Goal: Task Accomplishment & Management: Manage account settings

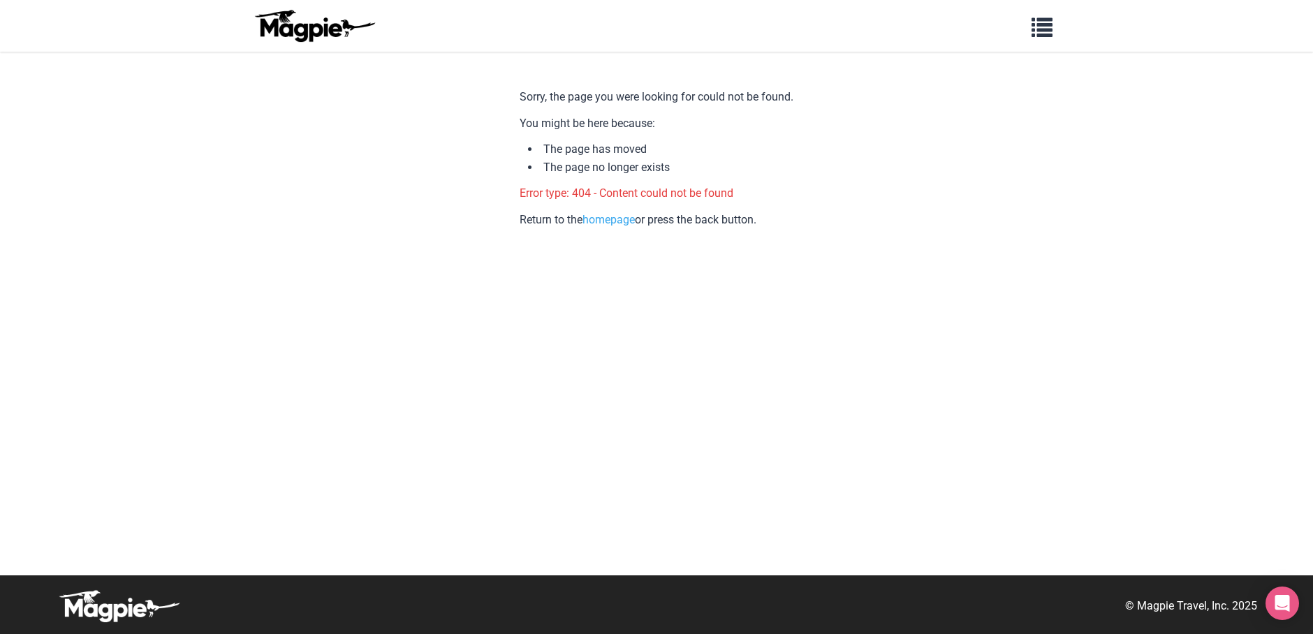
click at [293, 23] on img at bounding box center [314, 26] width 126 height 34
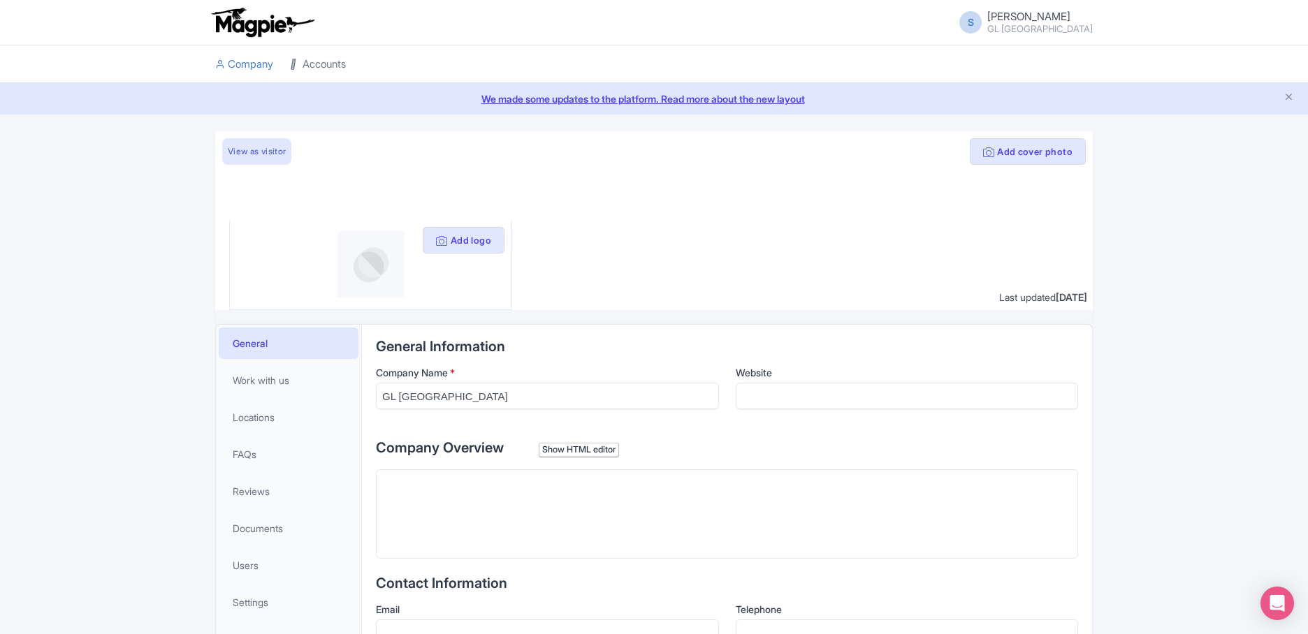
click at [309, 57] on link "Accounts" at bounding box center [318, 64] width 56 height 38
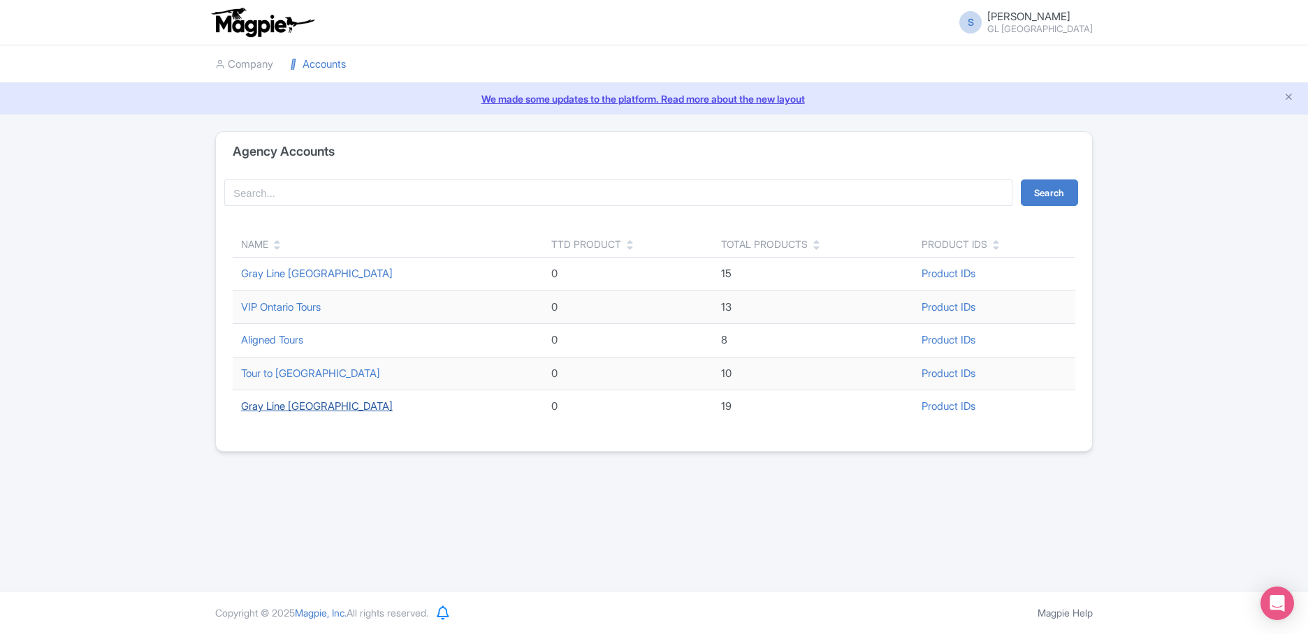
click at [312, 407] on link "Gray Line [GEOGRAPHIC_DATA]" at bounding box center [317, 406] width 152 height 13
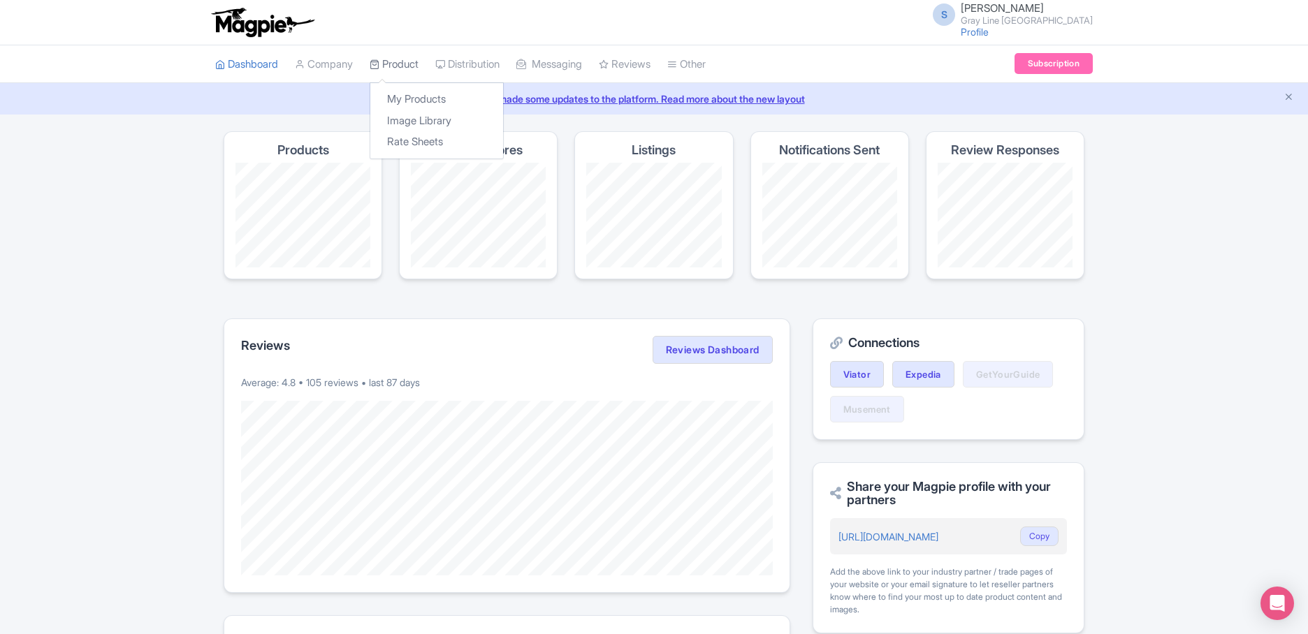
click at [415, 68] on link "Product" at bounding box center [394, 64] width 49 height 38
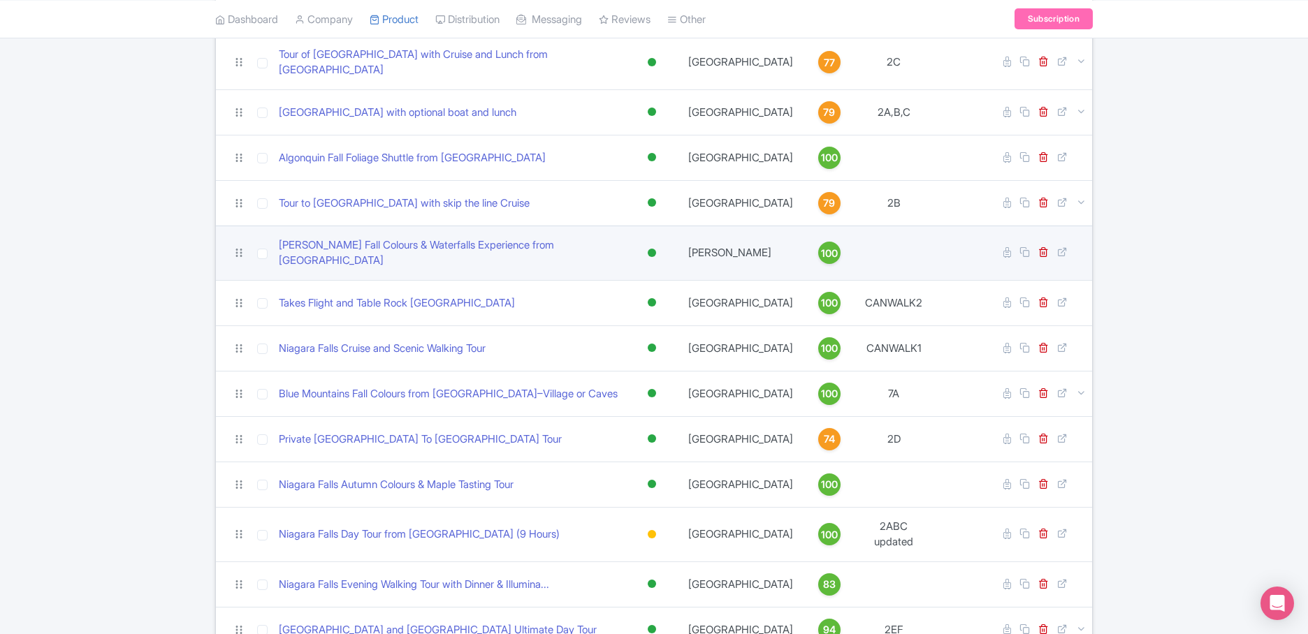
scroll to position [503, 0]
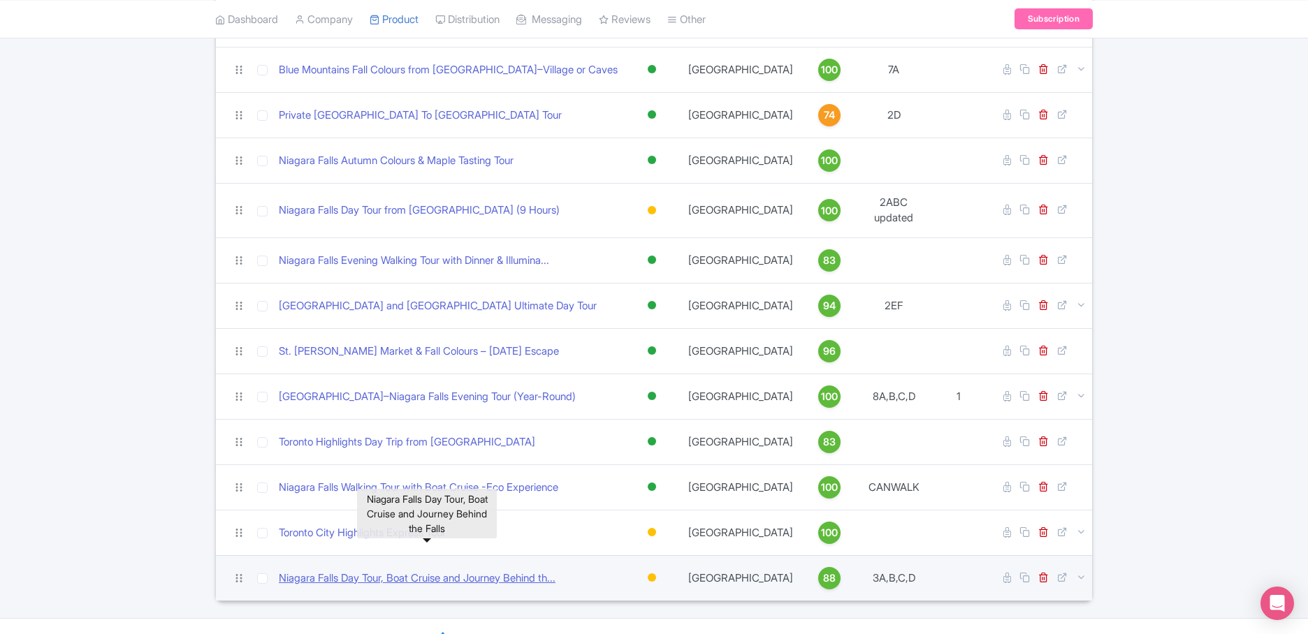
click at [442, 571] on link "Niagara Falls Day Tour, Boat Cruise and Journey Behind th..." at bounding box center [417, 579] width 277 height 16
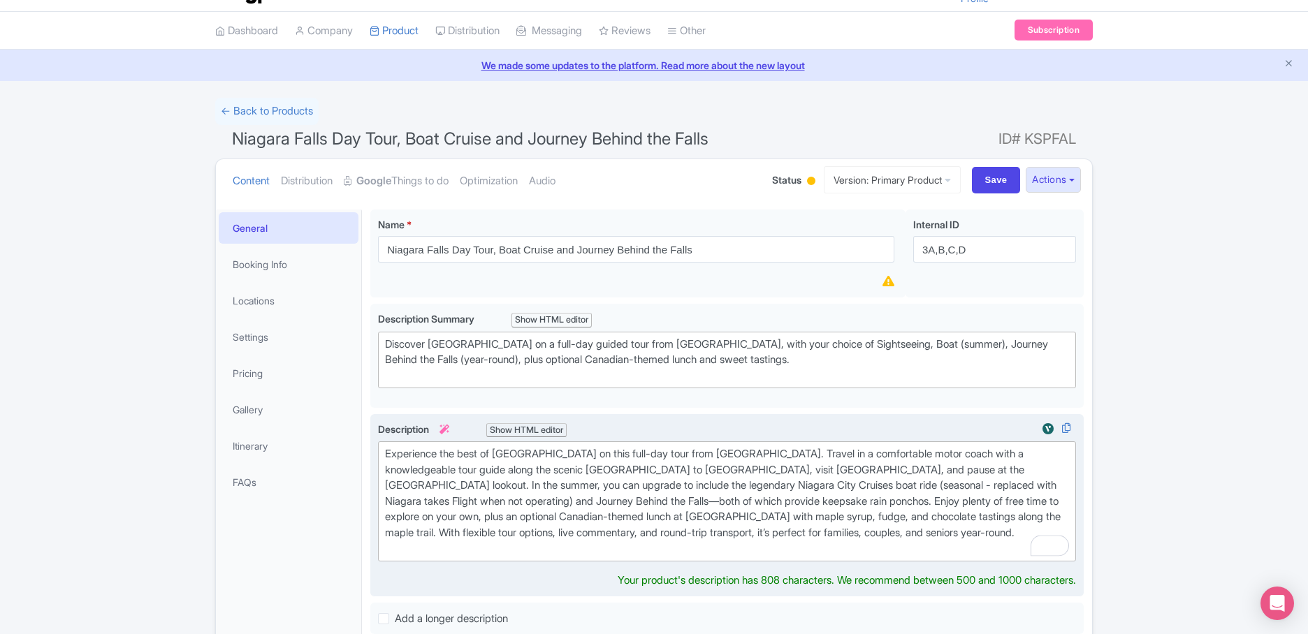
scroll to position [59, 0]
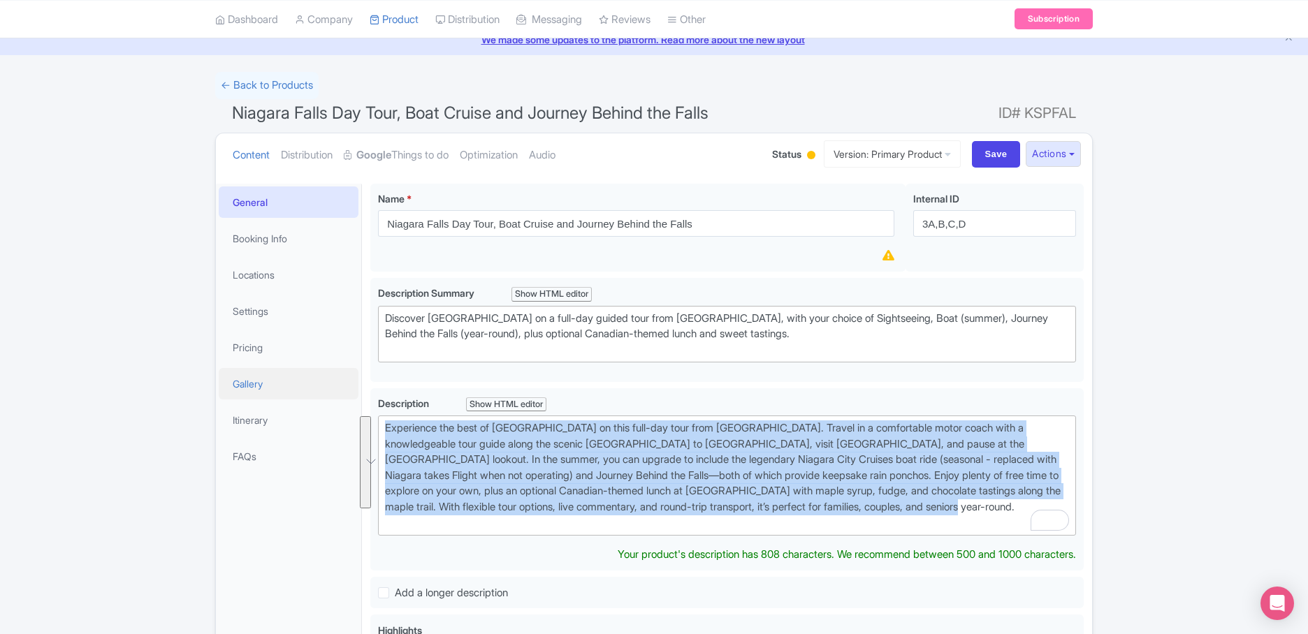
drag, startPoint x: 1032, startPoint y: 506, endPoint x: 269, endPoint y: 380, distance: 773.9
copy div "Experience the best of Niagara Falls on this full-day tour from Toronto. Travel…"
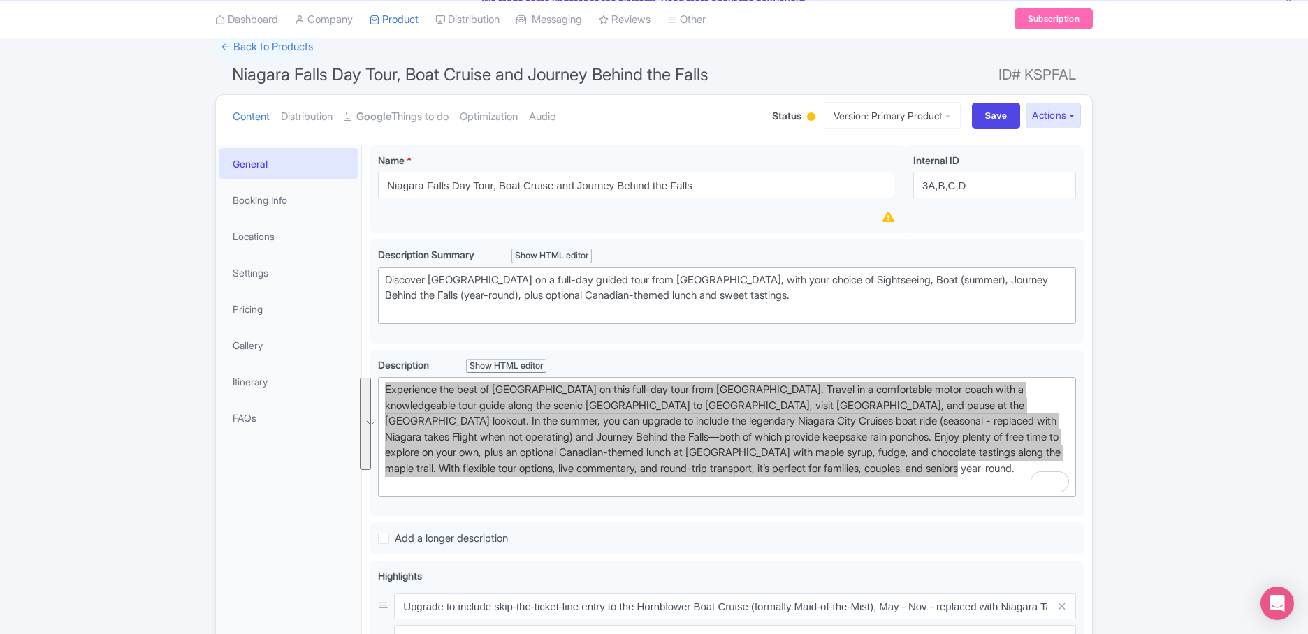
scroll to position [98, 0]
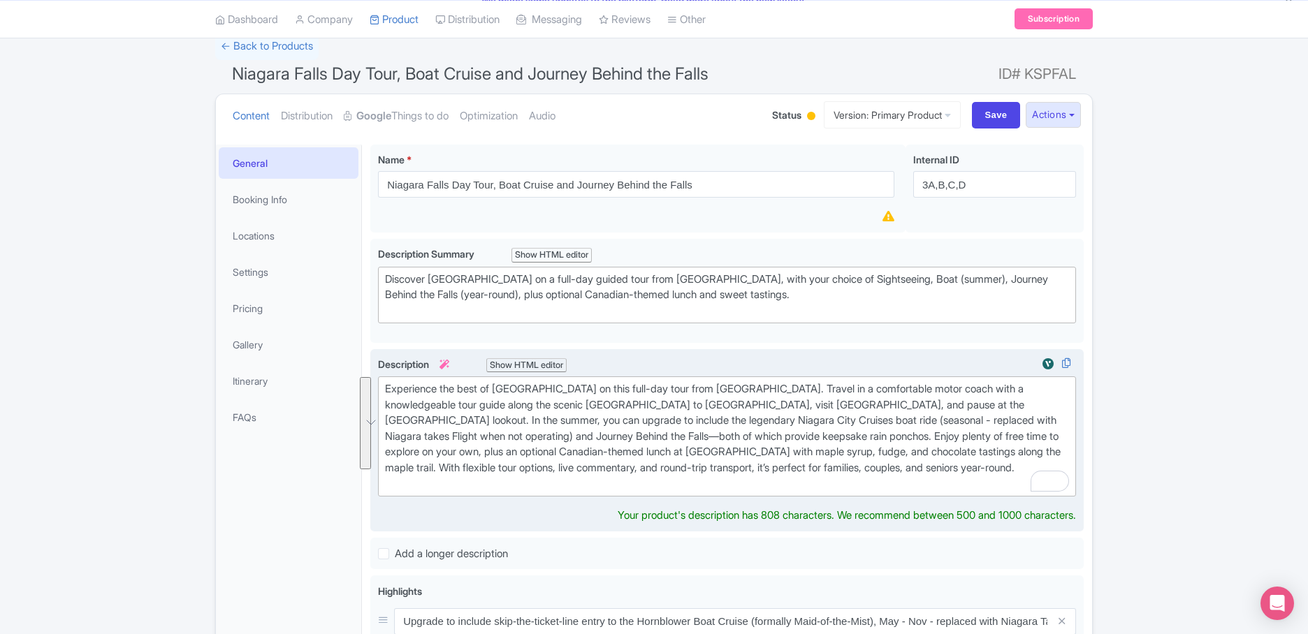
click at [899, 479] on div "Experience the best of Niagara Falls on this full-day tour from Toronto. Travel…" at bounding box center [727, 436] width 684 height 110
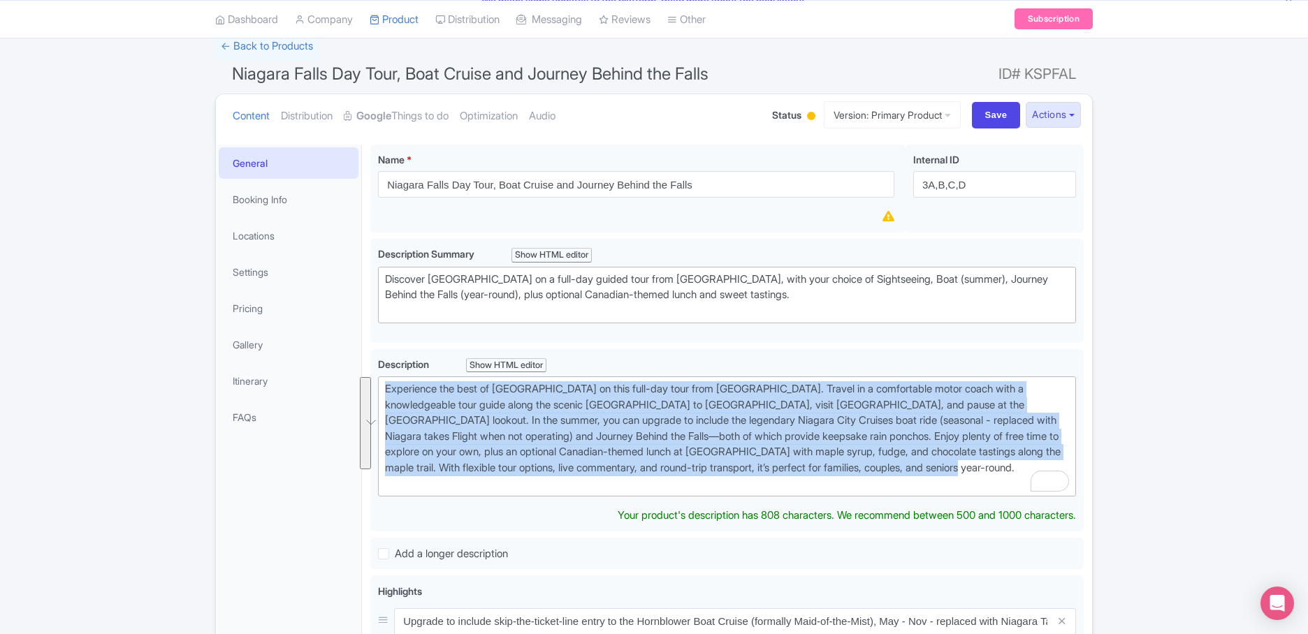
drag, startPoint x: 1037, startPoint y: 467, endPoint x: 363, endPoint y: 393, distance: 678.8
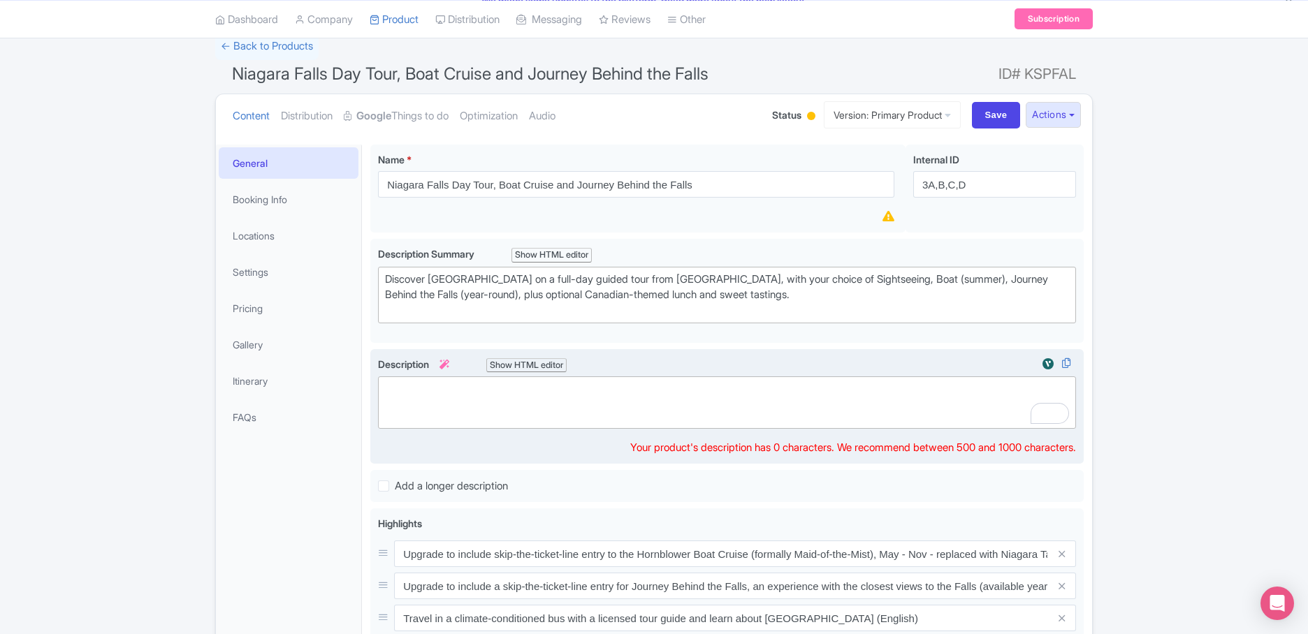
click at [694, 411] on div at bounding box center [727, 396] width 684 height 31
click at [665, 395] on div at bounding box center [727, 396] width 684 height 31
paste trix-editor "<div>Experience the best of Niagara Falls on this full-day tour from Toronto. T…"
type trix-editor "<div>Experience the best of Niagara Falls on this full-day tour from Toronto. T…"
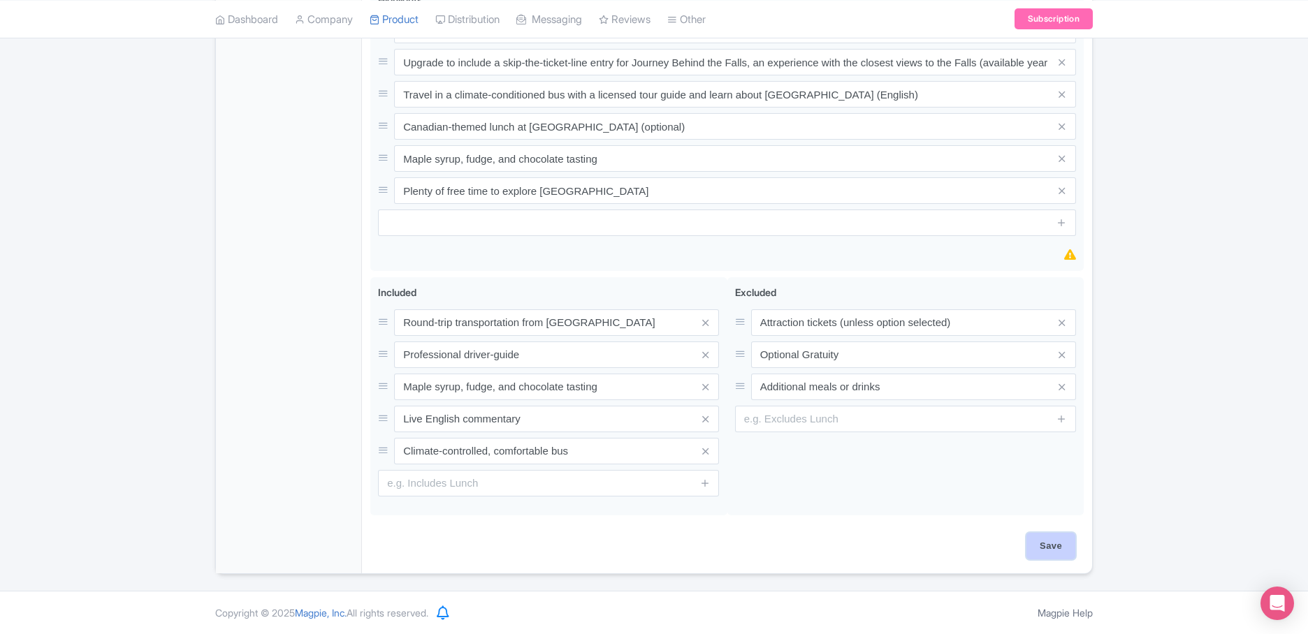
click at [1048, 546] on input "Save" at bounding box center [1050, 546] width 49 height 27
type input "Saving..."
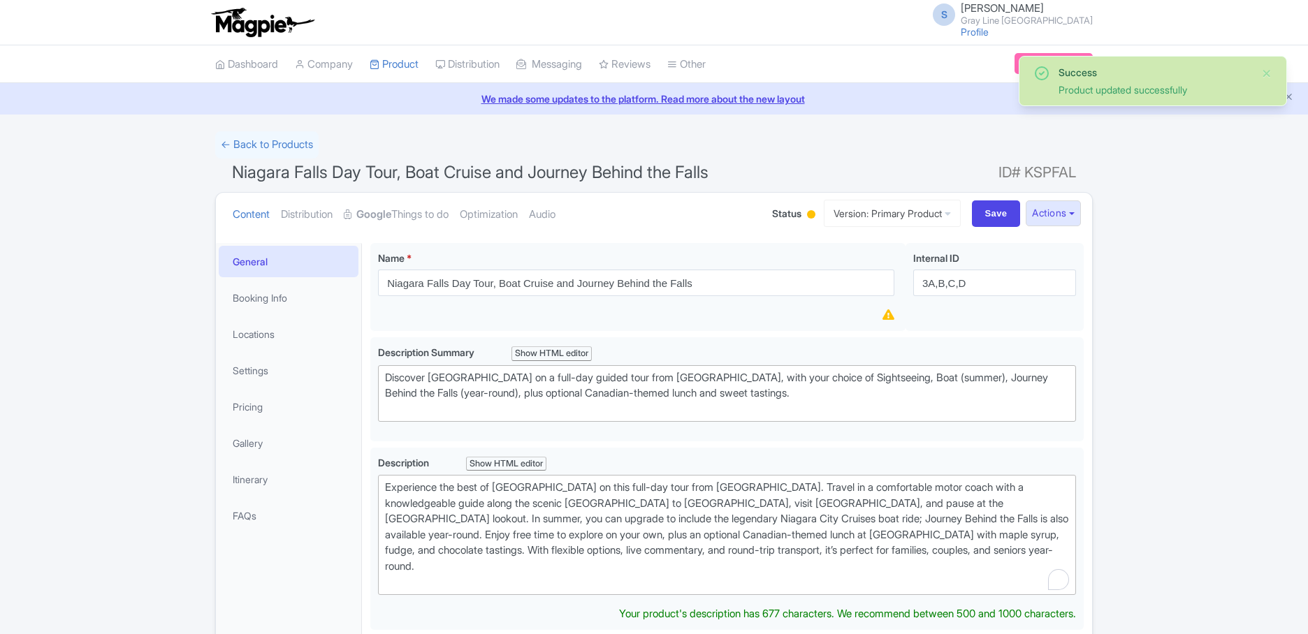
scroll to position [243, 0]
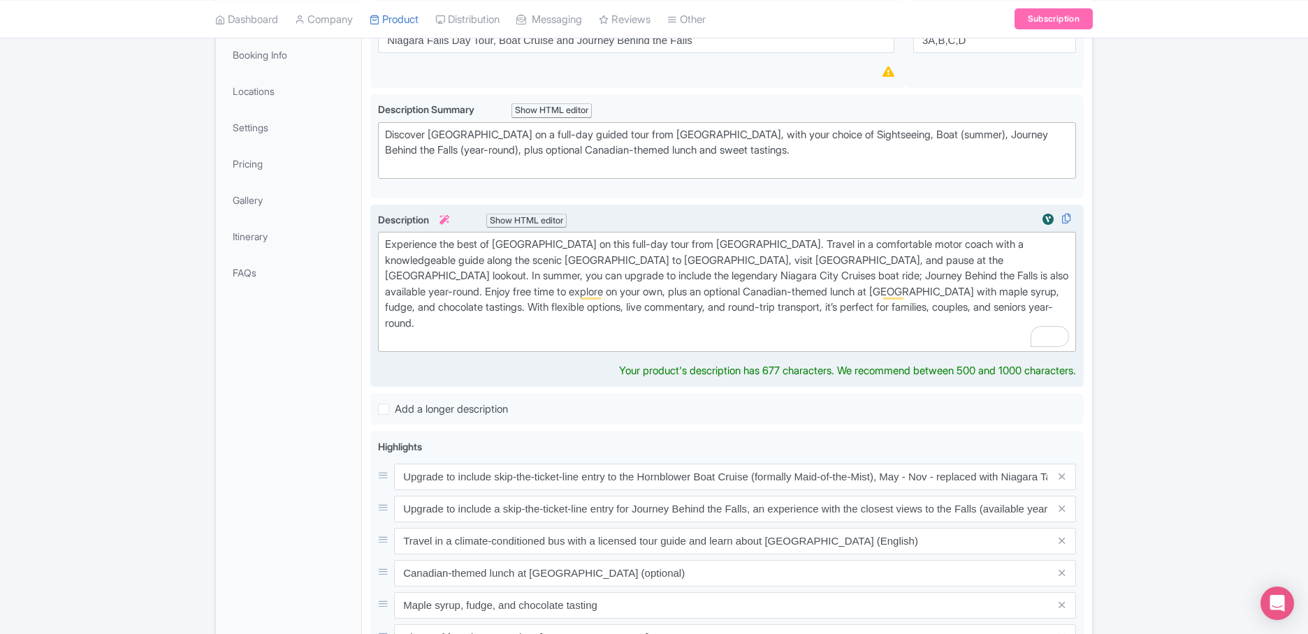
click at [785, 276] on div "Experience the best of Niagara Falls on this full-day tour from Toronto. Travel…" at bounding box center [727, 292] width 684 height 110
type trix-editor "<div>Experience the best of Niagara Falls on this full-day tour from Toronto. T…"
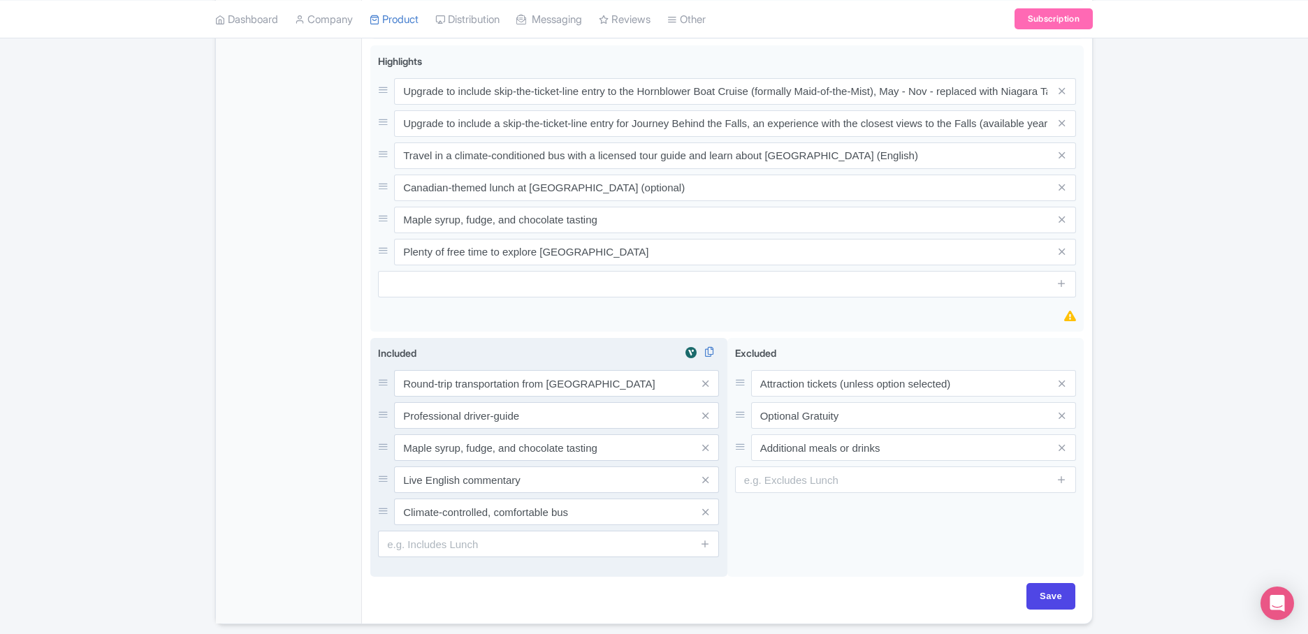
scroll to position [620, 0]
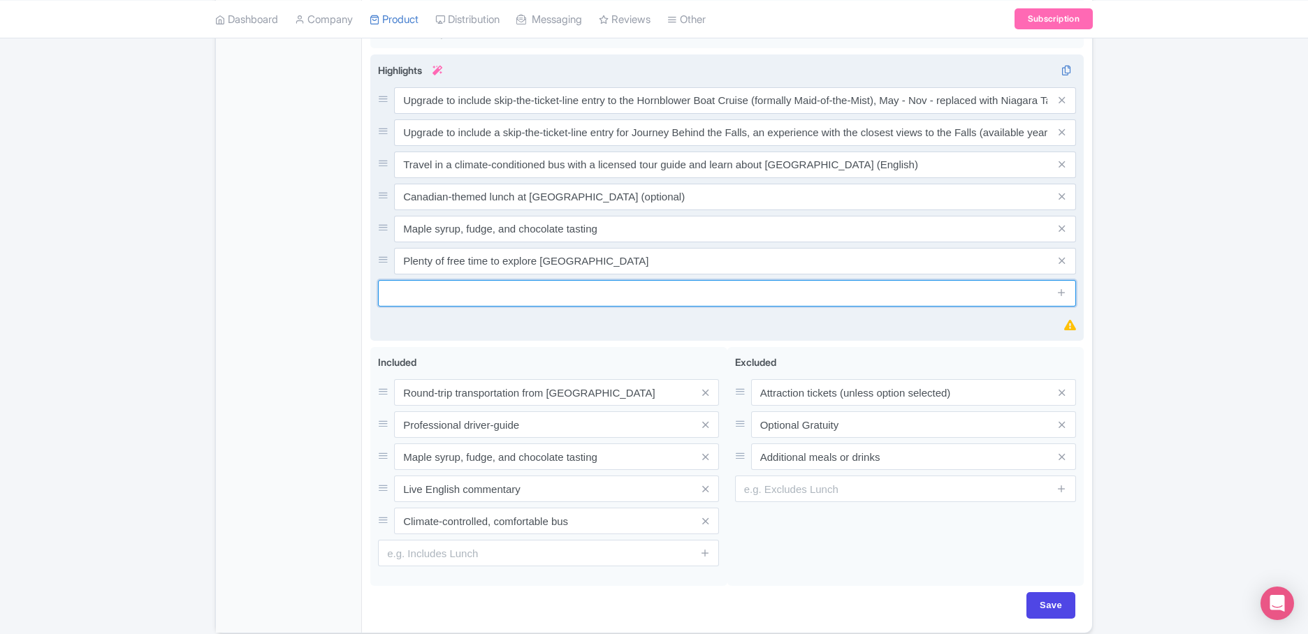
click at [601, 298] on div "Highlights i Upgrade to include skip-the-ticket-line entry to the Hornblower Bo…" at bounding box center [727, 198] width 698 height 271
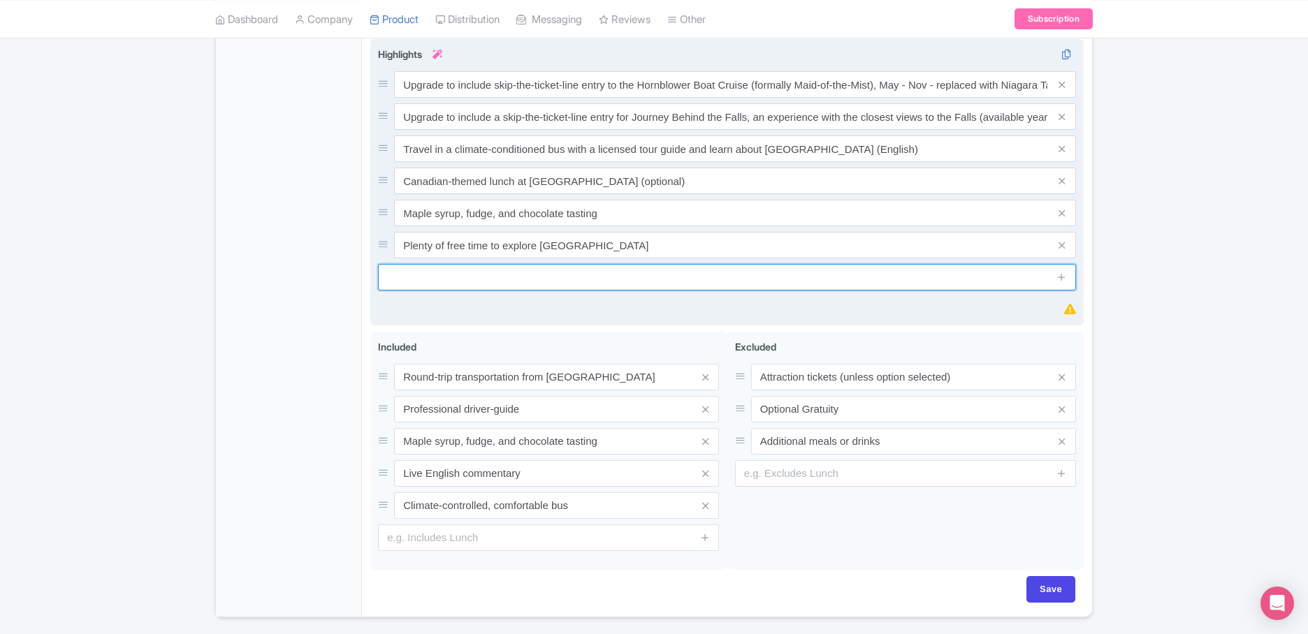
paste input "Winter substitution: **When the boat is not operating, it may be replaced with …"
click at [401, 278] on input "Winter substitution: **When the boat is not operating, it may be replaced with …" at bounding box center [727, 277] width 698 height 27
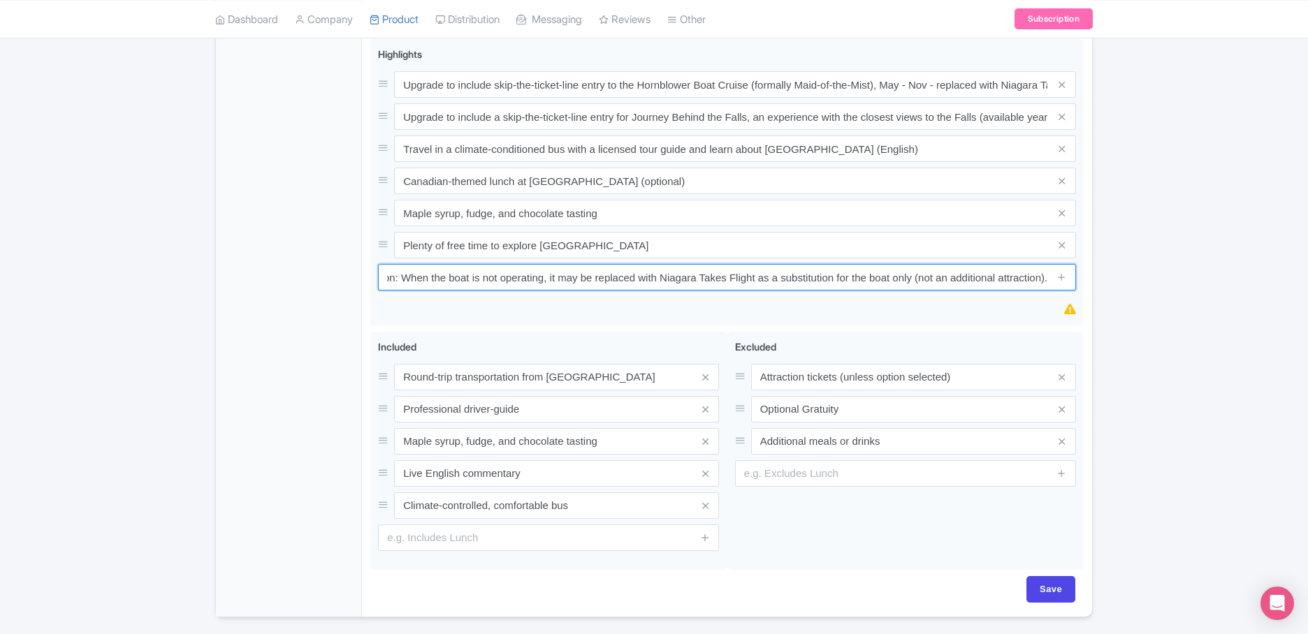
type input "Winter substitution: When the boat is not operating, it may be replaced with Ni…"
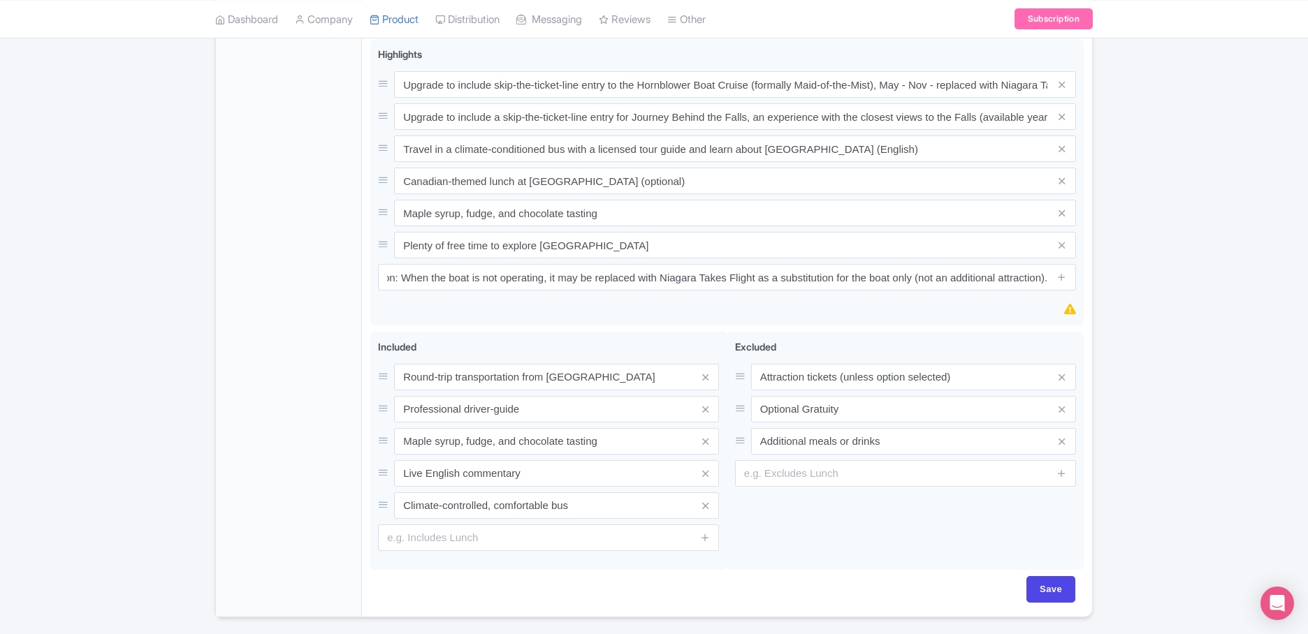
click at [1105, 314] on div "Success Product updated successfully ← Back to Products Niagara Falls Day Tour,…" at bounding box center [654, 65] width 1308 height 1106
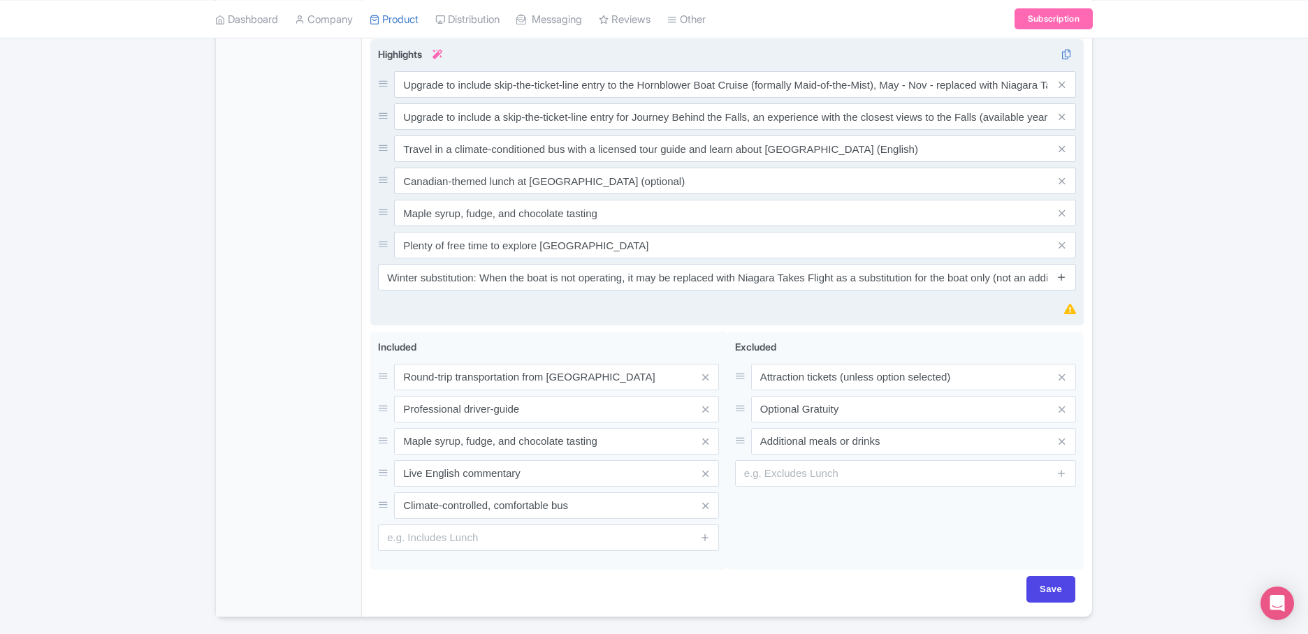
click at [1061, 279] on icon at bounding box center [1061, 277] width 10 height 10
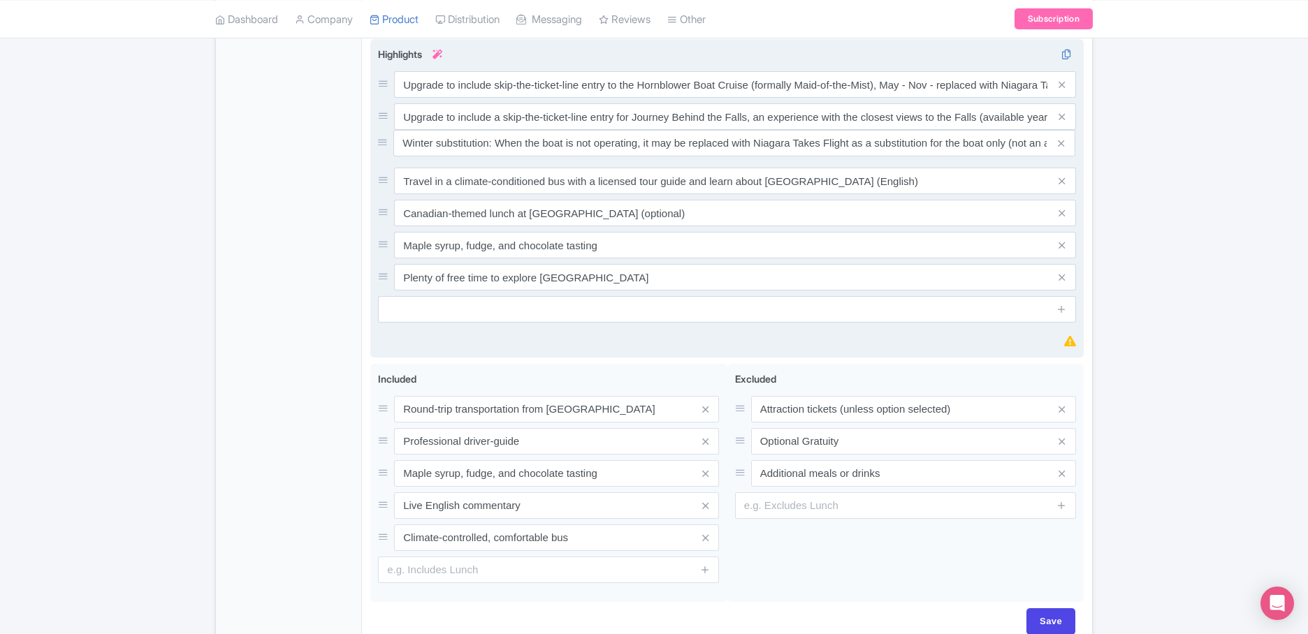
drag, startPoint x: 383, startPoint y: 278, endPoint x: 383, endPoint y: 144, distance: 134.1
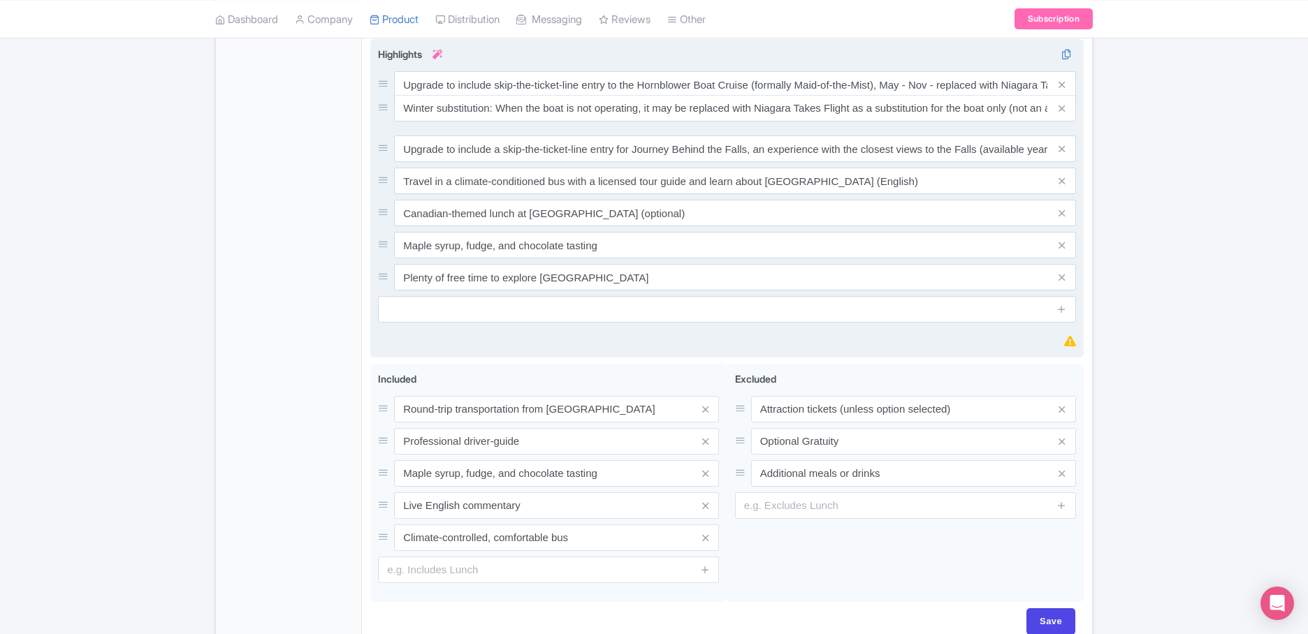
drag, startPoint x: 383, startPoint y: 149, endPoint x: 383, endPoint y: 108, distance: 40.5
click at [1046, 615] on input "Save" at bounding box center [1050, 621] width 49 height 27
type input "Saving..."
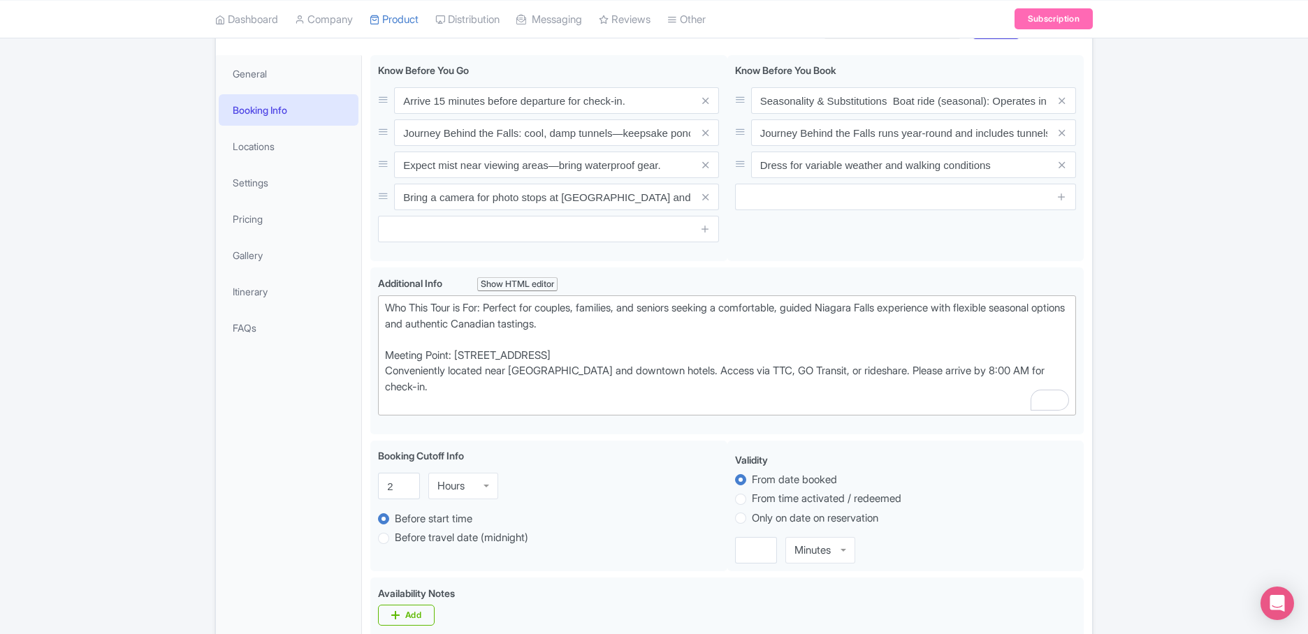
scroll to position [184, 0]
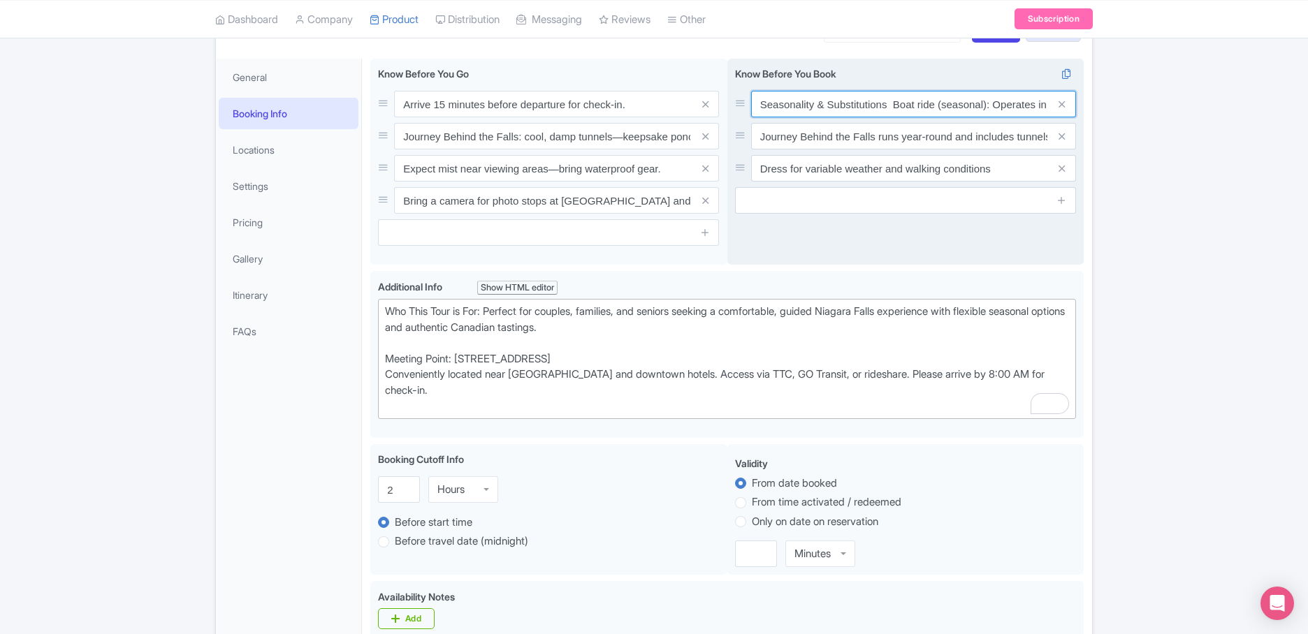
click at [887, 101] on input "Seasonality & Substitutions Boat ride (seasonal): Operates in warmer months onl…" at bounding box center [913, 104] width 325 height 27
click at [981, 110] on input "Seasonality & Substitutions: Boat ride (seasonal): Operates in warmer months on…" at bounding box center [913, 107] width 325 height 27
click at [893, 107] on input "Seasonality & Substitutions: Boat ride (seasonal): Operates in warmer months on…" at bounding box center [913, 107] width 325 height 27
click at [991, 106] on input "Seasonality & Substitutions: Boat ride (seasonal): Operates in warmer months on…" at bounding box center [913, 107] width 325 height 27
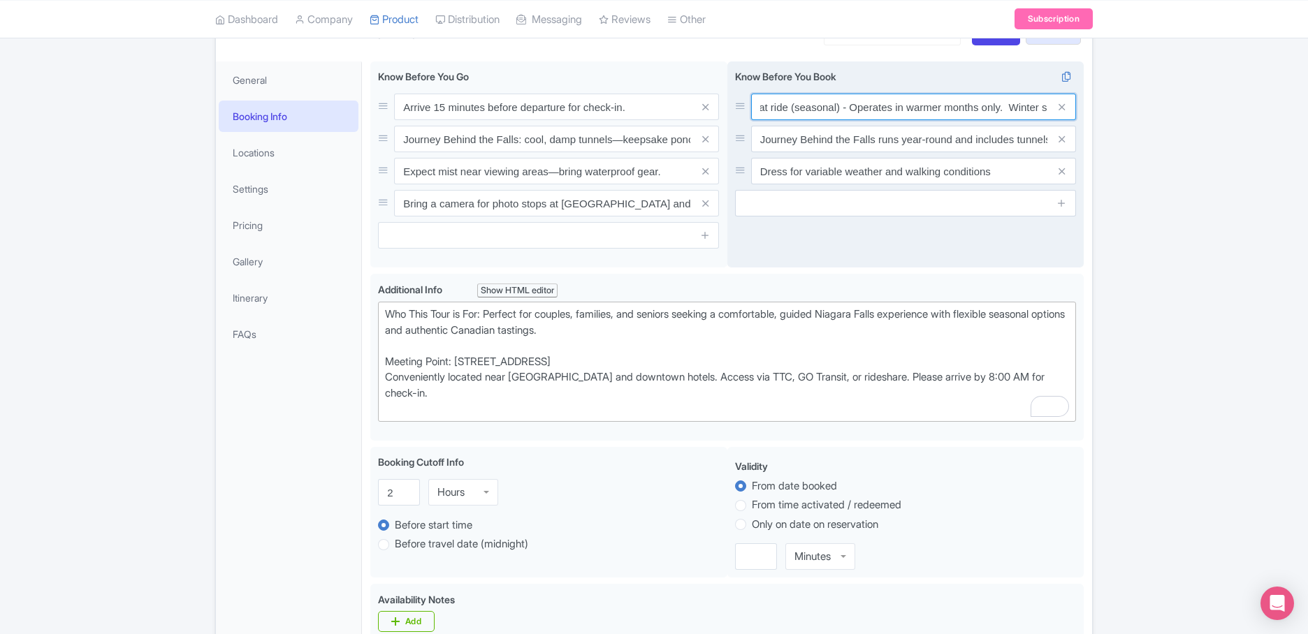
scroll to position [0, 296]
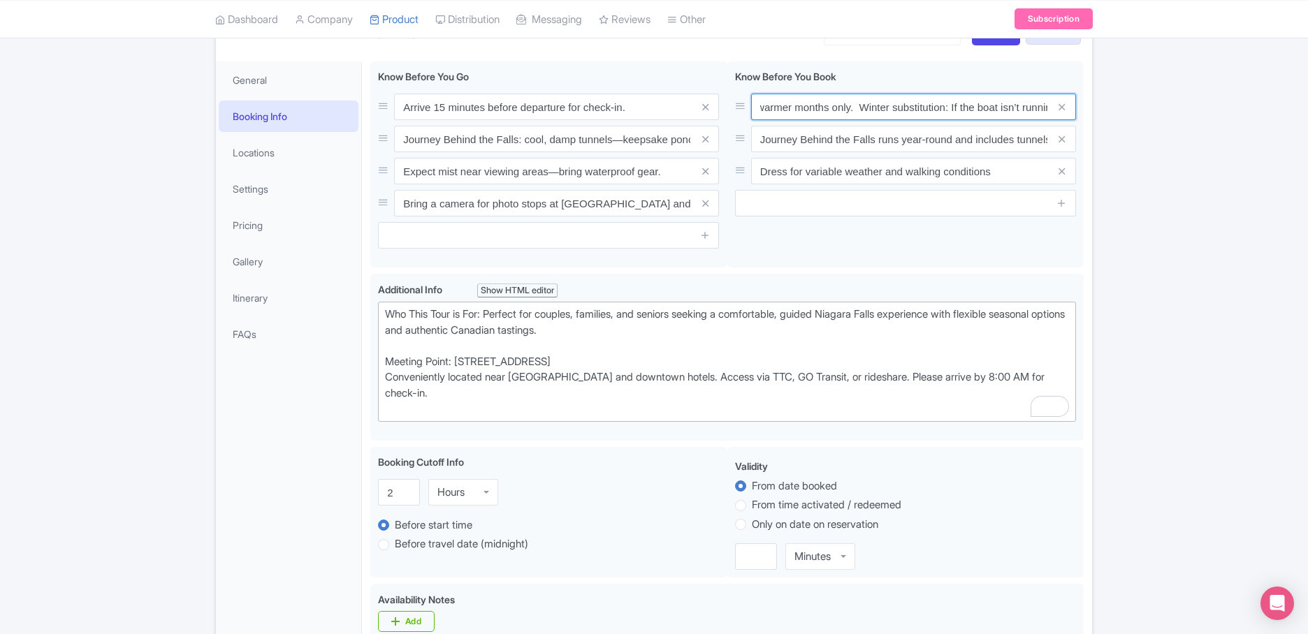
type input "Seasonality & Substitutions: Boat ride (seasonal) - Operates in warmer months o…"
click at [1141, 233] on div "Success Product updated successfully ← Back to Products Niagara Falls Day Tour,…" at bounding box center [654, 601] width 1308 height 1303
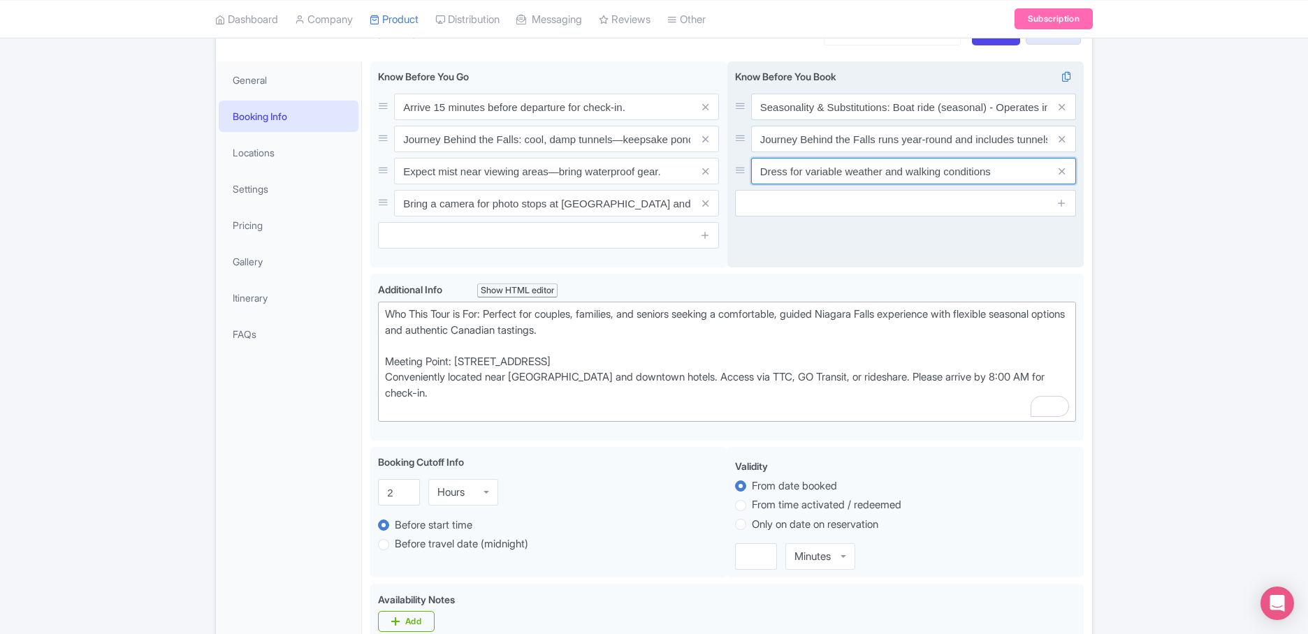
drag, startPoint x: 992, startPoint y: 171, endPoint x: 741, endPoint y: 163, distance: 250.9
click at [741, 163] on div "Dress for variable weather and walking conditions" at bounding box center [905, 171] width 341 height 27
paste input "the weather and spray (layers recommended)"
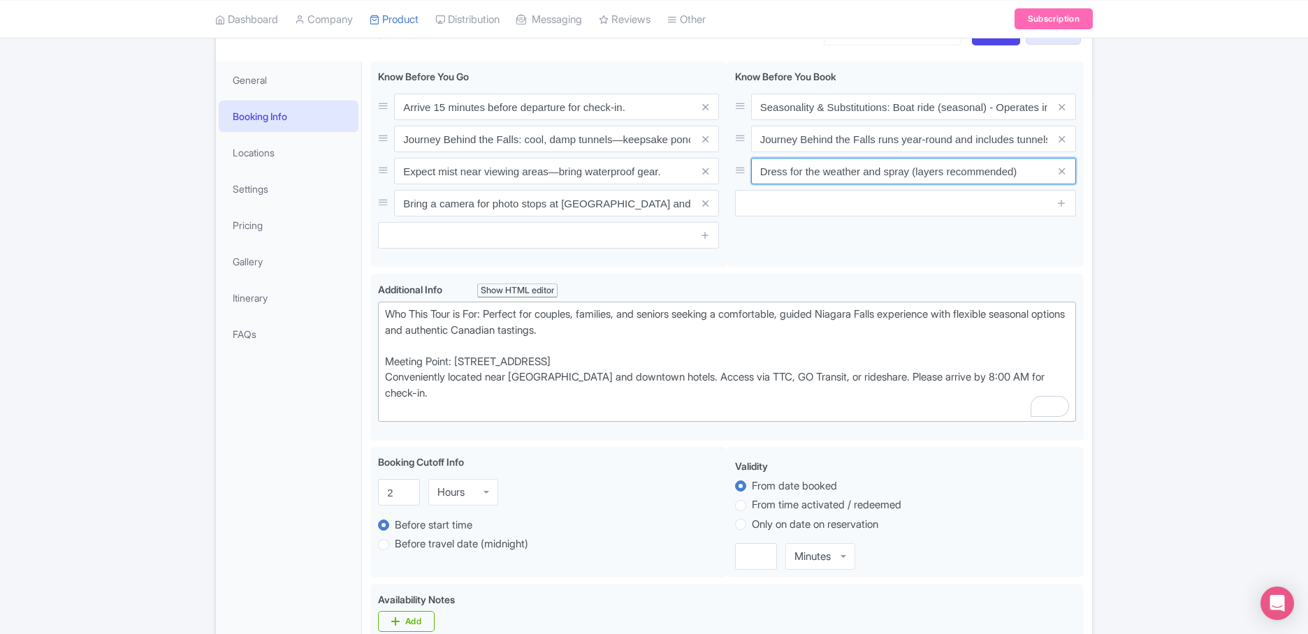
type input "Dress for the weather and spray (layers recommended)"
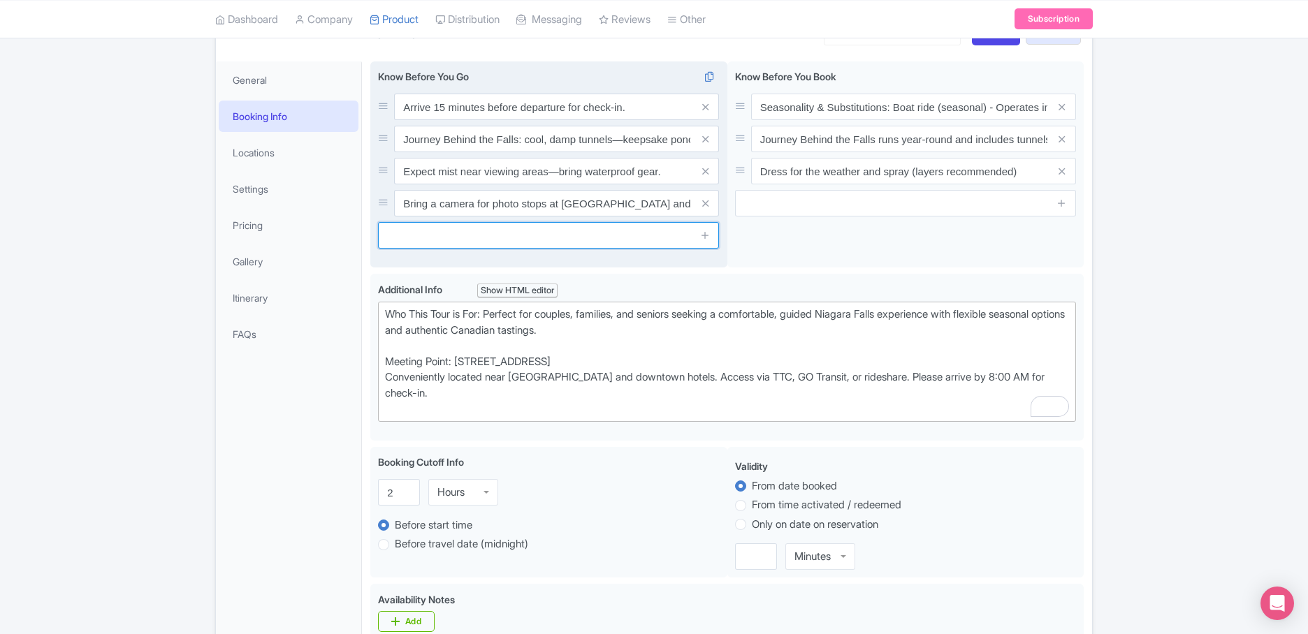
click at [589, 235] on input "text" at bounding box center [548, 235] width 341 height 27
paste input "Comfortable, non-slip walking shoes are strongly recommended—surfaces near the …"
type input "Comfortable, non-slip walking shoes are strongly recommended—surfaces near the …"
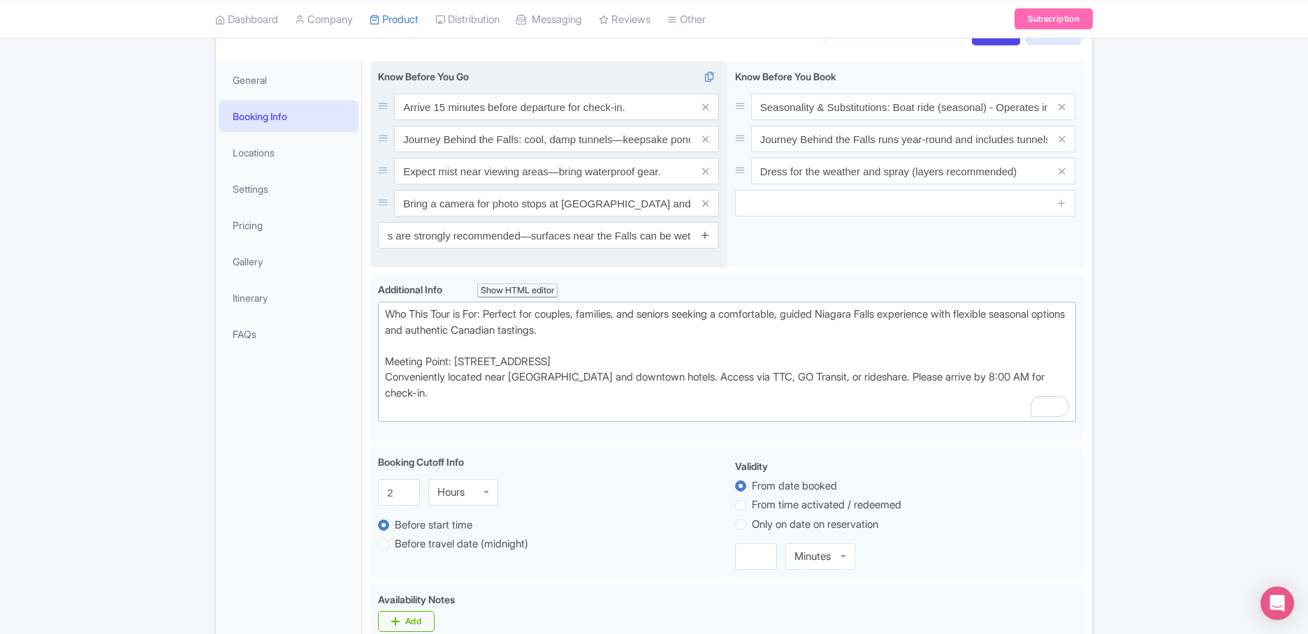
click at [705, 236] on icon at bounding box center [705, 235] width 10 height 10
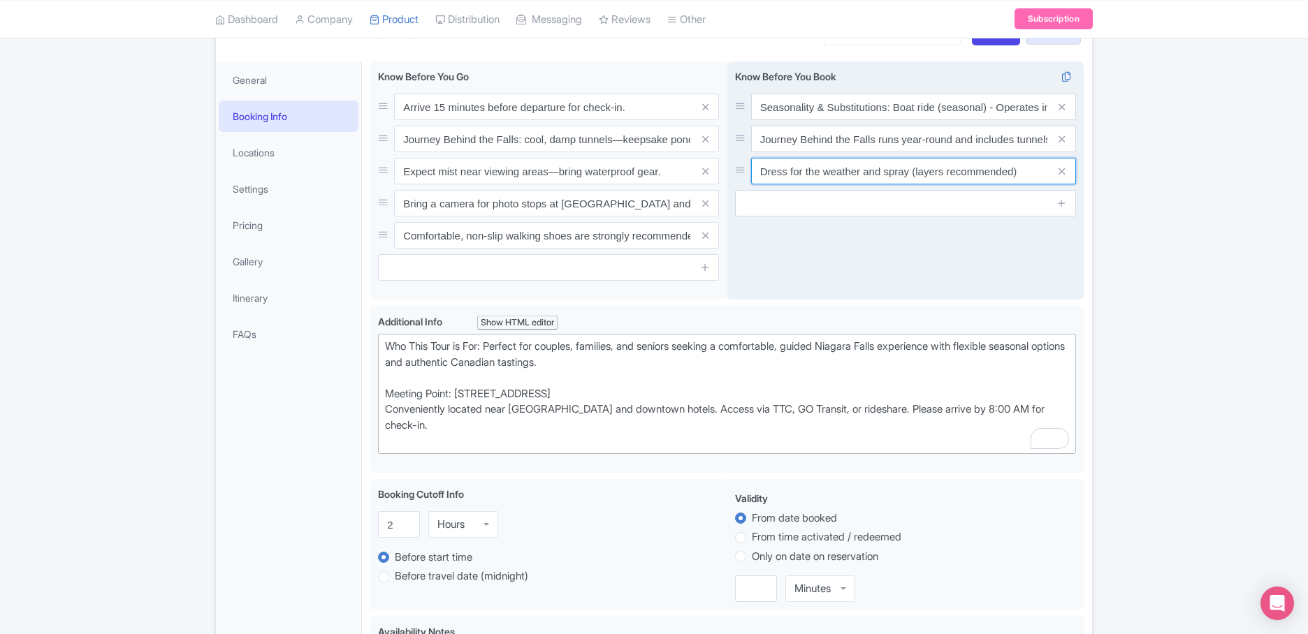
drag, startPoint x: 1033, startPoint y: 173, endPoint x: 729, endPoint y: 168, distance: 304.6
click at [729, 168] on div "Seasonality & Substitutions Boat ride (seasonal): Operates in warmer months onl…" at bounding box center [905, 180] width 357 height 239
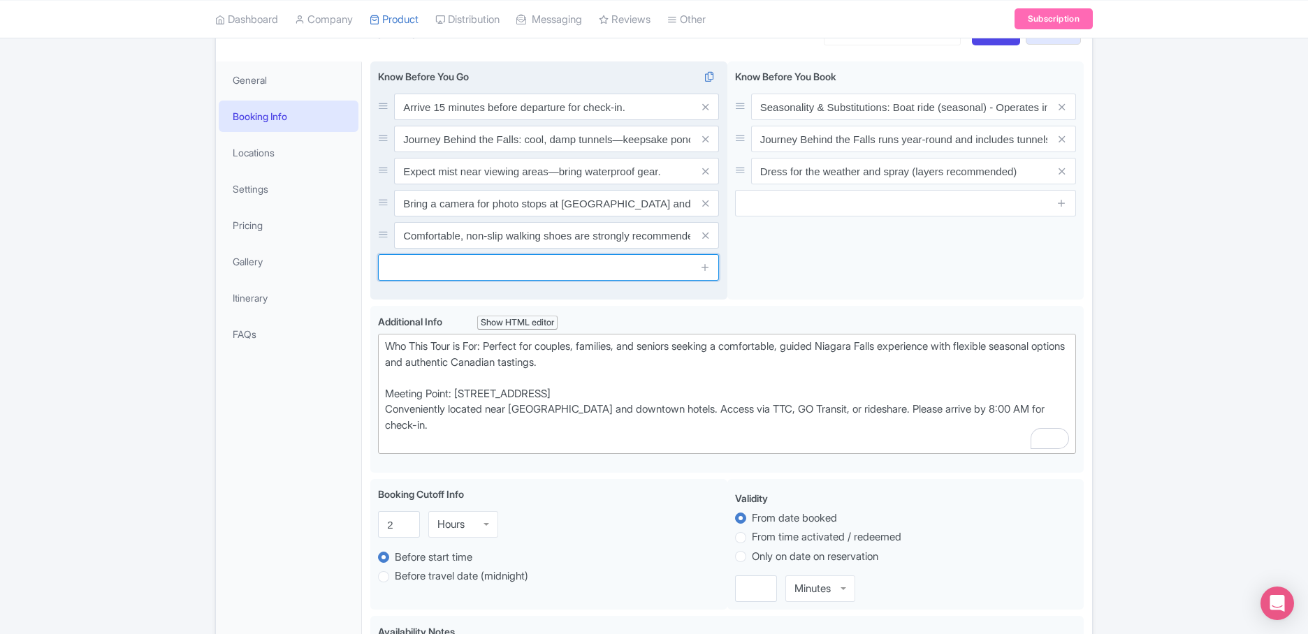
click at [478, 272] on input "text" at bounding box center [548, 267] width 341 height 27
paste input "Dress for the weather and spray (layers recommended)"
type input "Dress for the weather and spray (layers recommended)"
click at [701, 265] on icon at bounding box center [705, 267] width 10 height 10
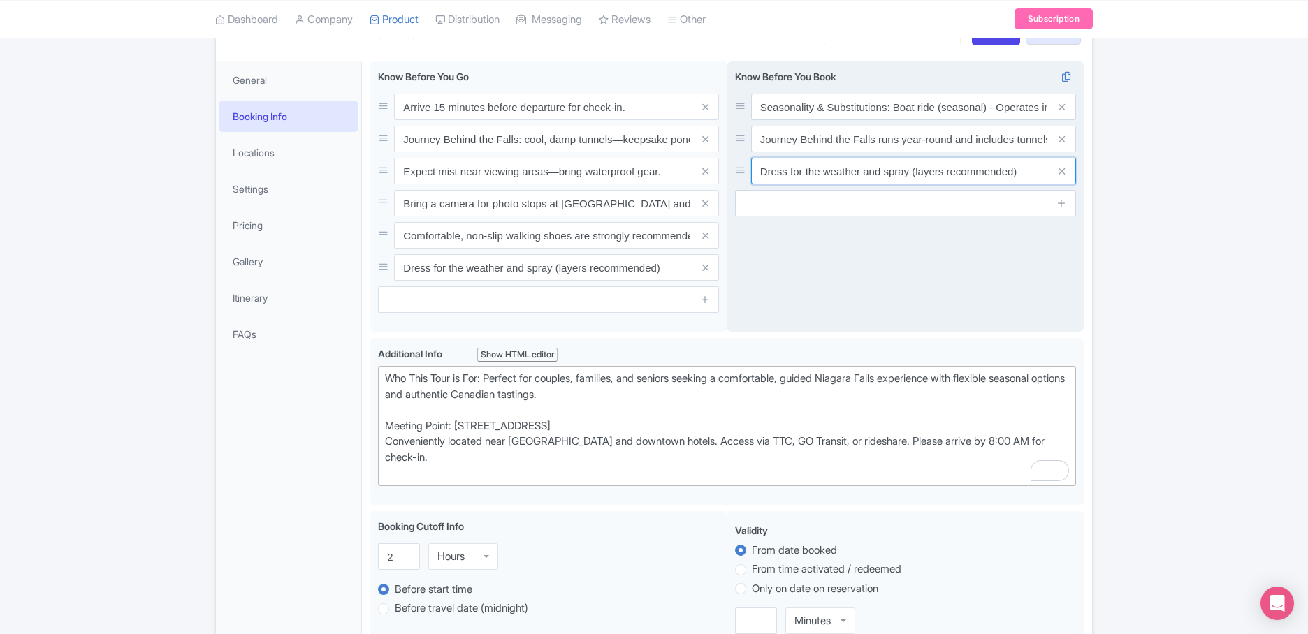
drag, startPoint x: 1023, startPoint y: 175, endPoint x: 745, endPoint y: 162, distance: 278.3
click at [745, 162] on div "Dress for the weather and spray (layers recommended)" at bounding box center [905, 171] width 341 height 27
click at [885, 180] on input "text" at bounding box center [913, 171] width 325 height 27
paste input "Journey Behind the Falls involves walking through tunnels and standing on wet o…"
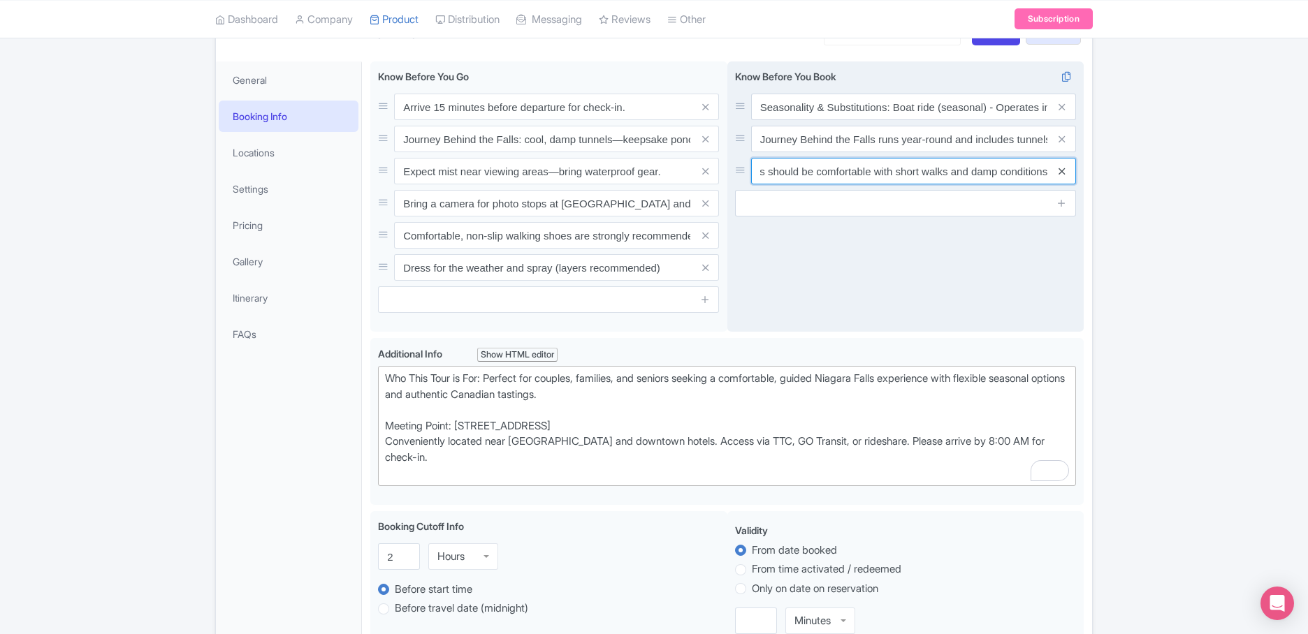
type input "Journey Behind the Falls involves walking through tunnels and standing on wet o…"
click at [1060, 170] on icon at bounding box center [1061, 171] width 6 height 10
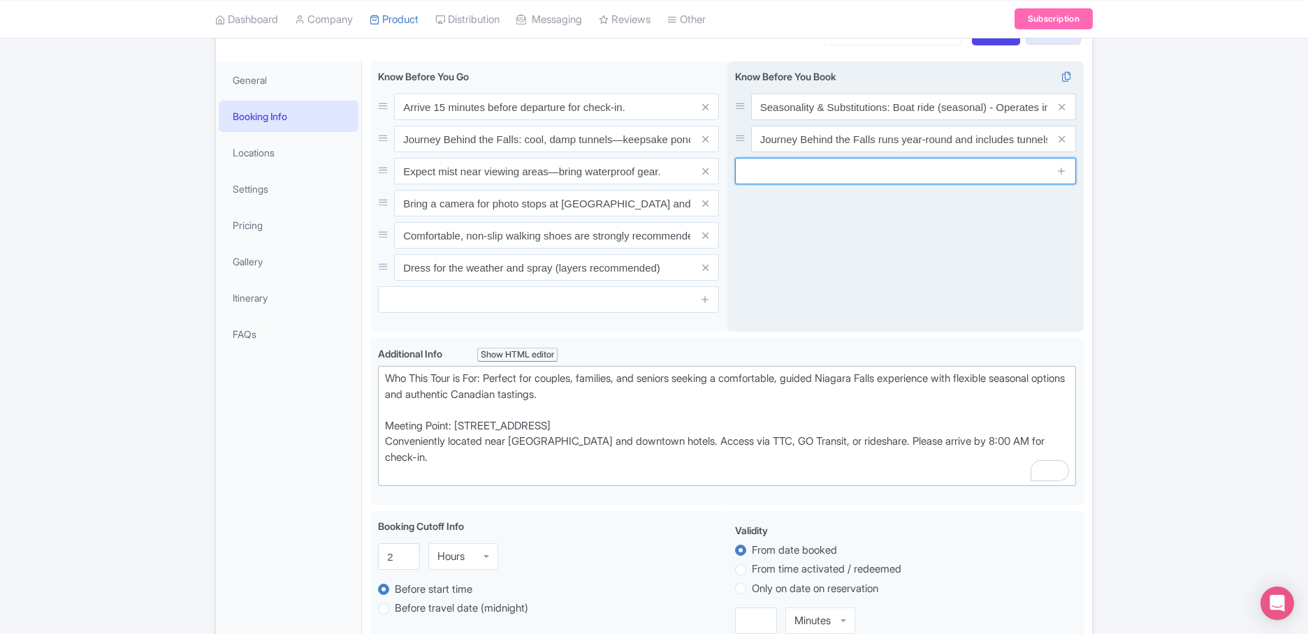
click at [886, 170] on input "text" at bounding box center [905, 171] width 341 height 27
paste input "Attraction operating dates/hours can change on short notice due to weather or r…"
type input "Attraction operating dates/hours can change on short notice due to weather or r…"
click at [1060, 173] on icon at bounding box center [1061, 171] width 10 height 10
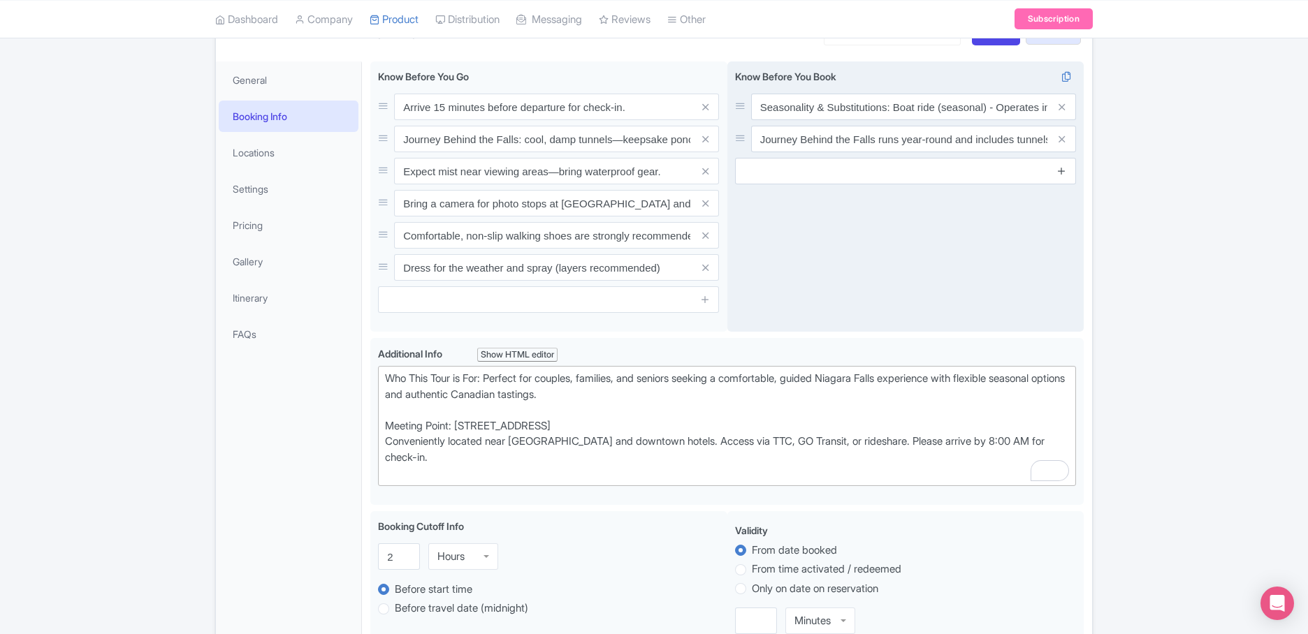
scroll to position [0, 0]
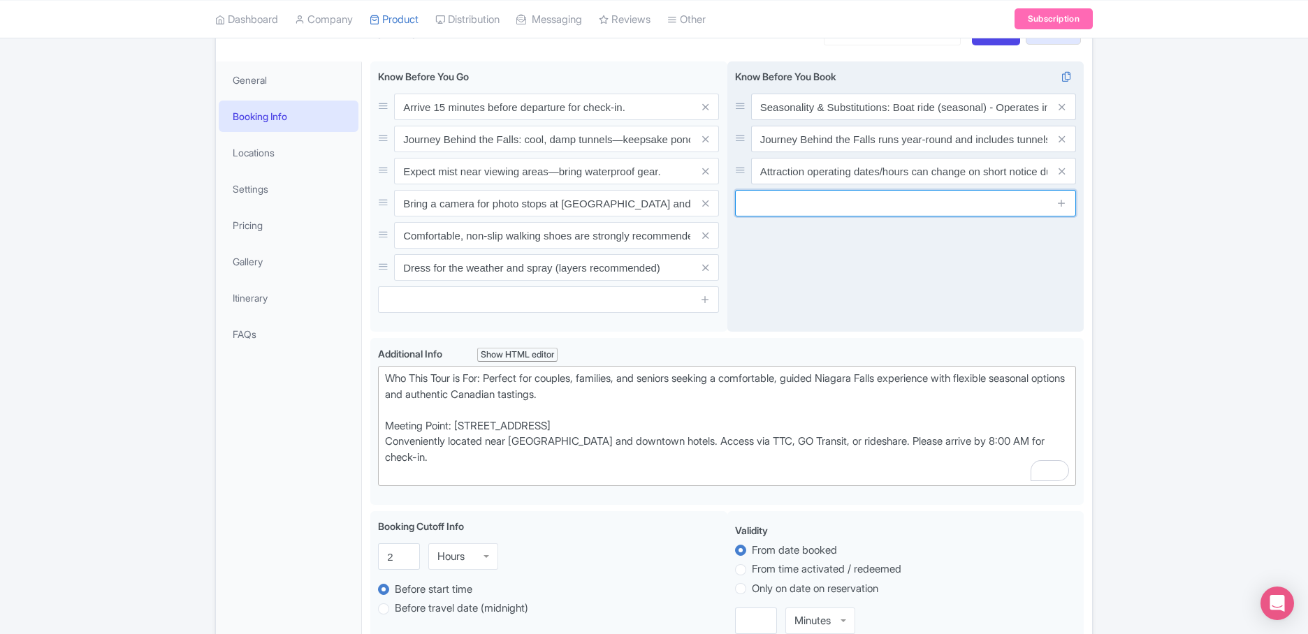
click at [895, 202] on input "text" at bounding box center [905, 203] width 341 height 27
paste input "Bring a charged phone/camera—mist can be heavy near the Falls; consider a water…"
type input "Bring a charged phone/camera—mist can be heavy near the Falls; consider a water…"
click at [1059, 203] on icon at bounding box center [1061, 203] width 10 height 10
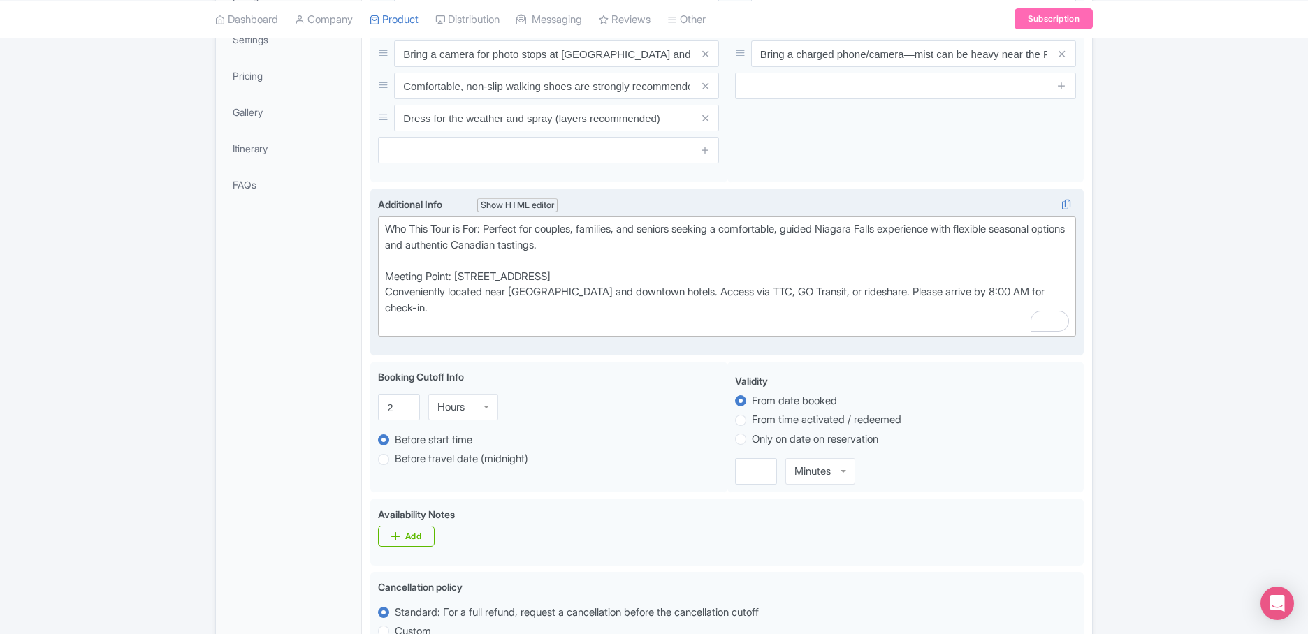
scroll to position [340, 0]
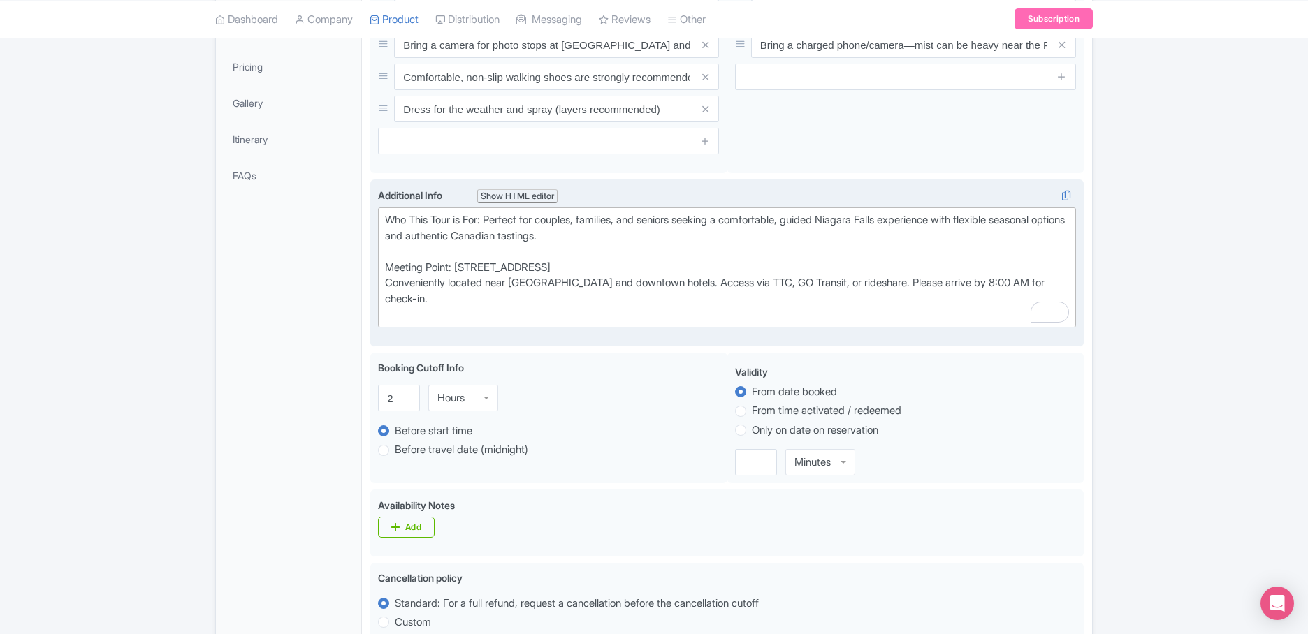
click at [618, 290] on div "Who This Tour is For: Perfect for couples, families, and seniors seeking a comf…" at bounding box center [727, 267] width 684 height 110
click at [559, 297] on div "Who This Tour is For: Perfect for couples, families, and seniors seeking a comf…" at bounding box center [727, 267] width 684 height 110
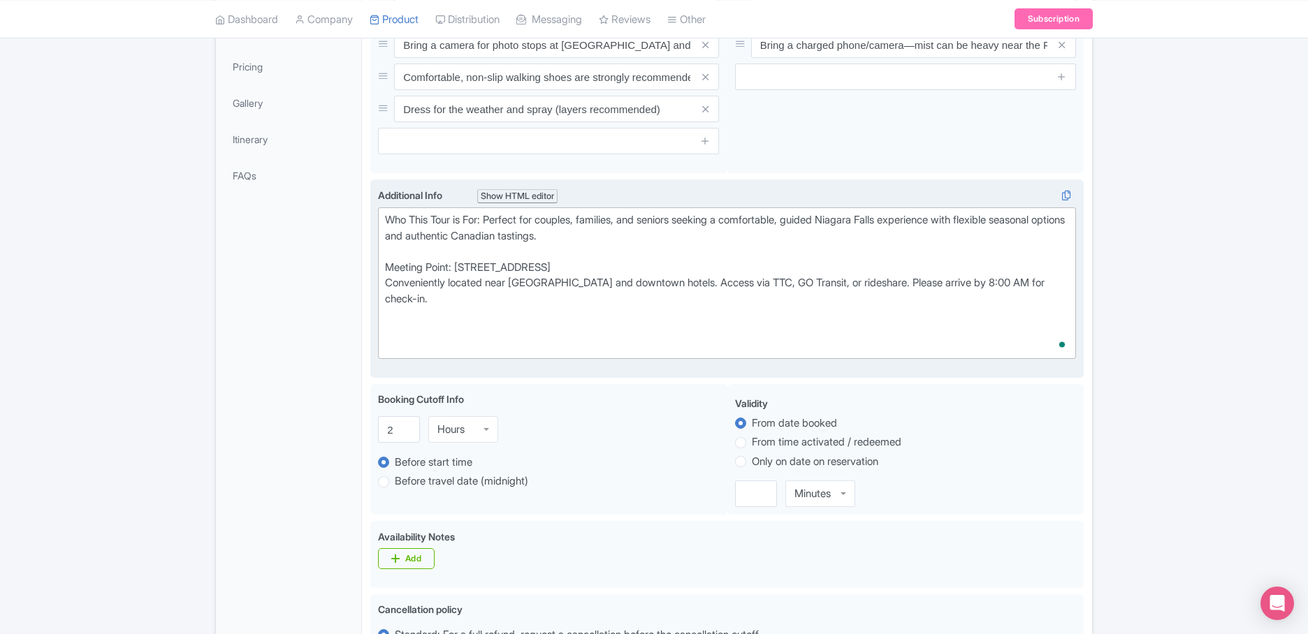
paste trix-editor "<br><br><strong>Important:</strong> <em>Niagara Takes Flight</em> is a <strong>…"
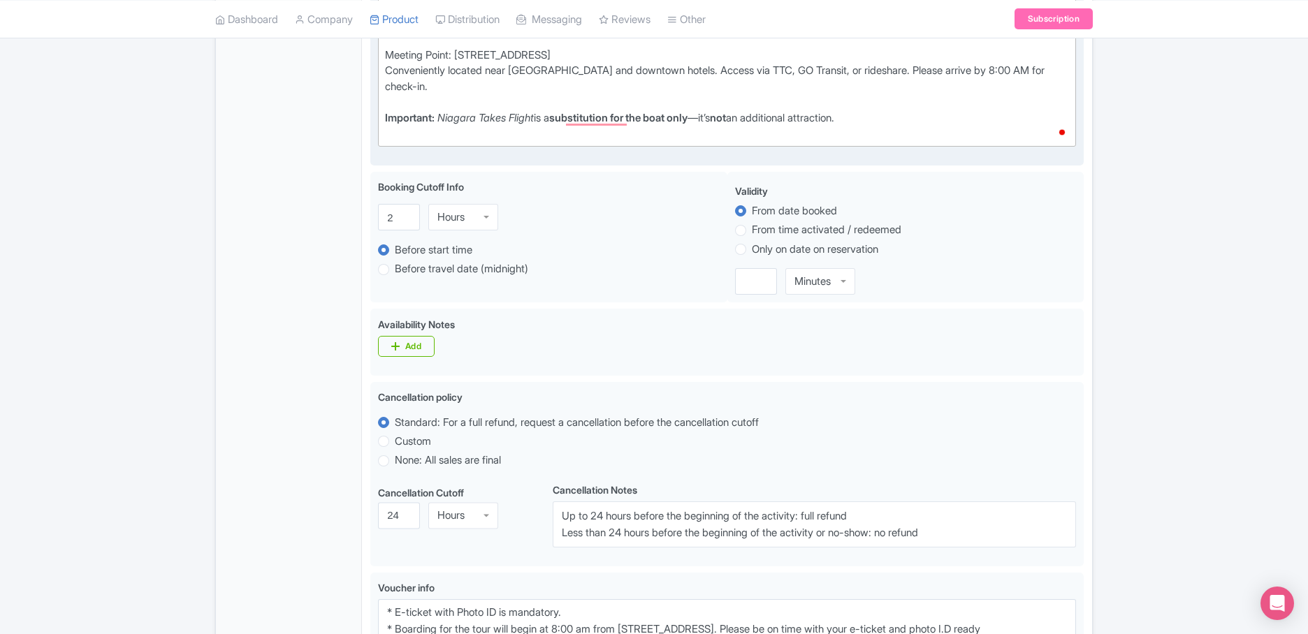
scroll to position [545, 0]
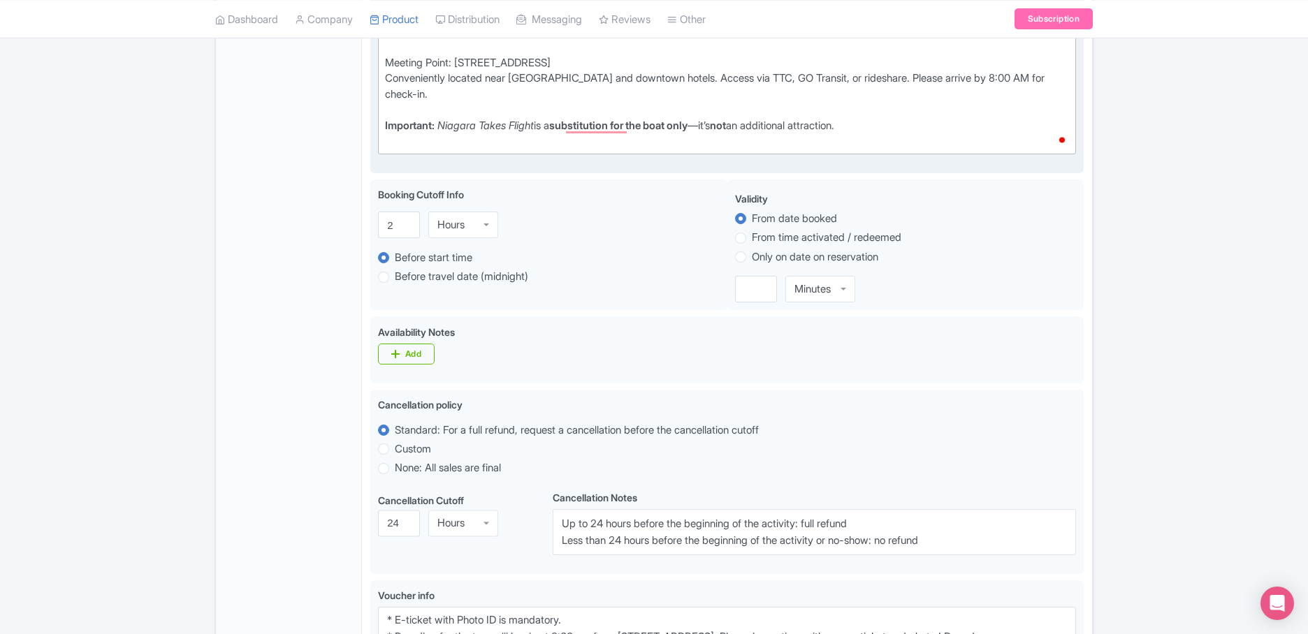
drag, startPoint x: 910, startPoint y: 130, endPoint x: 882, endPoint y: 131, distance: 28.7
click at [882, 131] on div "Who This Tour is For: Perfect for couples, families, and seniors seeking a comf…" at bounding box center [727, 79] width 684 height 142
drag, startPoint x: 888, startPoint y: 129, endPoint x: 373, endPoint y: 130, distance: 515.5
click at [373, 130] on div "Arrive 15 minutes before departure for check-in. Journey Behind the Falls: cool…" at bounding box center [727, 337] width 730 height 1295
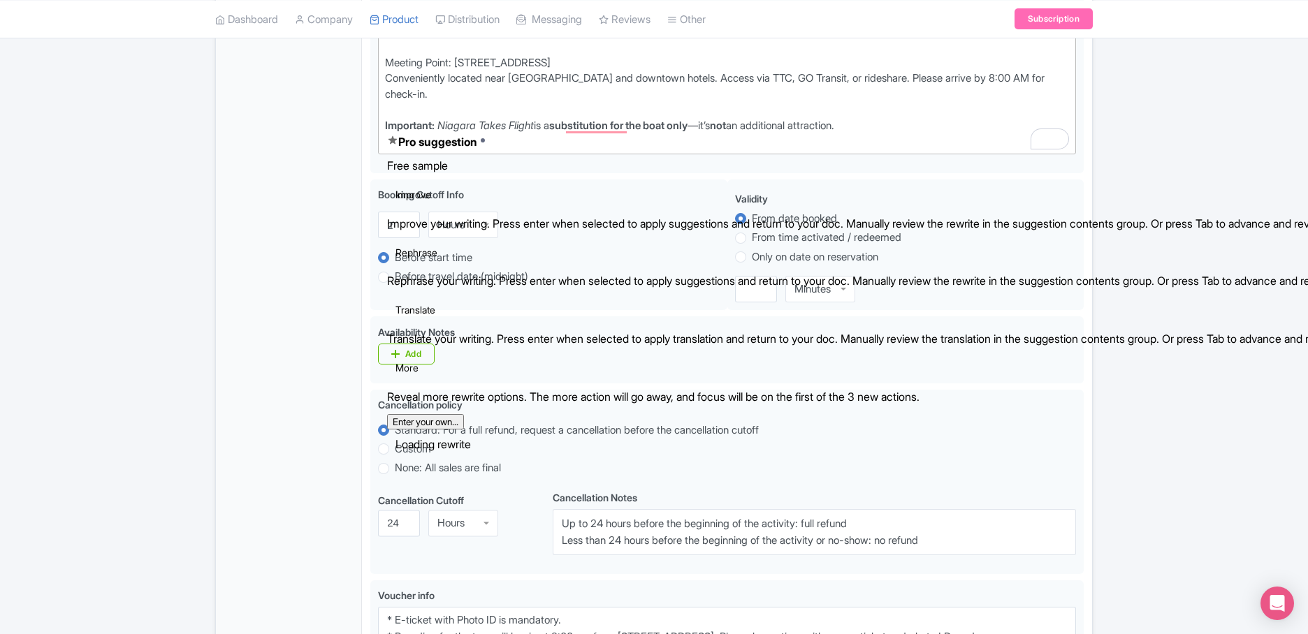
copy div "Important: Niagara Takes Flight is a substitution for the boat only —it’s not a…"
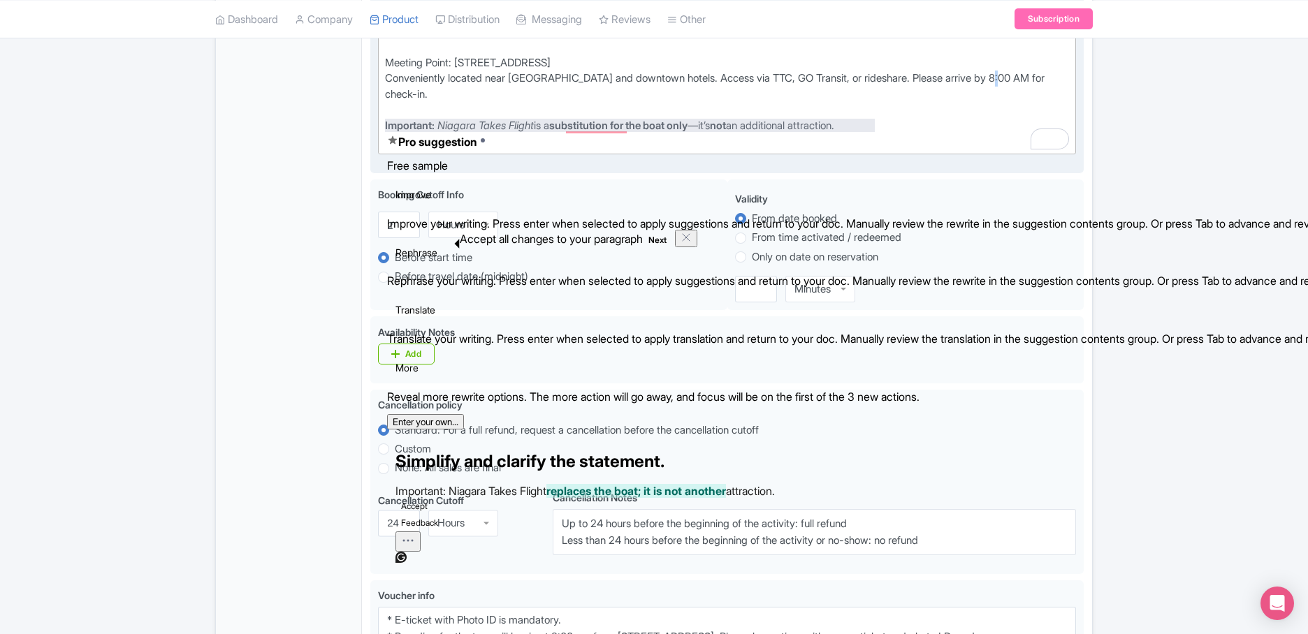
drag, startPoint x: 1014, startPoint y: 81, endPoint x: 988, endPoint y: 104, distance: 34.6
click at [1011, 88] on div "Who This Tour is For: Perfect for couples, families, and seniors seeking a comf…" at bounding box center [727, 79] width 684 height 142
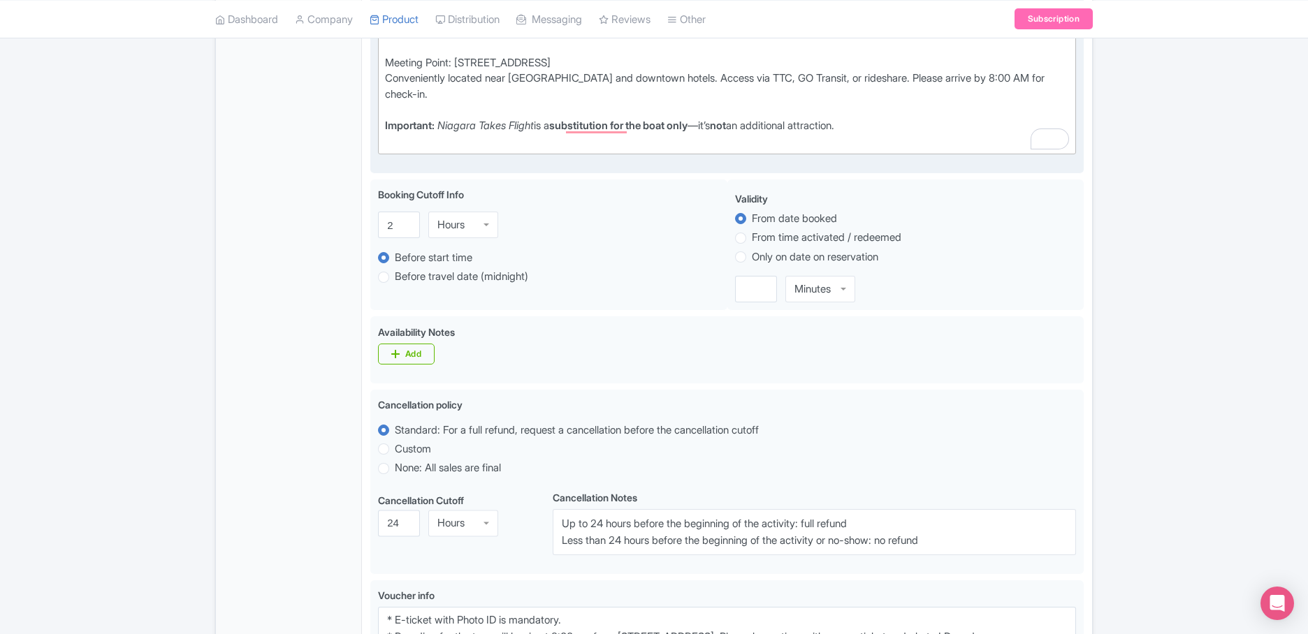
click at [923, 133] on div "Who This Tour is For: Perfect for couples, families, and seniors seeking a comf…" at bounding box center [727, 79] width 684 height 142
click at [379, 124] on div "Arrive 15 minutes before departure for check-in. Journey Behind the Falls: cool…" at bounding box center [727, 337] width 730 height 1295
copy div "Important: Niagara Takes Flight is a substitution for the boat only —it’s not a…"
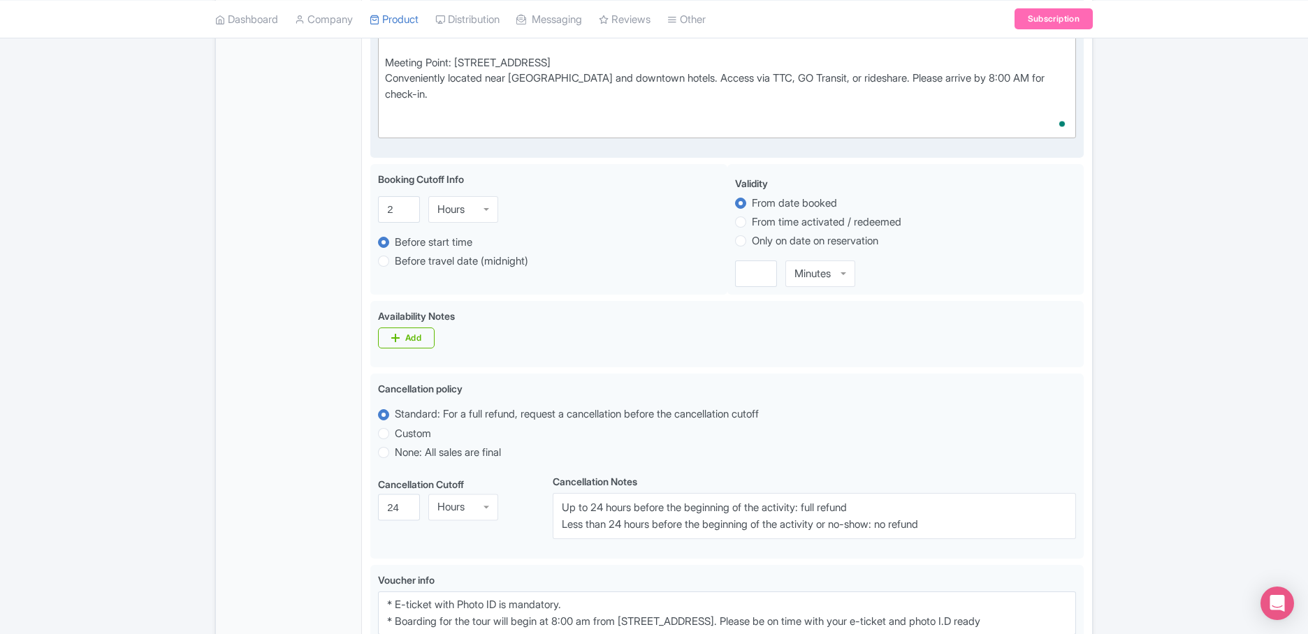
type trix-editor "<div>Who This Tour is For: Perfect for couples, families, and seniors seeking a…"
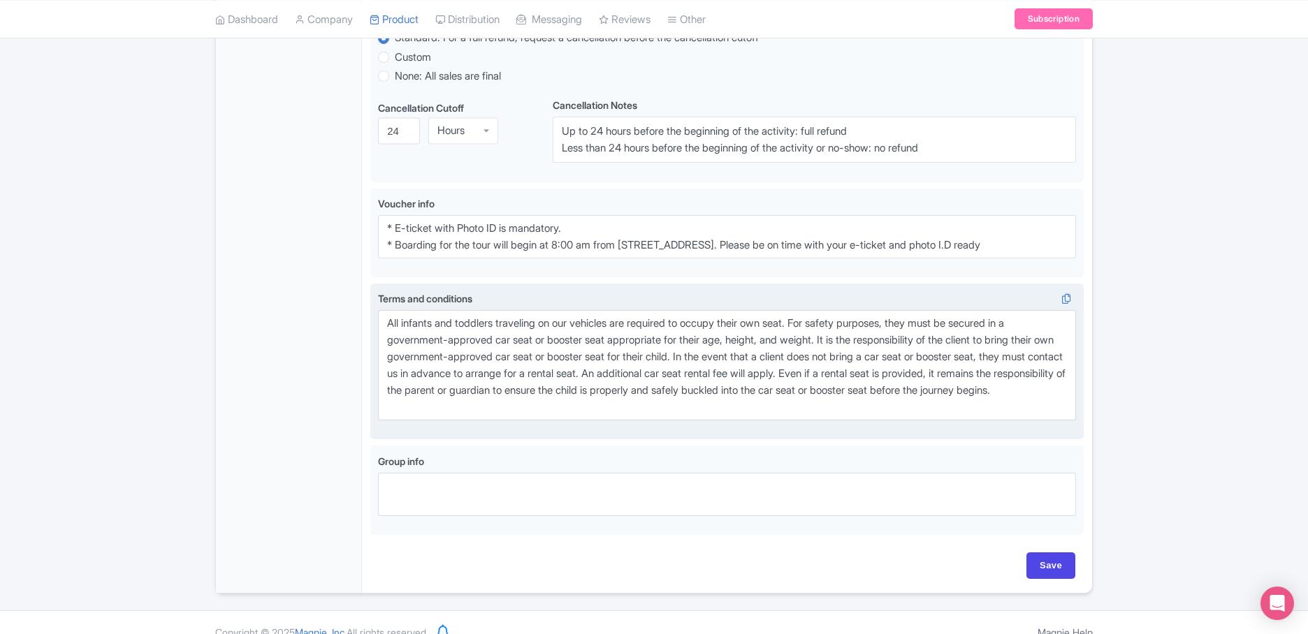
scroll to position [940, 0]
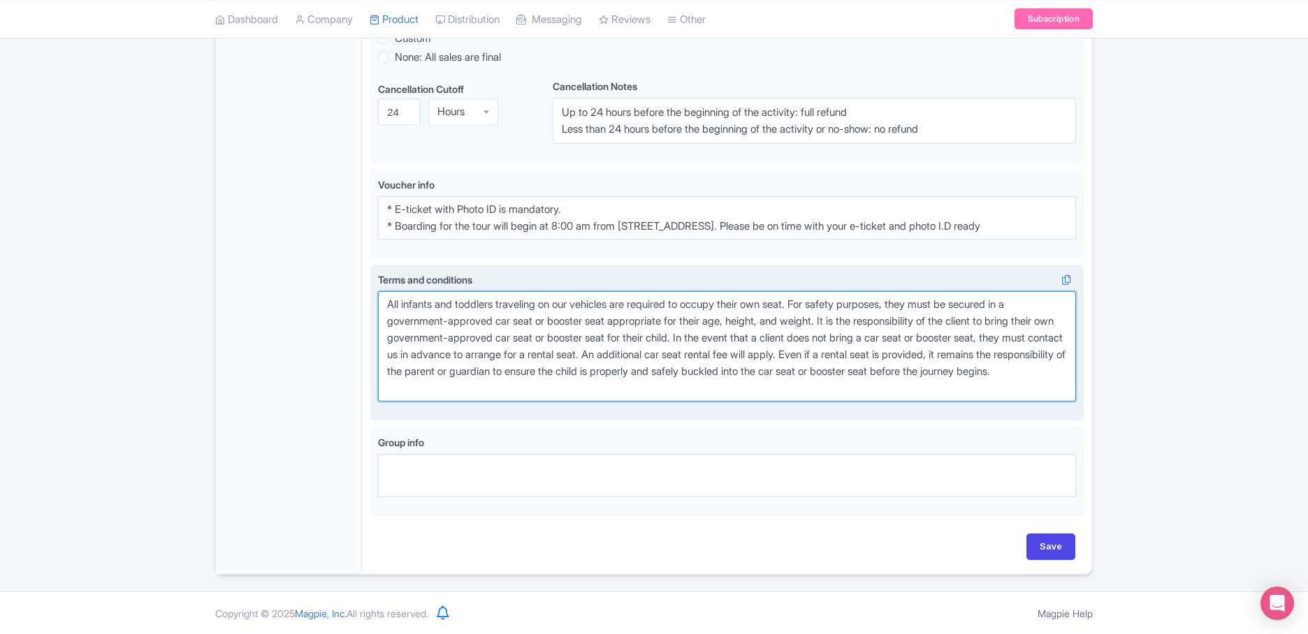
drag, startPoint x: 548, startPoint y: 378, endPoint x: 541, endPoint y: 401, distance: 23.9
click at [548, 379] on textarea "All infants and toddlers traveling on our vehicles are required to occupy their…" at bounding box center [727, 346] width 698 height 110
click at [541, 388] on textarea "All infants and toddlers traveling on our vehicles are required to occupy their…" at bounding box center [727, 346] width 698 height 110
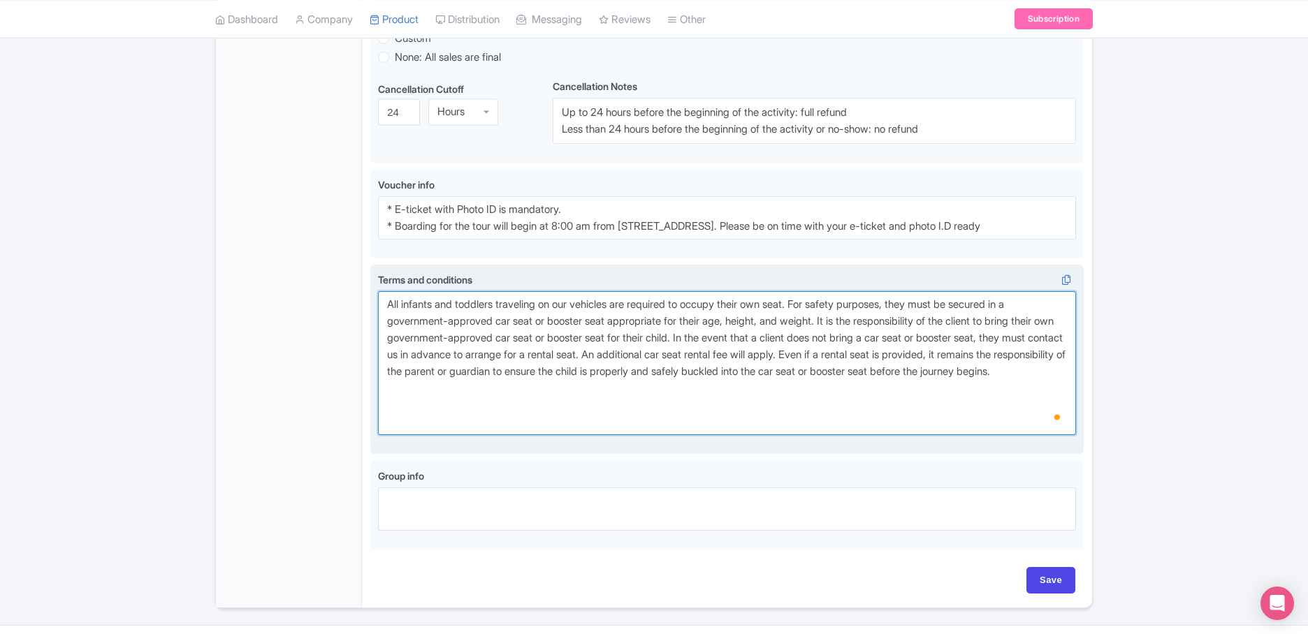
paste textarea "Important: Niagara Takes Flight is a substitution for the boat only—it’s not an…"
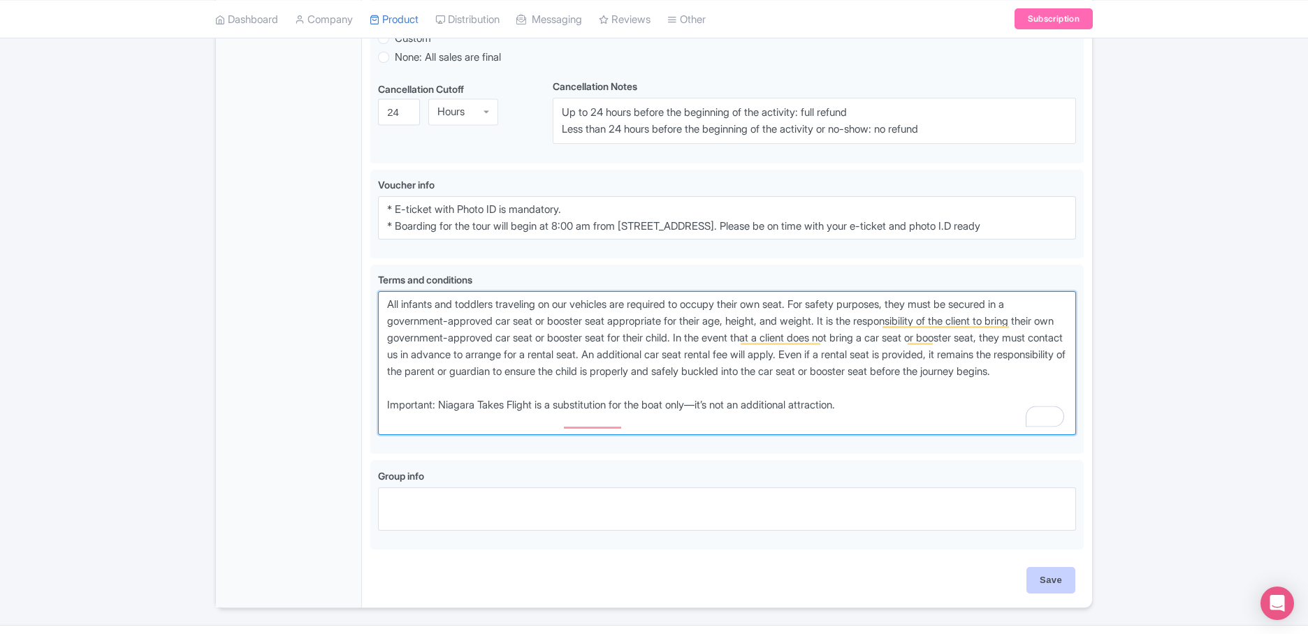
type textarea "All infants and toddlers traveling on our vehicles are required to occupy their…"
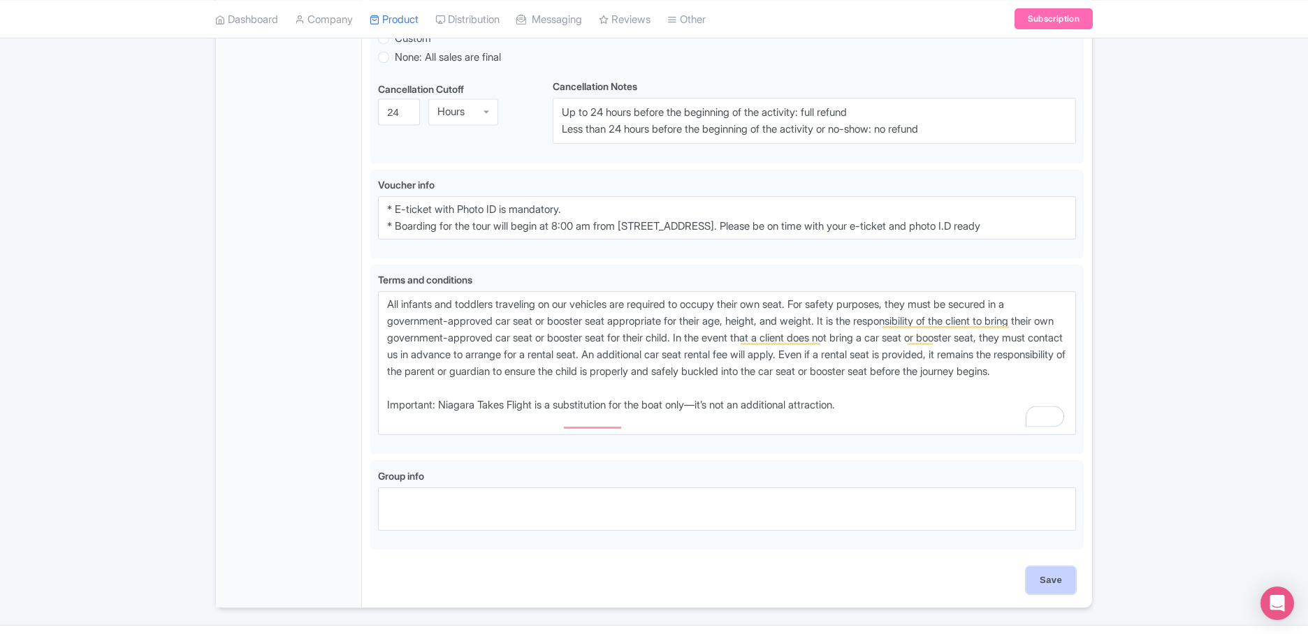
click at [1050, 580] on input "Save" at bounding box center [1050, 580] width 49 height 27
type input "Saving..."
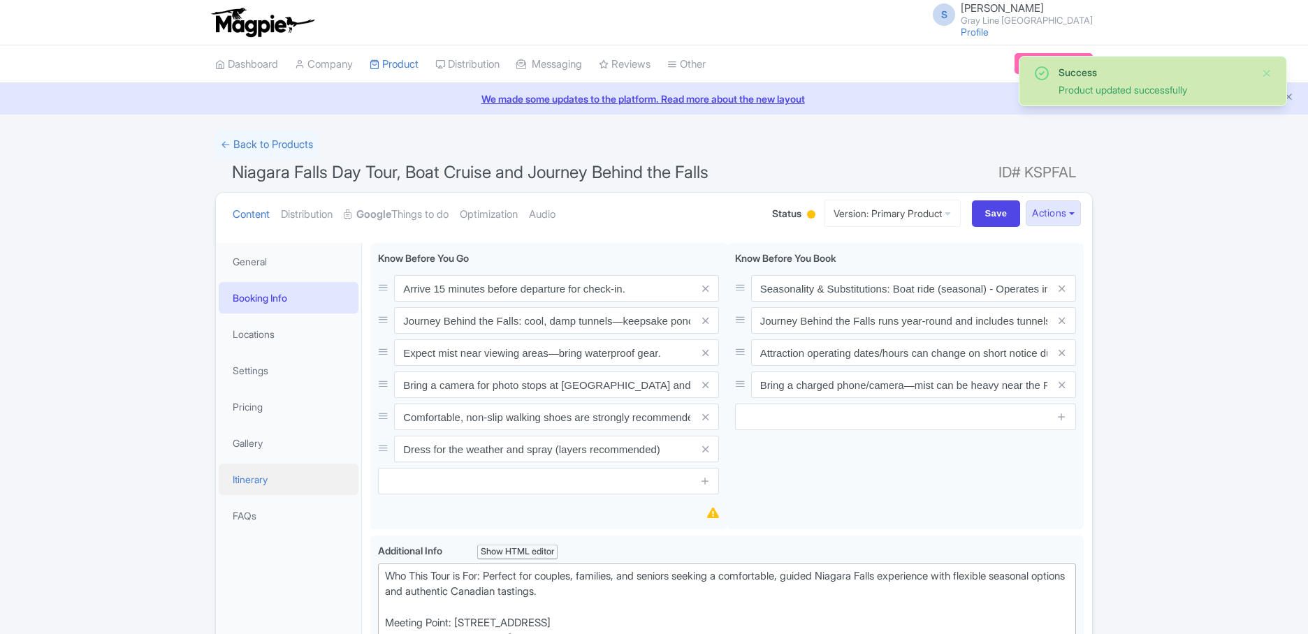
scroll to position [243, 0]
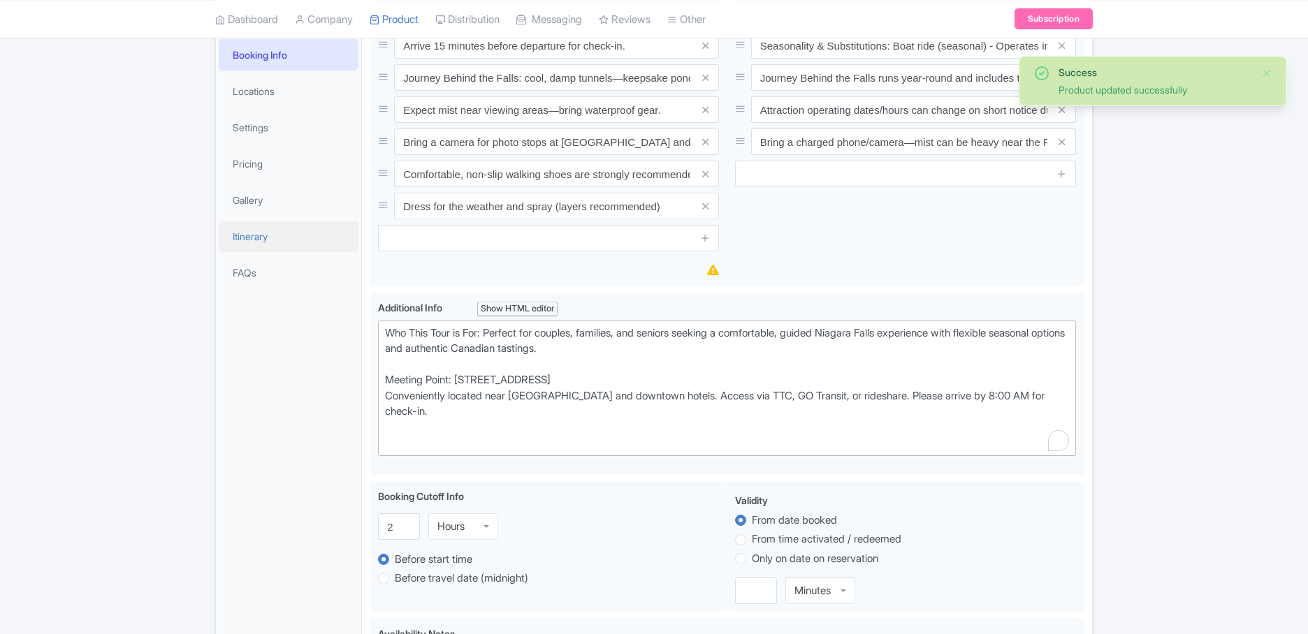
click at [265, 249] on link "Itinerary" at bounding box center [289, 236] width 140 height 31
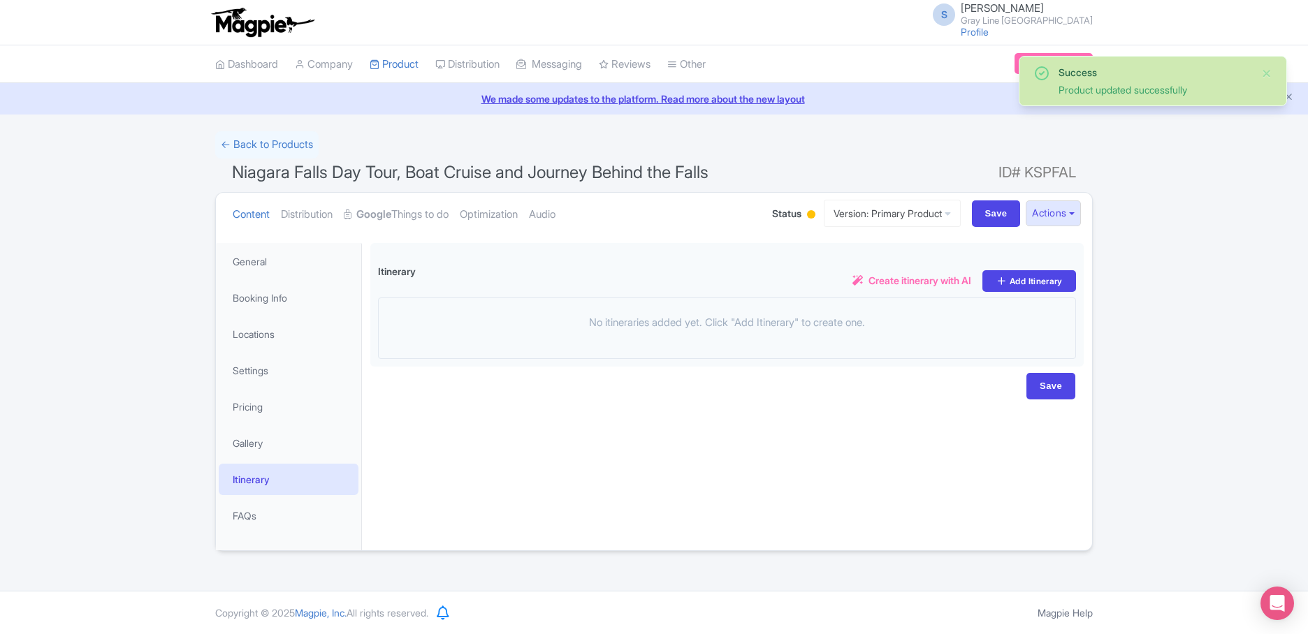
scroll to position [0, 0]
click at [262, 418] on link "Pricing" at bounding box center [289, 406] width 140 height 31
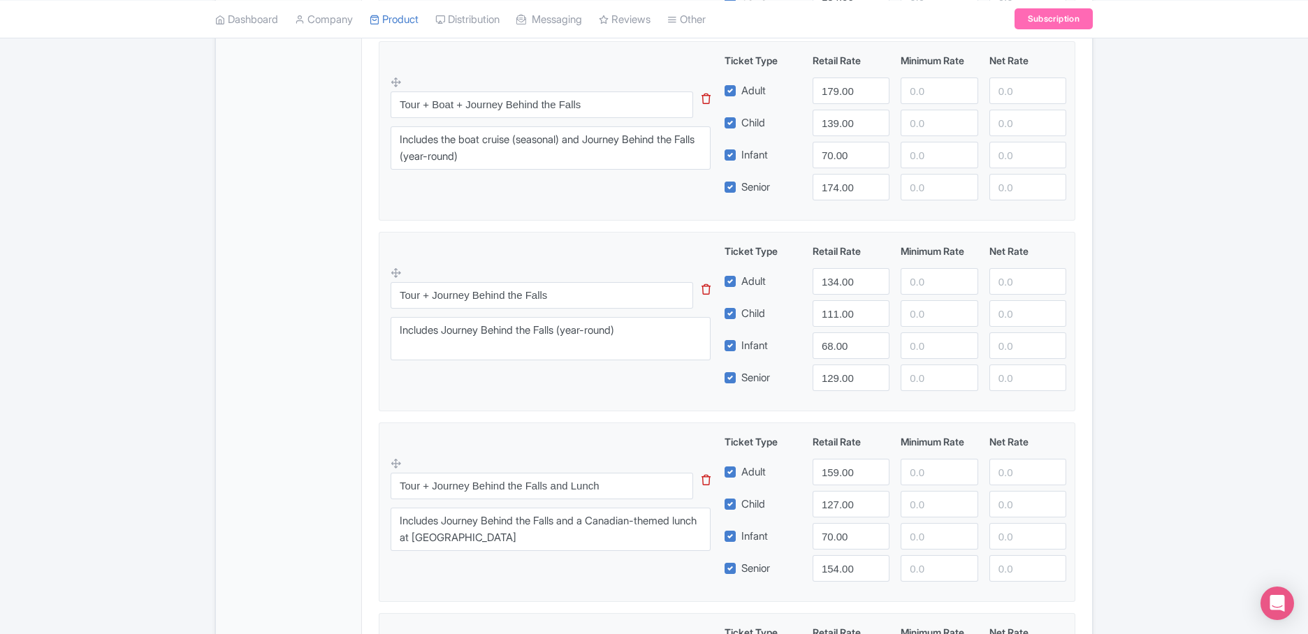
scroll to position [890, 0]
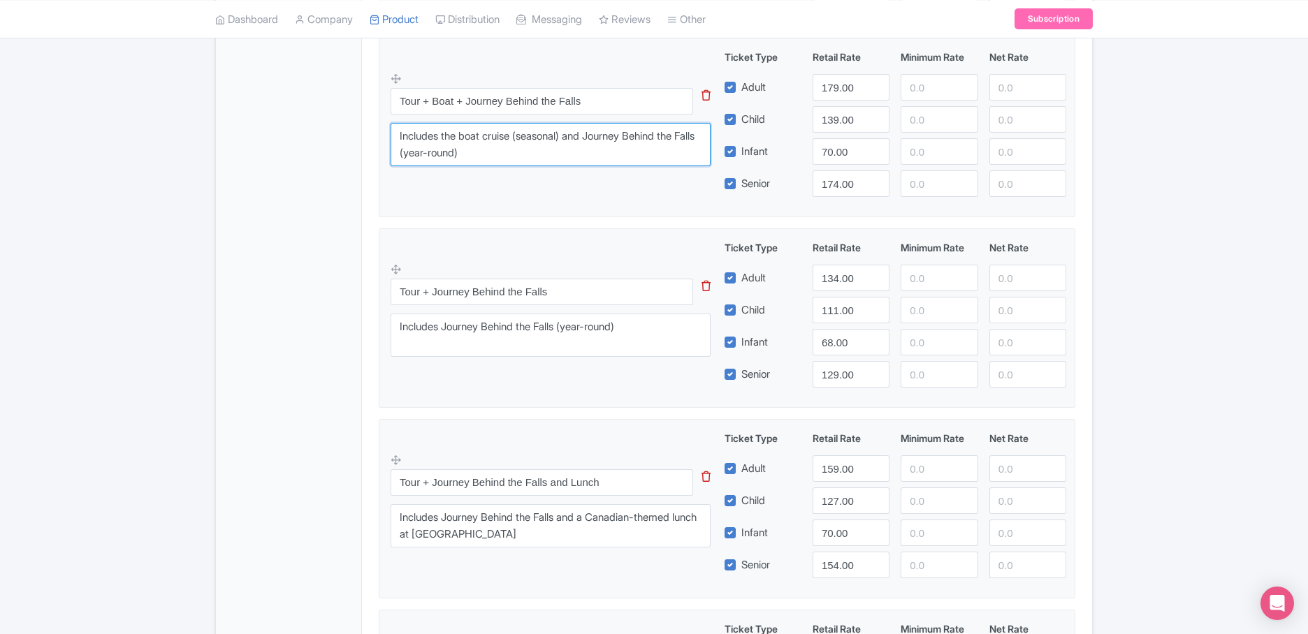
click at [569, 138] on textarea "Includes the boat cruise (seasonal) and Journey Behind the Falls (year-round)" at bounding box center [550, 144] width 320 height 43
click at [636, 132] on textarea "Includes the boat cruise (seasonal) and Journey Behind the Falls (year-round)" at bounding box center [550, 145] width 320 height 60
click at [630, 120] on textarea "Includes the boat cruise (seasonal) and Journey Behind the Falls (year-round)" at bounding box center [550, 145] width 320 height 60
click at [635, 126] on textarea "Includes the boat cruise (seasonal) and Journey Behind the Falls (year-round)" at bounding box center [550, 145] width 320 height 60
drag, startPoint x: 524, startPoint y: 126, endPoint x: 497, endPoint y: 140, distance: 29.7
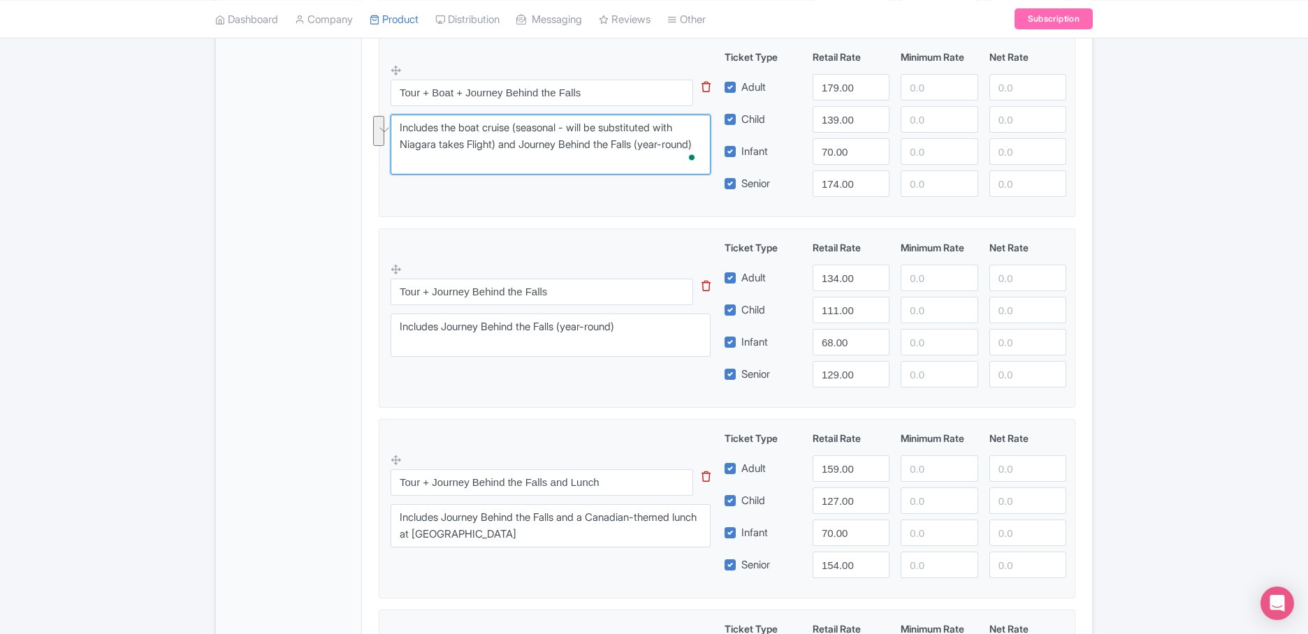
click at [497, 140] on textarea "Includes the boat cruise (seasonal) and Journey Behind the Falls (year-round)" at bounding box center [550, 145] width 320 height 60
paste textarea "Winter substitution: If the boat isn’t running, it is replaced with Niagara Tak…"
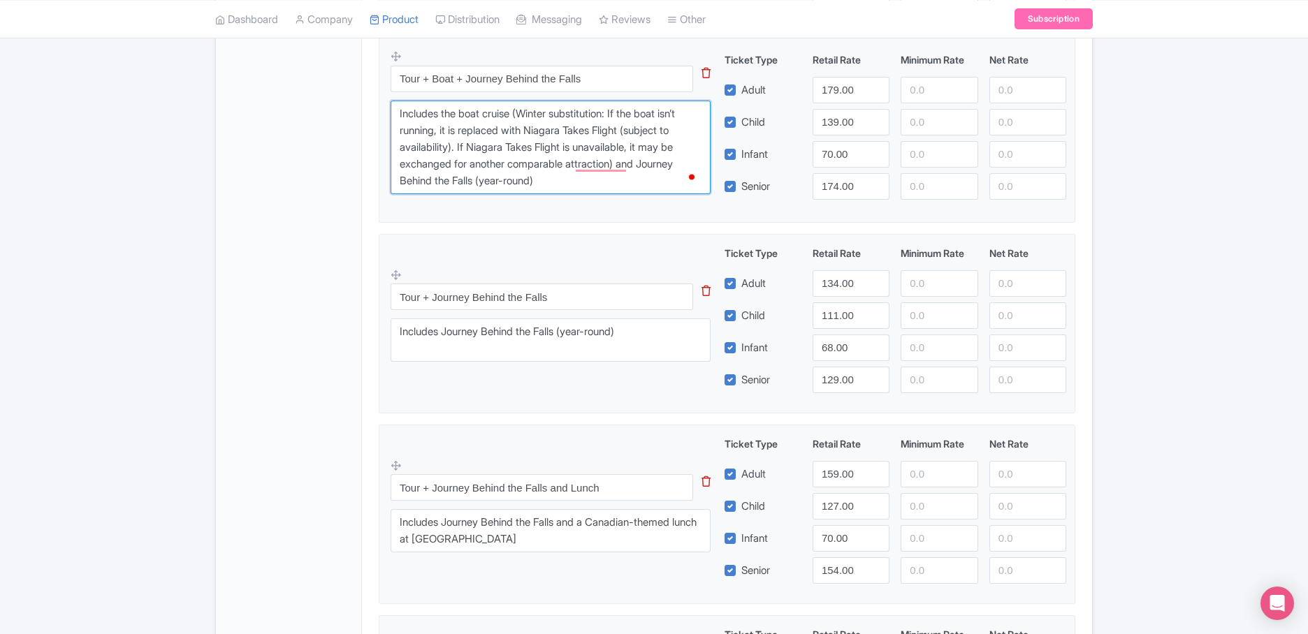
click at [637, 127] on textarea "Includes the boat cruise (seasonal) and Journey Behind the Falls (year-round)" at bounding box center [550, 148] width 320 height 94
click at [609, 169] on textarea "Includes the boat cruise (seasonal) and Journey Behind the Falls (year-round)" at bounding box center [550, 148] width 320 height 94
click at [650, 164] on textarea "Includes the boat cruise (seasonal) and Journey Behind the Falls (year-round)" at bounding box center [550, 148] width 320 height 94
drag, startPoint x: 629, startPoint y: 165, endPoint x: 633, endPoint y: 177, distance: 12.6
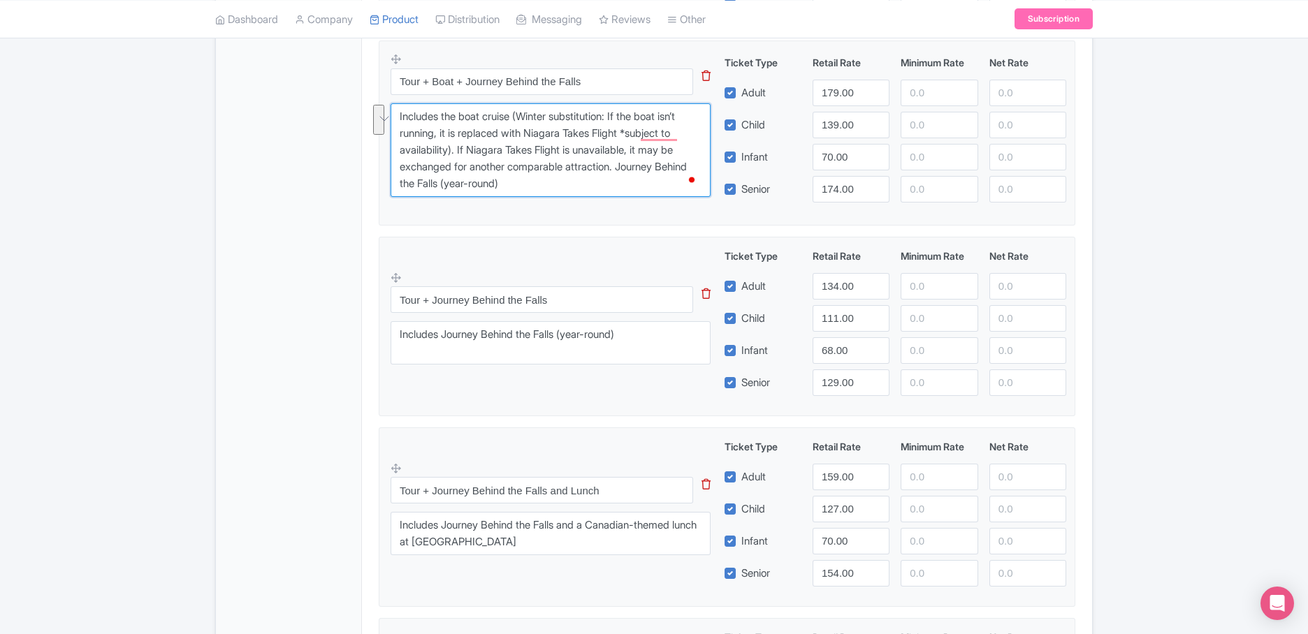
click at [632, 176] on textarea "Includes the boat cruise (seasonal) and Journey Behind the Falls (year-round)" at bounding box center [550, 150] width 320 height 94
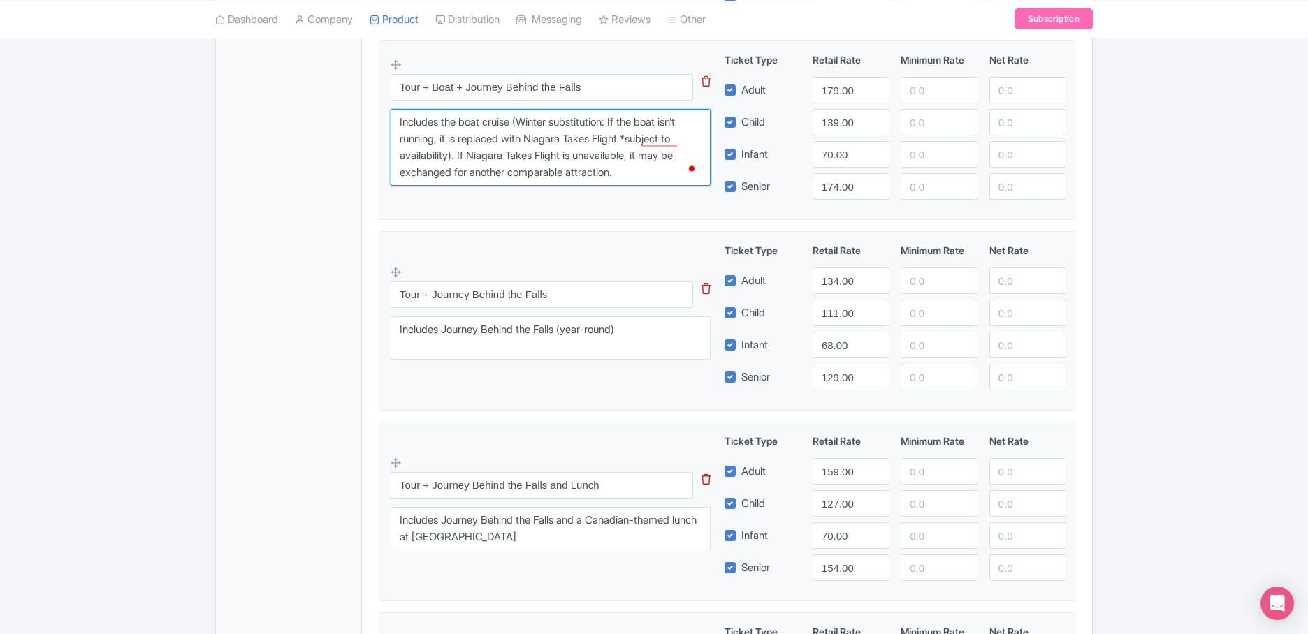
click at [444, 122] on textarea "Includes the boat cruise (seasonal) and Journey Behind the Falls (year-round)" at bounding box center [550, 147] width 320 height 77
paste textarea "Journey Behind the Falls (year-round)"
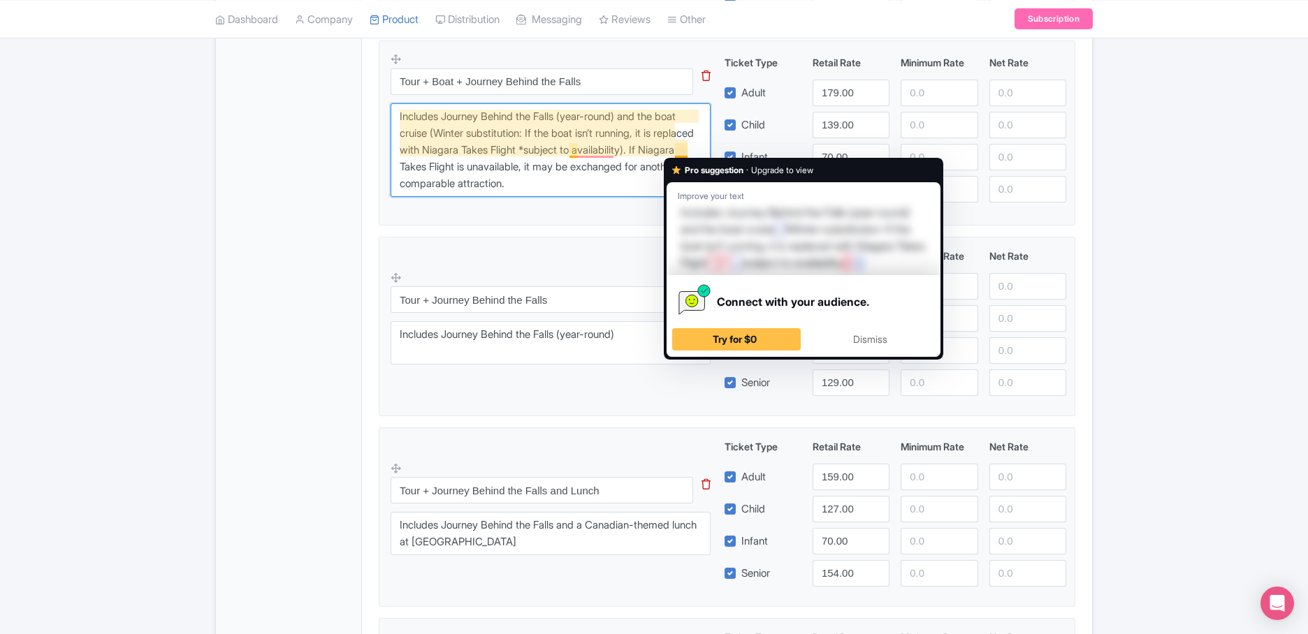
click at [686, 149] on textarea "Includes the boat cruise (seasonal) and Journey Behind the Falls (year-round)" at bounding box center [550, 150] width 320 height 94
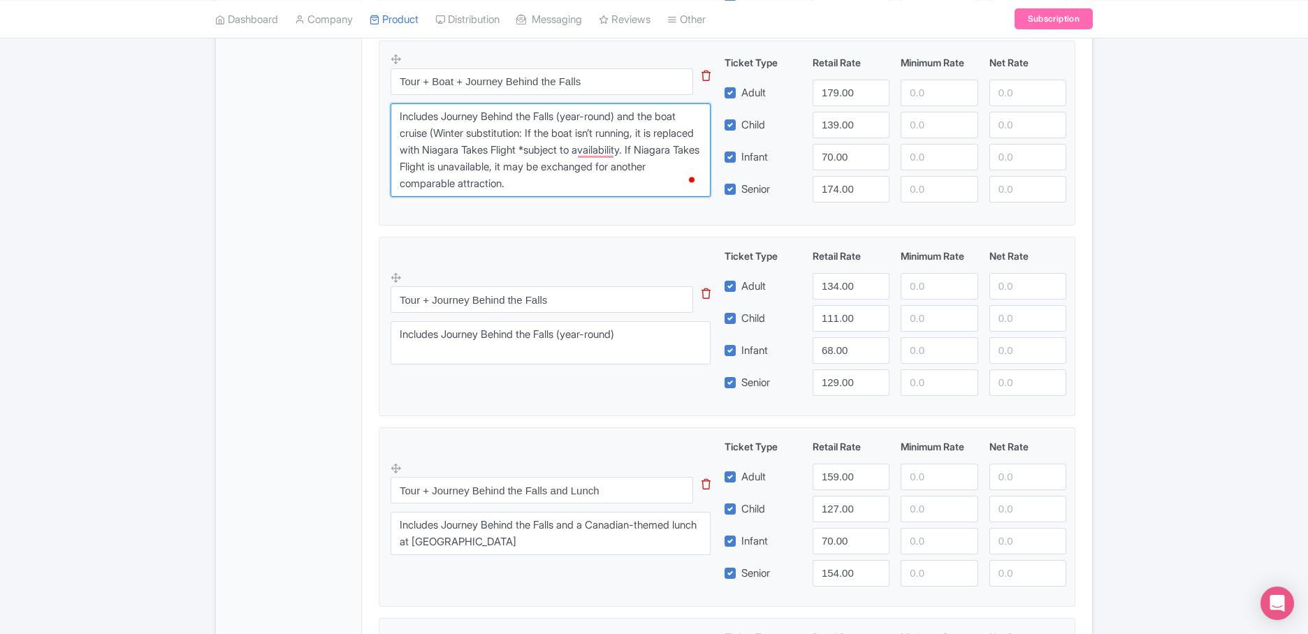
click at [643, 180] on textarea "Includes the boat cruise (seasonal) and Journey Behind the Falls (year-round)" at bounding box center [550, 150] width 320 height 94
click at [607, 150] on textarea "Includes the boat cruise (seasonal) and Journey Behind the Falls (year-round)" at bounding box center [550, 150] width 320 height 94
click at [576, 147] on textarea "Includes the boat cruise (seasonal) and Journey Behind the Falls (year-round)" at bounding box center [550, 150] width 320 height 94
click at [542, 182] on textarea "Includes the boat cruise (seasonal) and Journey Behind the Falls (year-round)" at bounding box center [550, 150] width 320 height 94
click at [564, 184] on textarea "Includes the boat cruise (seasonal) and Journey Behind the Falls (year-round)" at bounding box center [550, 150] width 320 height 94
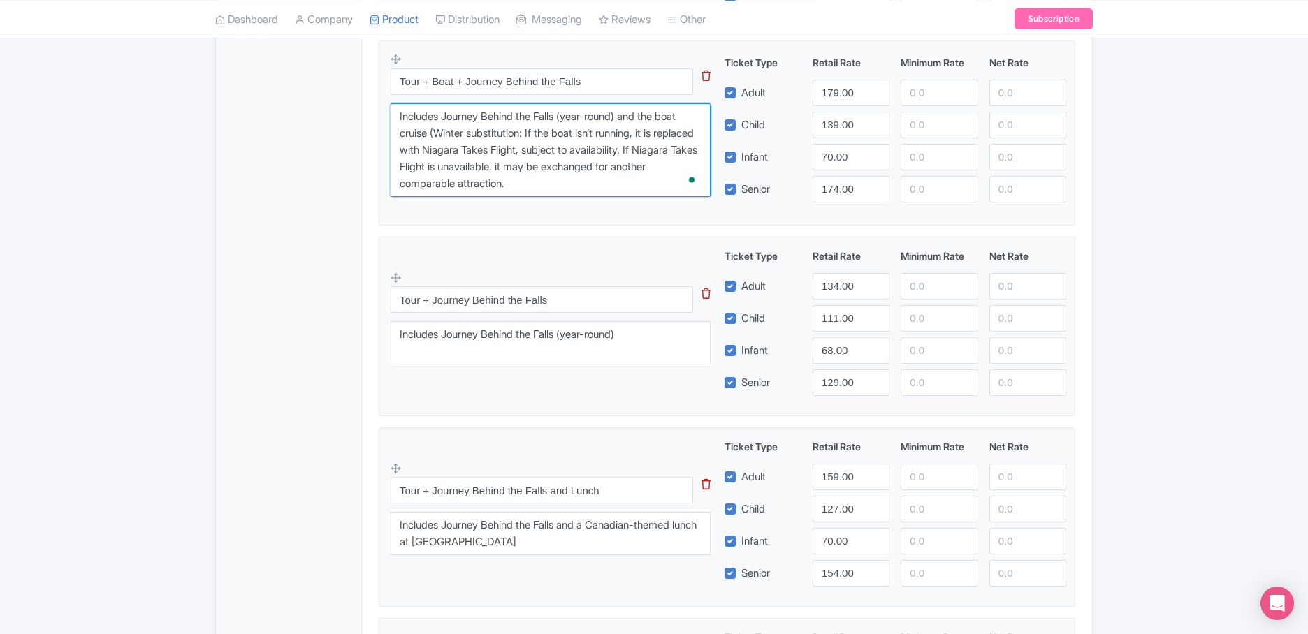
click at [549, 182] on textarea "Includes the boat cruise (seasonal) and Journey Behind the Falls (year-round)" at bounding box center [550, 150] width 320 height 94
type textarea "Includes Journey Behind the Falls (year-round) and the boat cruise (Winter subs…"
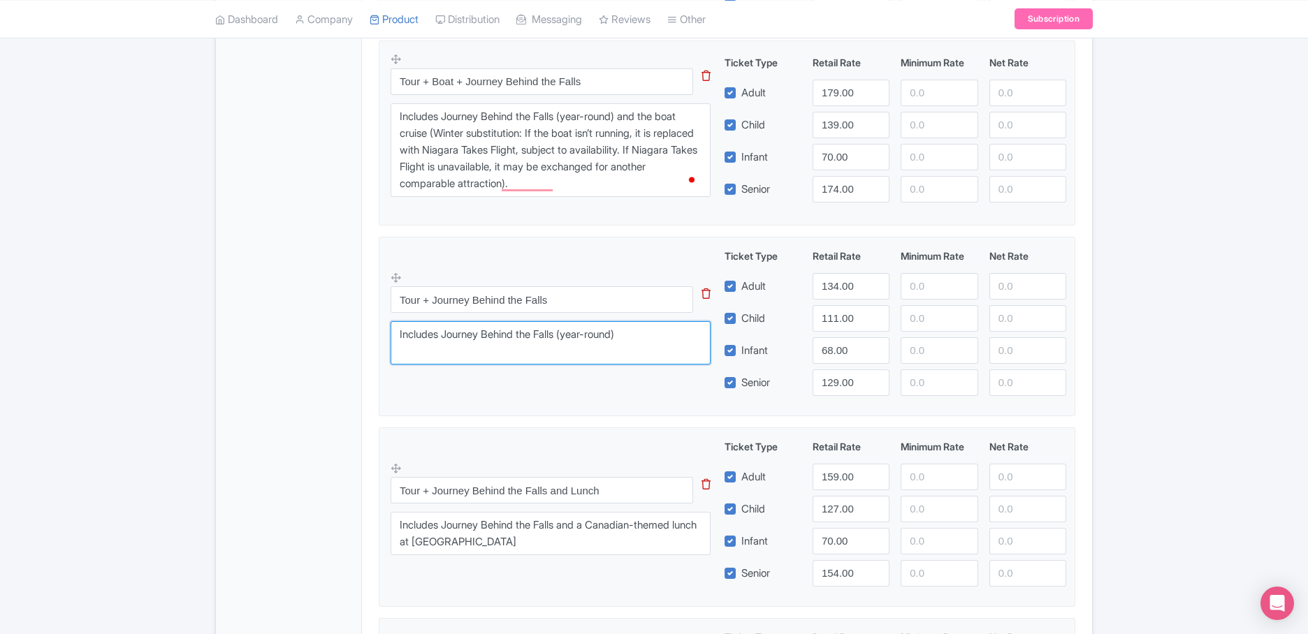
click at [634, 341] on textarea "Includes Journey Behind the Falls (year-round)" at bounding box center [550, 342] width 320 height 43
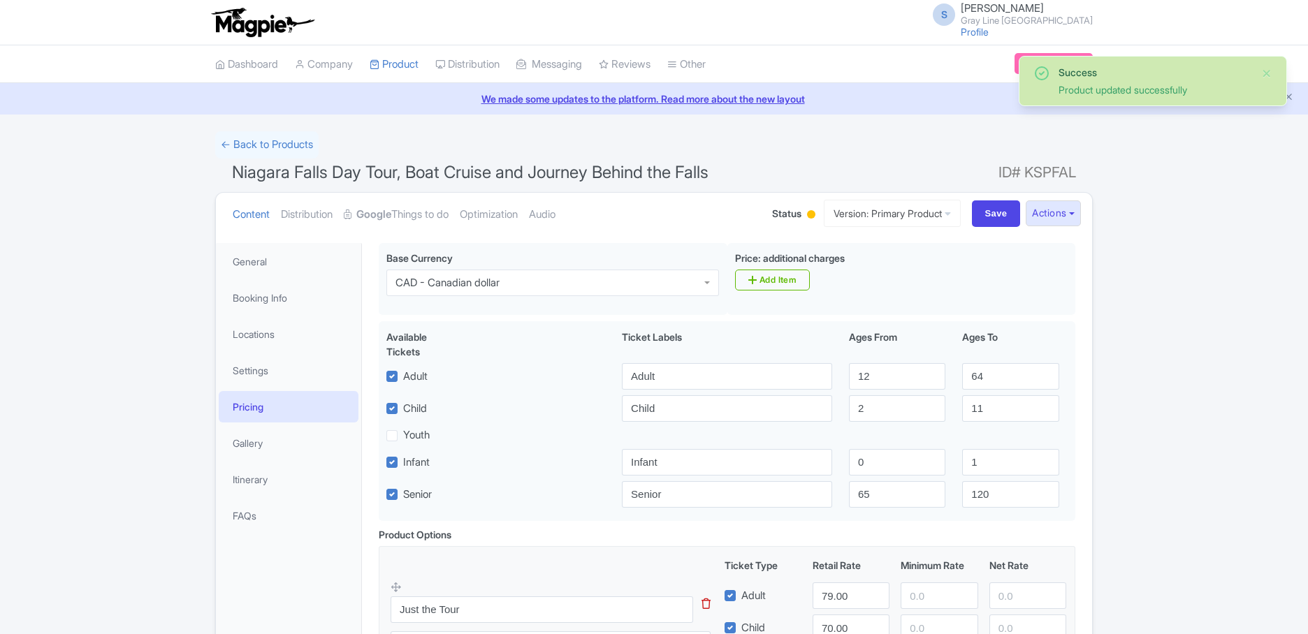
scroll to position [243, 0]
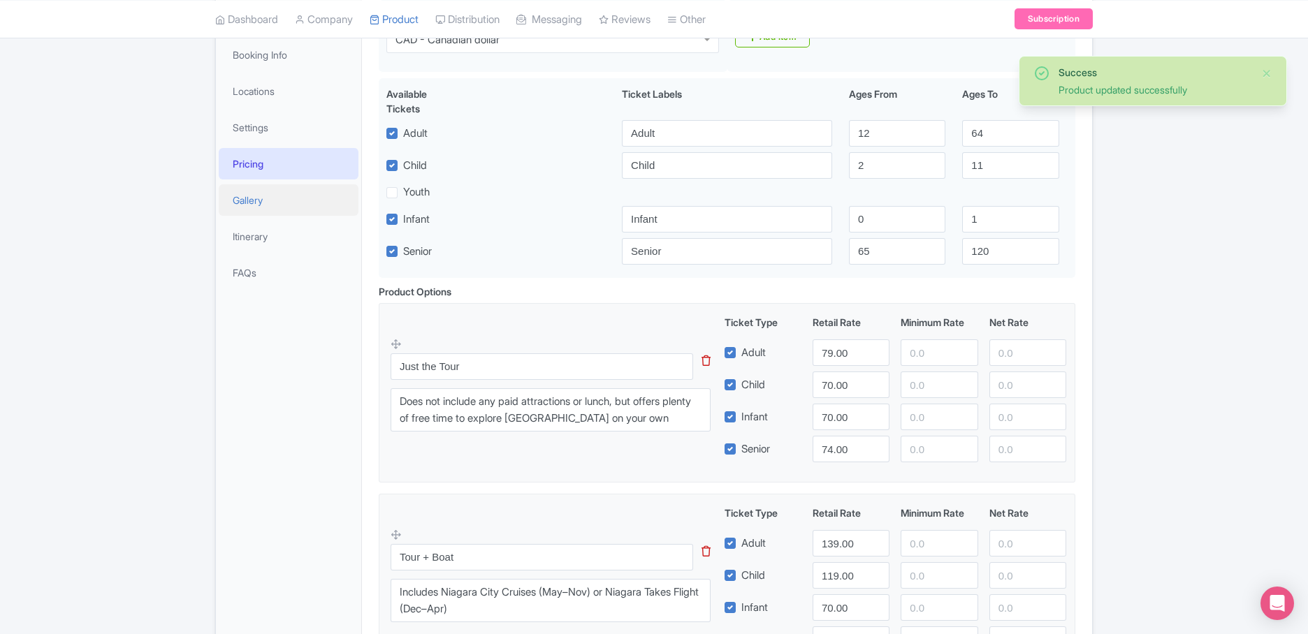
click at [256, 201] on link "Gallery" at bounding box center [289, 199] width 140 height 31
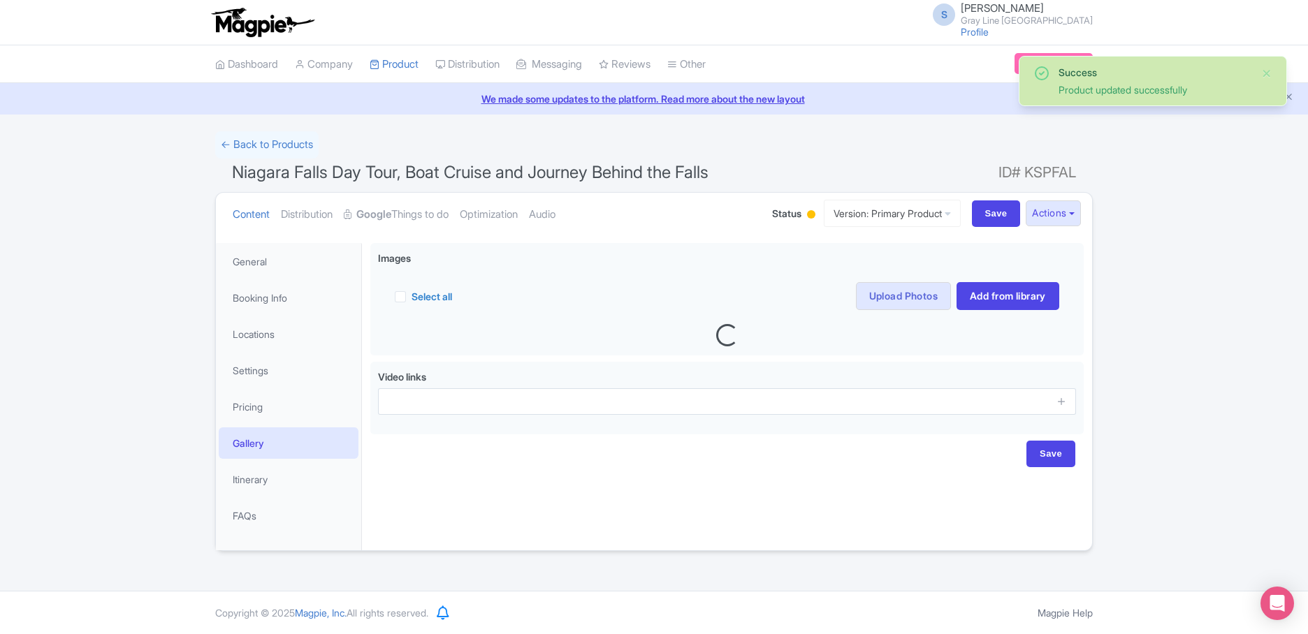
scroll to position [0, 0]
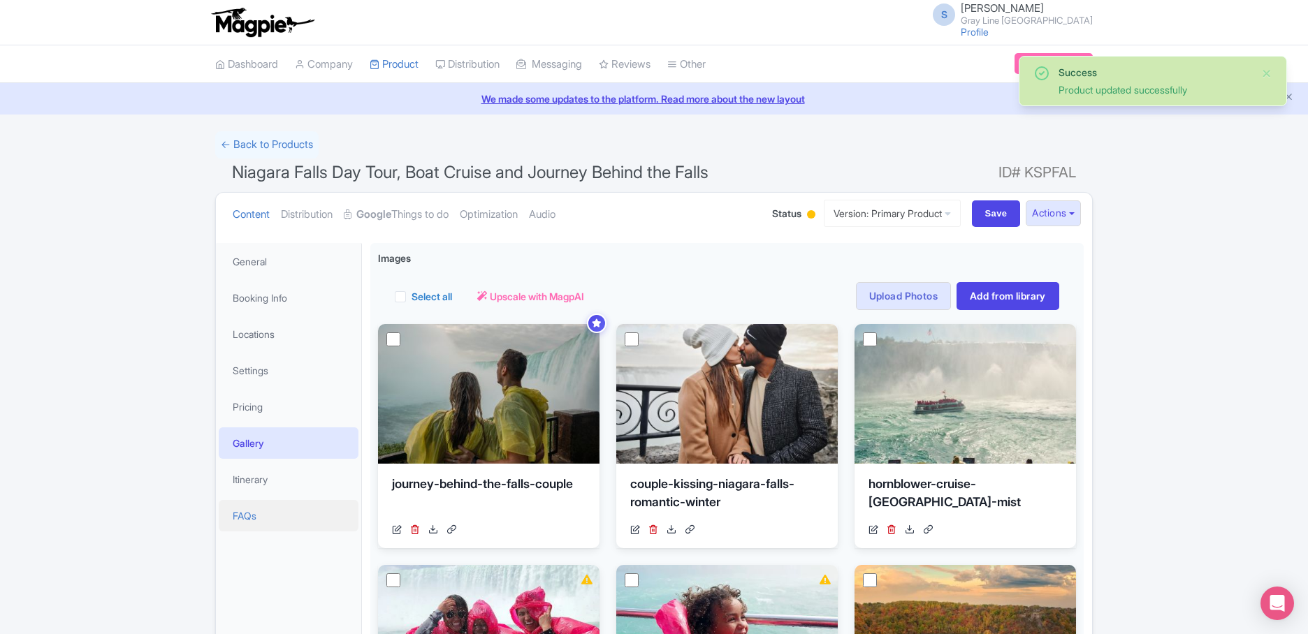
click at [249, 510] on link "FAQs" at bounding box center [289, 515] width 140 height 31
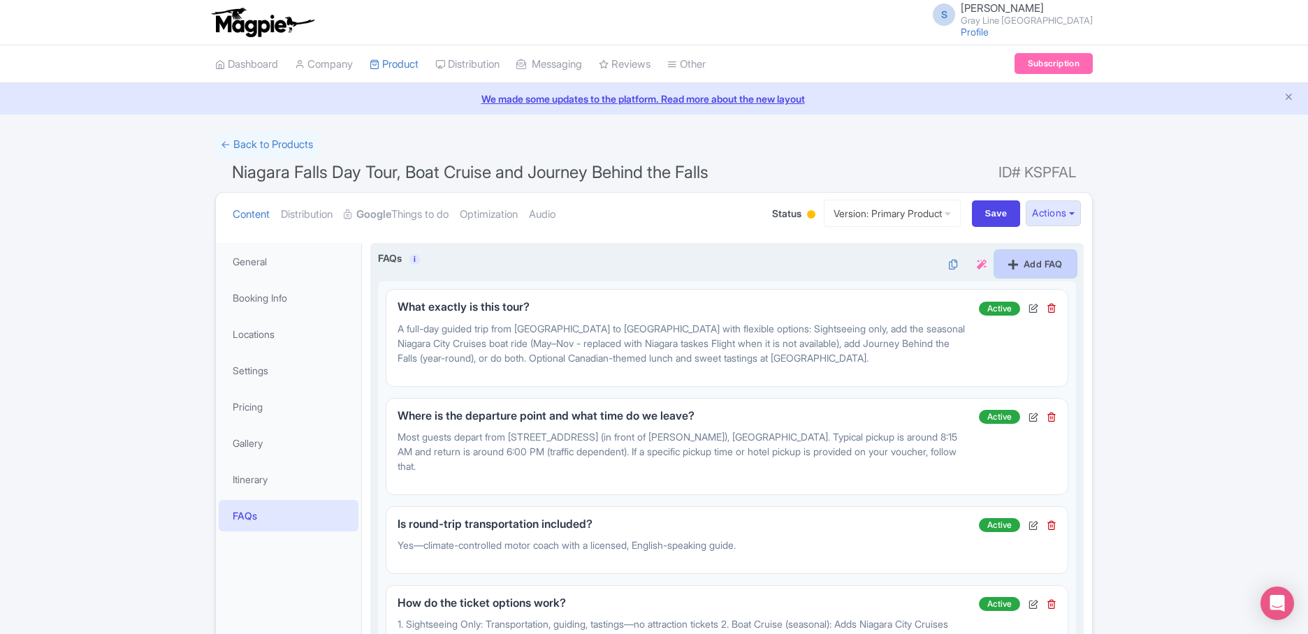
click at [1011, 253] on link "Add FAQ" at bounding box center [1035, 264] width 81 height 27
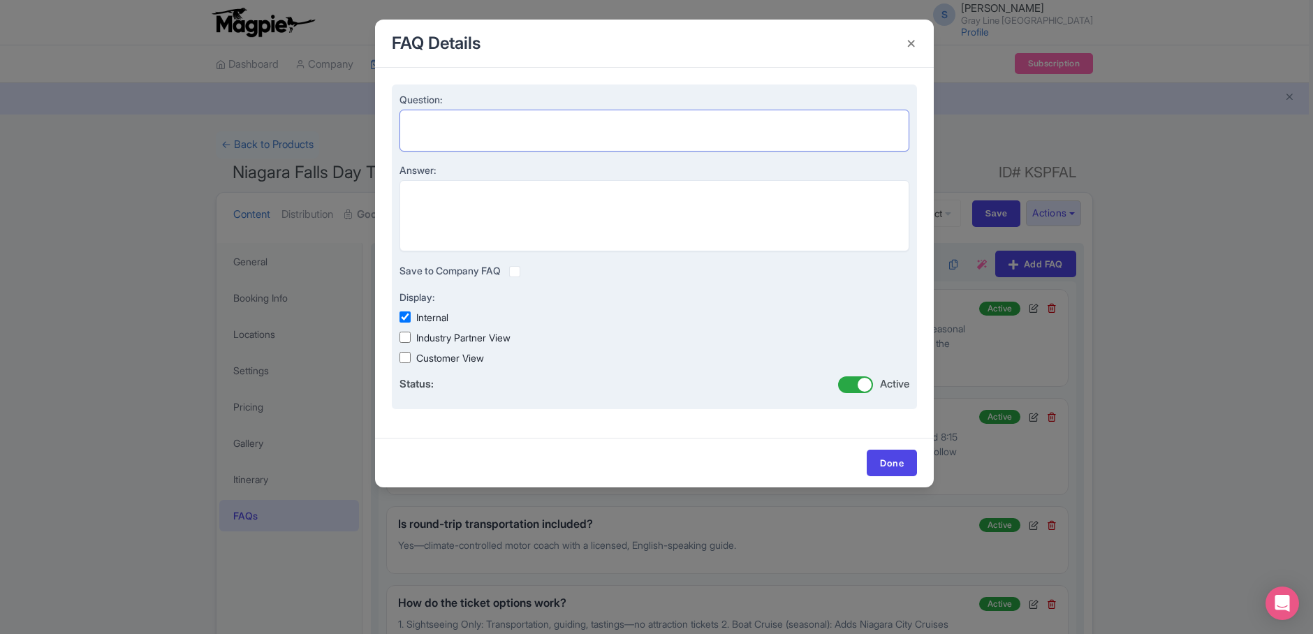
click at [504, 133] on textarea "Question:" at bounding box center [655, 131] width 510 height 42
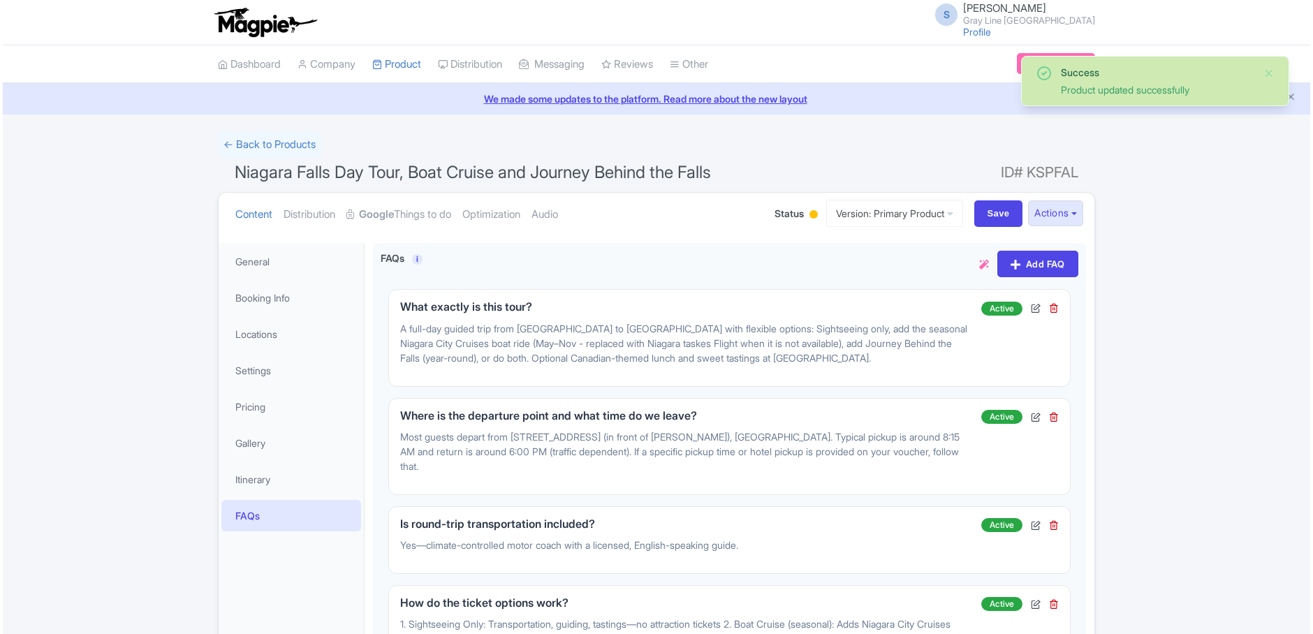
scroll to position [1350, 0]
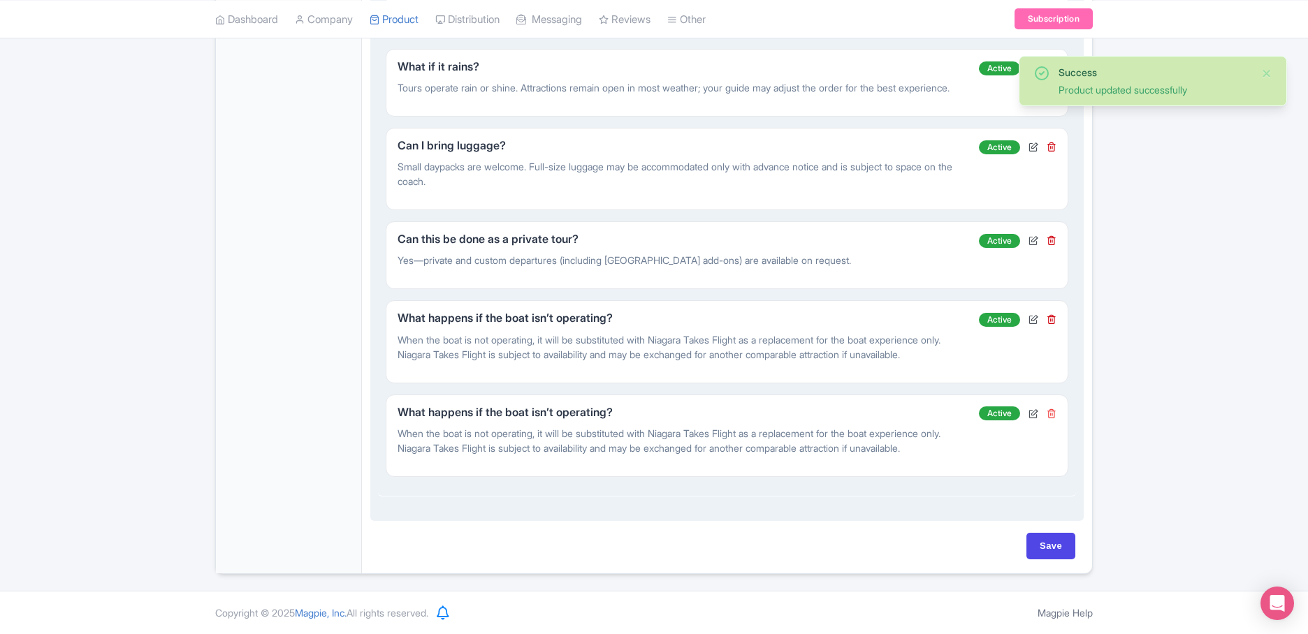
click at [1052, 415] on icon at bounding box center [1051, 414] width 10 height 10
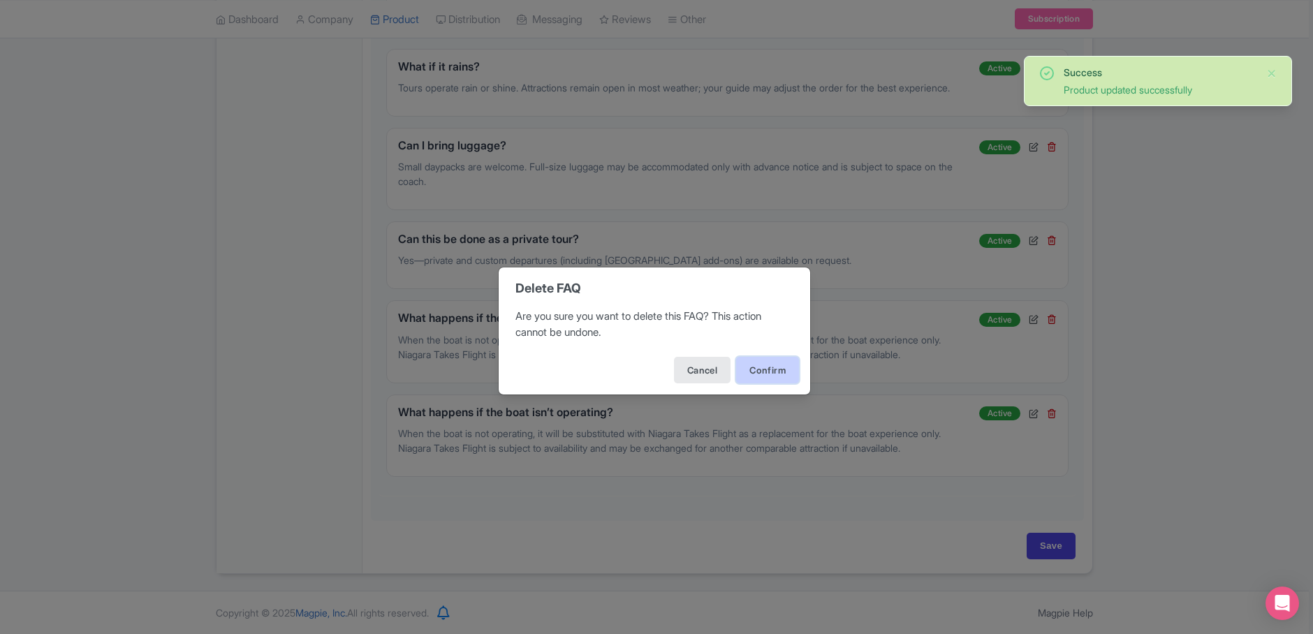
click at [770, 377] on button "Confirm" at bounding box center [767, 370] width 63 height 27
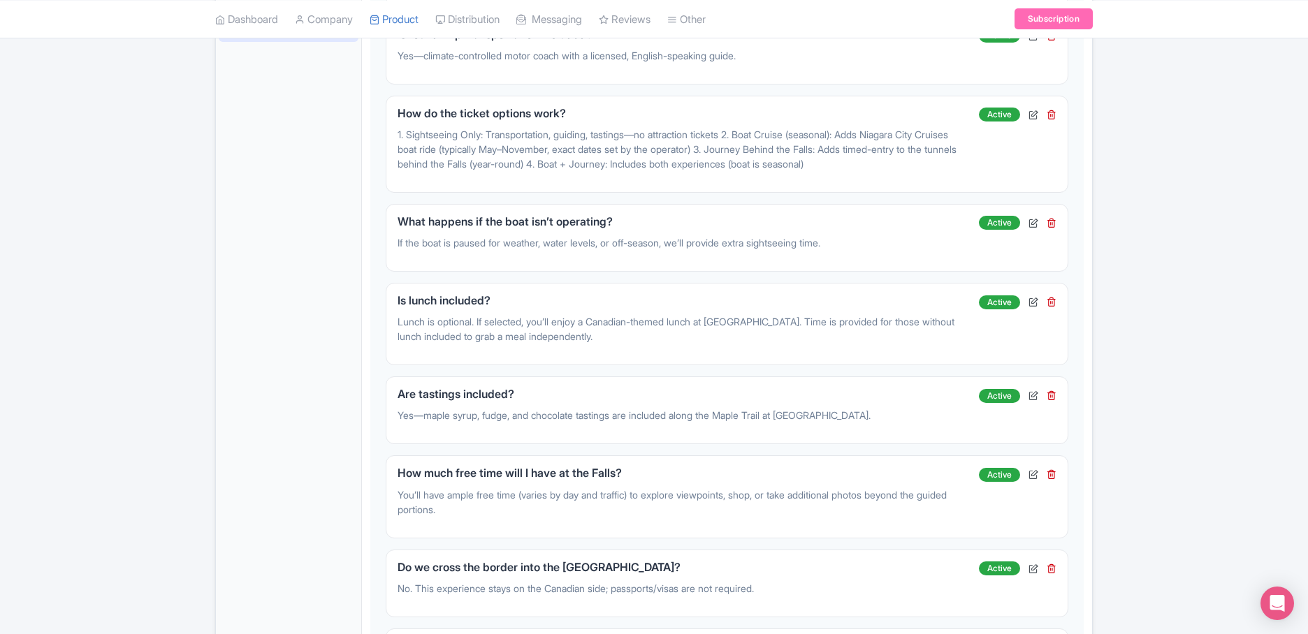
scroll to position [502, 0]
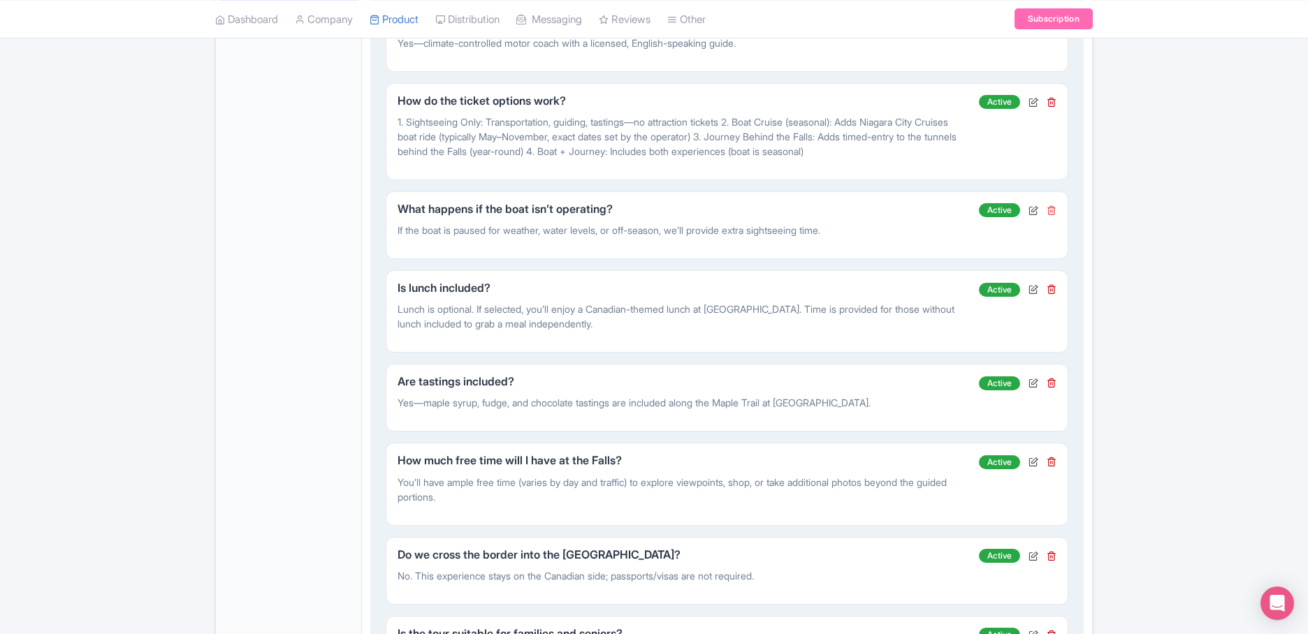
click at [1050, 205] on icon at bounding box center [1051, 210] width 10 height 10
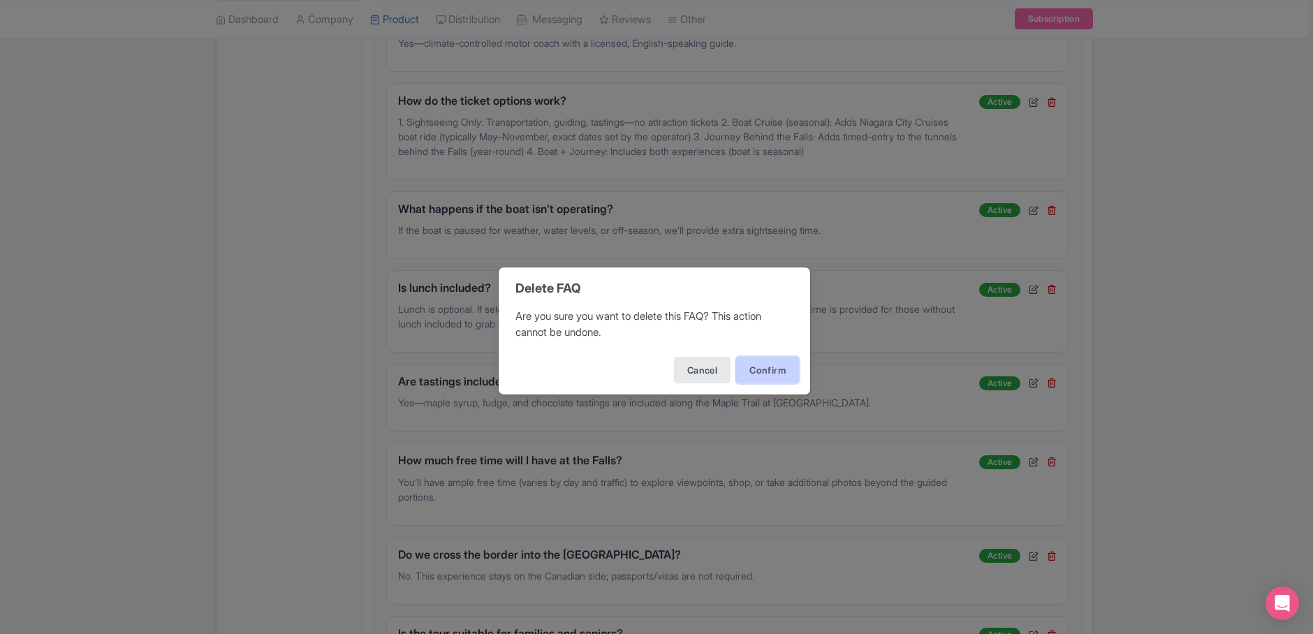
click at [767, 372] on button "Confirm" at bounding box center [767, 370] width 63 height 27
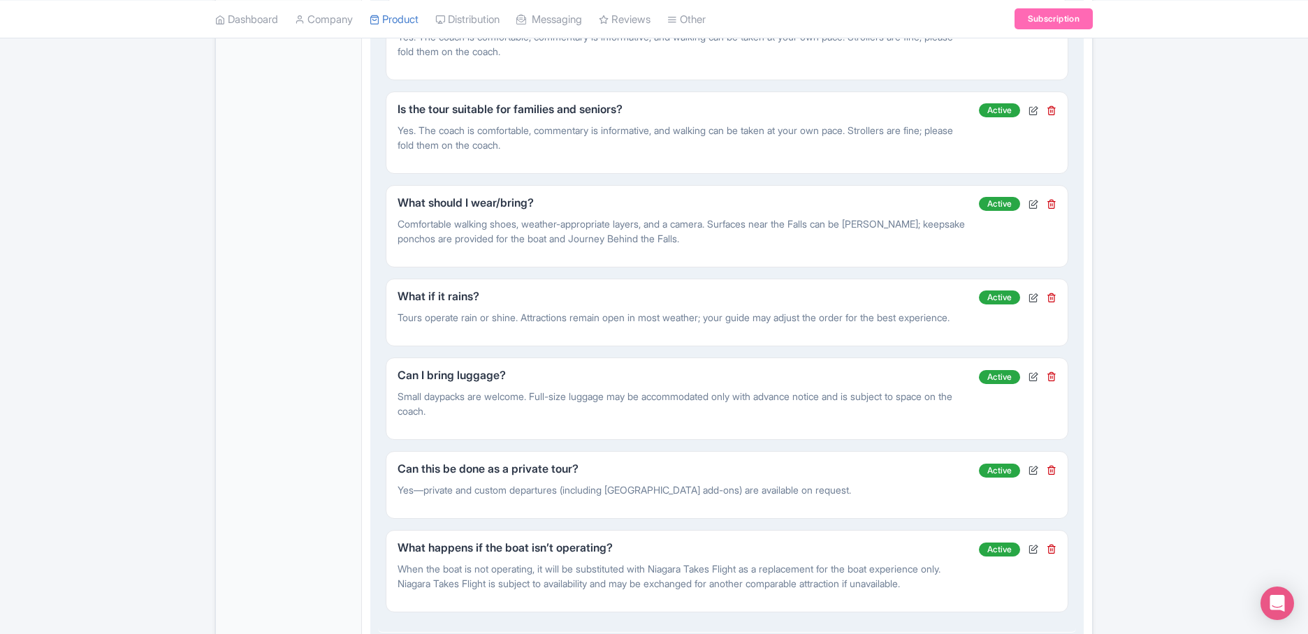
scroll to position [1178, 0]
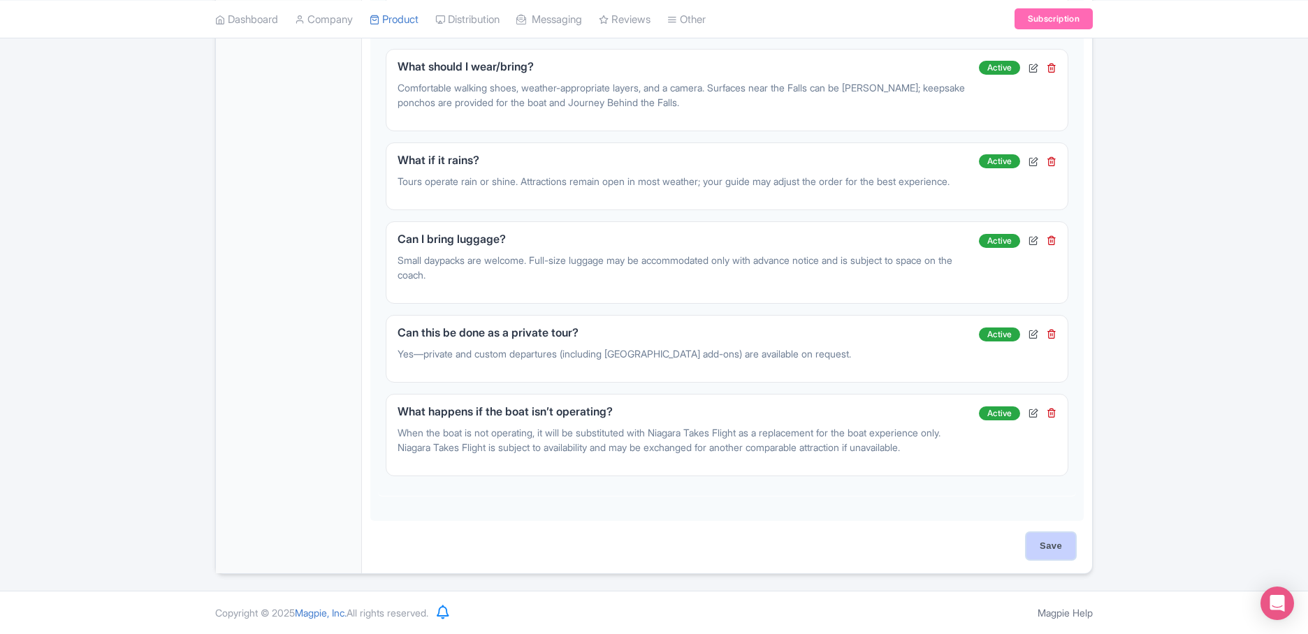
click at [1039, 547] on input "Save" at bounding box center [1050, 546] width 49 height 27
type input "Saving..."
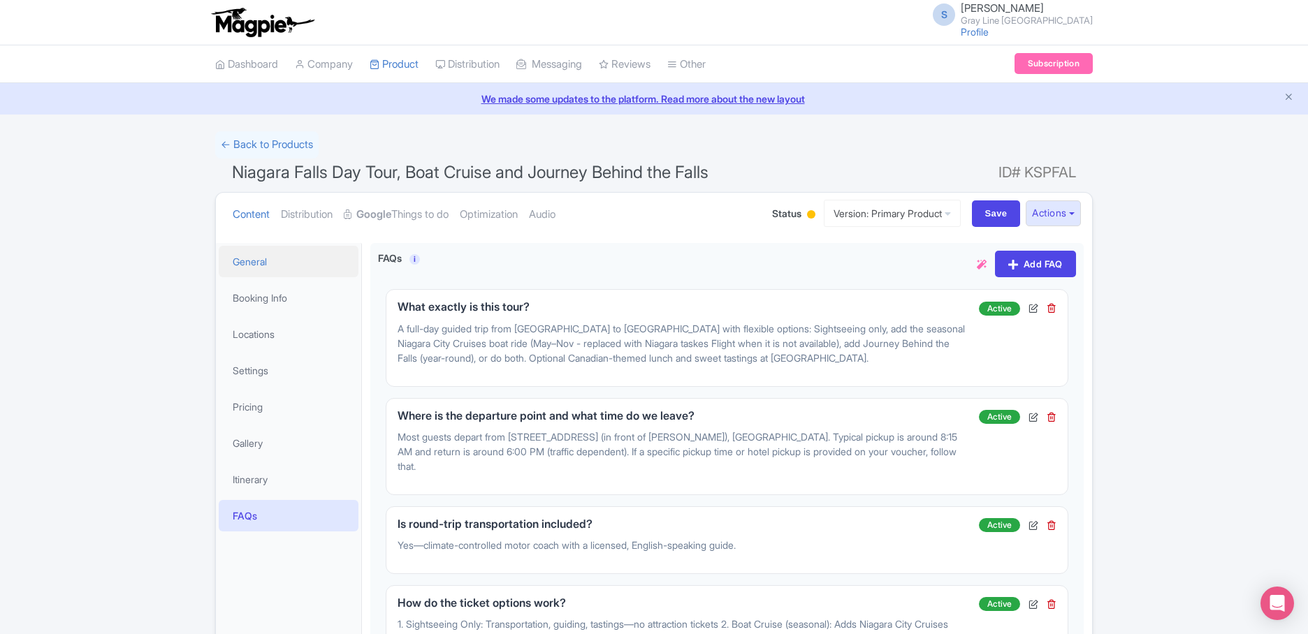
click at [275, 259] on link "General" at bounding box center [289, 261] width 140 height 31
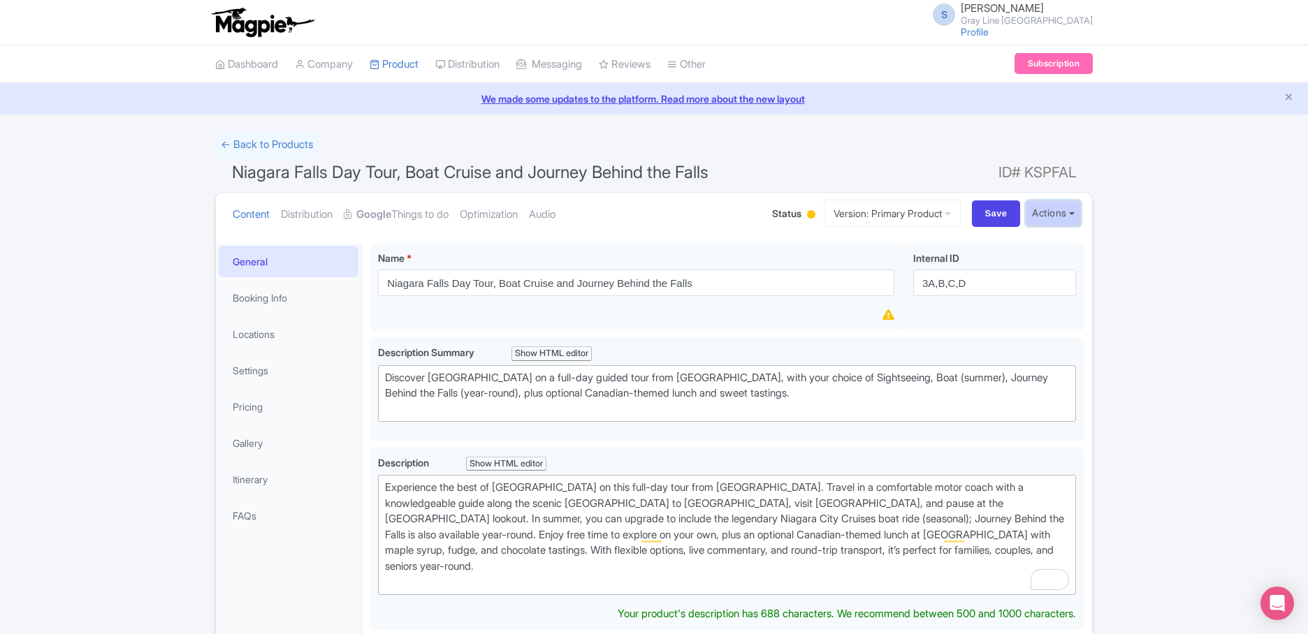
click at [1045, 204] on button "Actions" at bounding box center [1052, 213] width 55 height 26
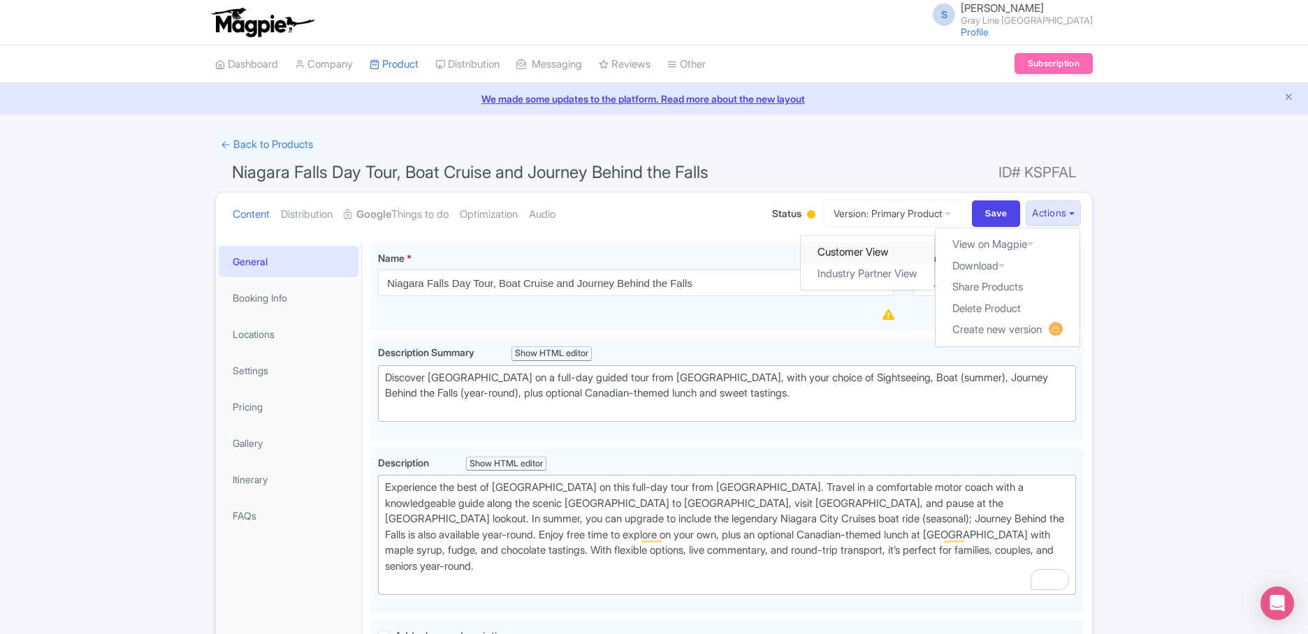
click at [875, 255] on link "Customer View" at bounding box center [867, 253] width 133 height 22
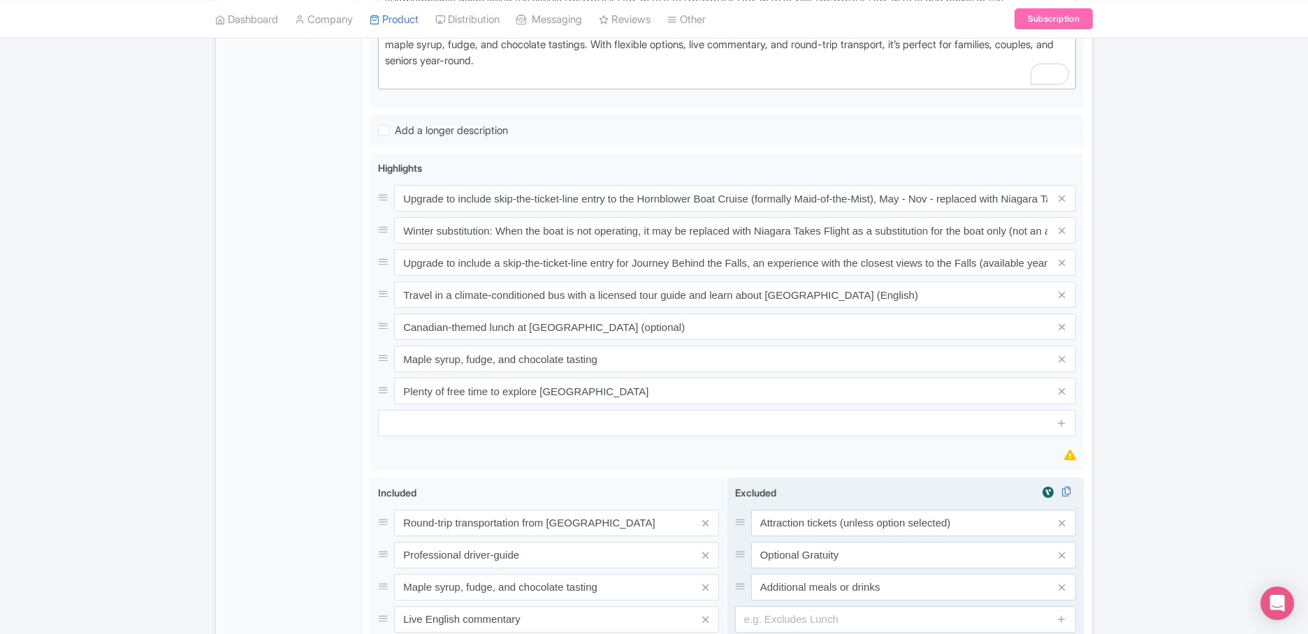
scroll to position [695, 0]
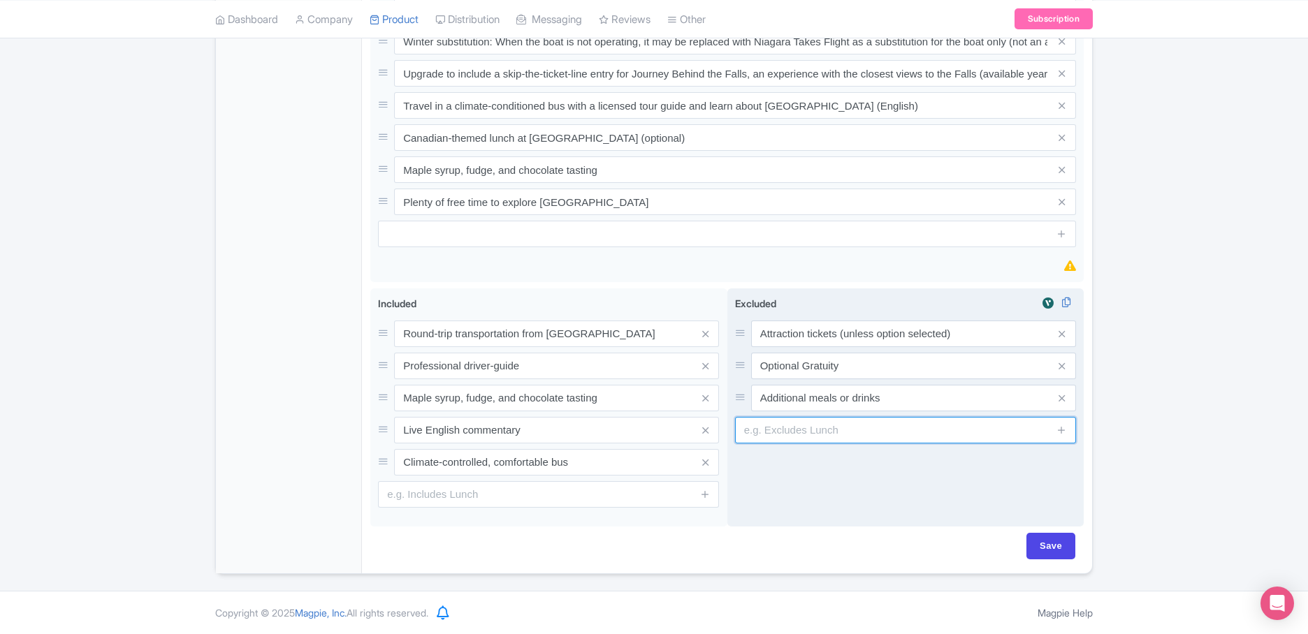
click at [826, 418] on input "text" at bounding box center [905, 430] width 341 height 27
click at [765, 432] on input "Candian themed lunch (unless option selected)" at bounding box center [905, 430] width 341 height 27
type input "Canadian themed lunch (unless option selected)"
click at [1067, 430] on span at bounding box center [1062, 430] width 28 height 27
click at [1062, 428] on icon at bounding box center [1061, 430] width 10 height 10
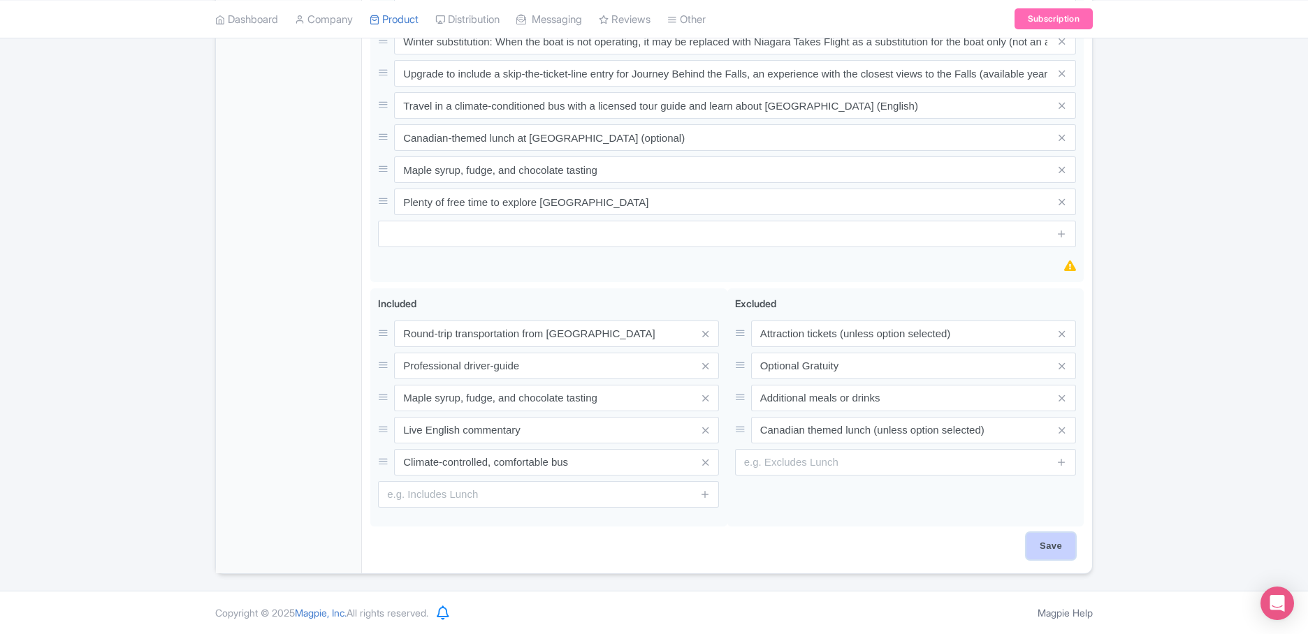
click at [1044, 540] on input "Save" at bounding box center [1050, 546] width 49 height 27
type input "Saving..."
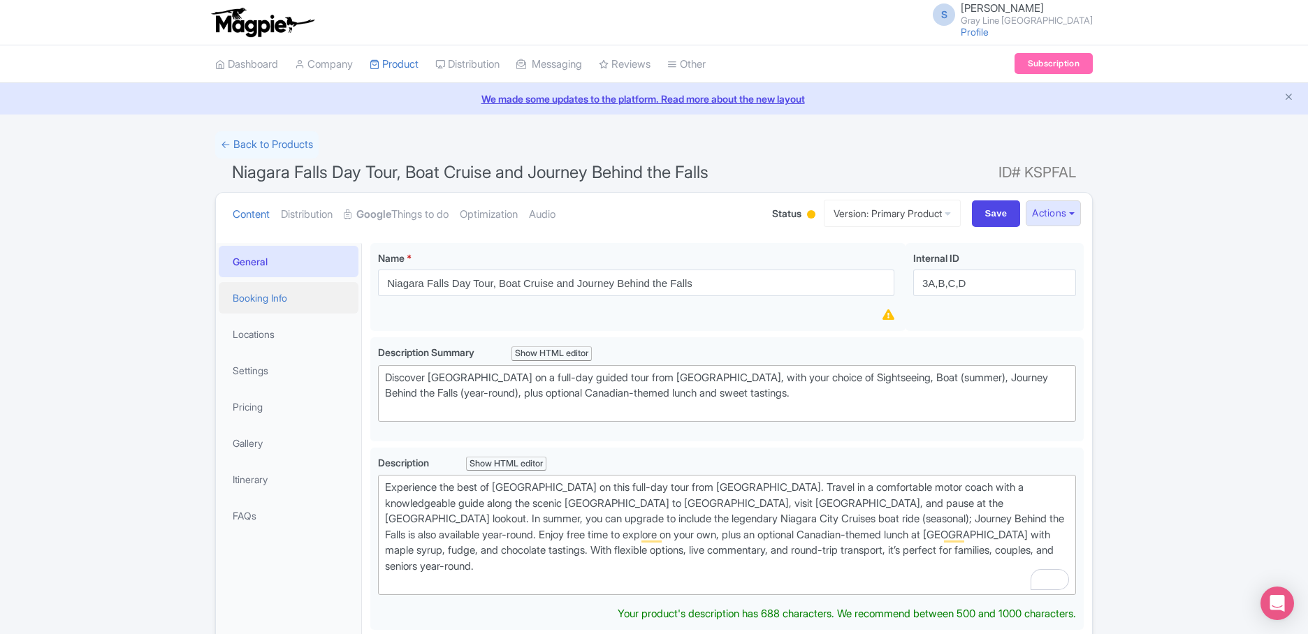
click at [272, 293] on link "Booking Info" at bounding box center [289, 297] width 140 height 31
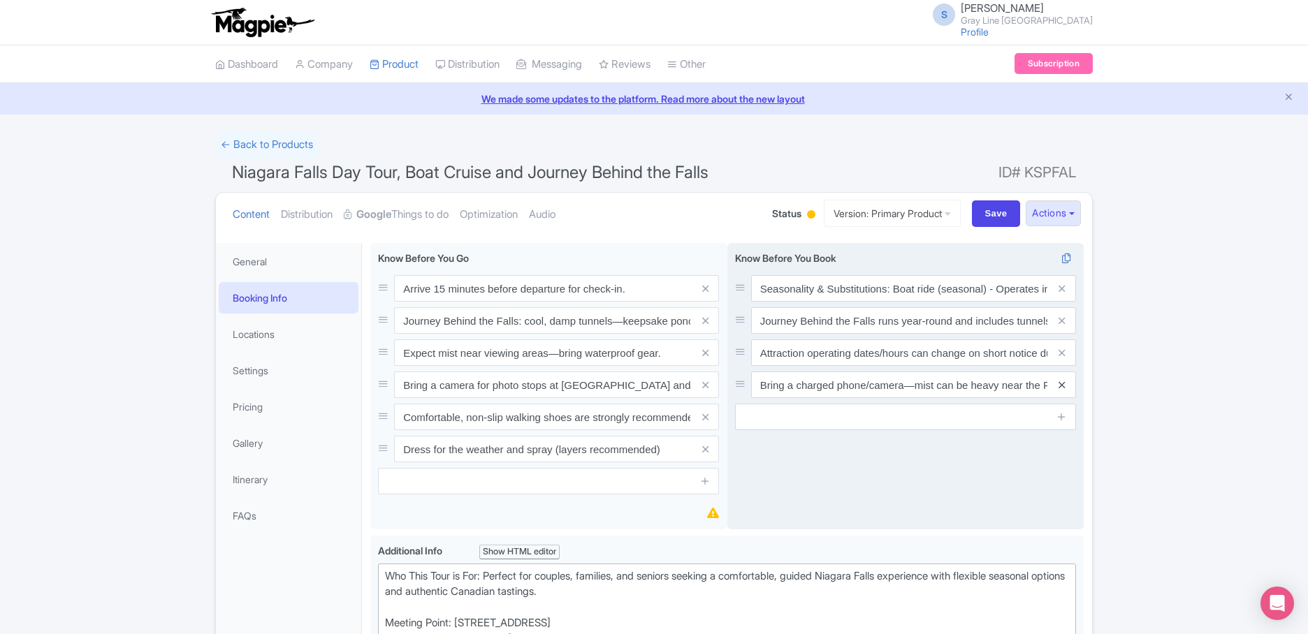
click at [1060, 388] on icon at bounding box center [1061, 385] width 6 height 10
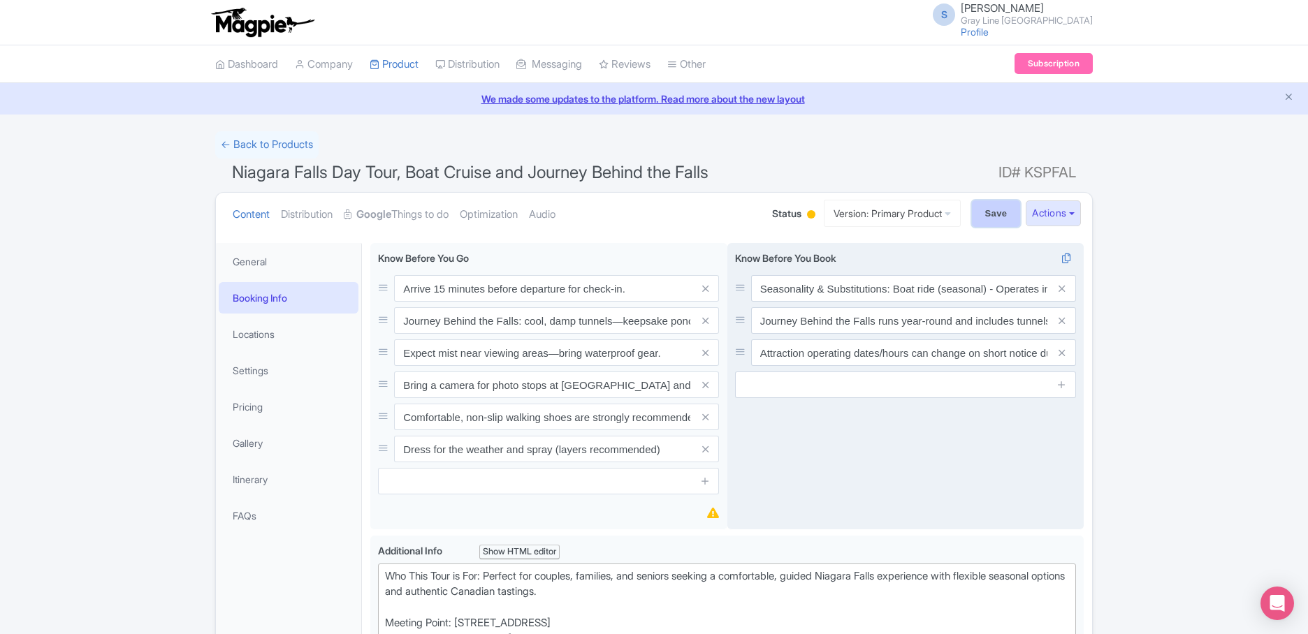
click at [995, 221] on input "Save" at bounding box center [996, 213] width 49 height 27
type input "Saving..."
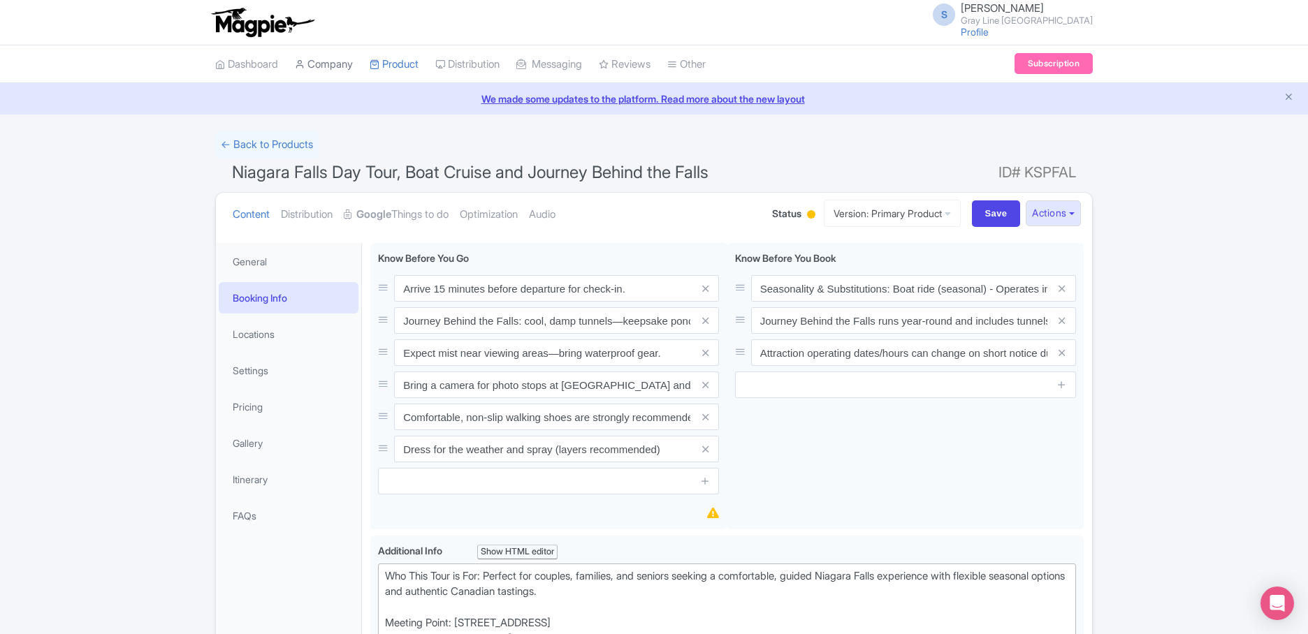
click at [312, 61] on link "Company" at bounding box center [324, 64] width 58 height 38
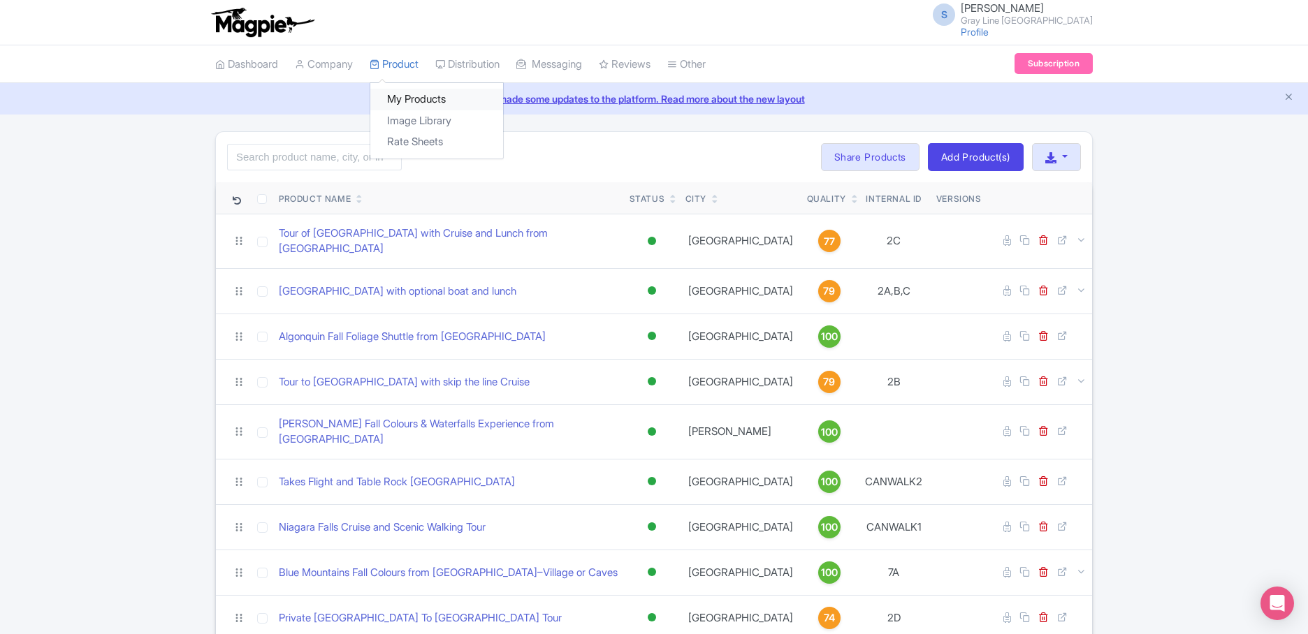
click at [404, 101] on link "My Products" at bounding box center [436, 100] width 133 height 22
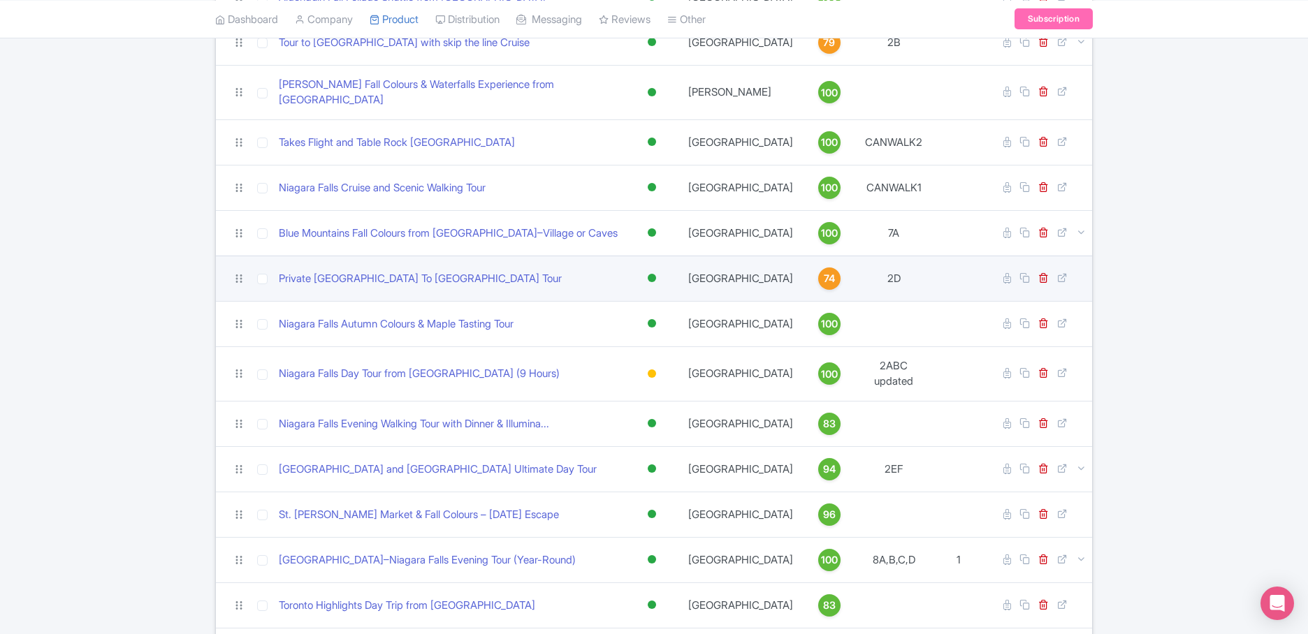
scroll to position [503, 0]
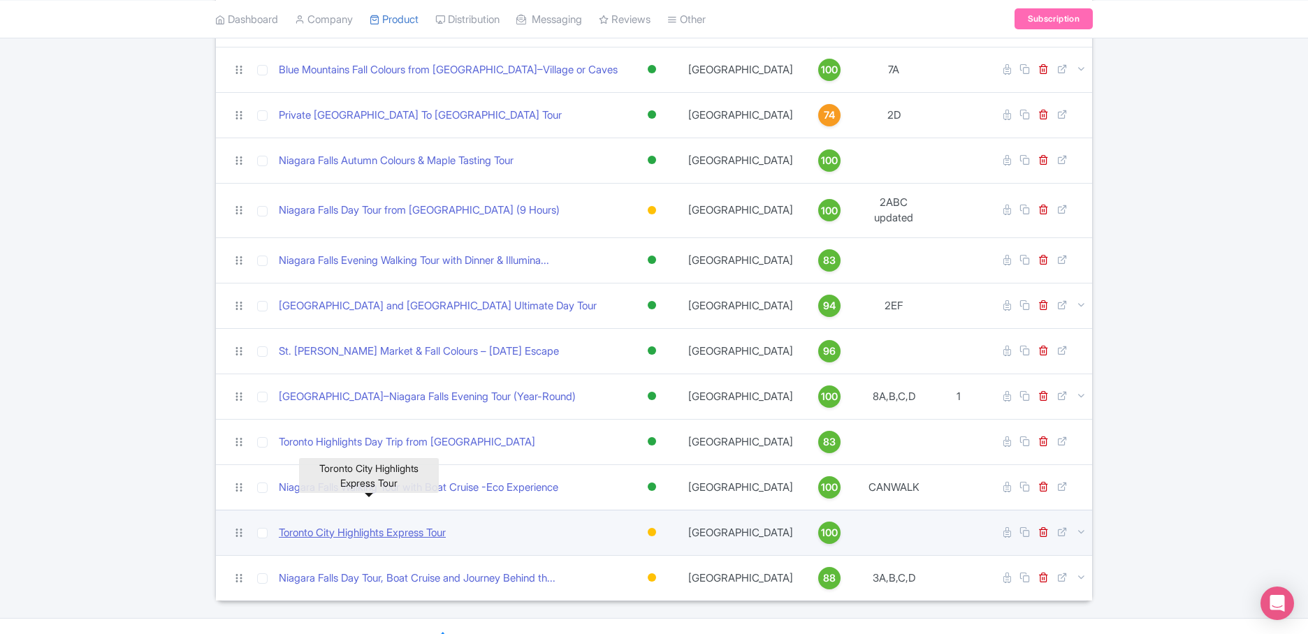
click at [412, 525] on link "Toronto City Highlights Express Tour" at bounding box center [362, 533] width 167 height 16
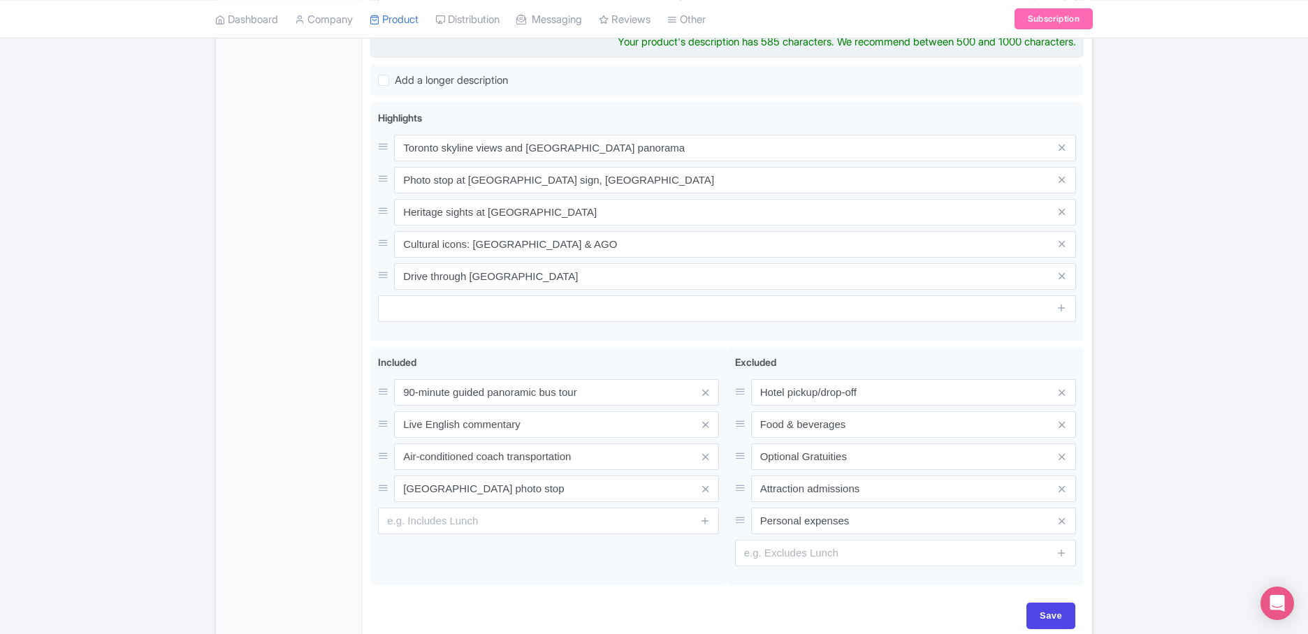
scroll to position [550, 0]
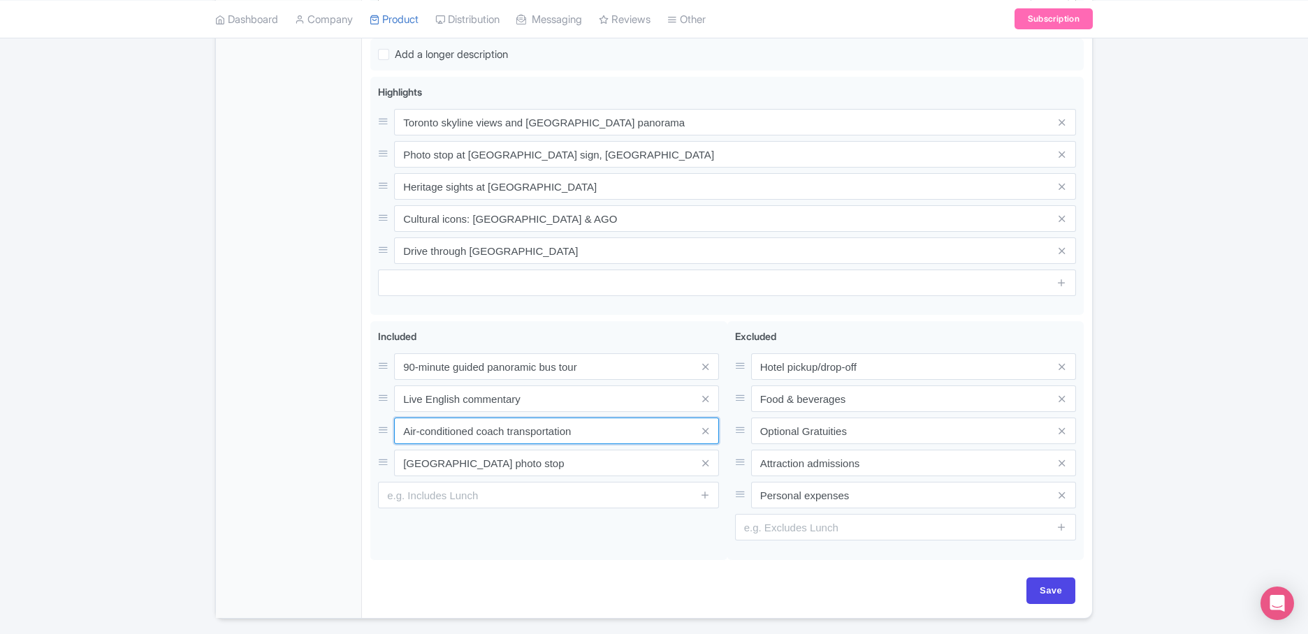
drag, startPoint x: 476, startPoint y: 443, endPoint x: 349, endPoint y: 442, distance: 127.8
click at [349, 442] on div "General Booking Info Locations Settings Pricing Gallery Itinerary FAQs Toronto …" at bounding box center [654, 151] width 876 height 934
drag, startPoint x: 593, startPoint y: 434, endPoint x: 359, endPoint y: 420, distance: 234.5
click at [371, 419] on div "Included i 90-minute guided panoramic bus tour Live English commentary Air-cond…" at bounding box center [548, 440] width 357 height 239
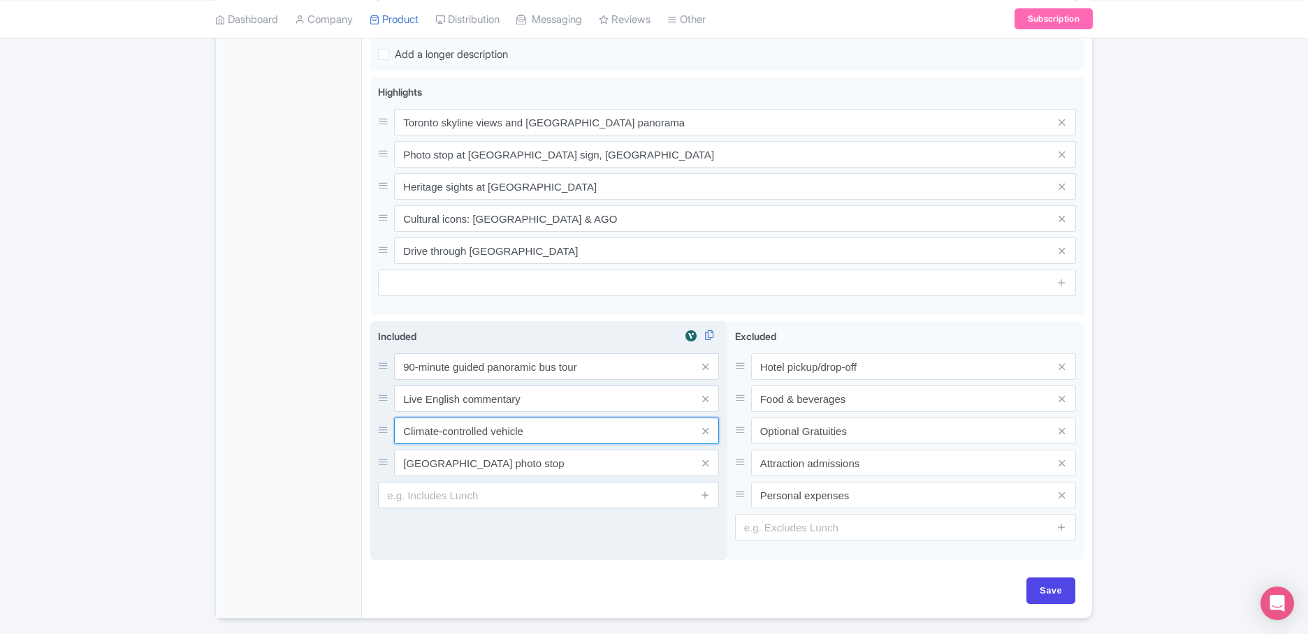
type input "Climate-controlled vehicle"
click at [555, 465] on input "[GEOGRAPHIC_DATA] photo stop" at bounding box center [556, 463] width 325 height 27
click at [539, 391] on input "Live English commentary" at bounding box center [556, 399] width 325 height 27
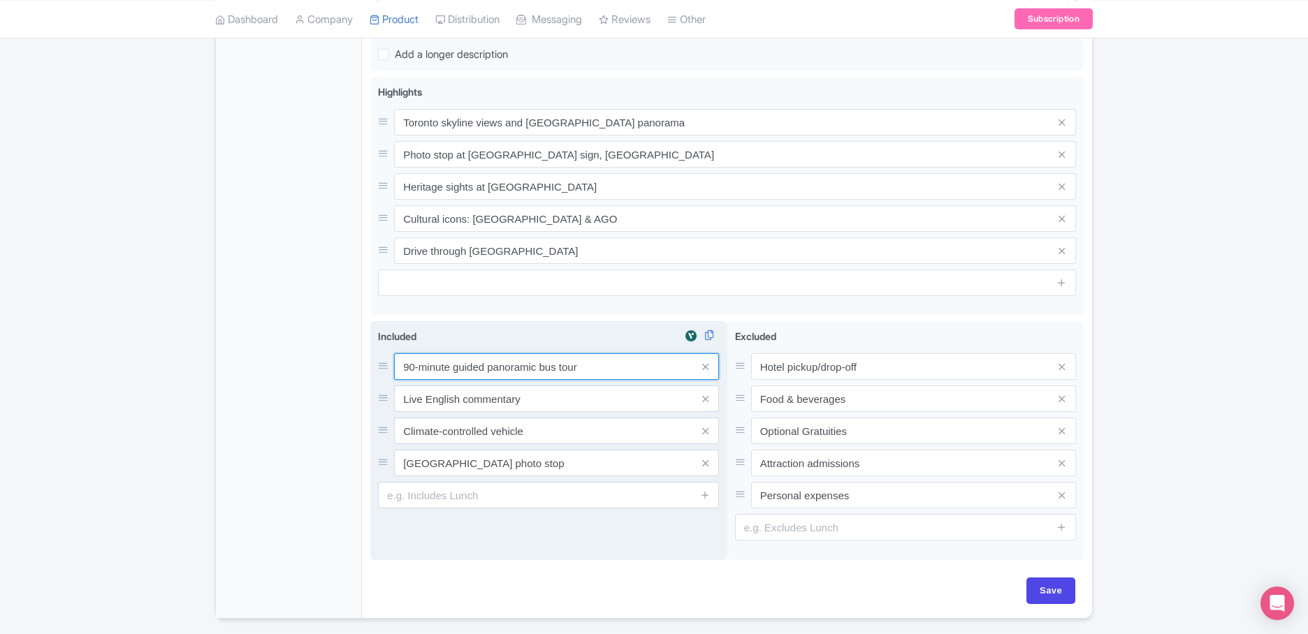
click at [597, 363] on input "90-minute guided panoramic bus tour" at bounding box center [556, 366] width 325 height 27
drag, startPoint x: 575, startPoint y: 364, endPoint x: 486, endPoint y: 369, distance: 88.8
click at [486, 369] on input "90-minute guided panoramic bus tour" at bounding box center [556, 366] width 325 height 27
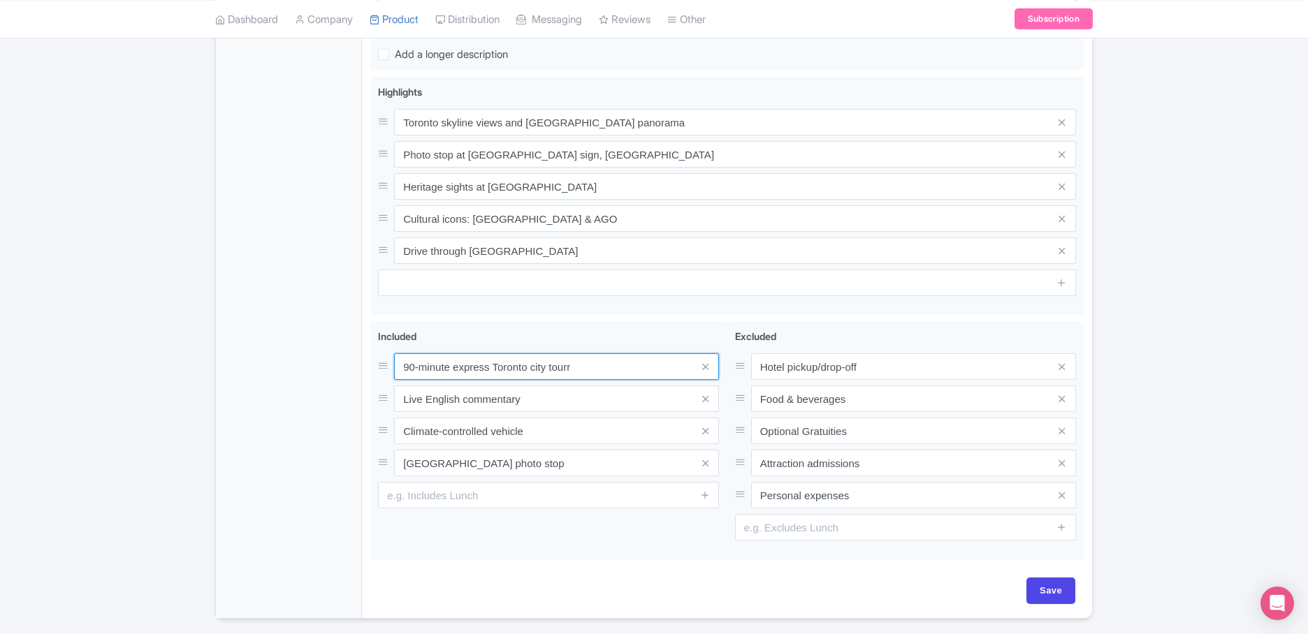
type input "90-minute express Toronto city tourr"
click at [331, 374] on div "General Booking Info Locations Settings Pricing Gallery Itinerary FAQs" at bounding box center [289, 156] width 146 height 926
click at [1062, 590] on input "Save" at bounding box center [1050, 591] width 49 height 27
type input "Saving..."
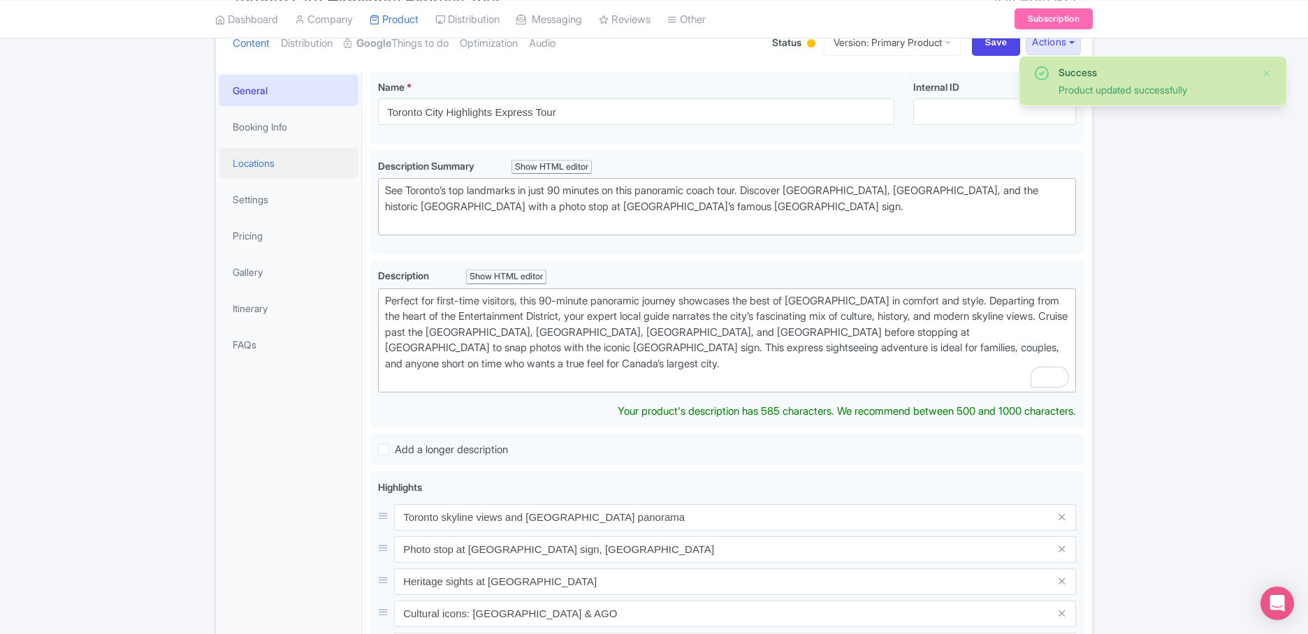
scroll to position [167, 0]
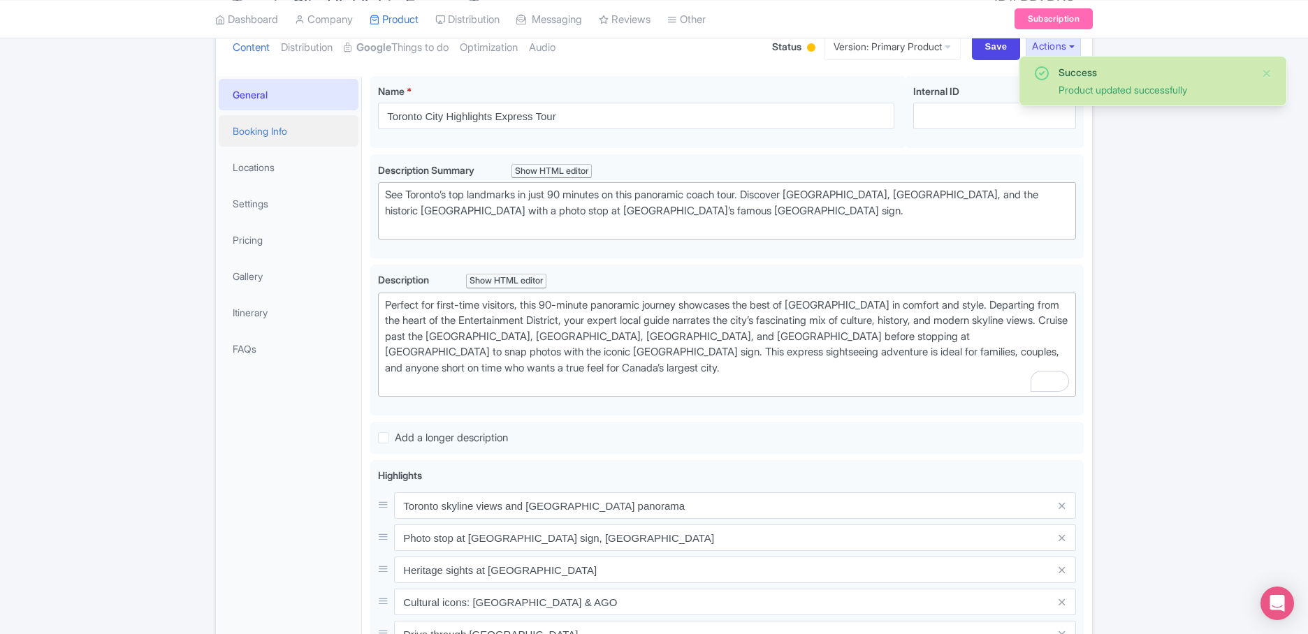
click at [258, 122] on link "Booking Info" at bounding box center [289, 130] width 140 height 31
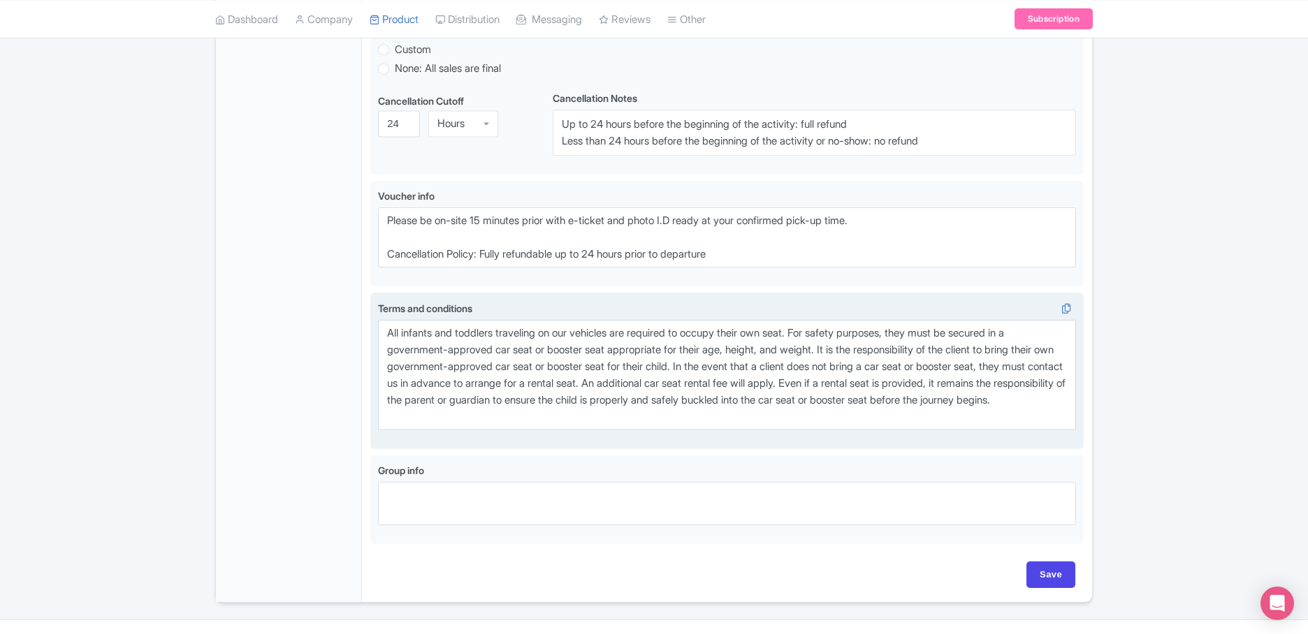
scroll to position [814, 0]
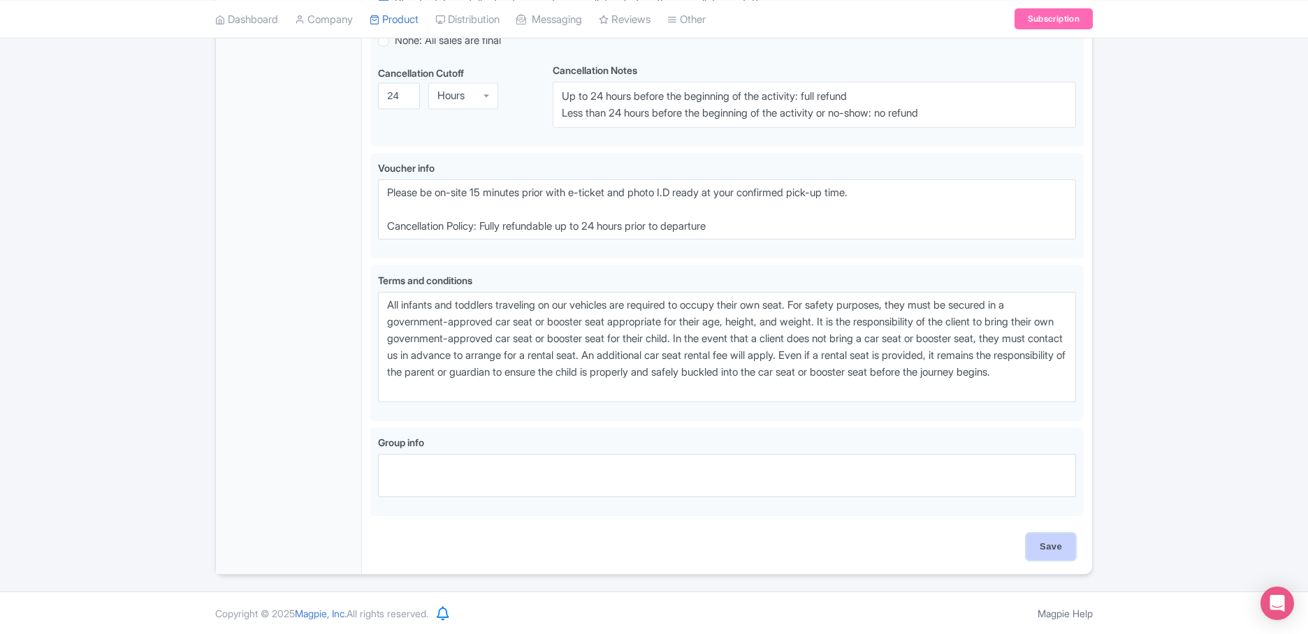
click at [1065, 548] on input "Save" at bounding box center [1050, 547] width 49 height 27
type input "Saving..."
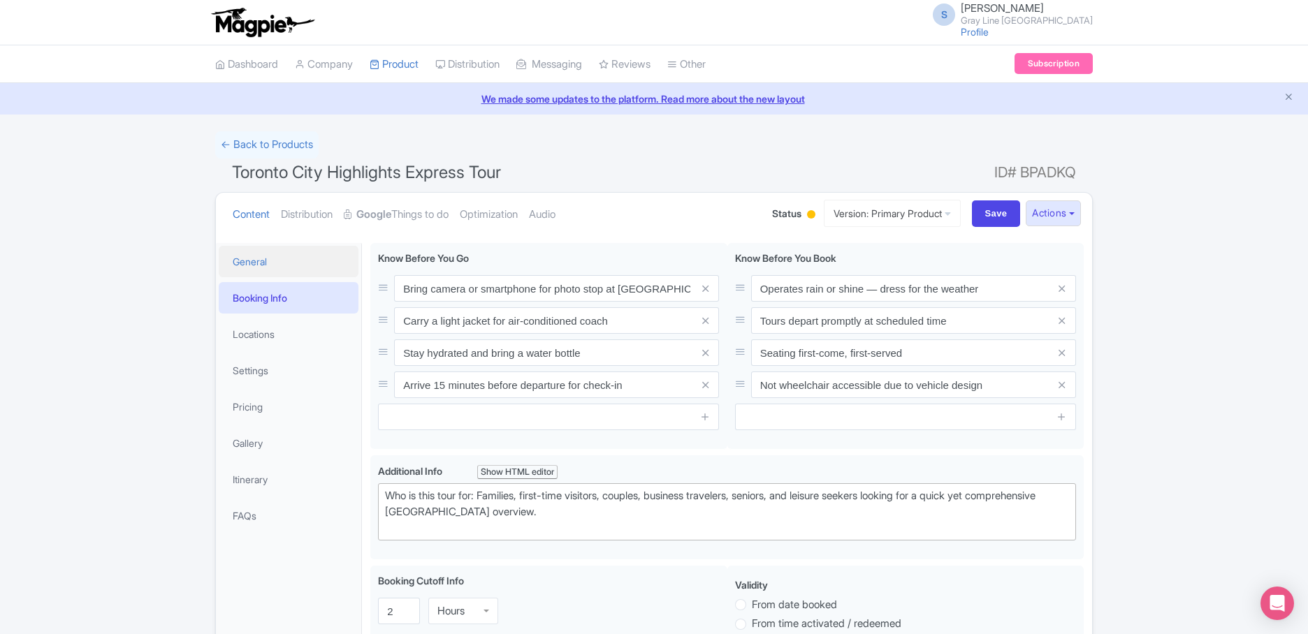
click at [270, 266] on link "General" at bounding box center [289, 261] width 140 height 31
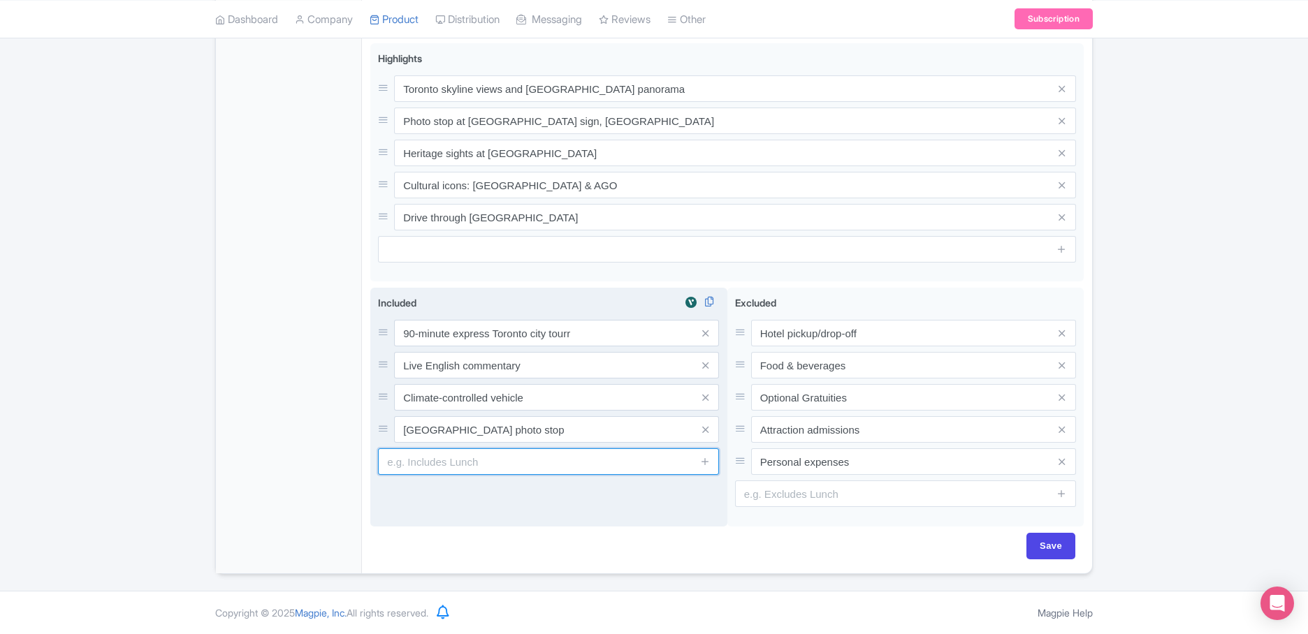
scroll to position [583, 0]
click at [499, 451] on input "text" at bounding box center [548, 462] width 341 height 27
type input "M"
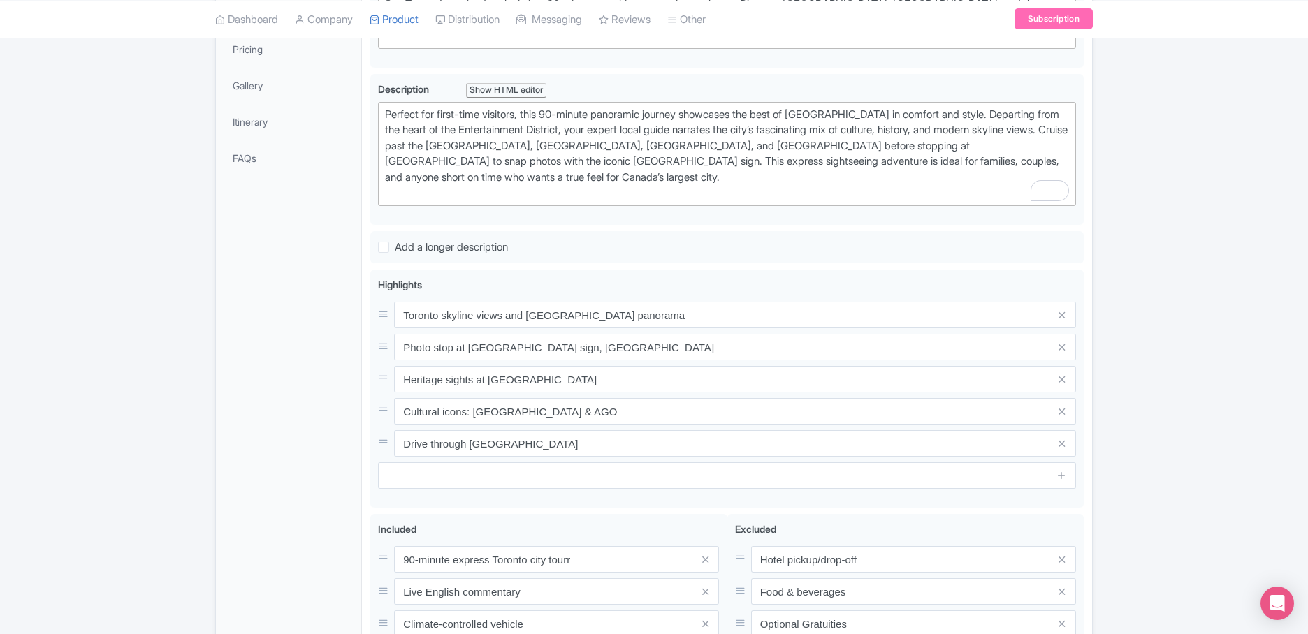
scroll to position [0, 0]
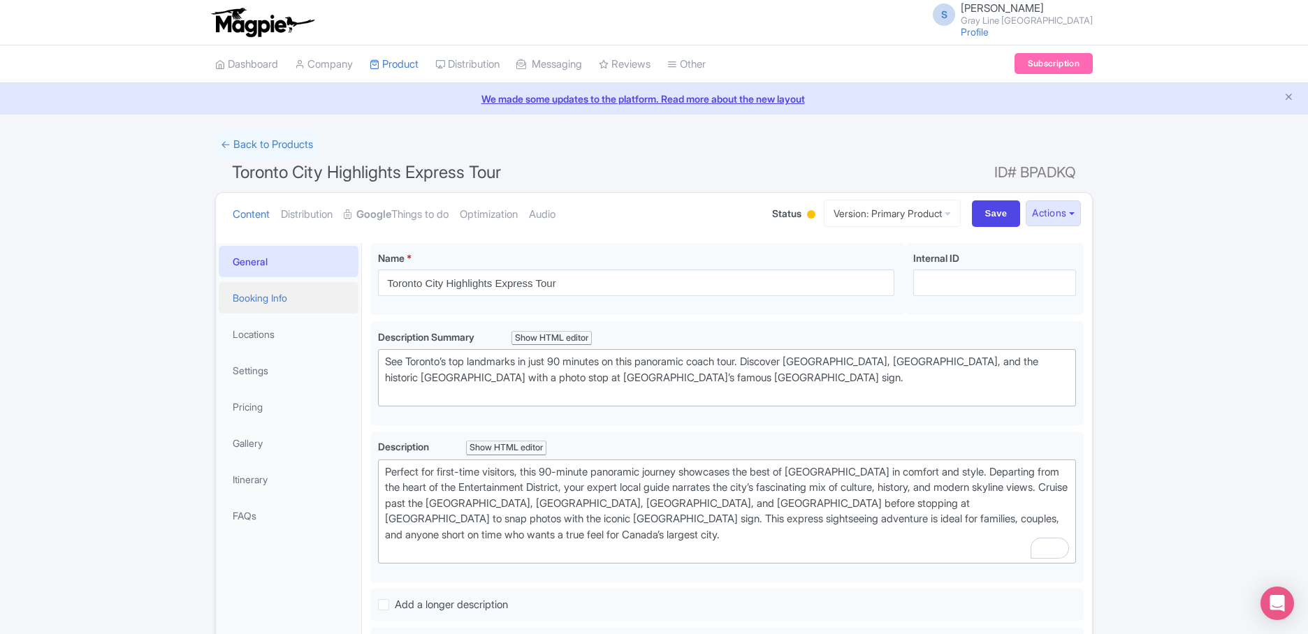
click at [273, 300] on link "Booking Info" at bounding box center [289, 297] width 140 height 31
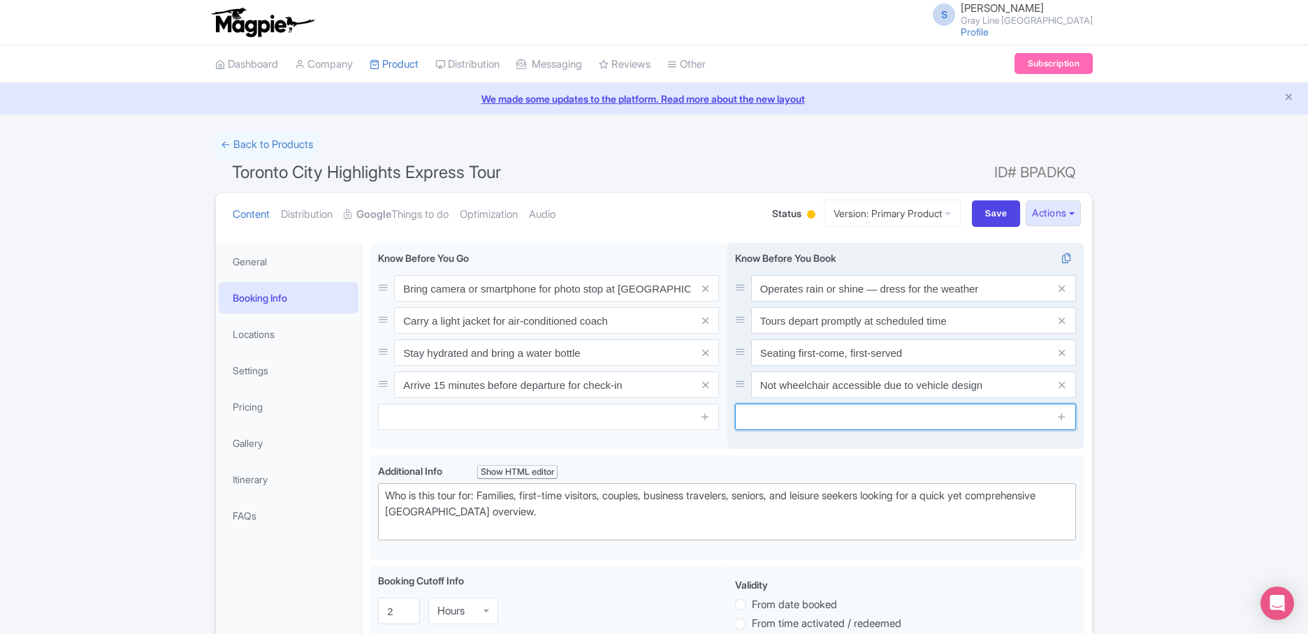
click at [859, 422] on input "text" at bounding box center [905, 417] width 341 height 27
paste input "90-minute panoramic city tour with one photo stop at [GEOGRAPHIC_DATA]"
type input "90-minute panoramic city tour with one photo stop at [GEOGRAPHIC_DATA]"
click at [1062, 419] on icon at bounding box center [1061, 416] width 10 height 10
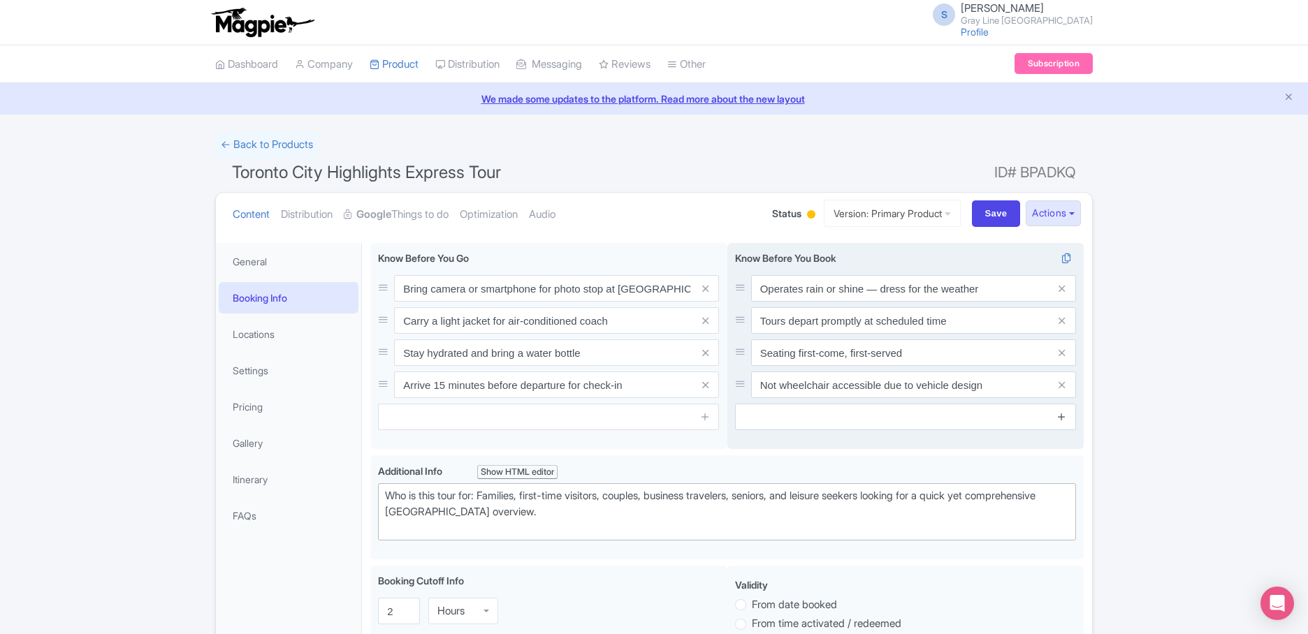
scroll to position [0, 0]
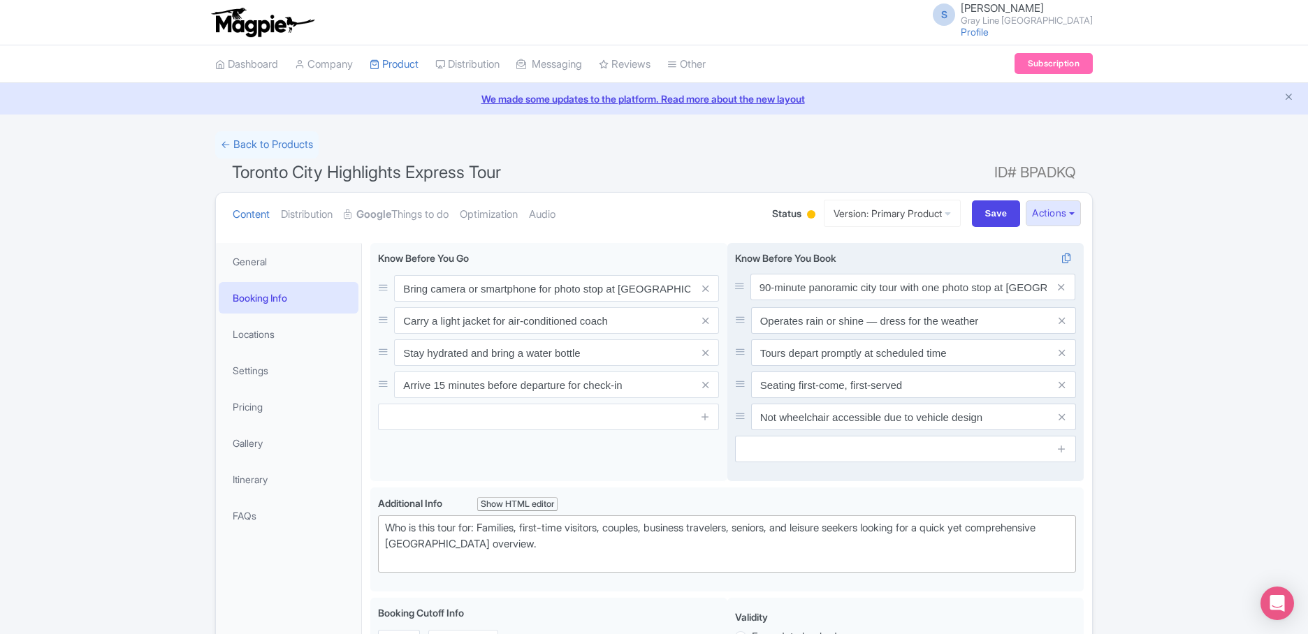
drag, startPoint x: 737, startPoint y: 416, endPoint x: 736, endPoint y: 286, distance: 129.9
click at [837, 454] on input "text" at bounding box center [905, 449] width 341 height 27
paste input "Optional pre-tour shuttle from [STREET_ADDRESS] departs 15 minutes before your …"
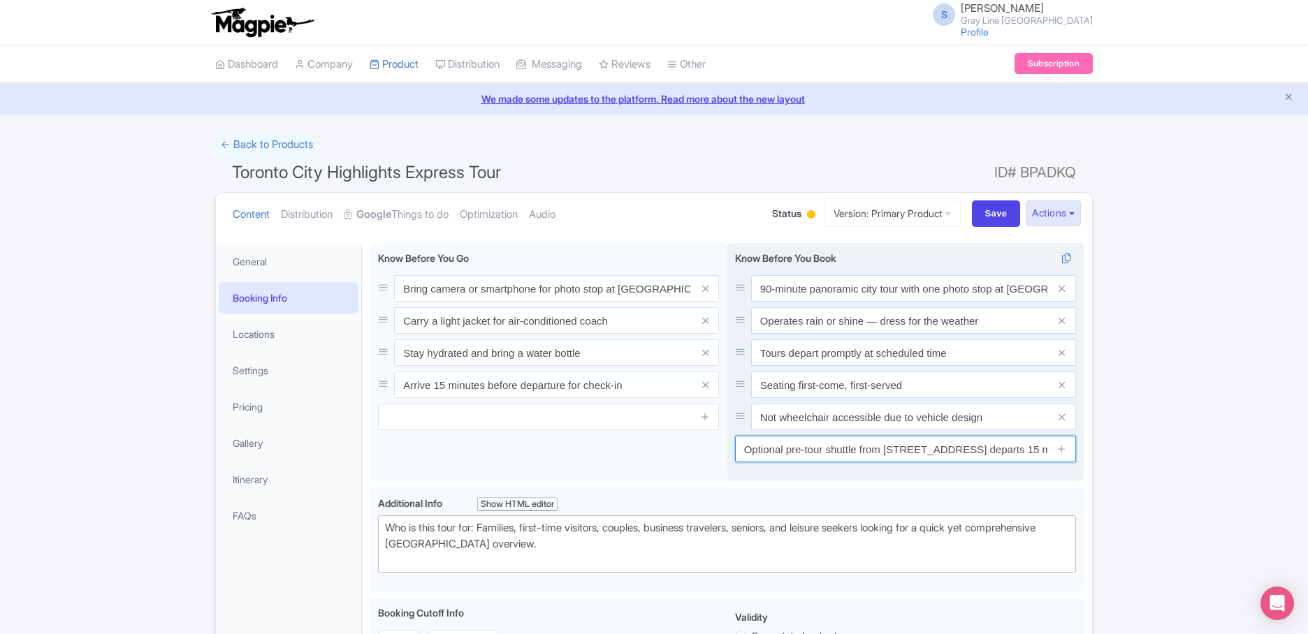
scroll to position [0, 205]
type input "Optional pre-tour shuttle from [STREET_ADDRESS] departs 15 minutes before your …"
click at [1065, 449] on icon at bounding box center [1061, 449] width 10 height 10
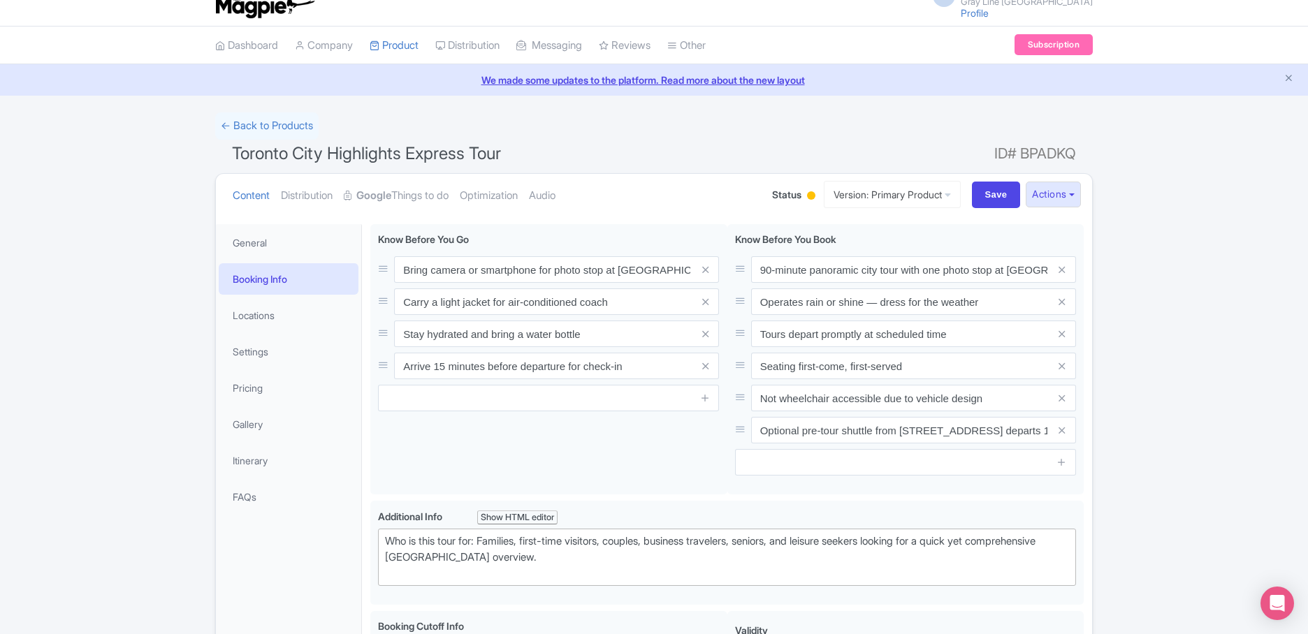
scroll to position [20, 0]
click at [988, 196] on input "Save" at bounding box center [996, 194] width 49 height 27
type input "Saving..."
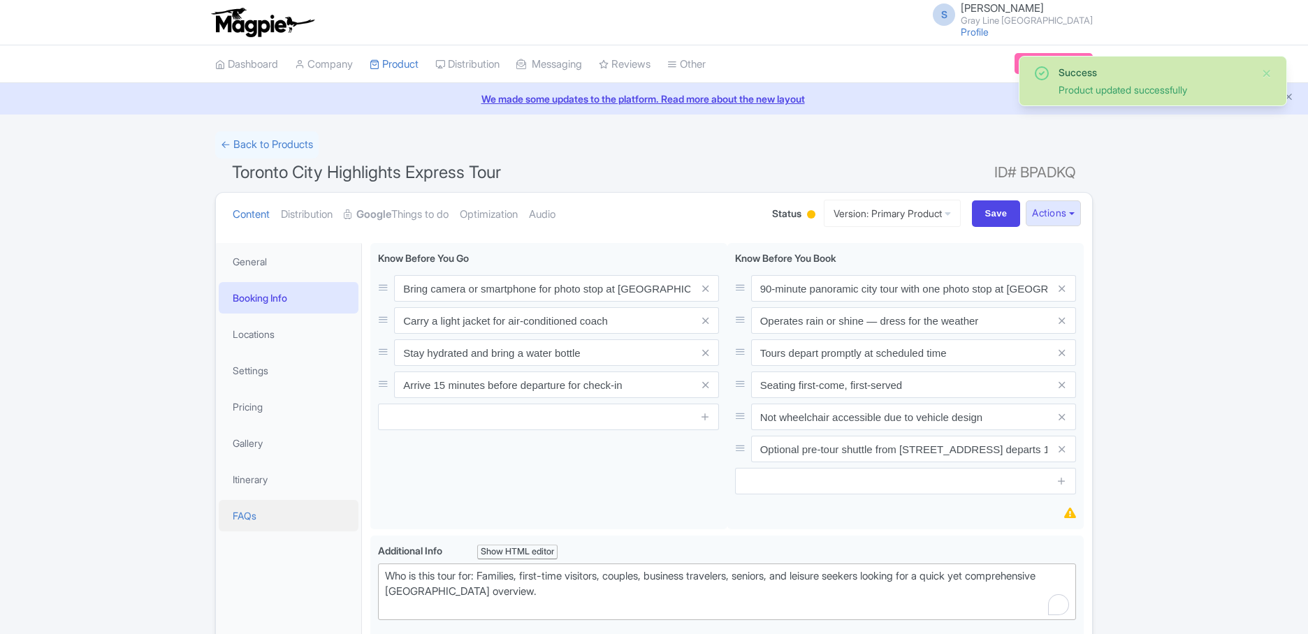
scroll to position [243, 0]
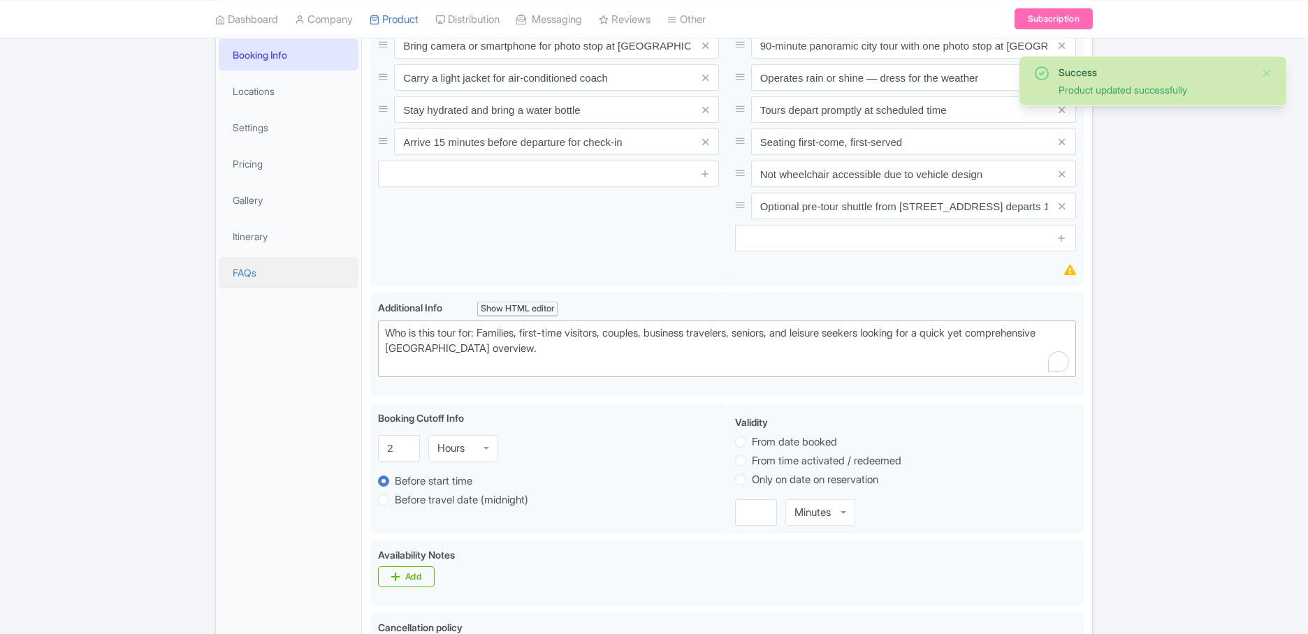
click at [252, 274] on link "FAQs" at bounding box center [289, 272] width 140 height 31
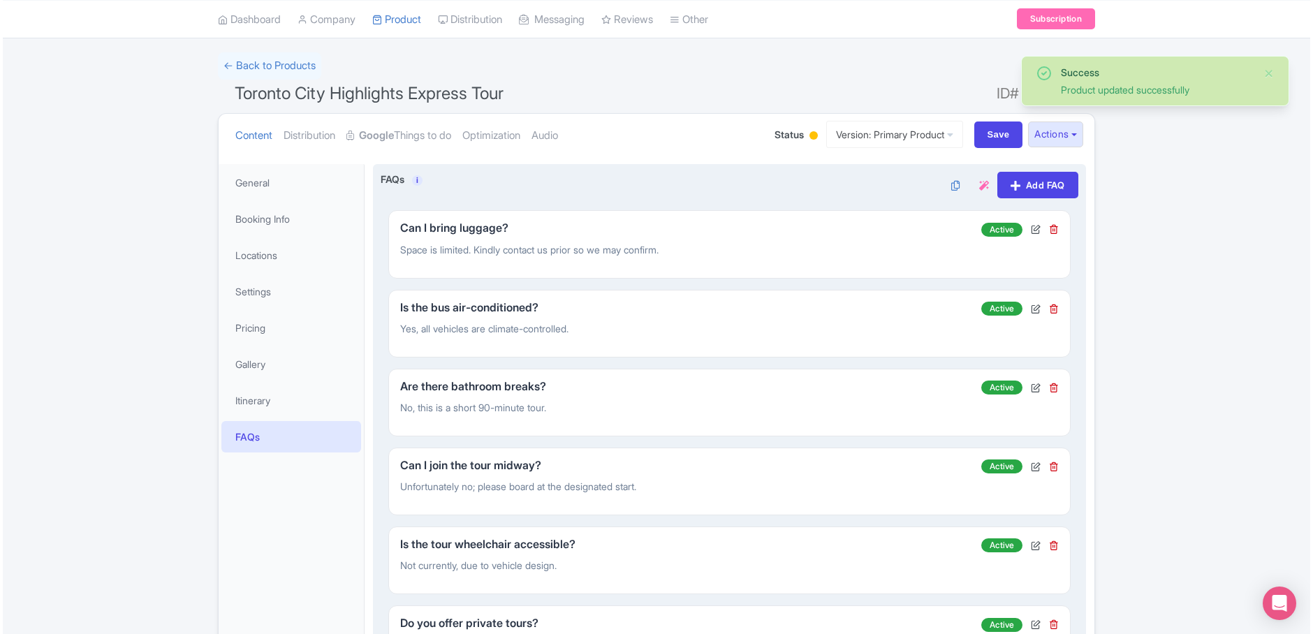
scroll to position [80, 0]
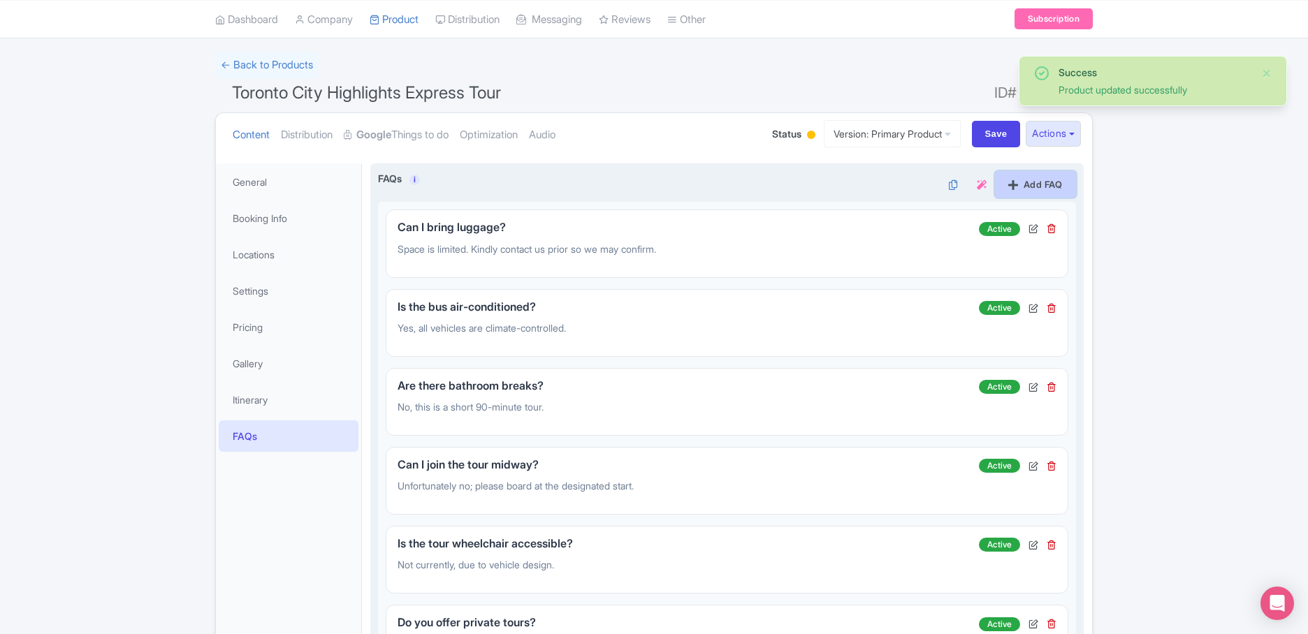
click at [1025, 186] on link "Add FAQ" at bounding box center [1035, 184] width 81 height 27
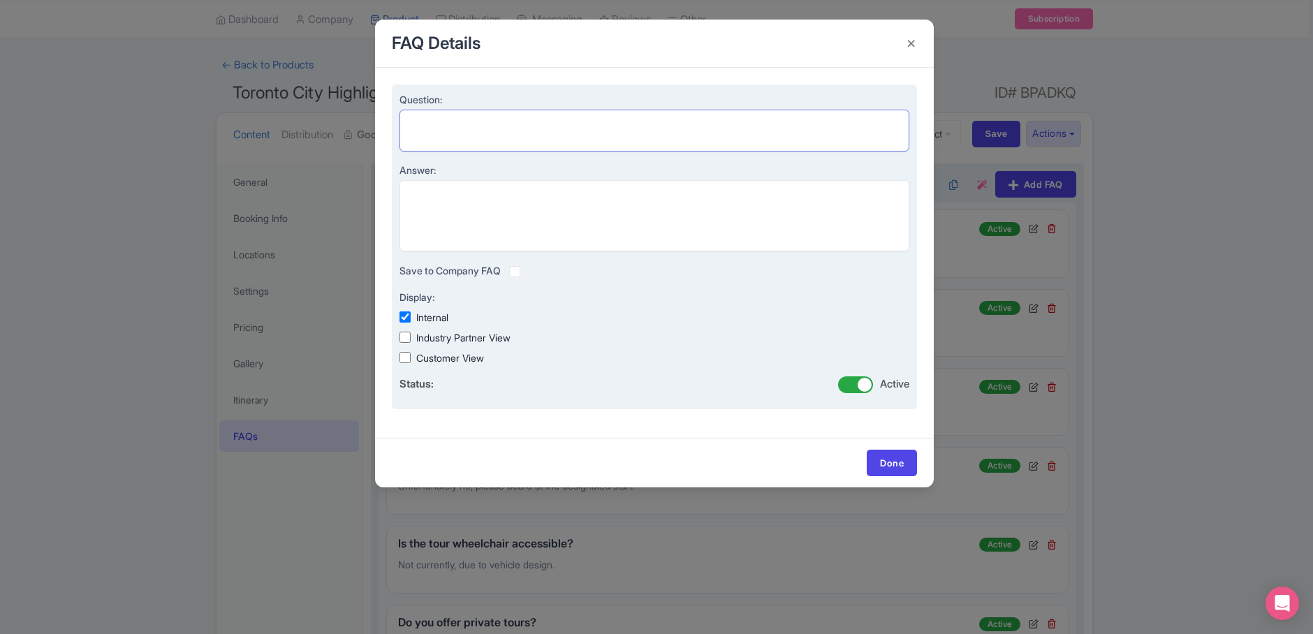
click at [548, 130] on textarea "Question:" at bounding box center [655, 131] width 510 height 42
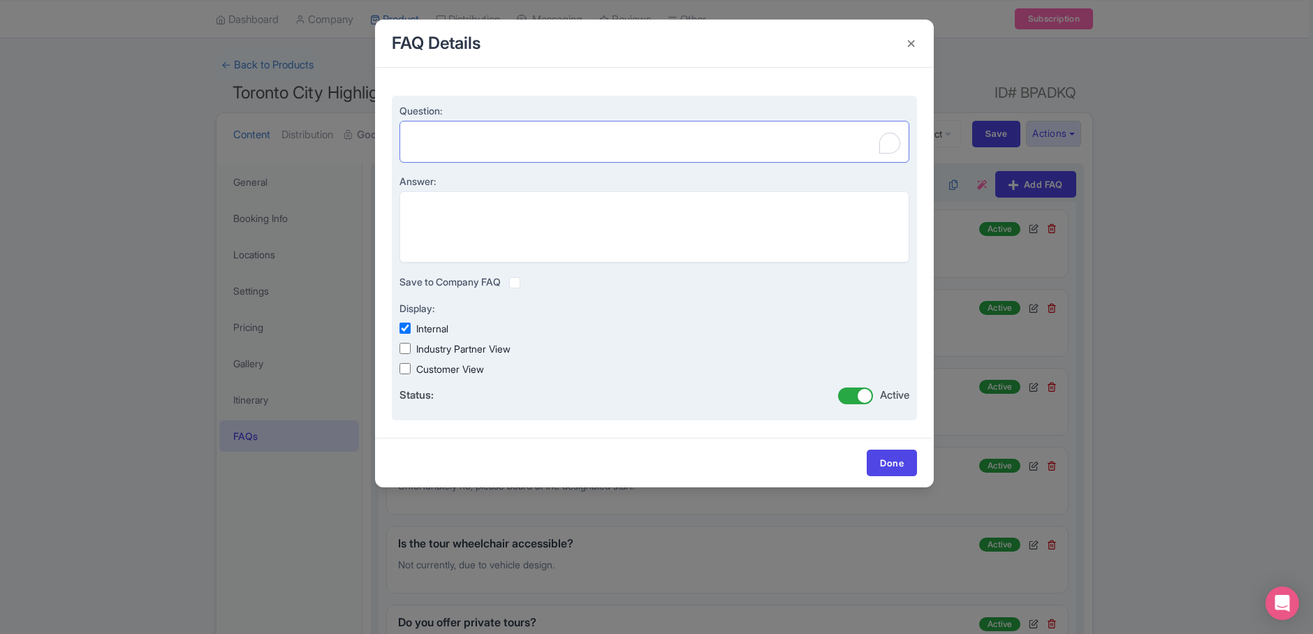
paste textarea "Where does the optional shuttle leave from and when?"
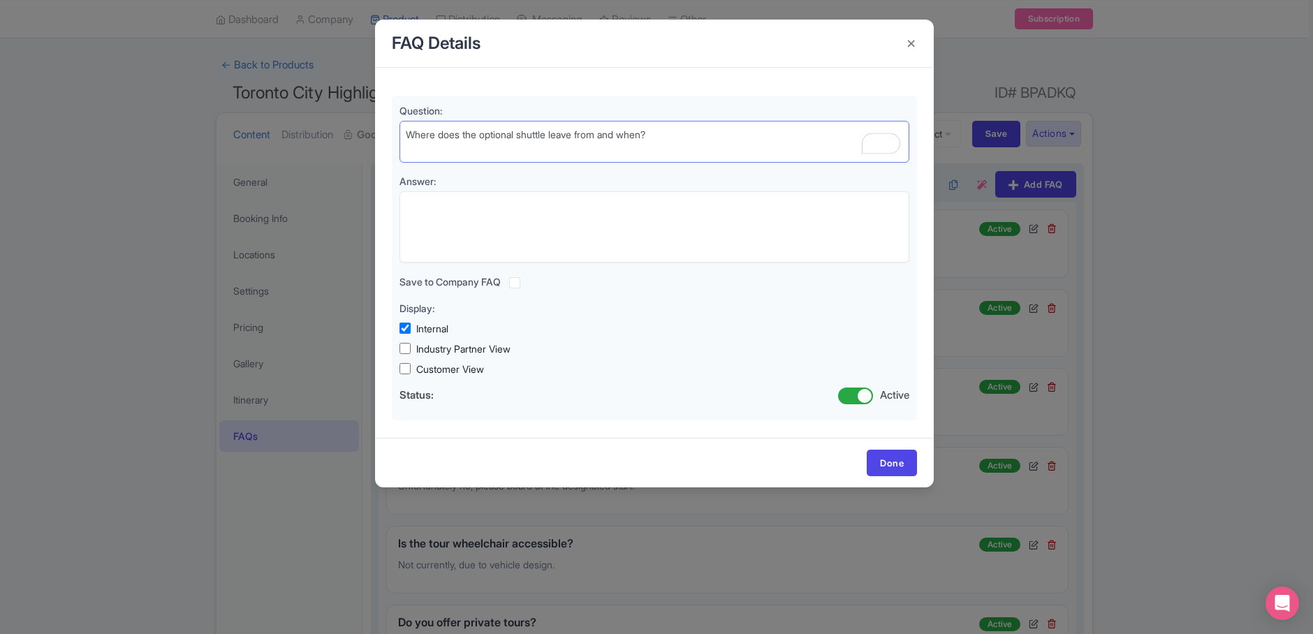
type textarea "Where does the optional shuttle leave from and when?"
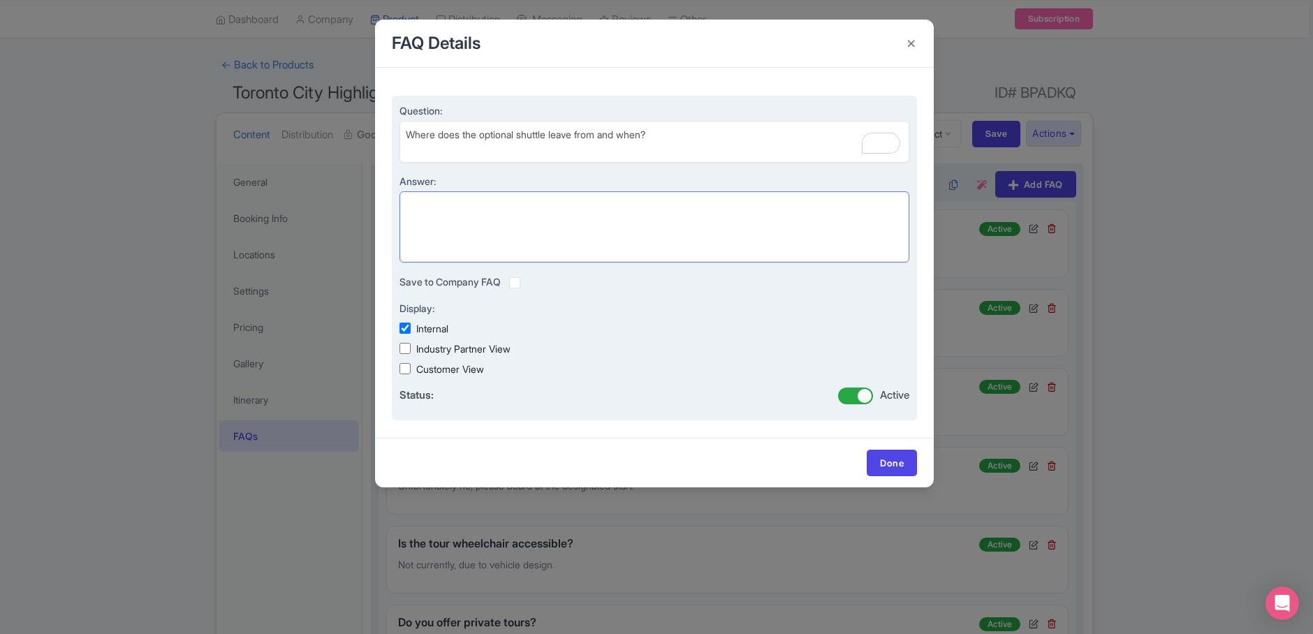
click at [606, 214] on textarea "Answer:" at bounding box center [655, 226] width 510 height 71
paste textarea "From 270 Wellington Street West, 15 minutes before your scheduled tour time. Ad…"
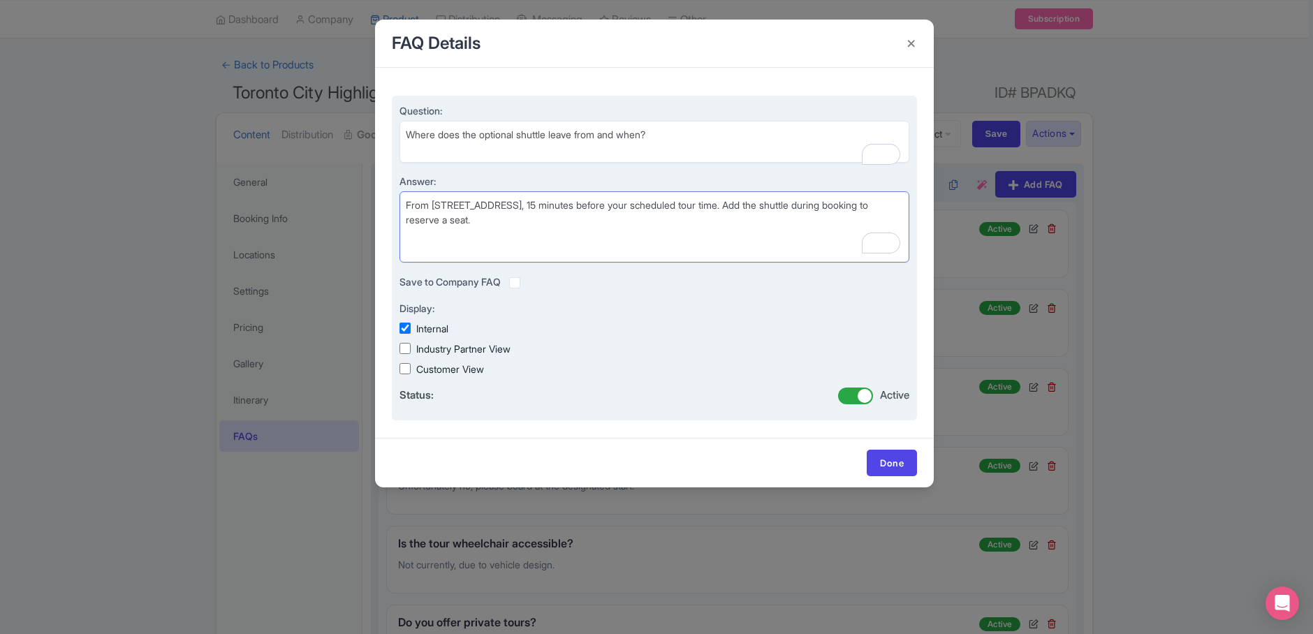
click at [837, 203] on textarea "From 270 Wellington Street West, 15 minutes before your scheduled tour time. Ad…" at bounding box center [655, 226] width 510 height 71
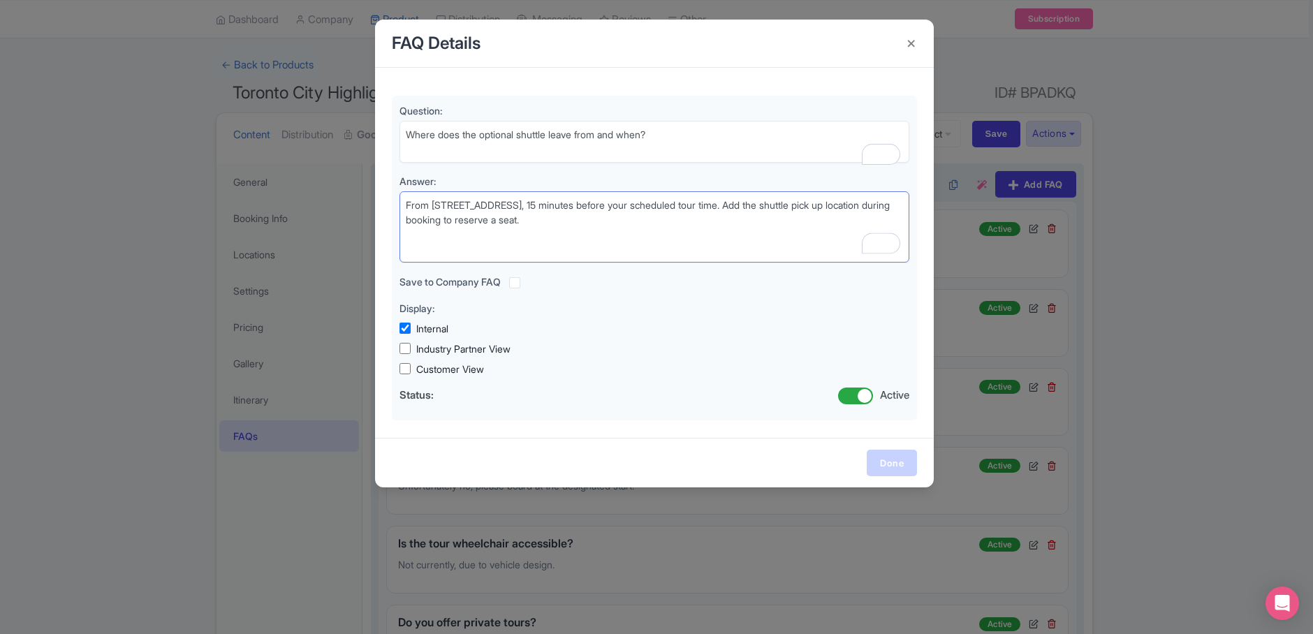
type textarea "From [STREET_ADDRESS], 15 minutes before your scheduled tour time. Add the shut…"
click at [892, 464] on link "Done" at bounding box center [892, 463] width 50 height 27
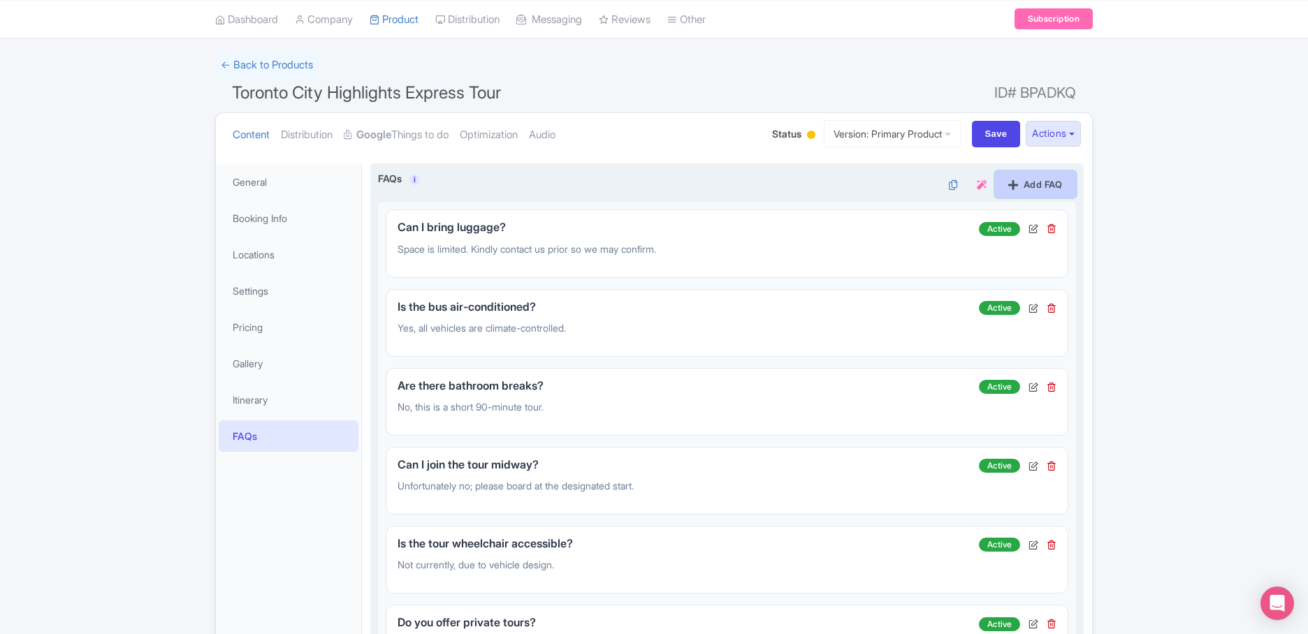
click at [1030, 182] on link "Add FAQ" at bounding box center [1035, 184] width 81 height 27
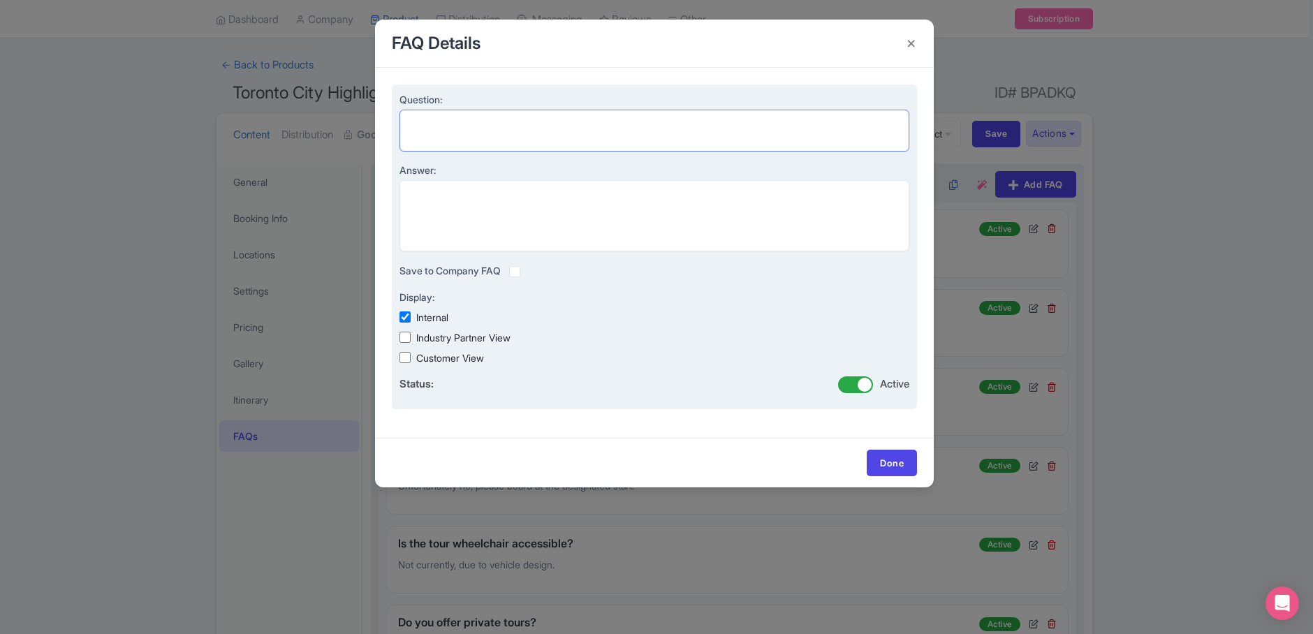
click at [573, 136] on textarea "Question:" at bounding box center [655, 131] width 510 height 42
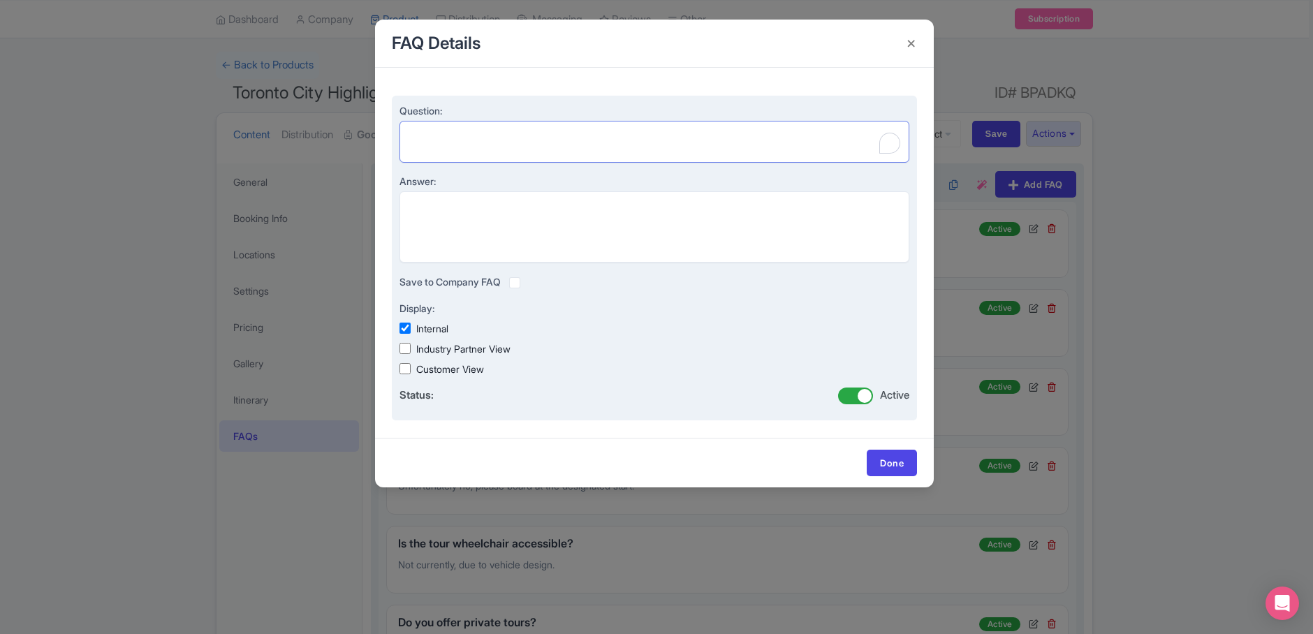
paste textarea "What if I’m not using the shuttle—when should I arrive?"
type textarea "What if I’m not using the shuttle—when should I arrive?"
click at [520, 221] on textarea "Answer:" at bounding box center [655, 226] width 510 height 71
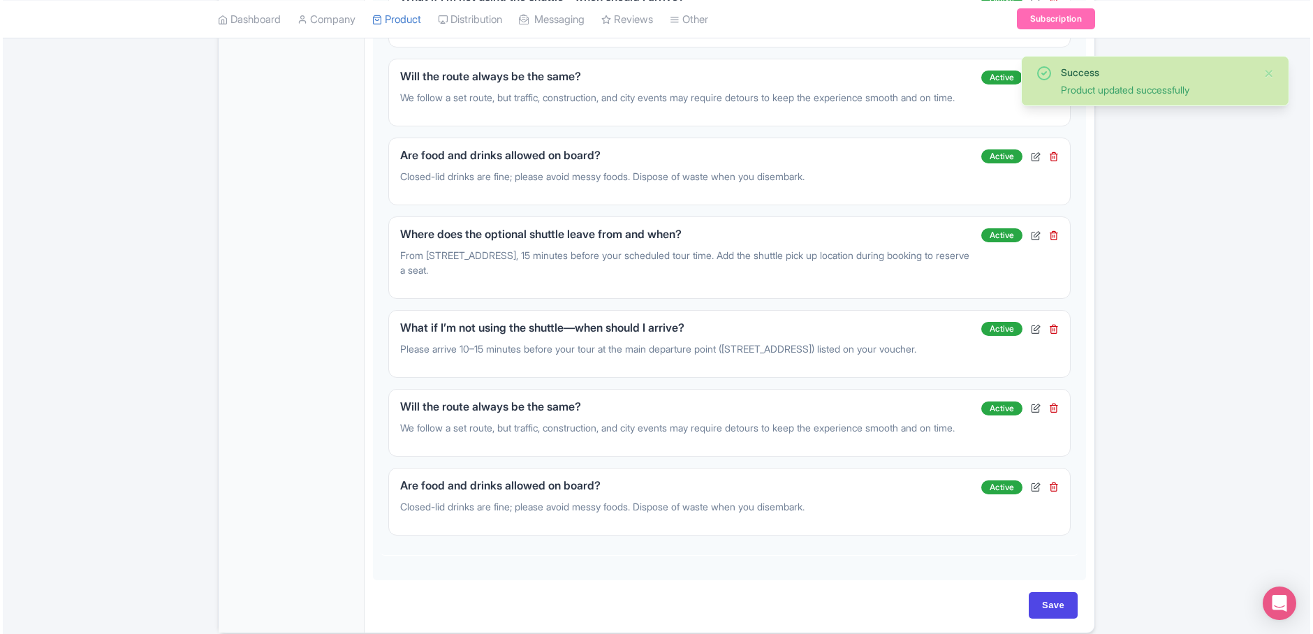
scroll to position [886, 0]
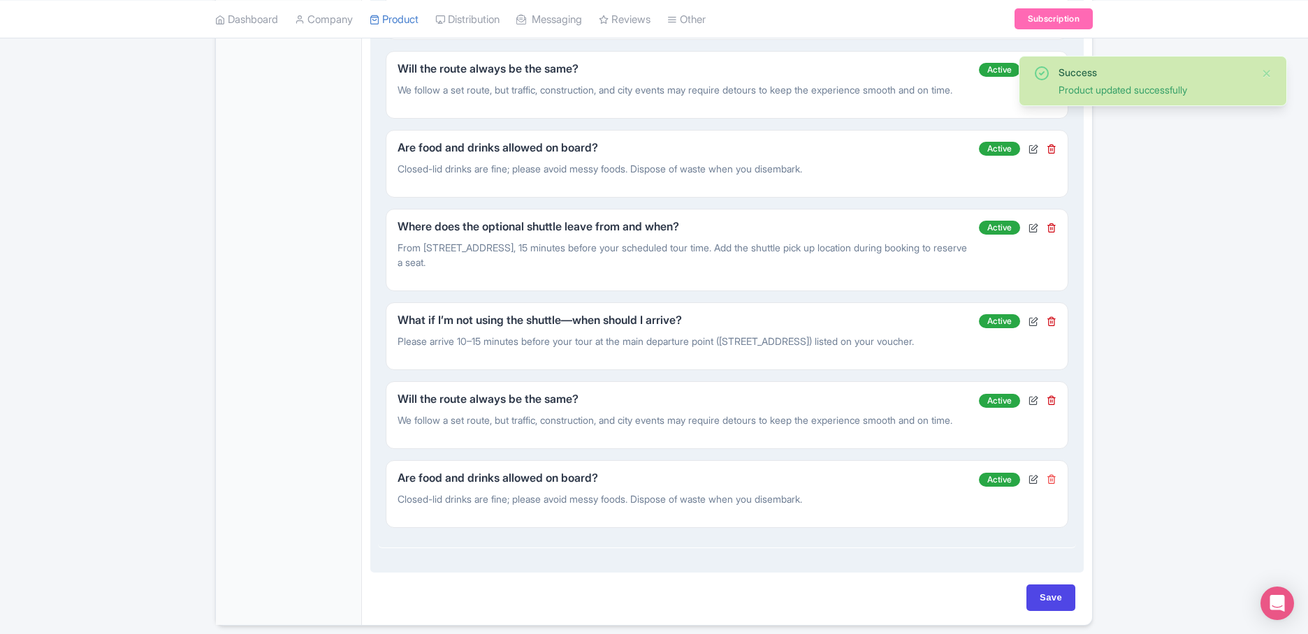
click at [1053, 484] on icon at bounding box center [1051, 479] width 10 height 10
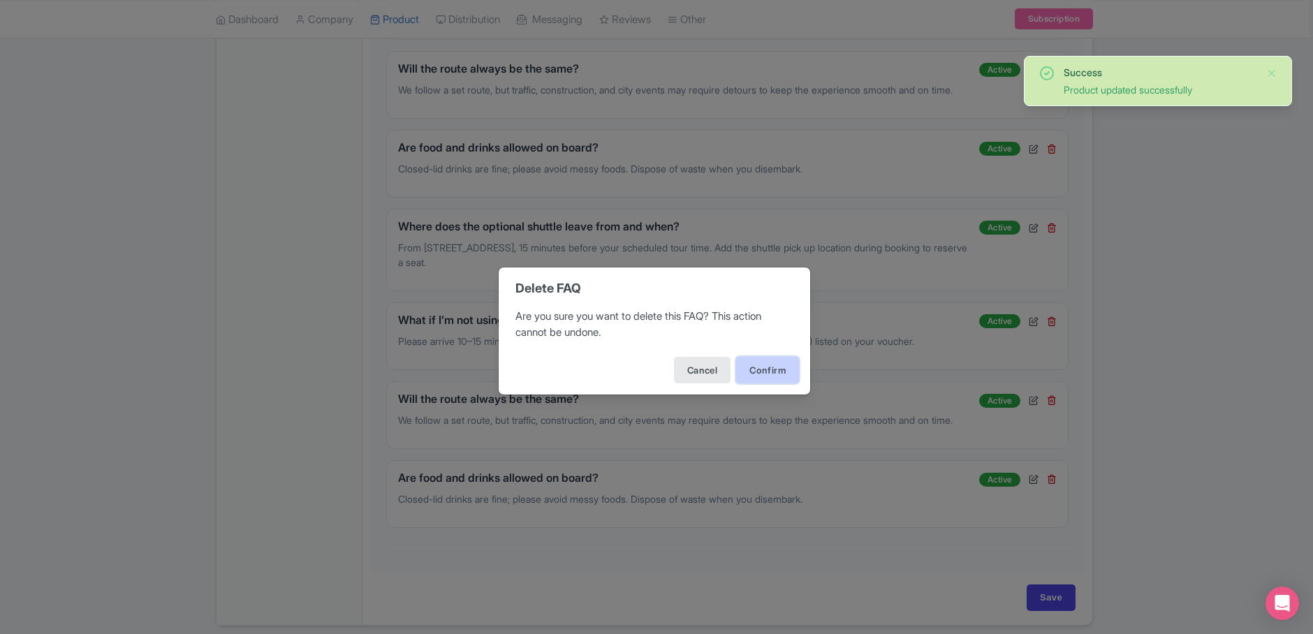
click at [771, 367] on button "Confirm" at bounding box center [767, 370] width 63 height 27
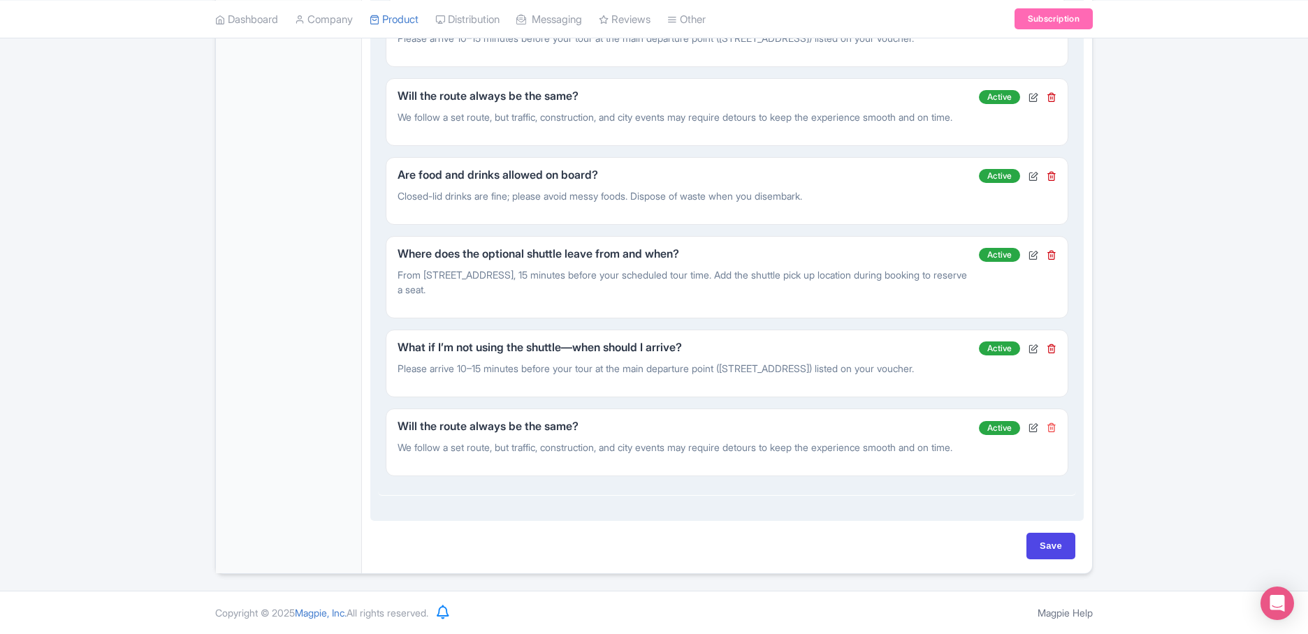
click at [1050, 423] on icon at bounding box center [1051, 428] width 10 height 10
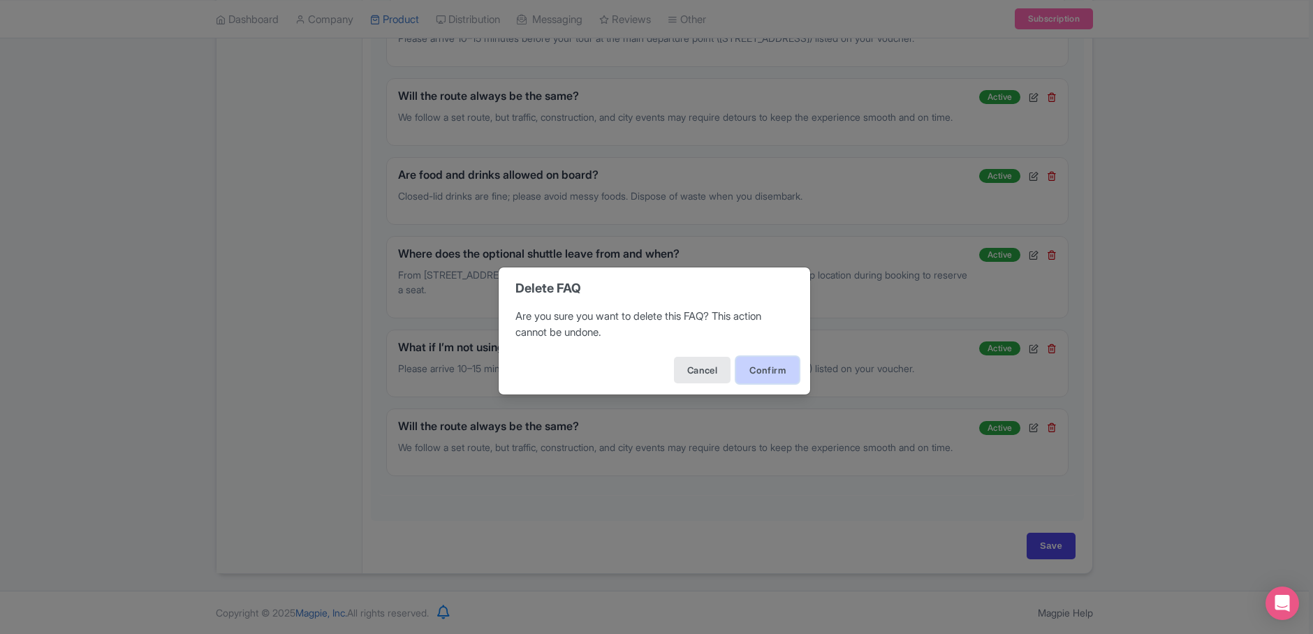
click at [761, 370] on button "Confirm" at bounding box center [767, 370] width 63 height 27
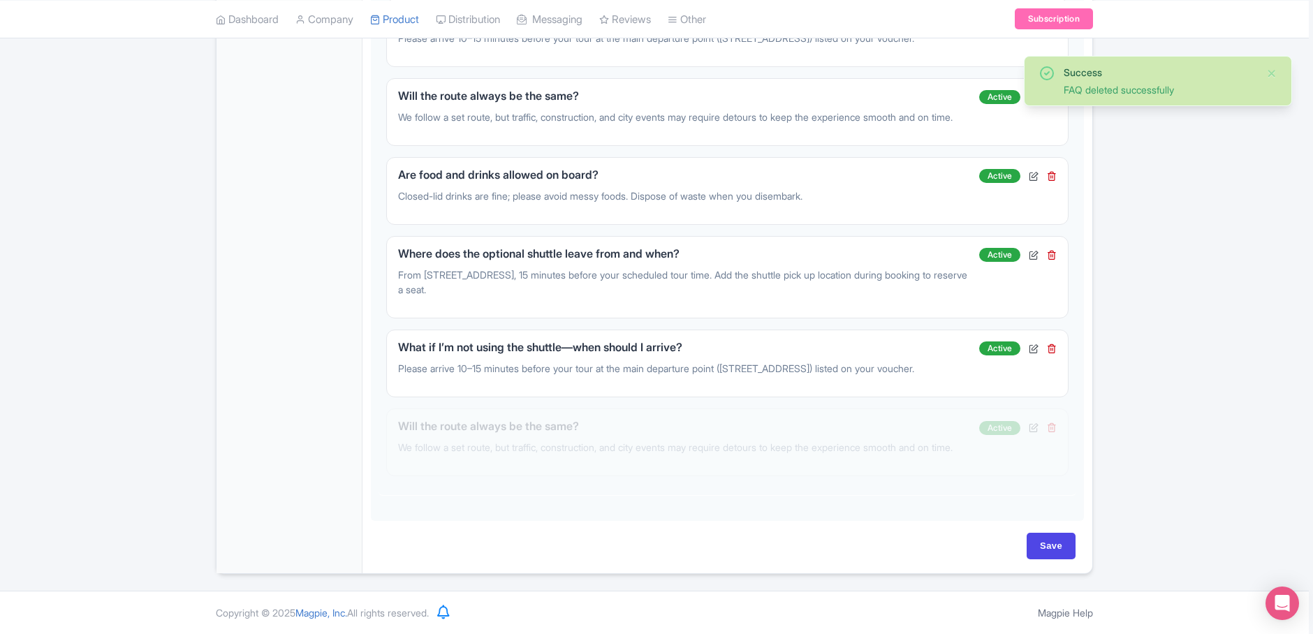
scroll to position [793, 0]
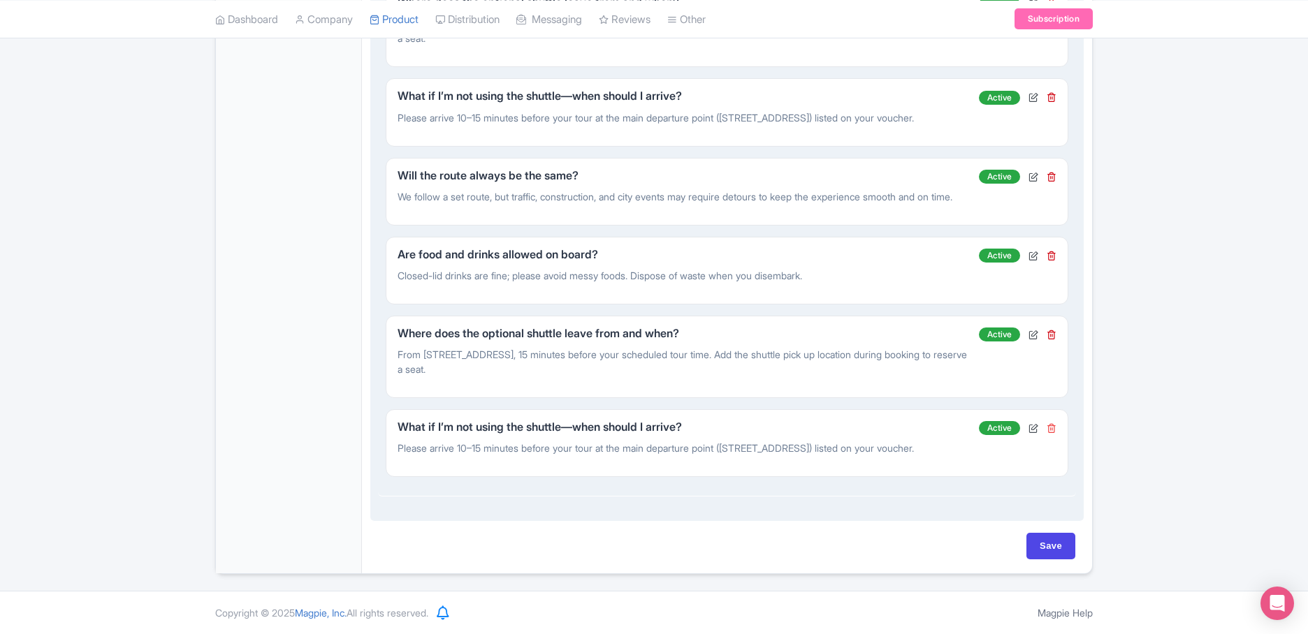
click at [1054, 425] on icon at bounding box center [1051, 428] width 10 height 10
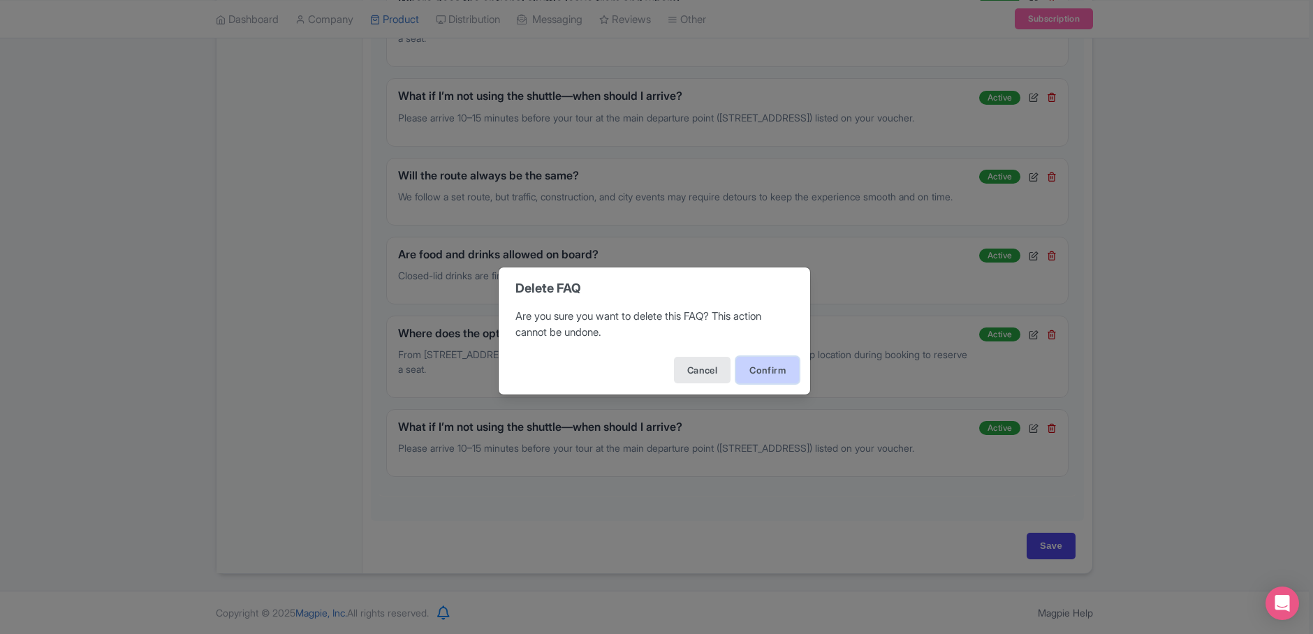
click at [761, 359] on button "Confirm" at bounding box center [767, 370] width 63 height 27
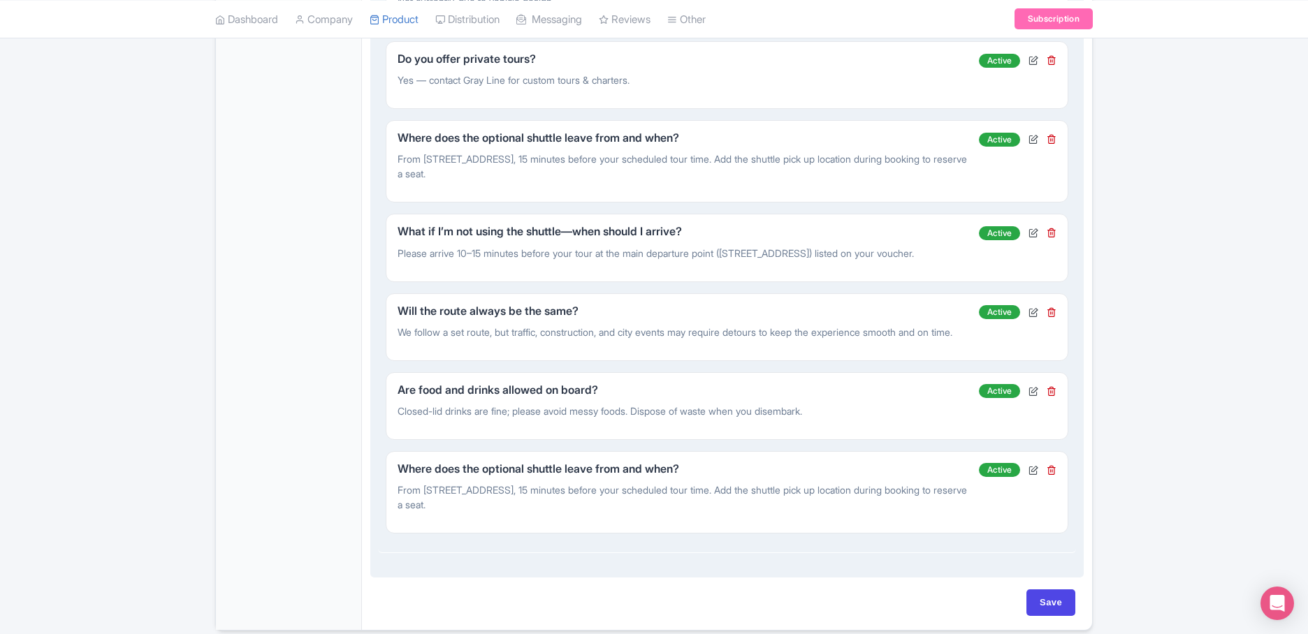
scroll to position [638, 0]
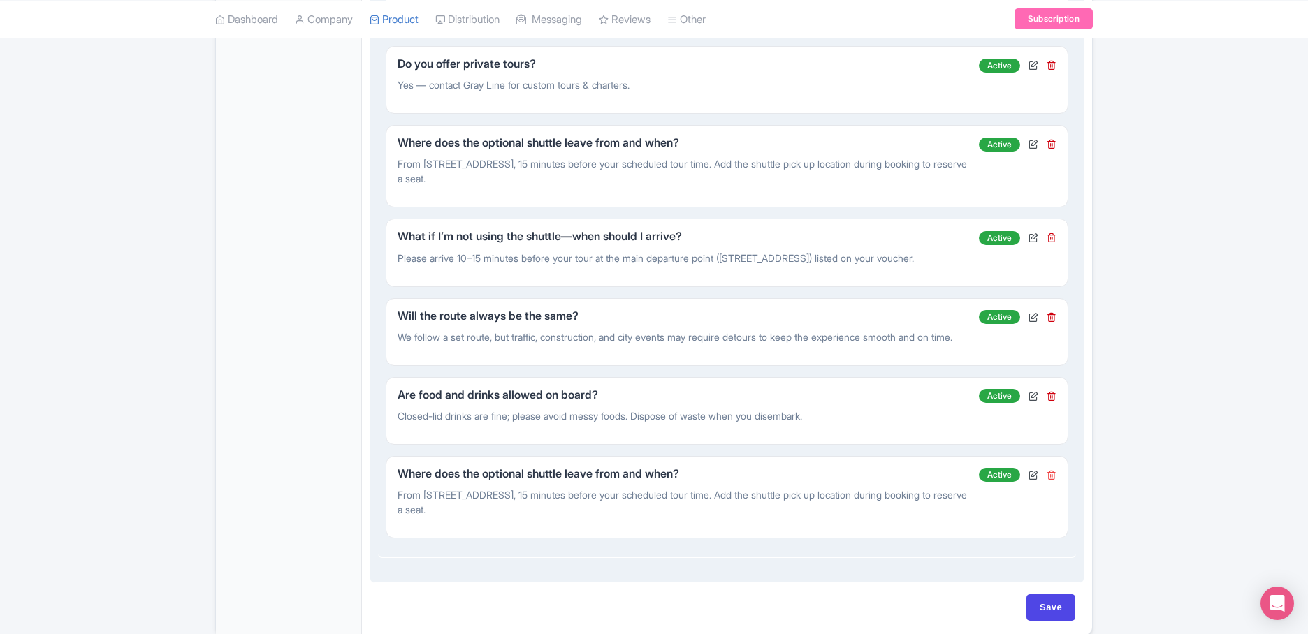
click at [1055, 480] on icon at bounding box center [1051, 475] width 10 height 10
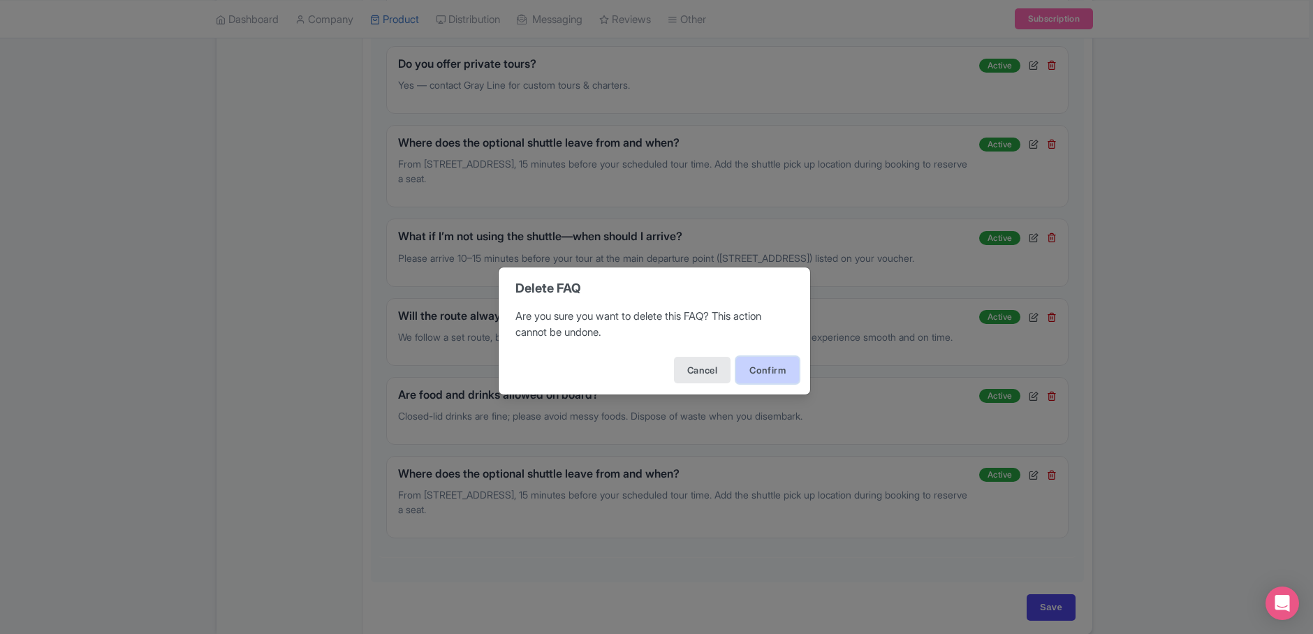
click at [778, 374] on button "Confirm" at bounding box center [767, 370] width 63 height 27
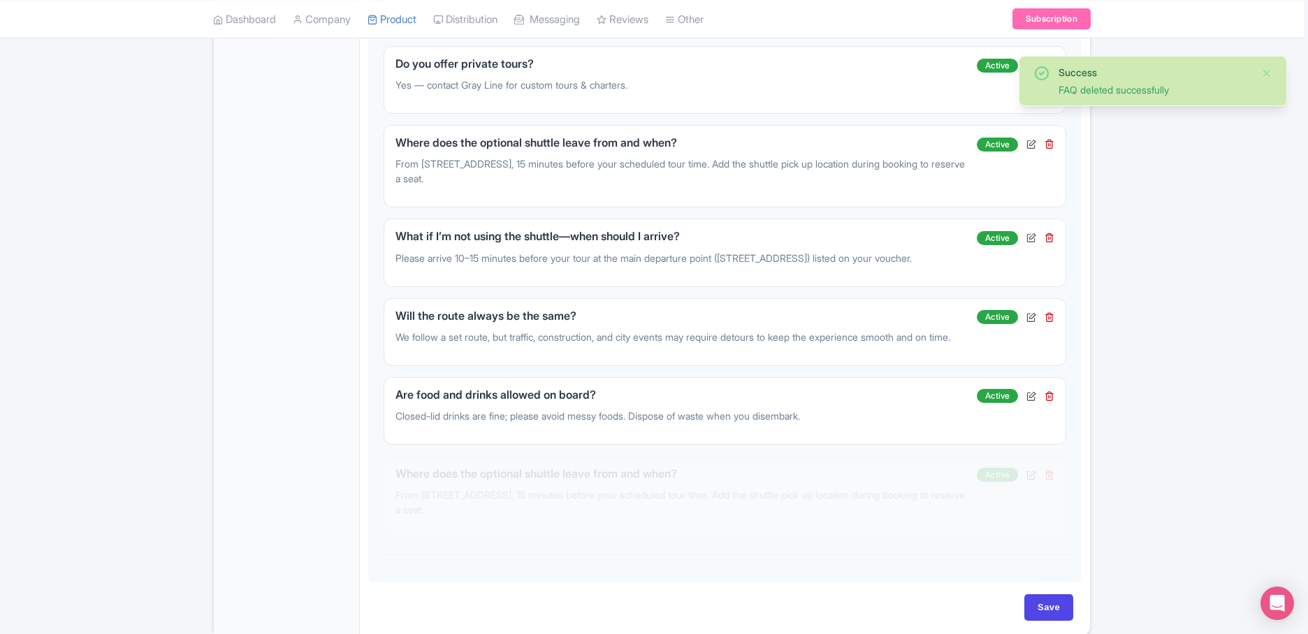
scroll to position [621, 0]
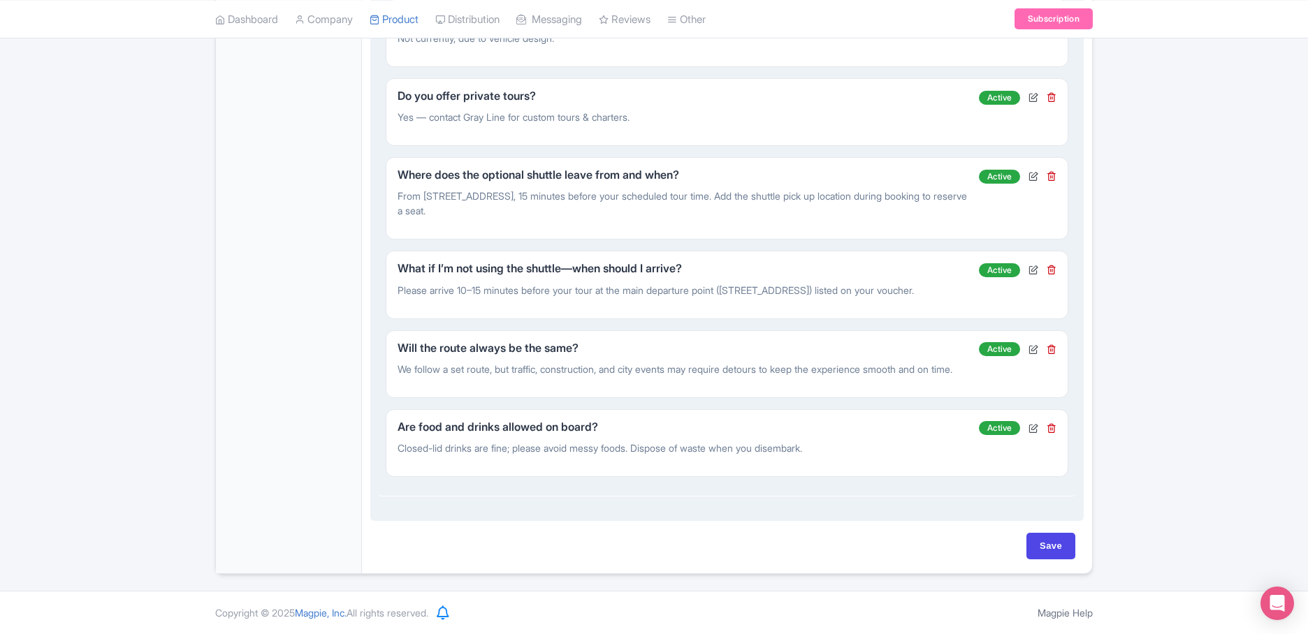
click at [704, 297] on div "FAQ Details Question: What if I’m not using the shuttle—when should I arrive? A…" at bounding box center [727, 285] width 682 height 68
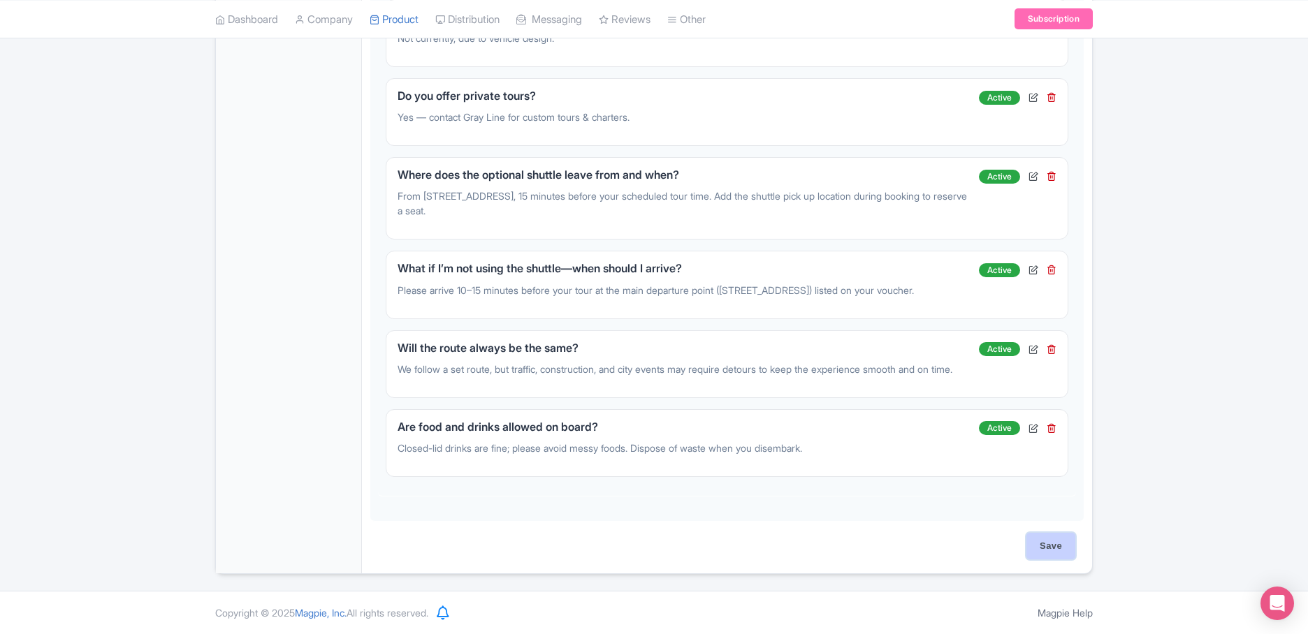
click at [1051, 545] on input "Save" at bounding box center [1050, 546] width 49 height 27
type input "Saving..."
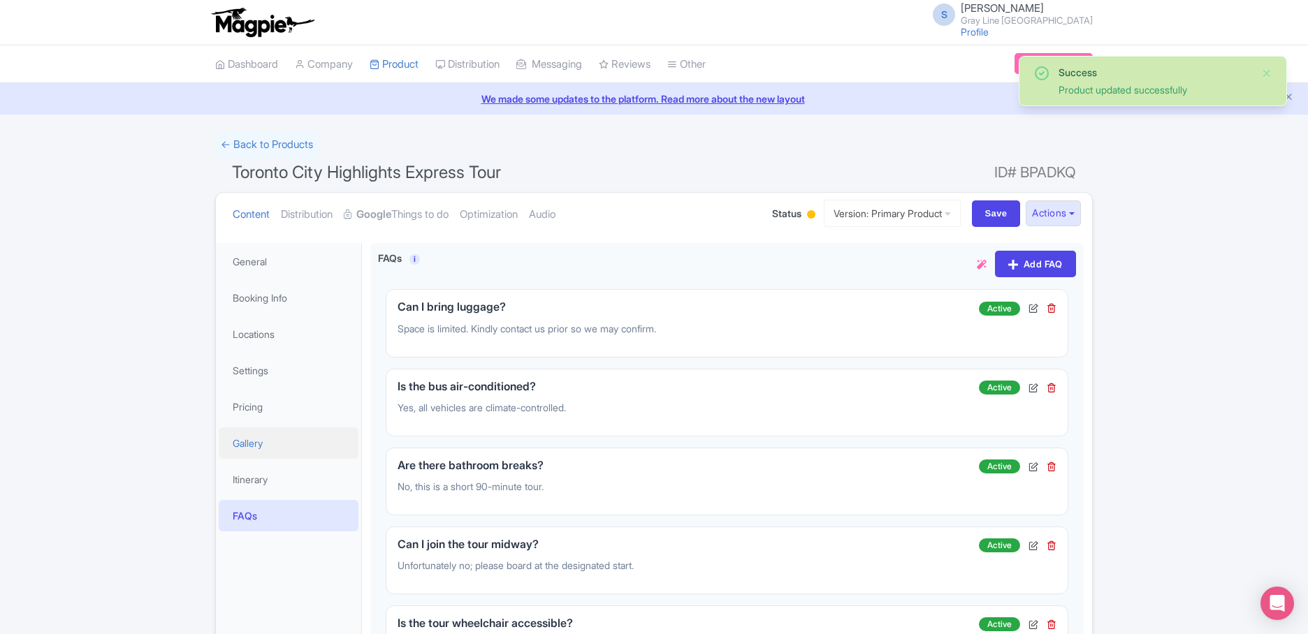
click at [244, 435] on link "Gallery" at bounding box center [289, 442] width 140 height 31
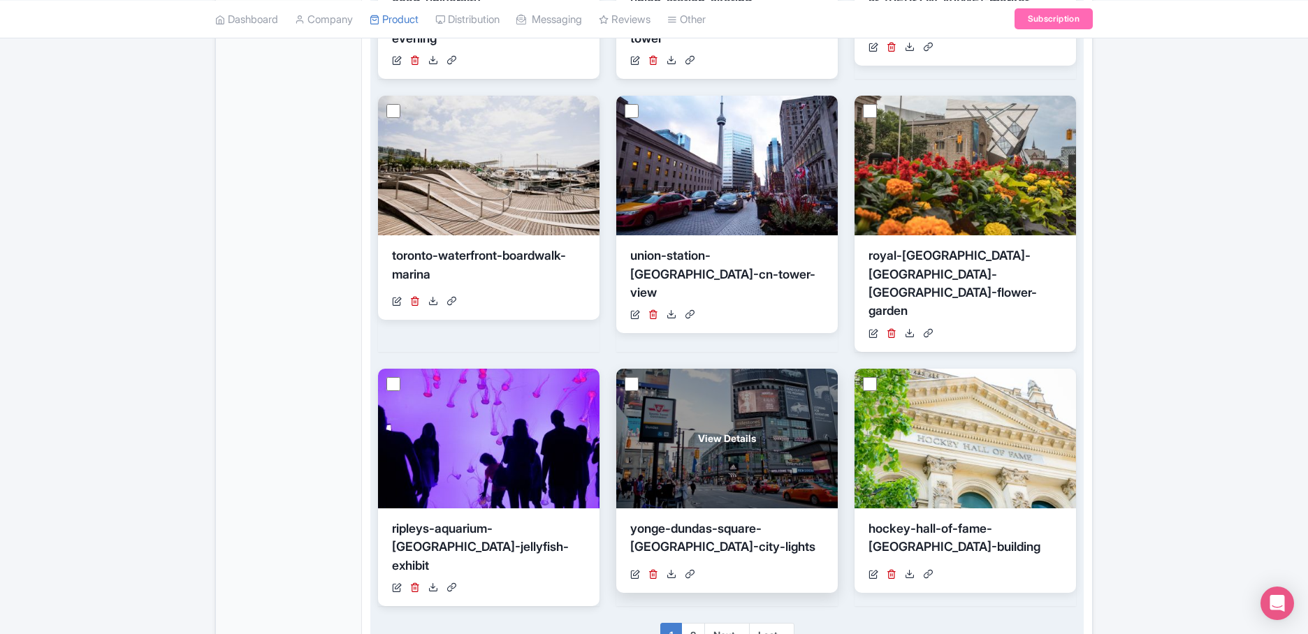
scroll to position [835, 0]
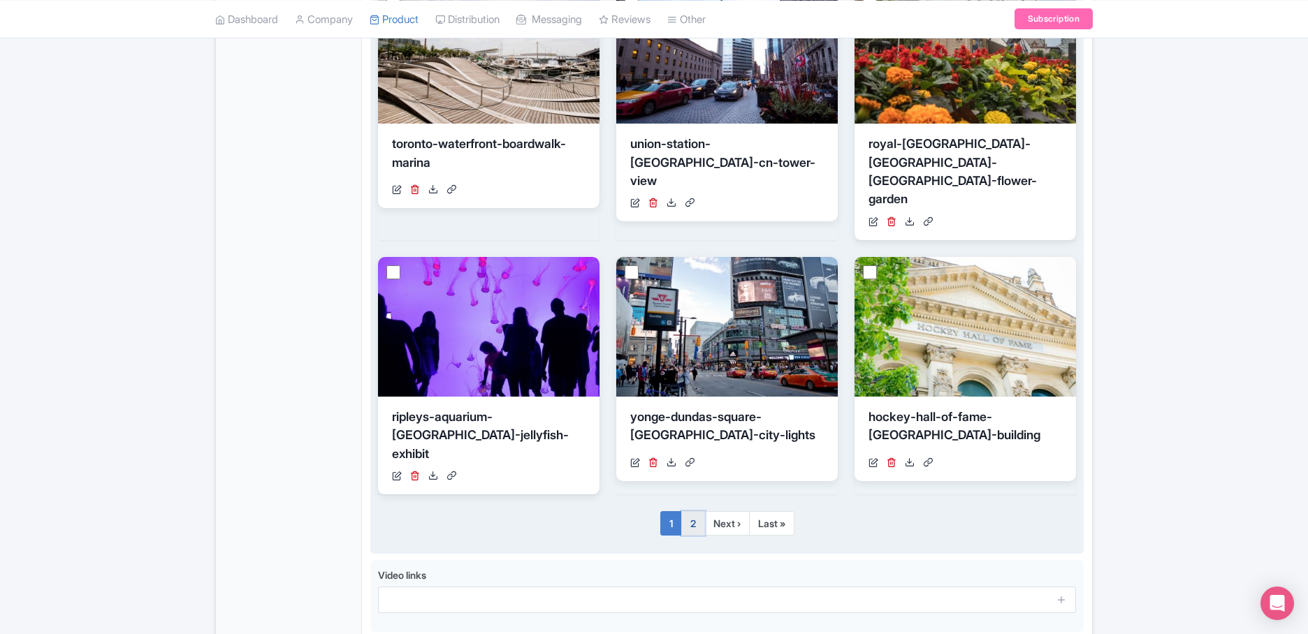
click at [694, 511] on link "2" at bounding box center [693, 523] width 24 height 25
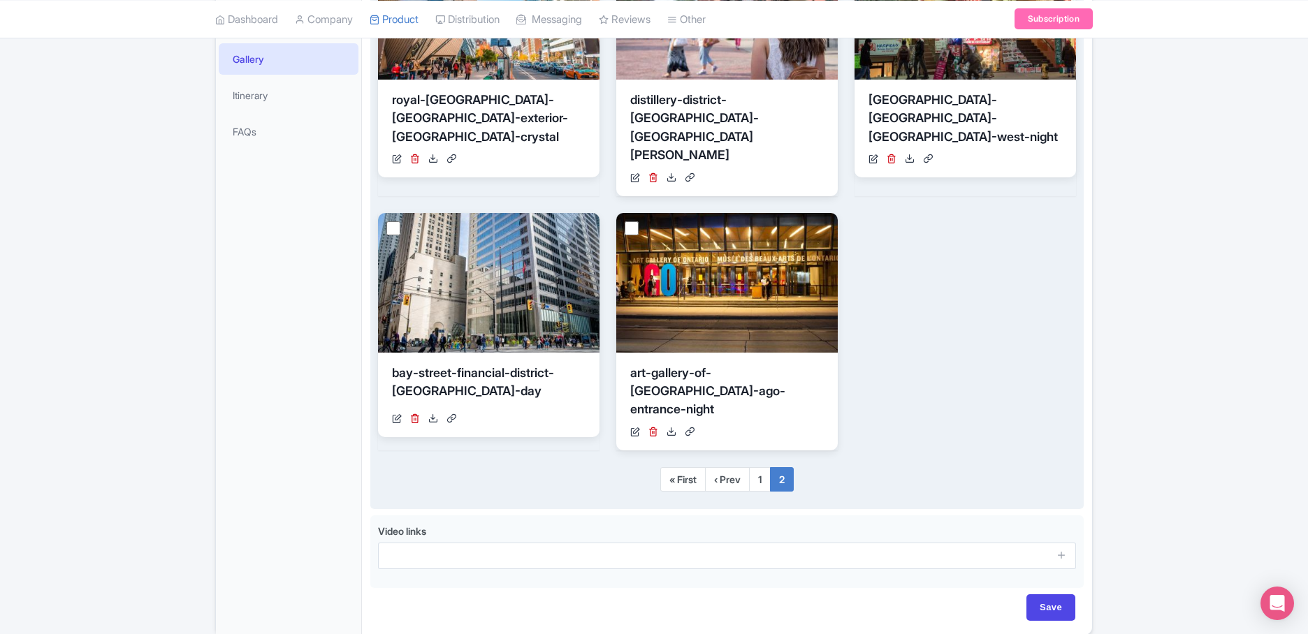
scroll to position [400, 0]
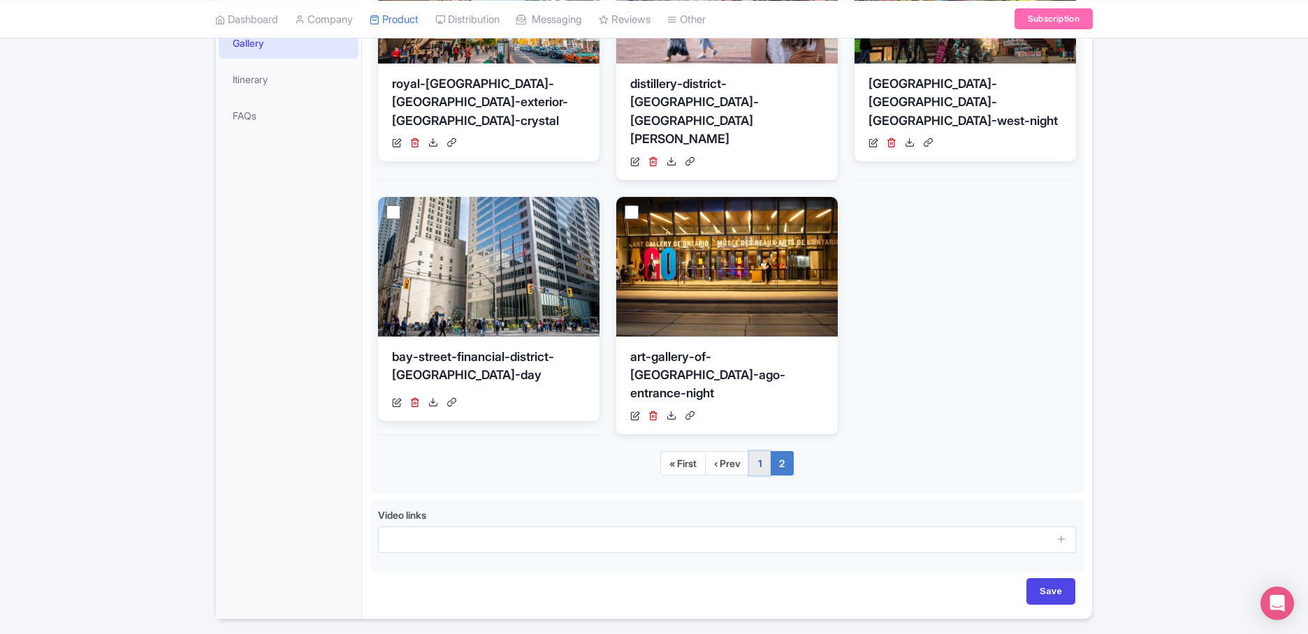
click at [758, 451] on link "1" at bounding box center [760, 463] width 22 height 25
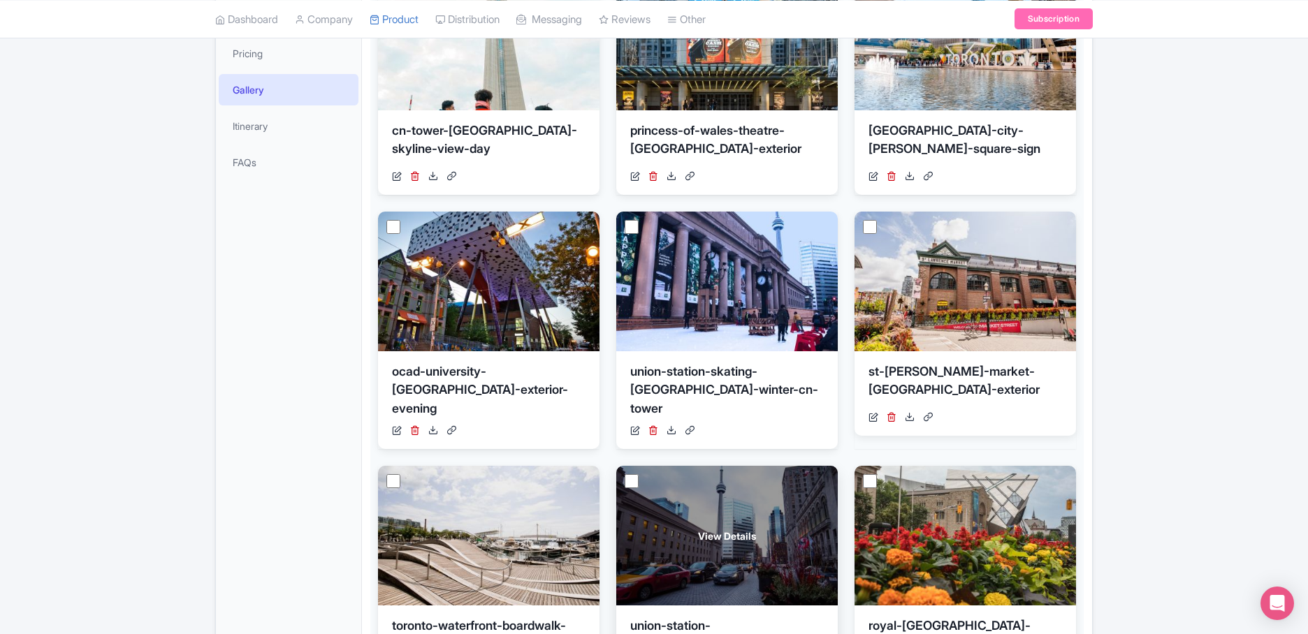
scroll to position [353, 0]
click at [629, 475] on input "checkbox" at bounding box center [631, 482] width 14 height 14
checkbox input "true"
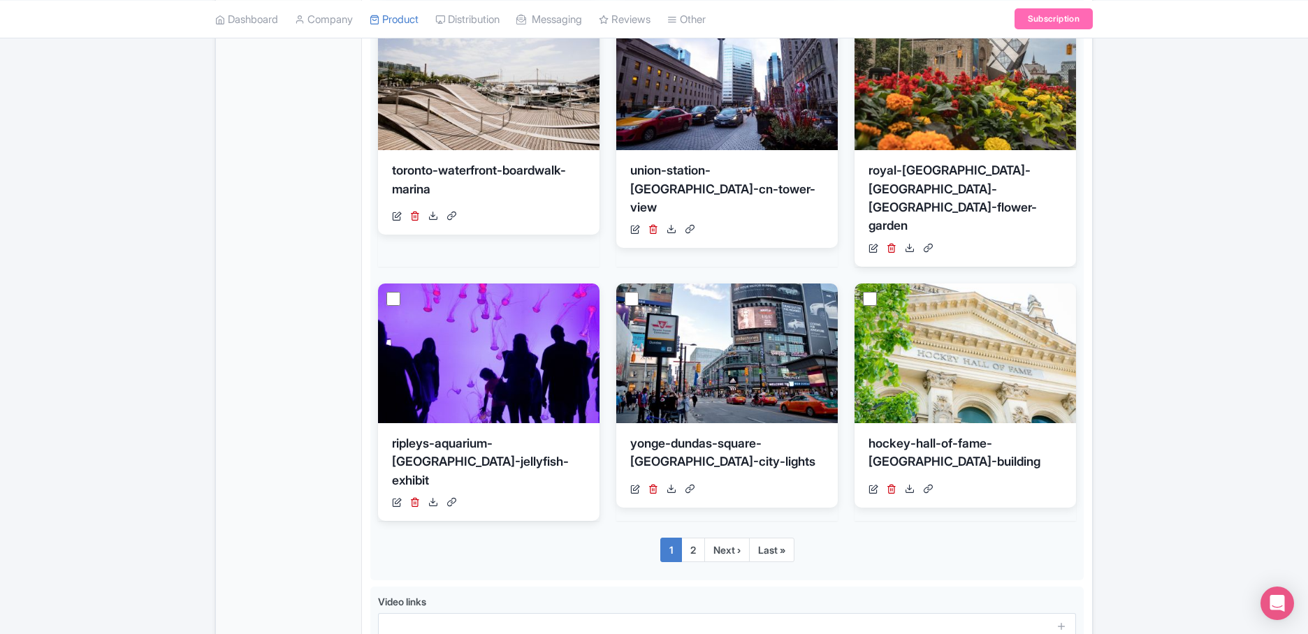
scroll to position [882, 0]
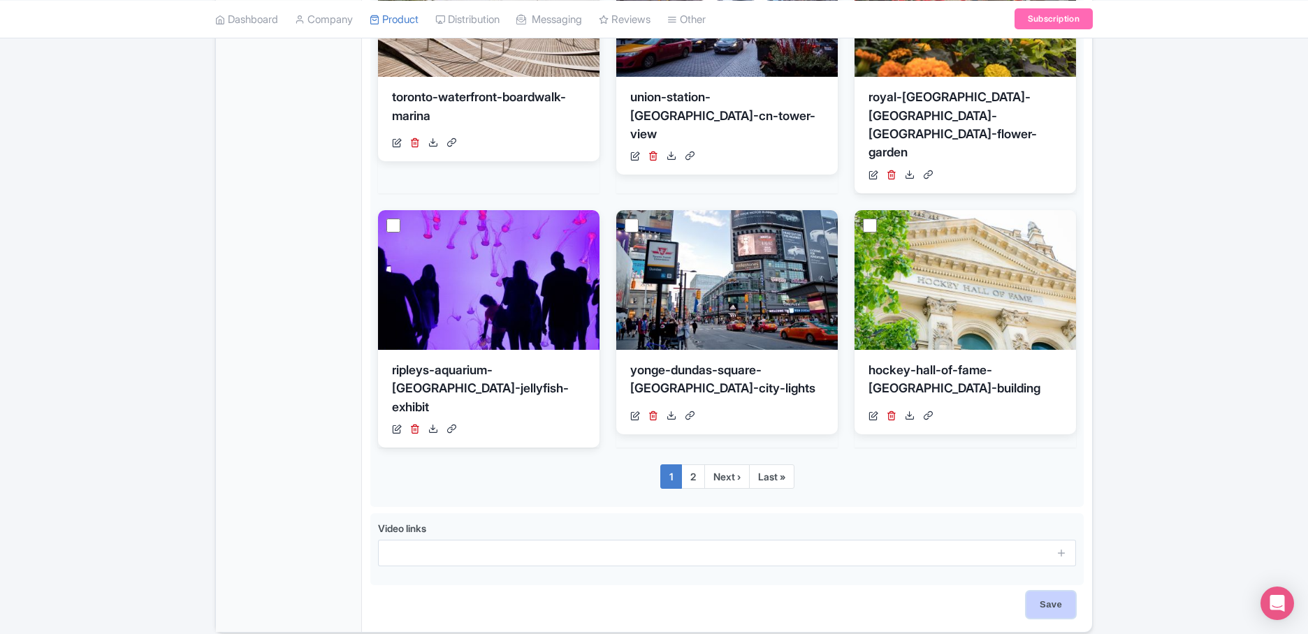
click at [1041, 592] on input "Save" at bounding box center [1050, 605] width 49 height 27
type input "Saving..."
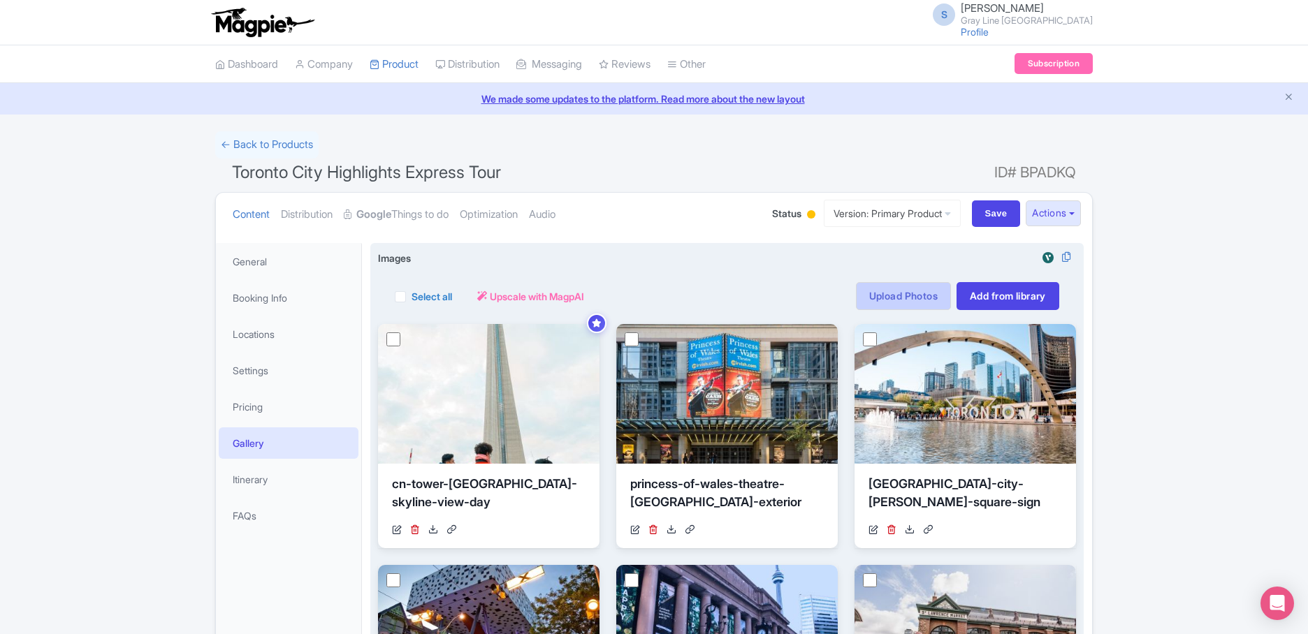
click at [916, 302] on link "Upload Photos" at bounding box center [903, 296] width 95 height 28
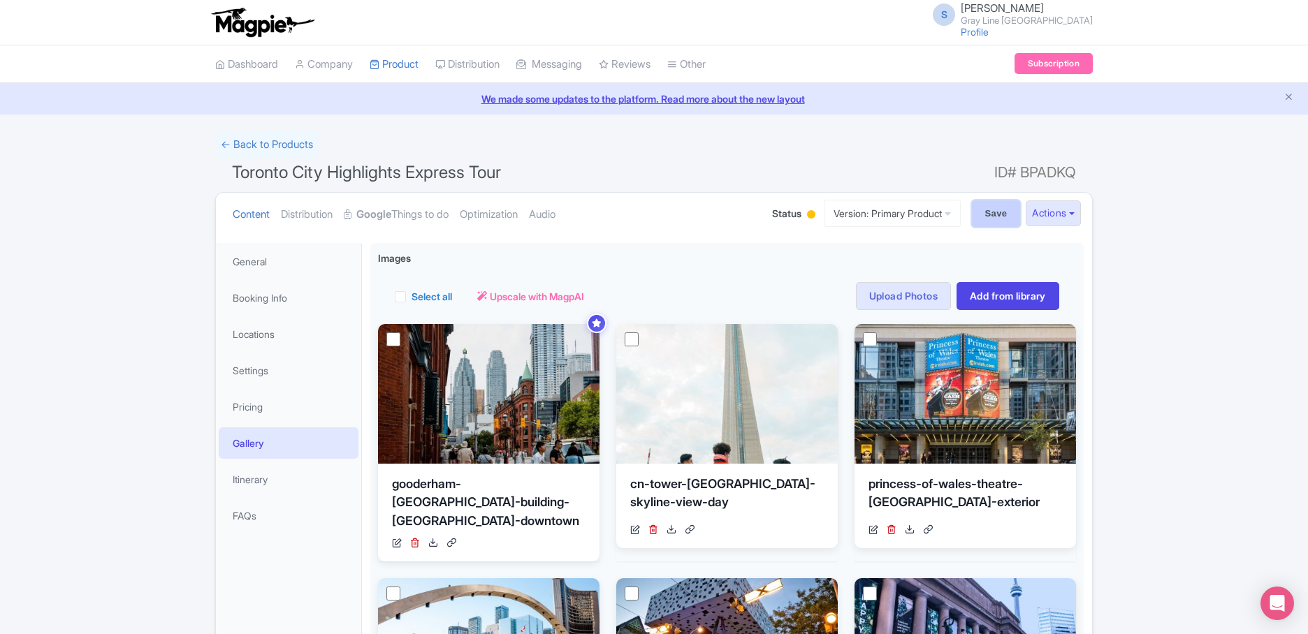
click at [982, 205] on input "Save" at bounding box center [996, 213] width 49 height 27
type input "Saving..."
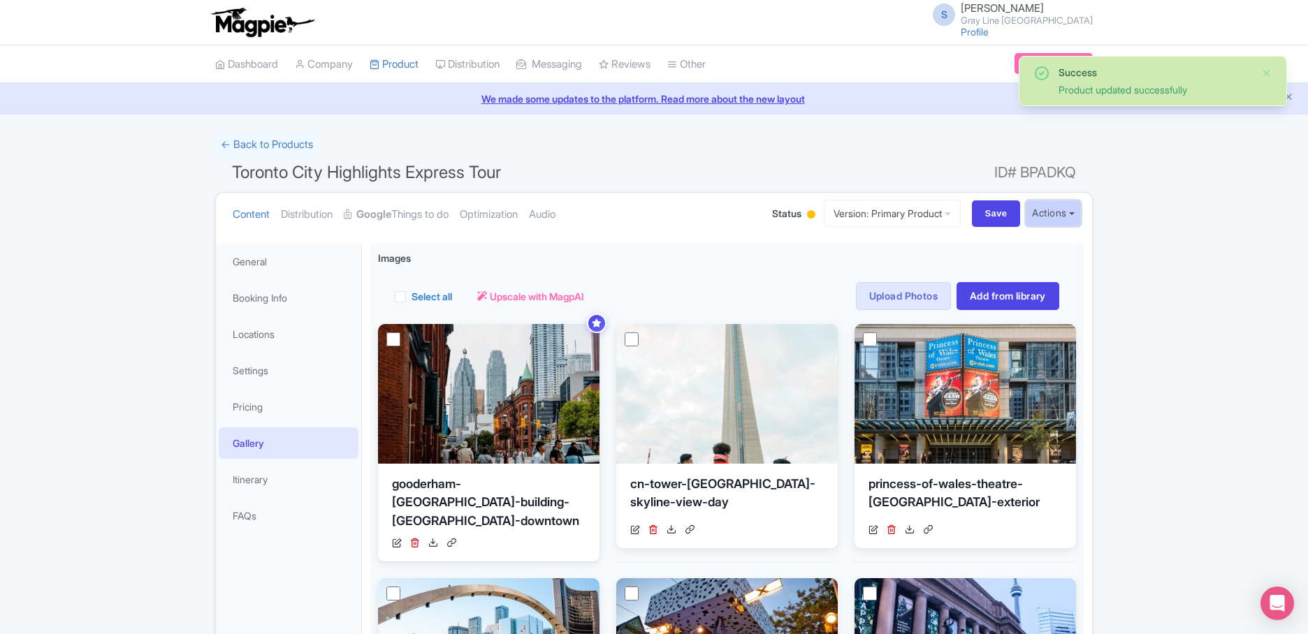
click at [1052, 220] on button "Actions" at bounding box center [1052, 213] width 55 height 26
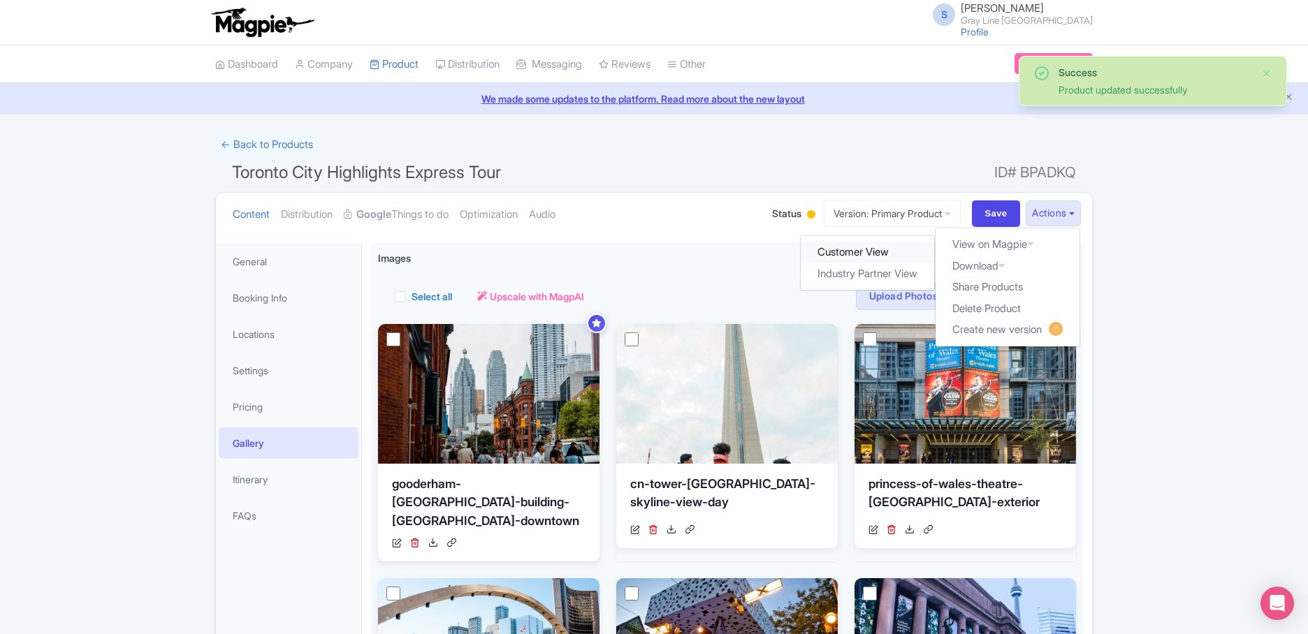
click at [873, 248] on link "Customer View" at bounding box center [867, 253] width 133 height 22
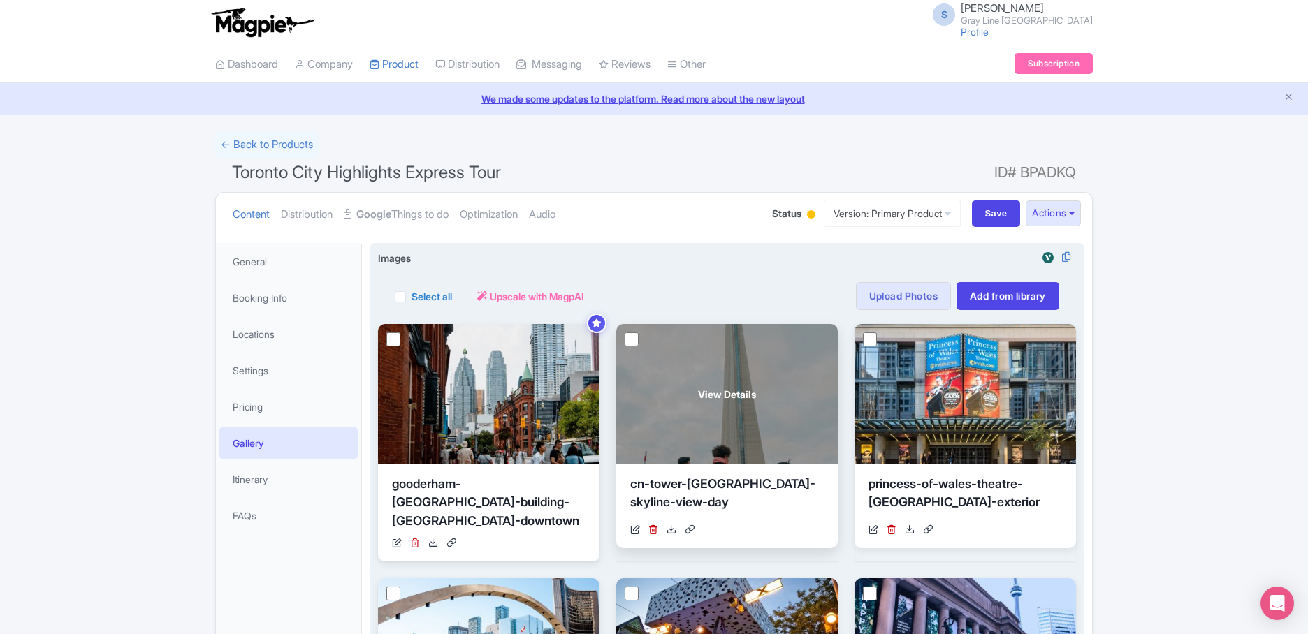
click at [629, 337] on input "checkbox" at bounding box center [631, 339] width 14 height 14
checkbox input "true"
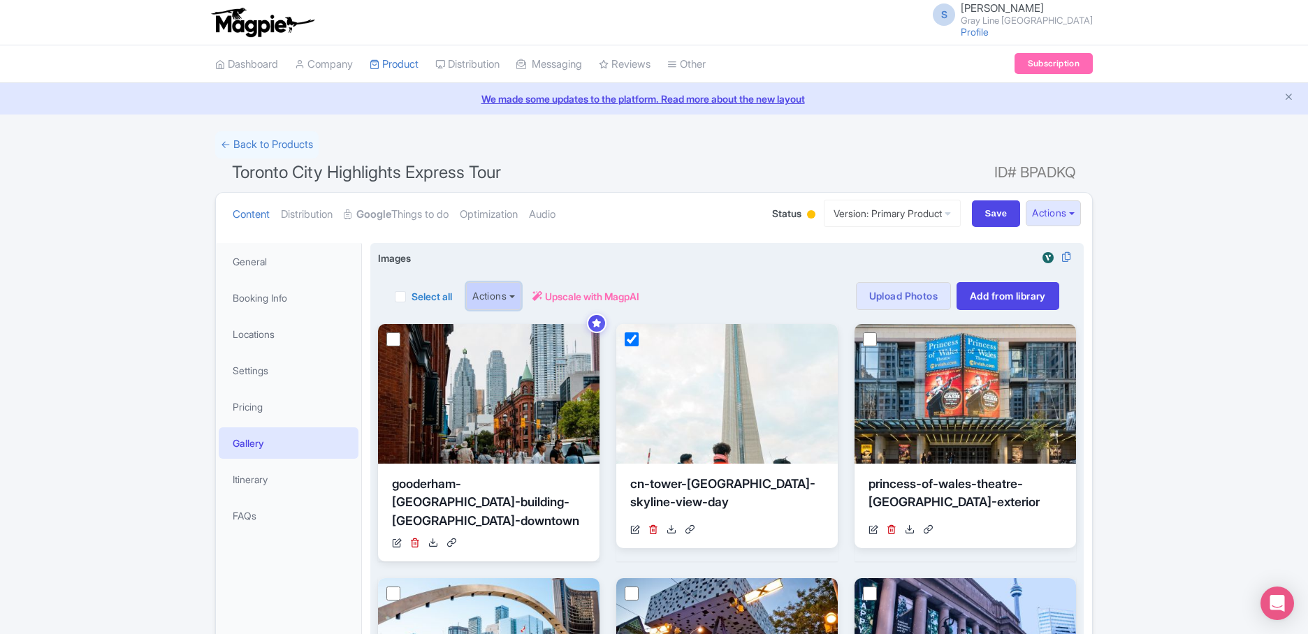
click at [502, 304] on button "Actions" at bounding box center [493, 296] width 55 height 28
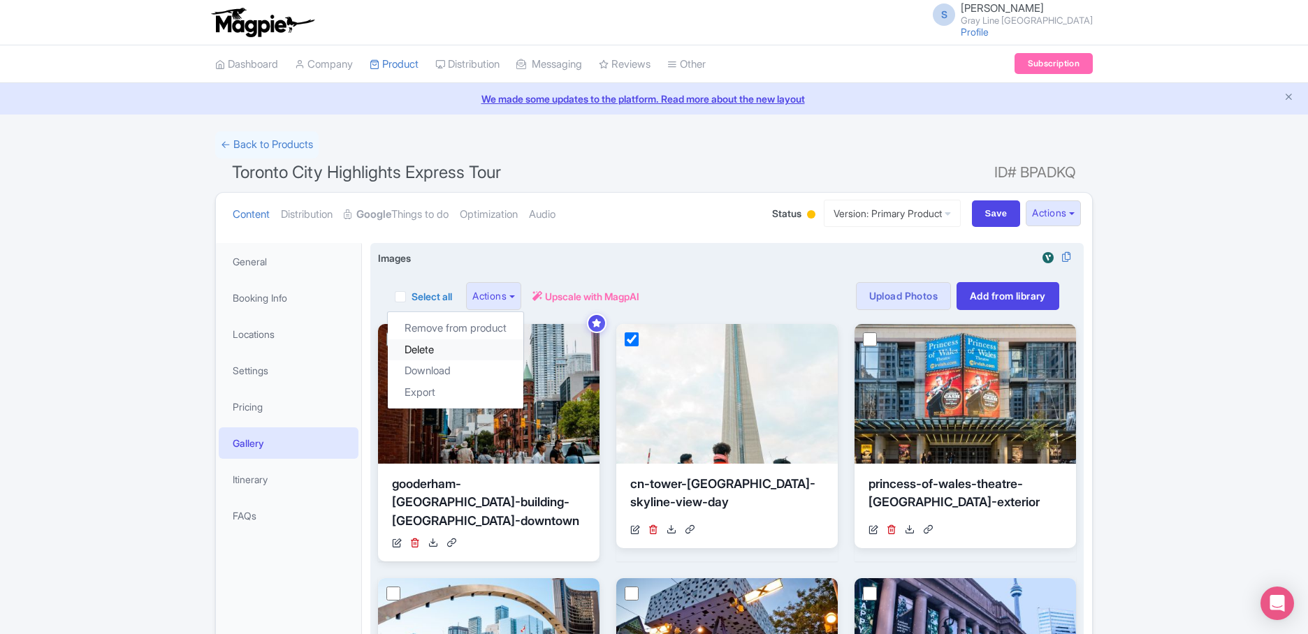
click at [481, 348] on link "Delete" at bounding box center [456, 350] width 136 height 22
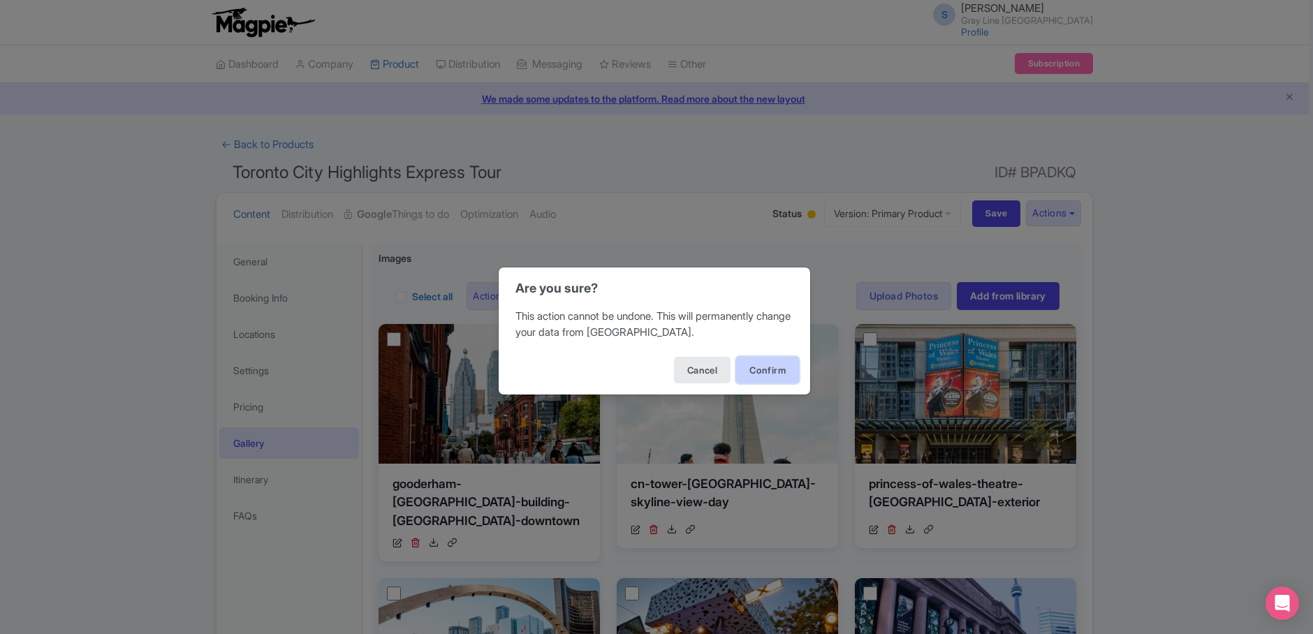
click at [756, 373] on button "Confirm" at bounding box center [767, 370] width 63 height 27
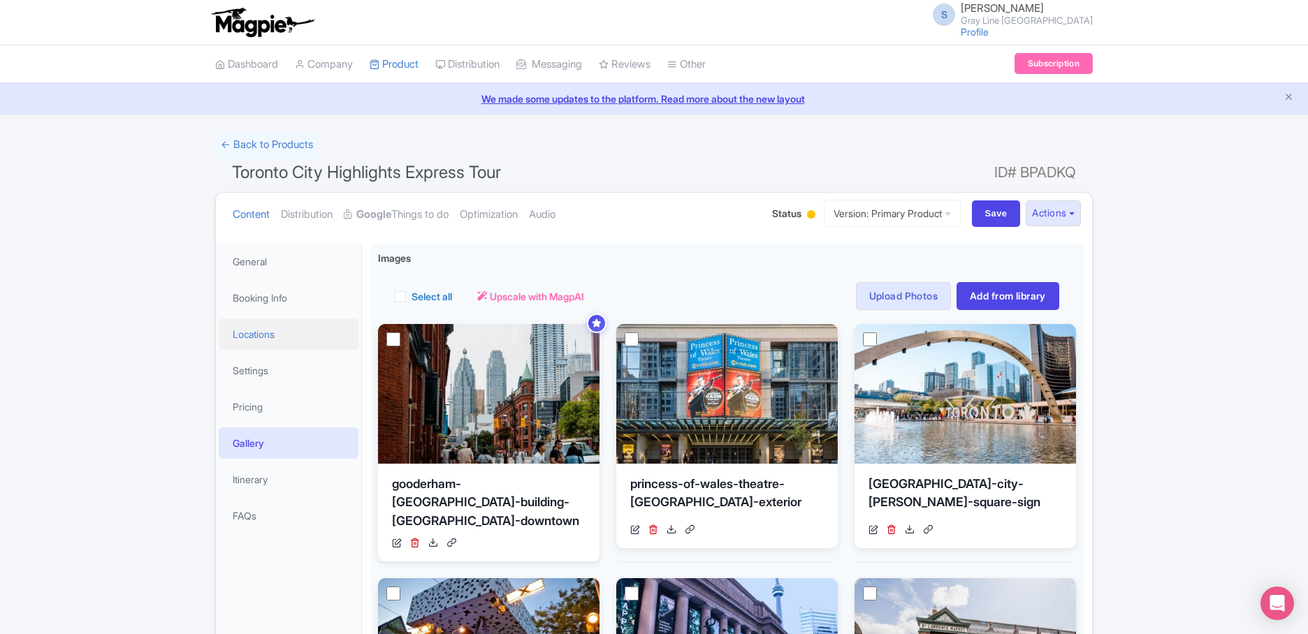
click at [259, 336] on link "Locations" at bounding box center [289, 334] width 140 height 31
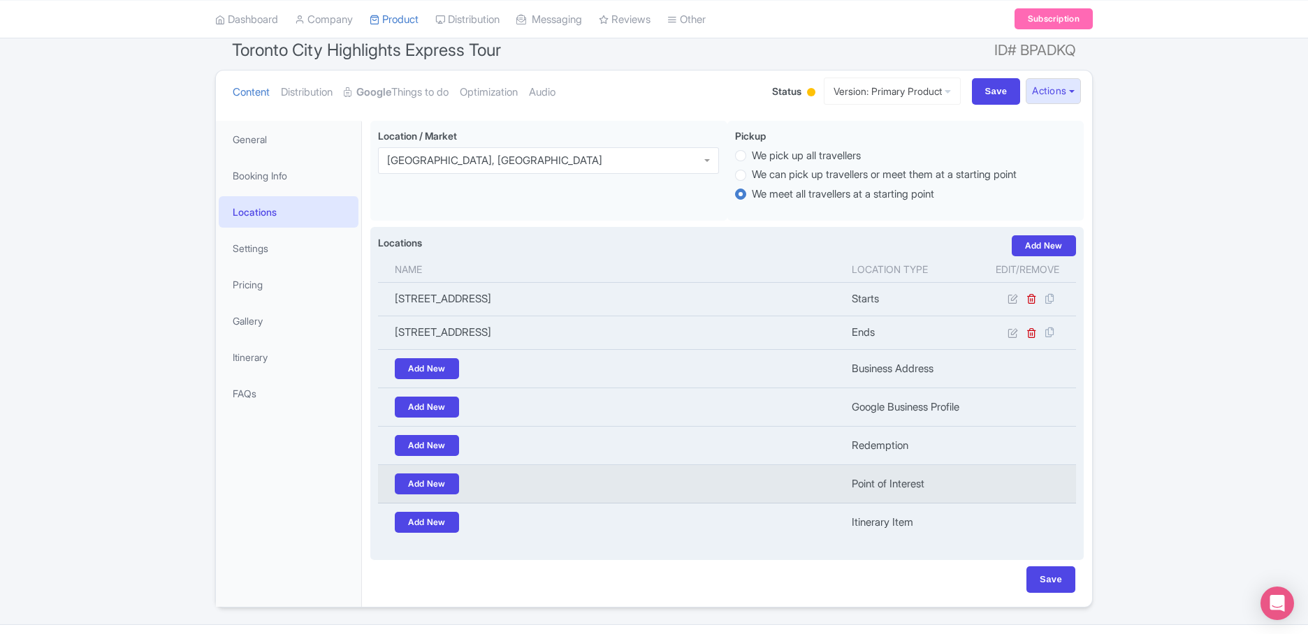
scroll to position [156, 0]
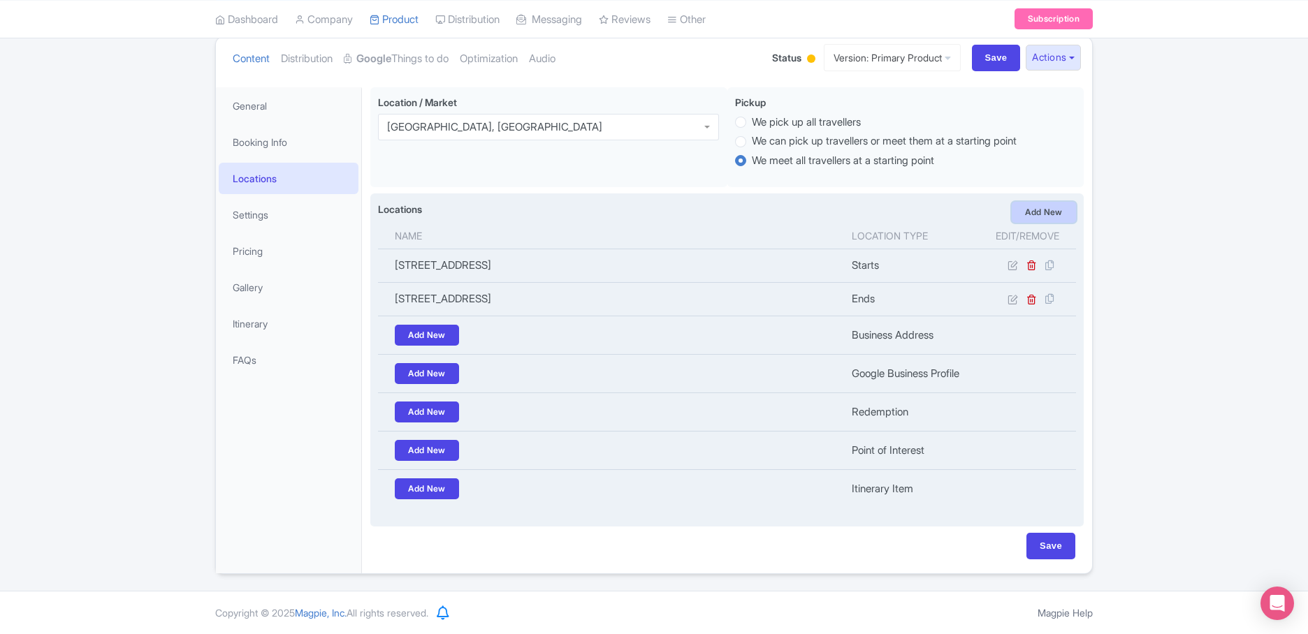
click at [1025, 217] on link "Add New" at bounding box center [1043, 212] width 64 height 21
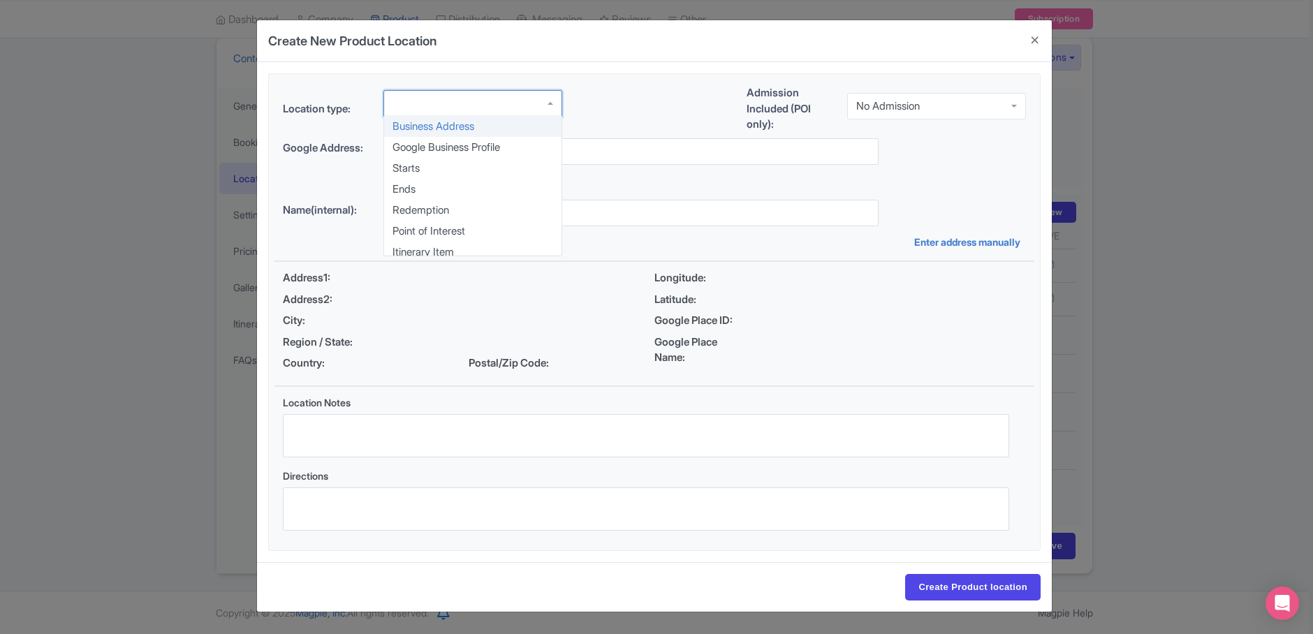
click at [448, 107] on div at bounding box center [472, 103] width 179 height 27
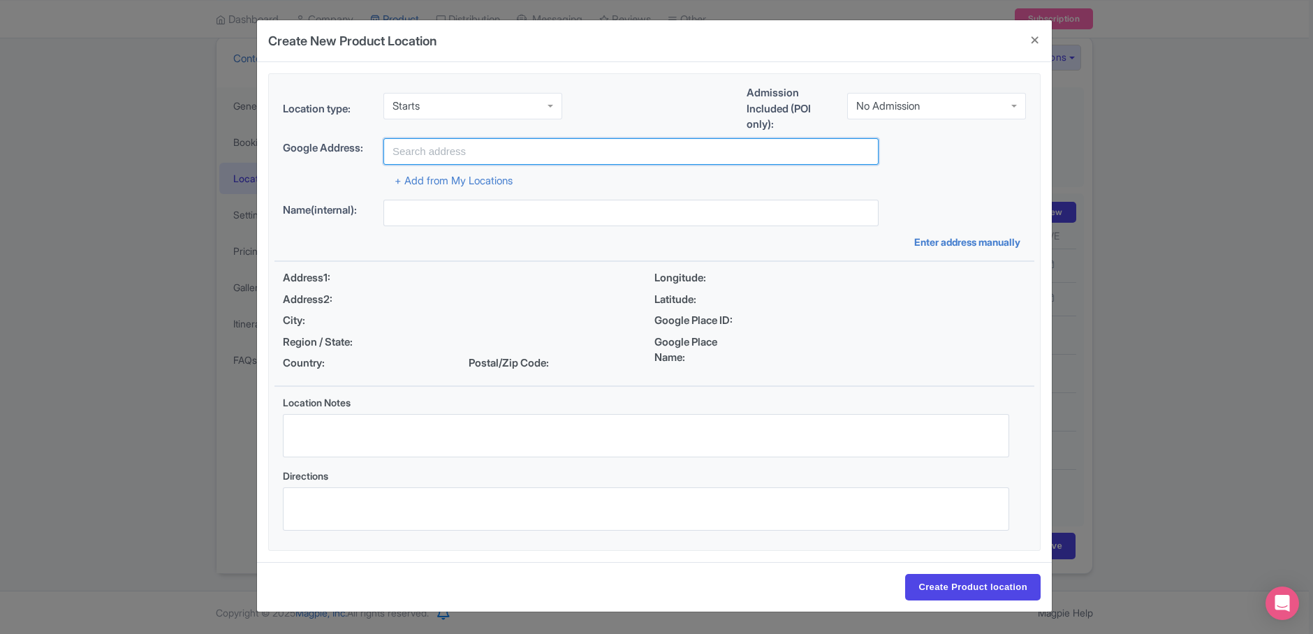
click at [451, 156] on input "text" at bounding box center [630, 151] width 495 height 27
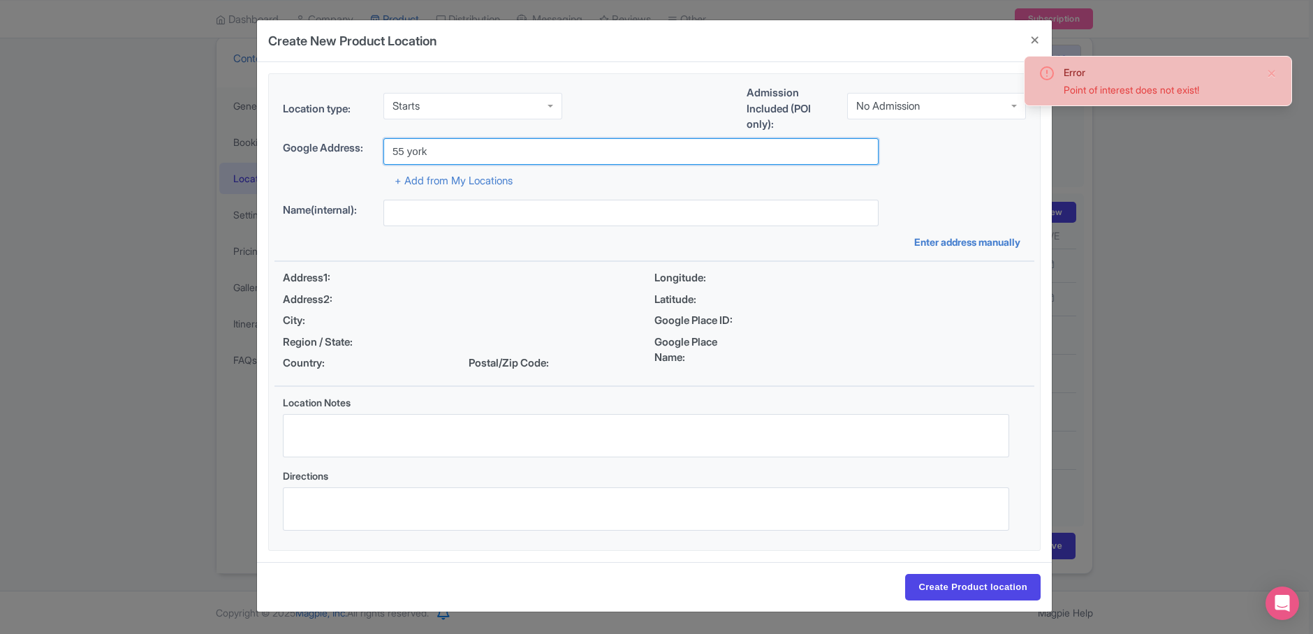
click at [455, 162] on input "55 york" at bounding box center [630, 151] width 495 height 27
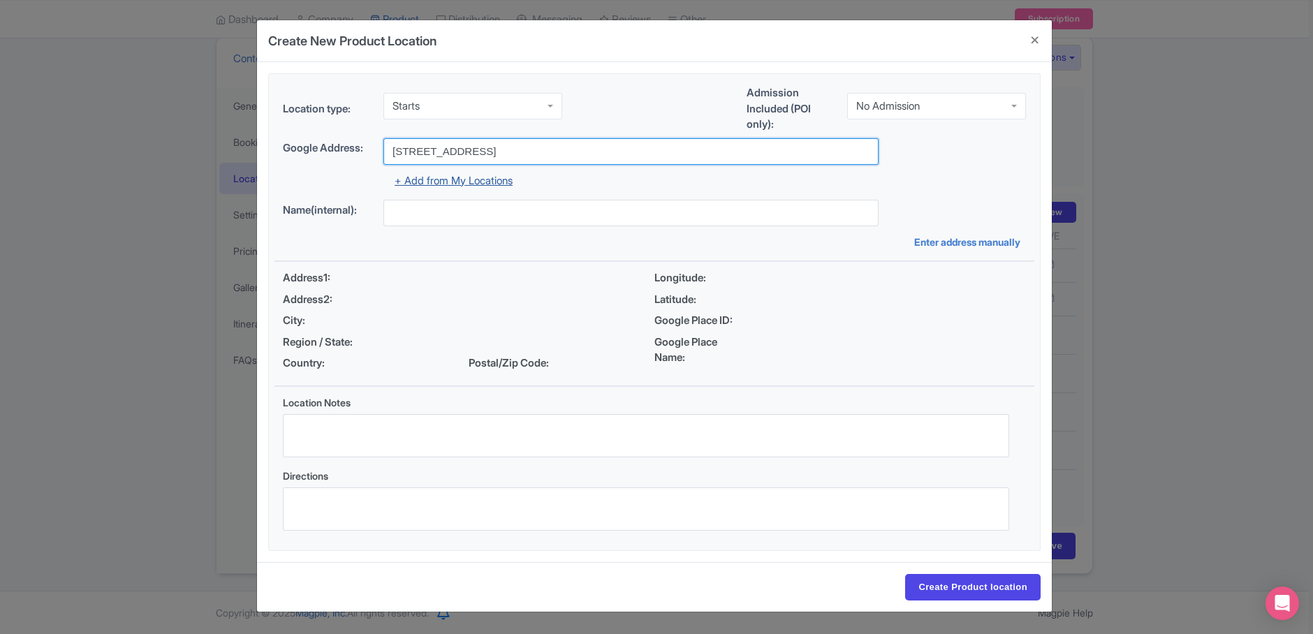
type input "[STREET_ADDRESS]"
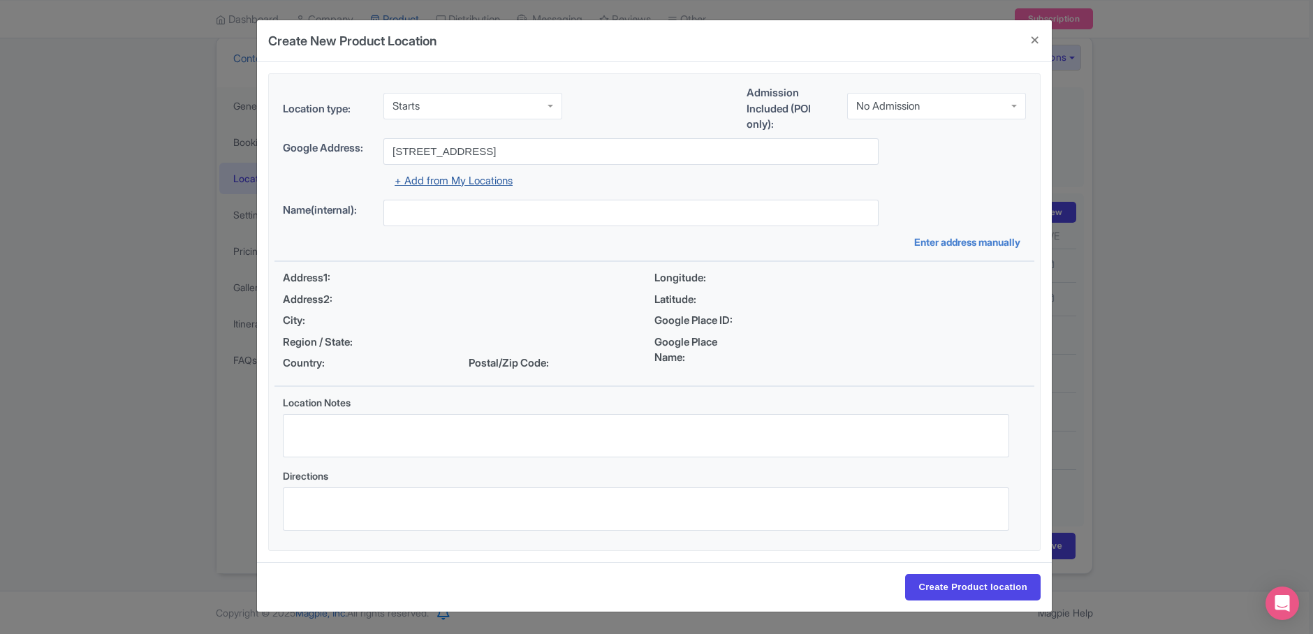
click at [416, 185] on link "+ Add from My Locations" at bounding box center [454, 180] width 118 height 13
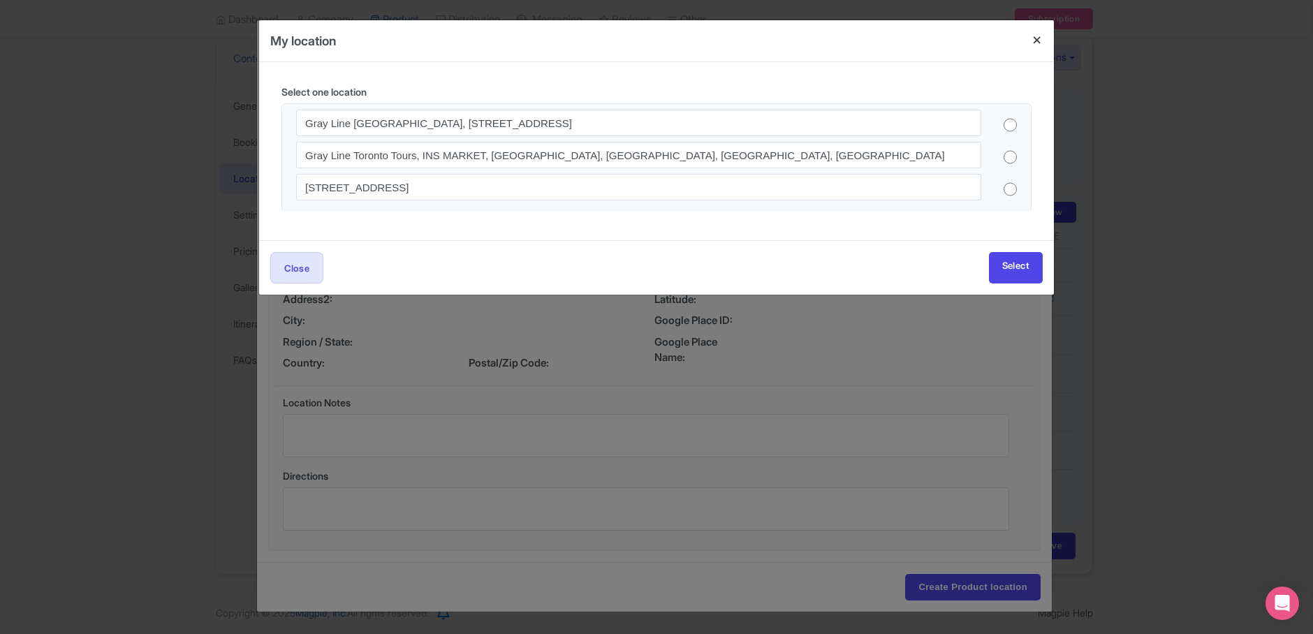
click at [1037, 40] on h4 at bounding box center [1038, 40] width 34 height 40
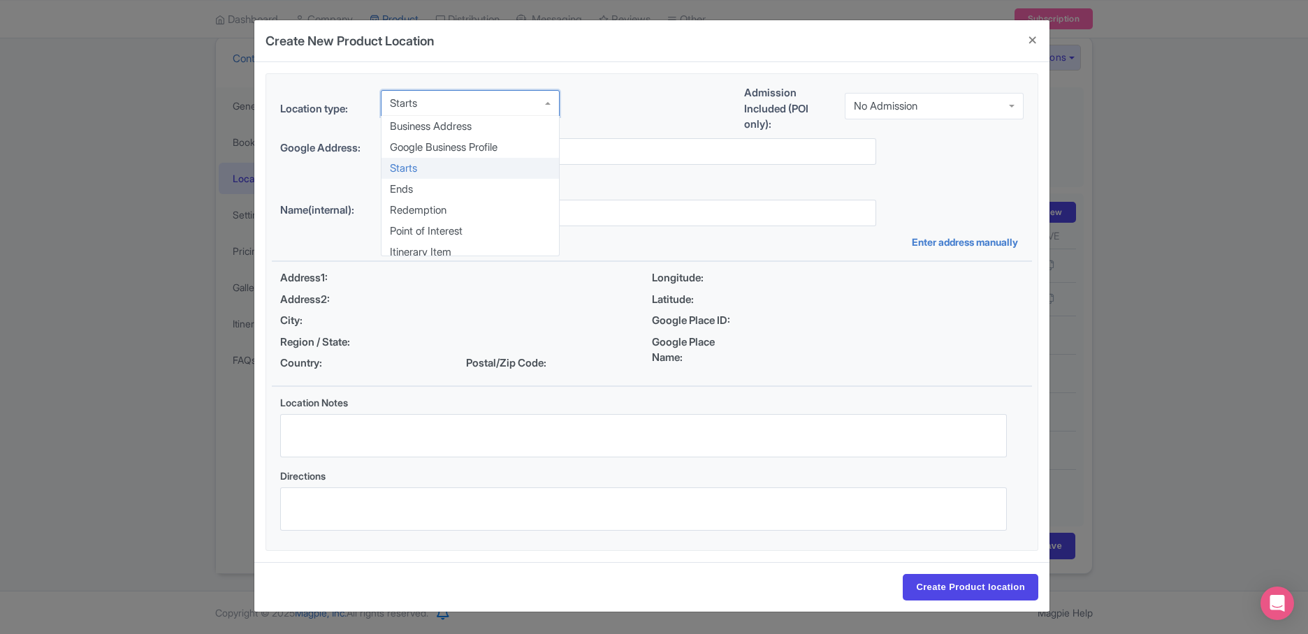
click at [530, 111] on div "Starts" at bounding box center [470, 103] width 179 height 27
click at [1037, 45] on button "Close" at bounding box center [1033, 40] width 34 height 40
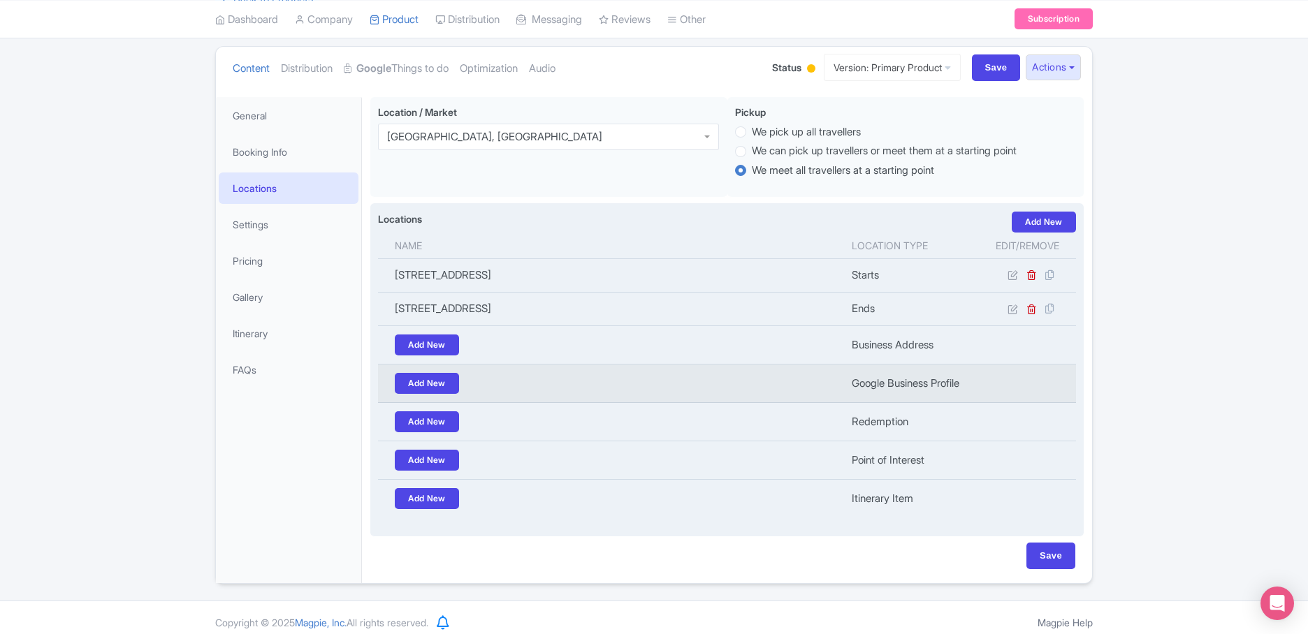
scroll to position [145, 0]
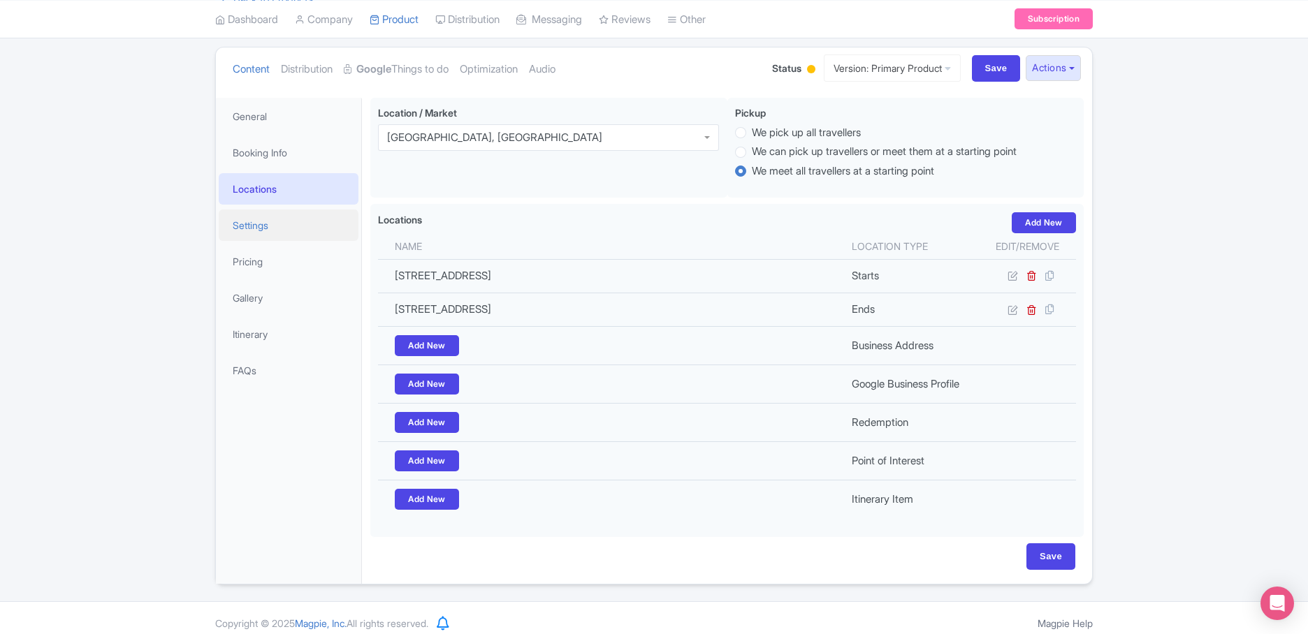
click at [251, 229] on link "Settings" at bounding box center [289, 225] width 140 height 31
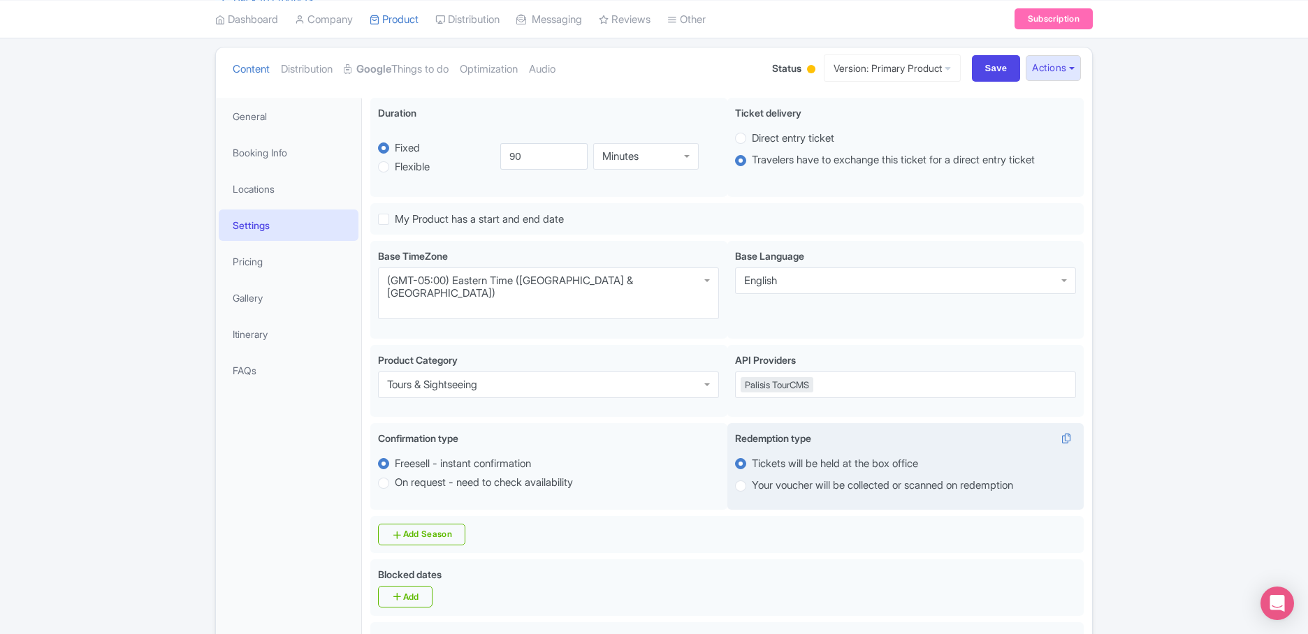
click at [752, 478] on label "Your voucher will be collected or scanned on redemption" at bounding box center [882, 486] width 261 height 16
click at [752, 478] on input "Your voucher will be collected or scanned on redemption" at bounding box center [759, 485] width 14 height 14
radio input "true"
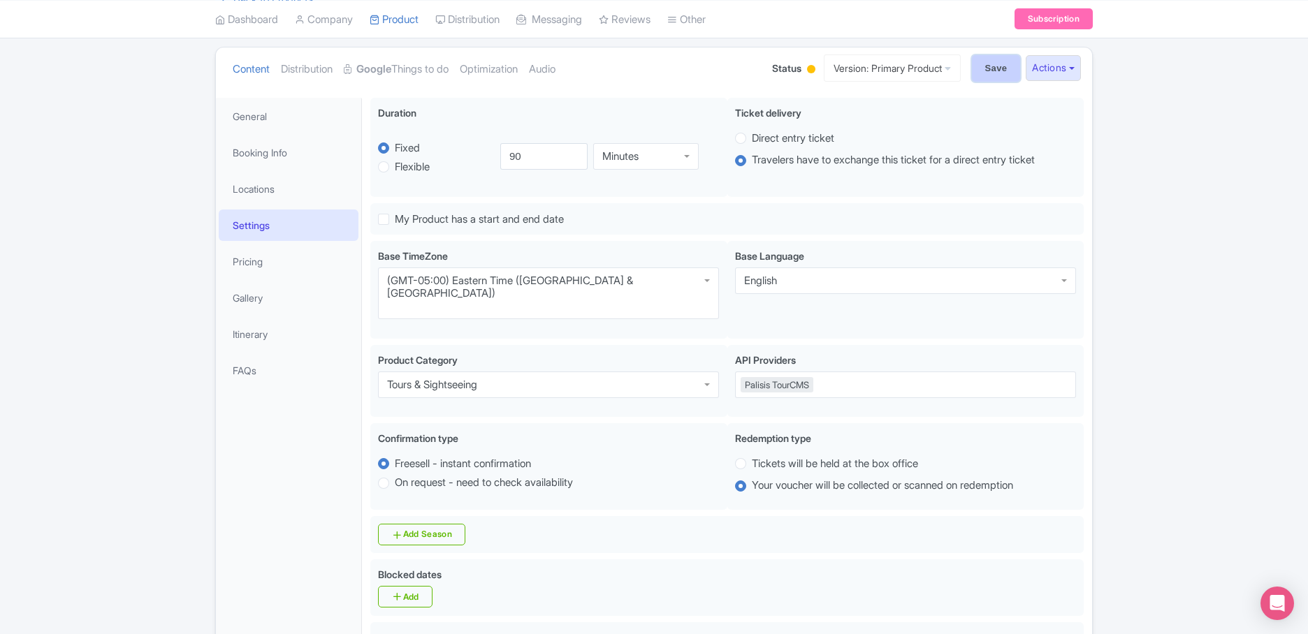
click at [994, 65] on input "Save" at bounding box center [996, 68] width 49 height 27
type input "Saving..."
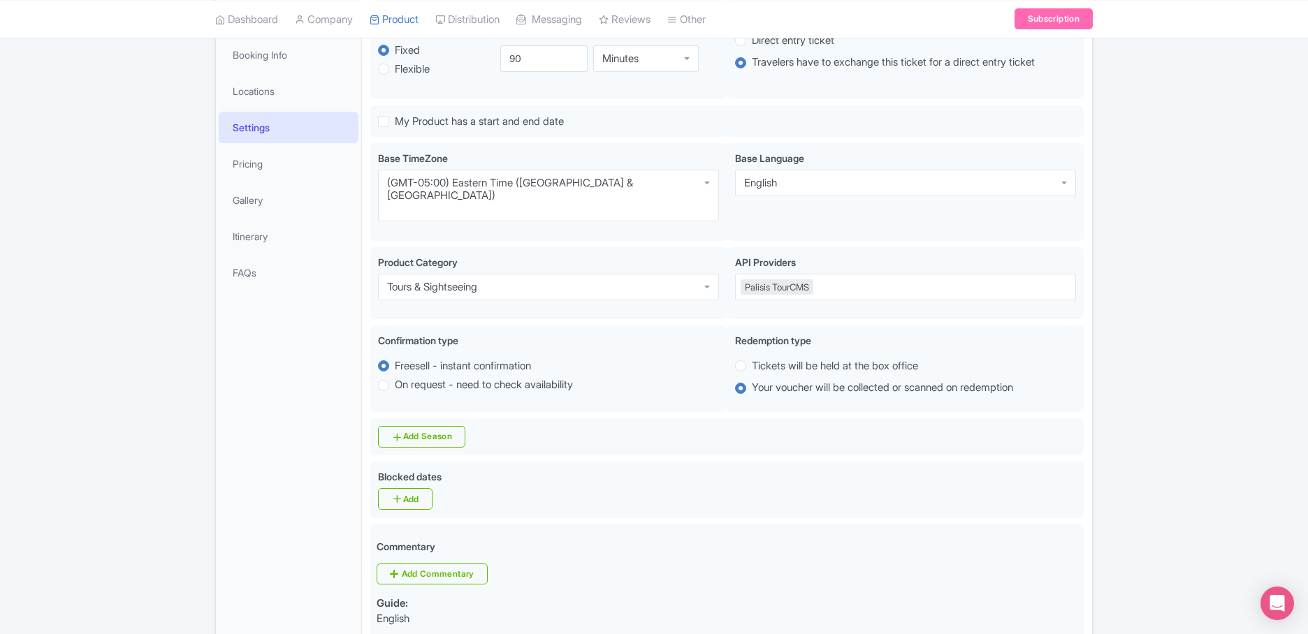
scroll to position [243, 0]
click at [266, 276] on link "FAQs" at bounding box center [289, 272] width 140 height 31
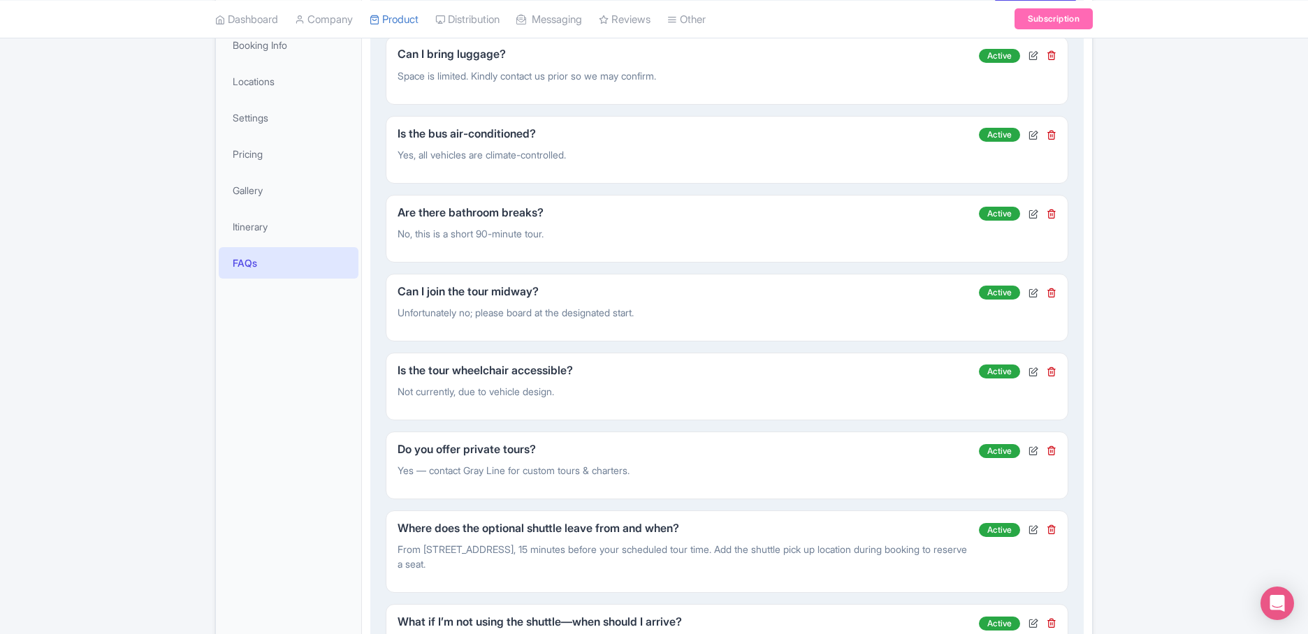
scroll to position [252, 0]
click at [1053, 293] on icon at bounding box center [1051, 293] width 10 height 10
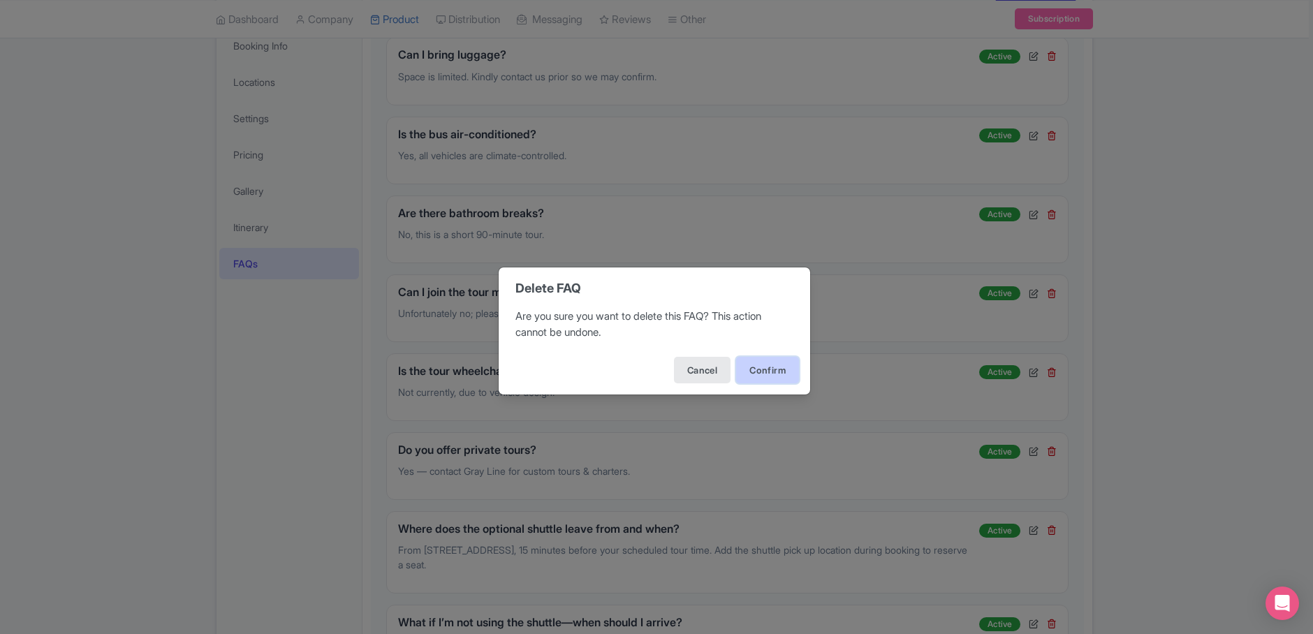
click at [778, 360] on button "Confirm" at bounding box center [767, 370] width 63 height 27
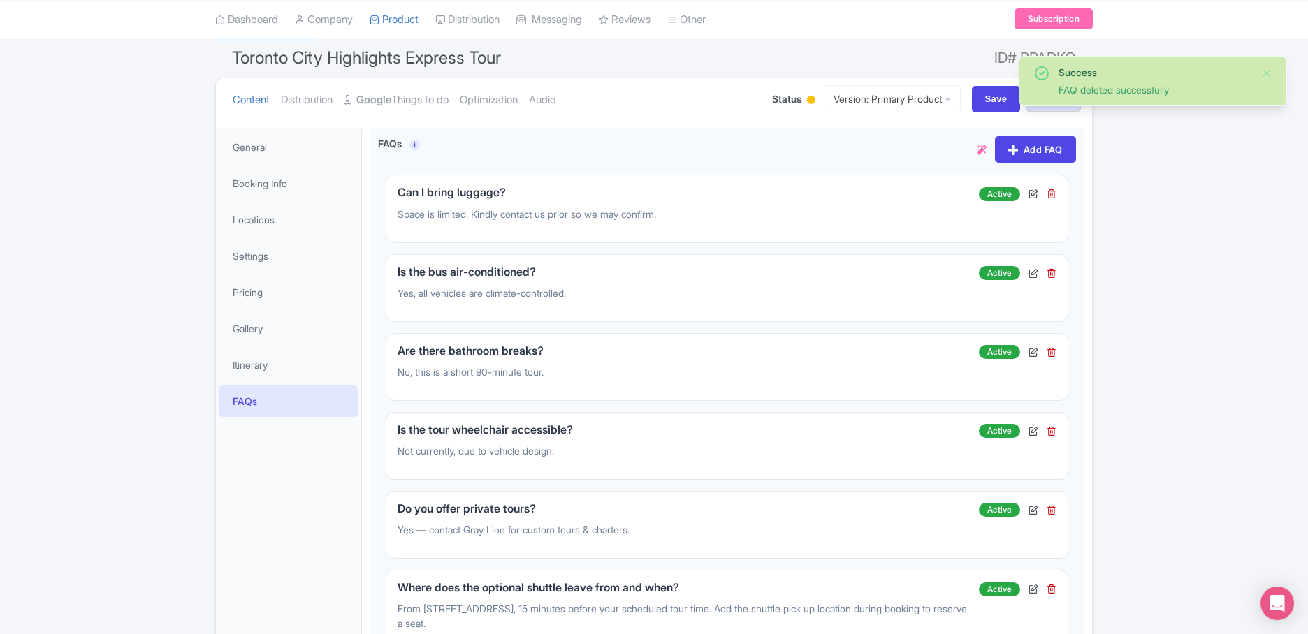
scroll to position [0, 0]
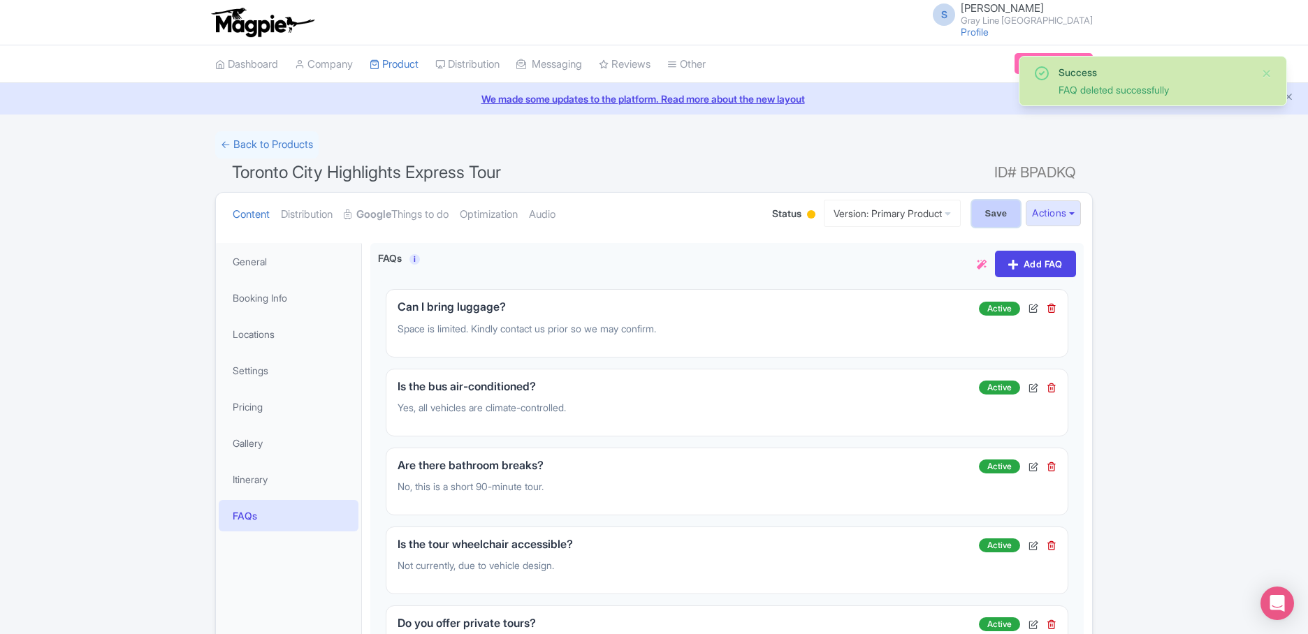
click at [986, 213] on input "Save" at bounding box center [996, 213] width 49 height 27
type input "Saving..."
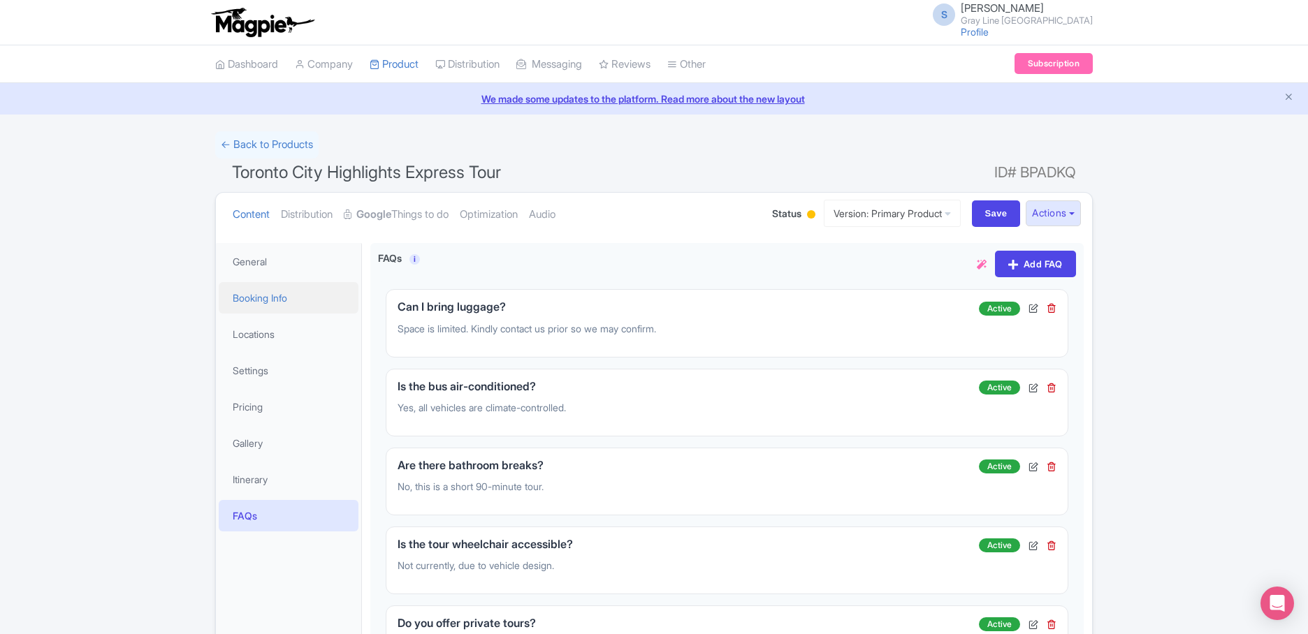
click at [268, 299] on link "Booking Info" at bounding box center [289, 297] width 140 height 31
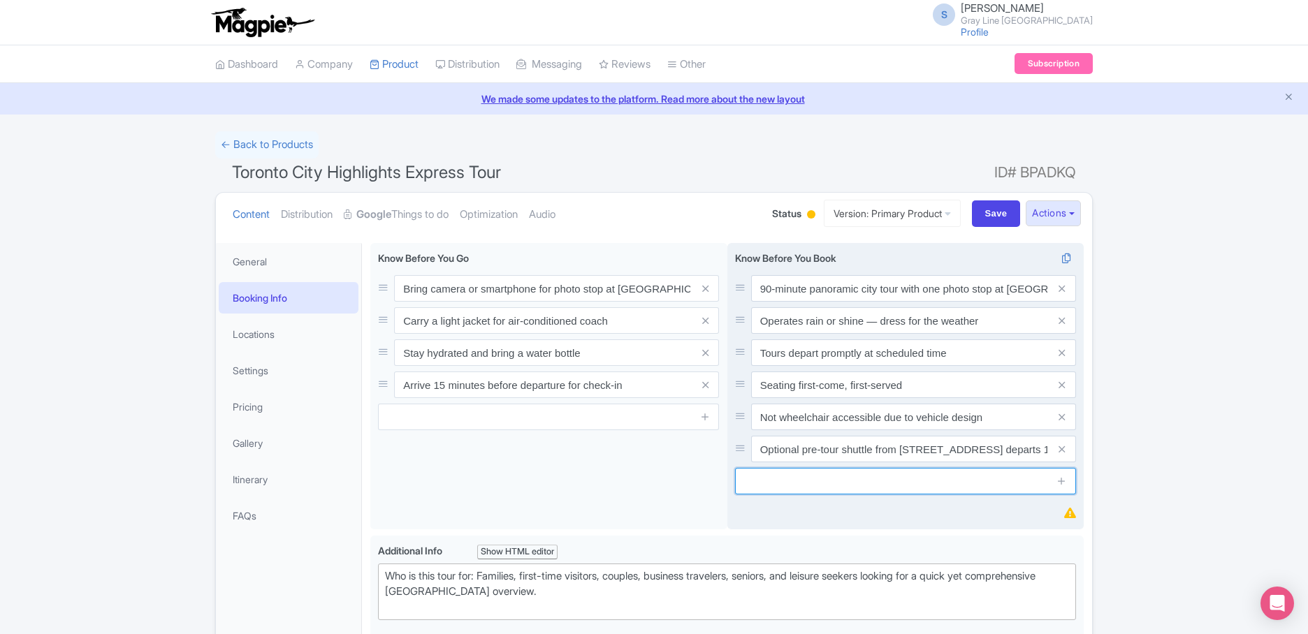
click at [861, 483] on input "text" at bounding box center [905, 481] width 341 height 27
paste input "Start times: Choose from multiple convenient start times upon booking"
type input "Start times: Choose from multiple convenient start times upon booking"
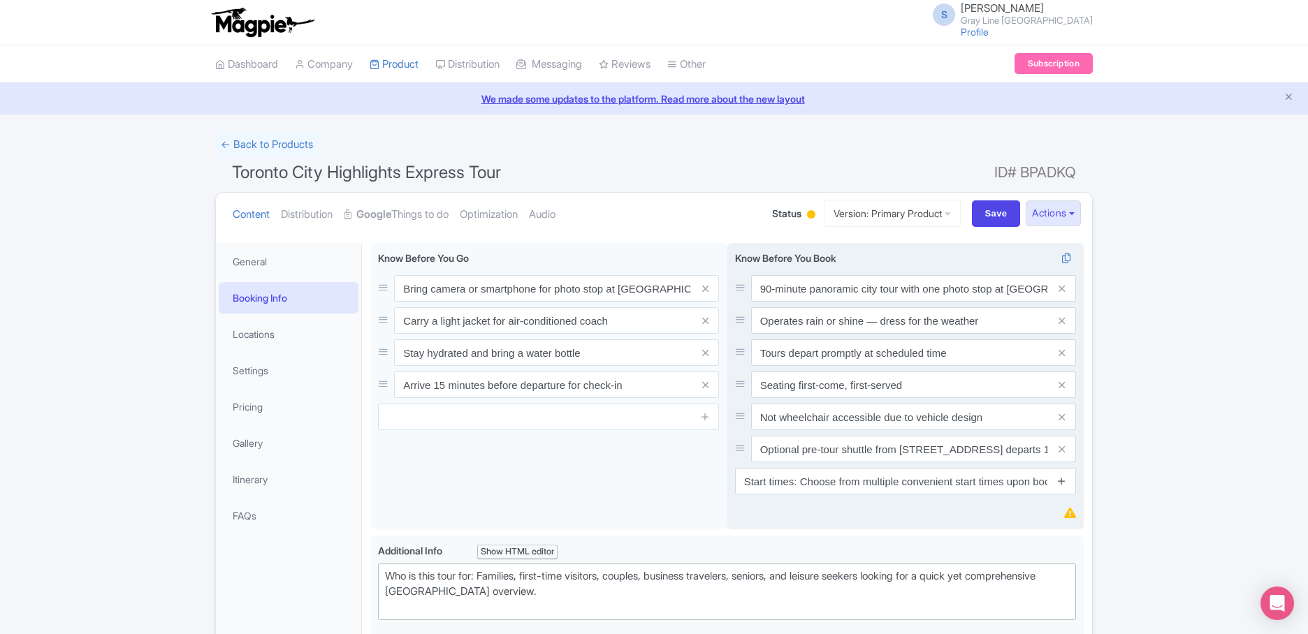
click at [1057, 480] on icon at bounding box center [1061, 481] width 10 height 10
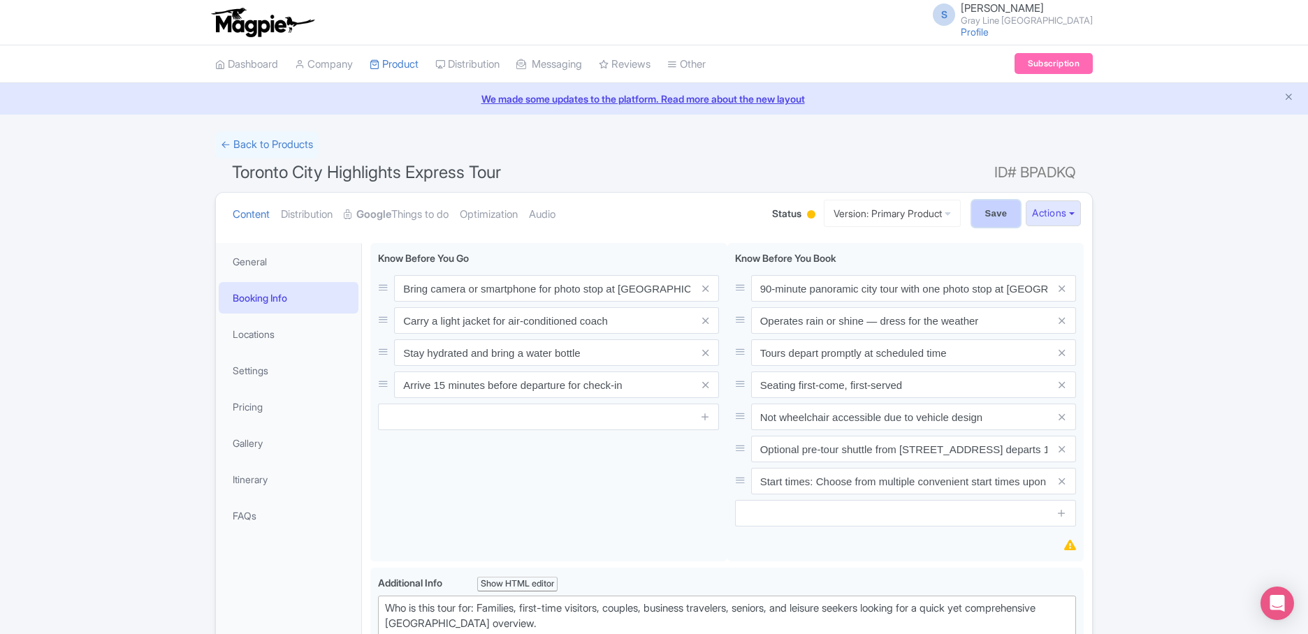
click at [987, 205] on input "Save" at bounding box center [996, 213] width 49 height 27
type input "Saving..."
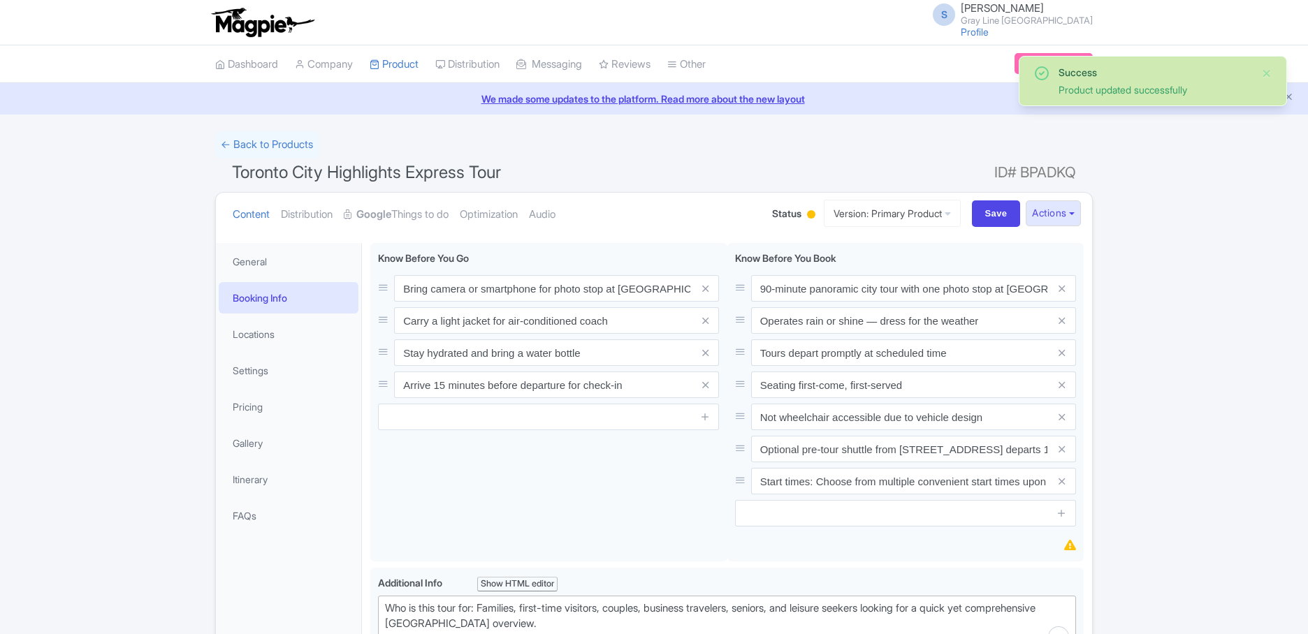
scroll to position [243, 0]
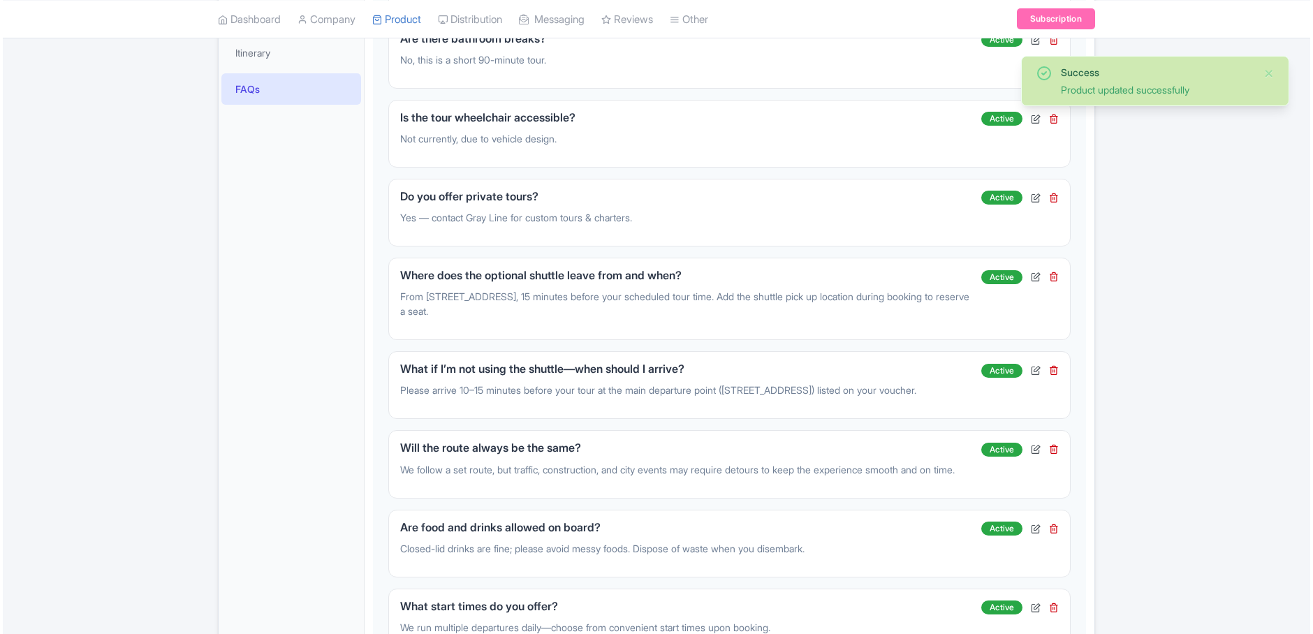
scroll to position [700, 0]
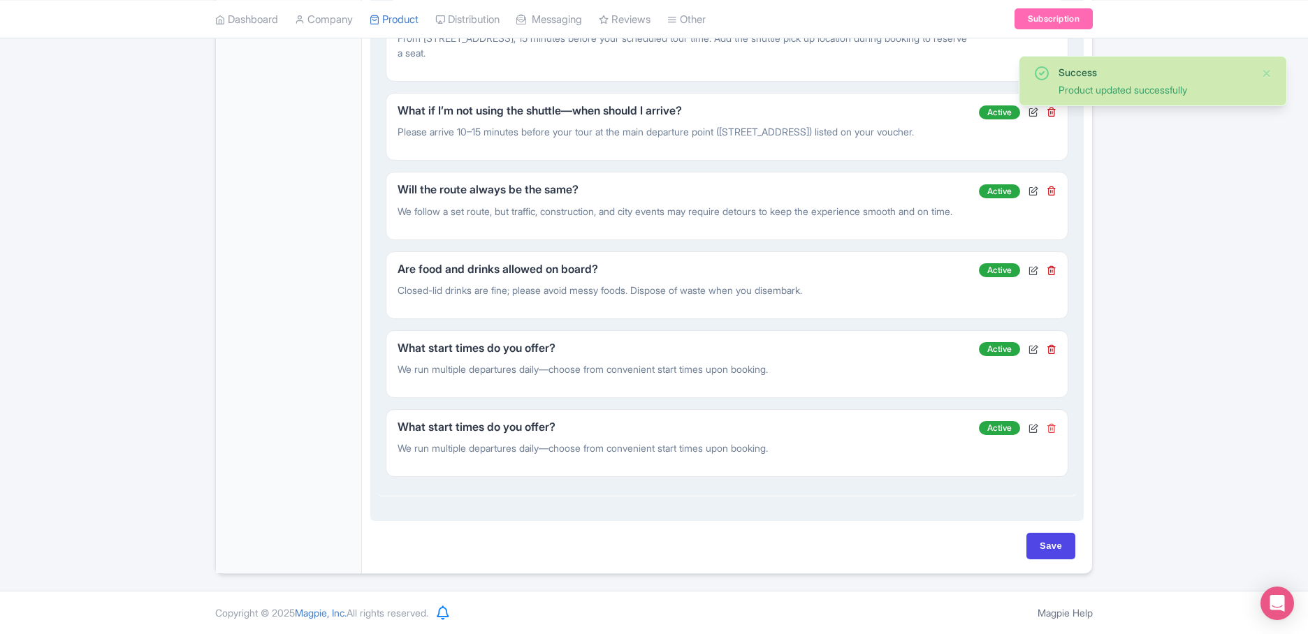
click at [1052, 430] on icon at bounding box center [1051, 428] width 10 height 10
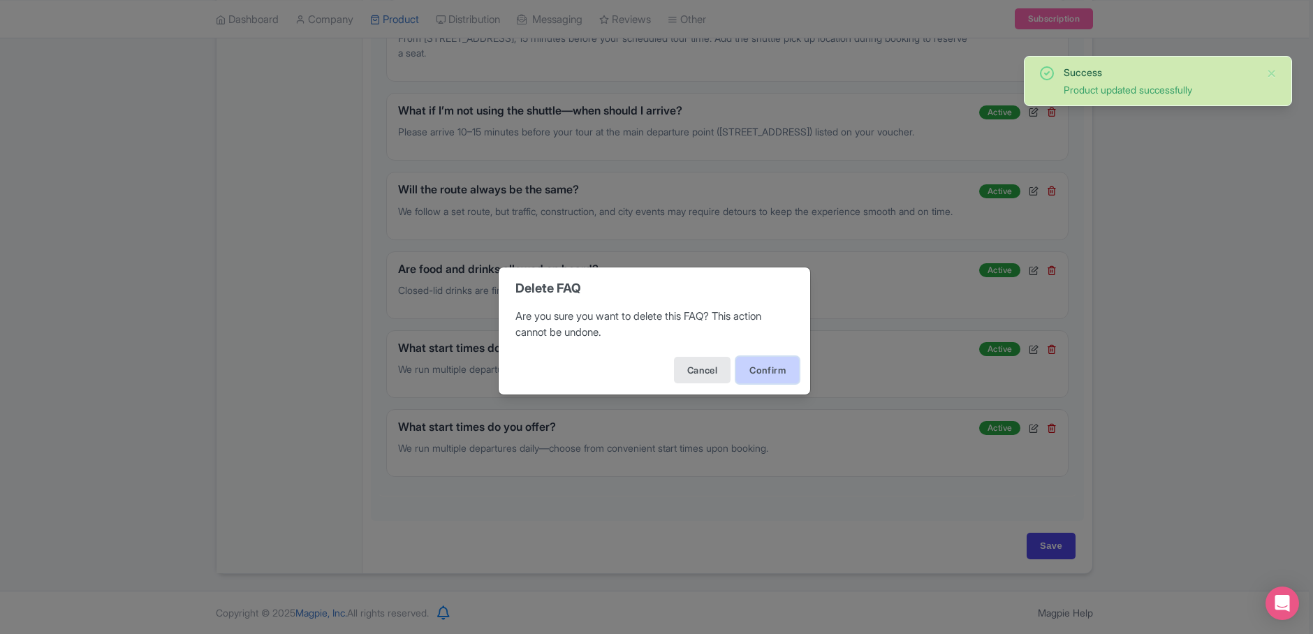
click at [778, 364] on button "Confirm" at bounding box center [767, 370] width 63 height 27
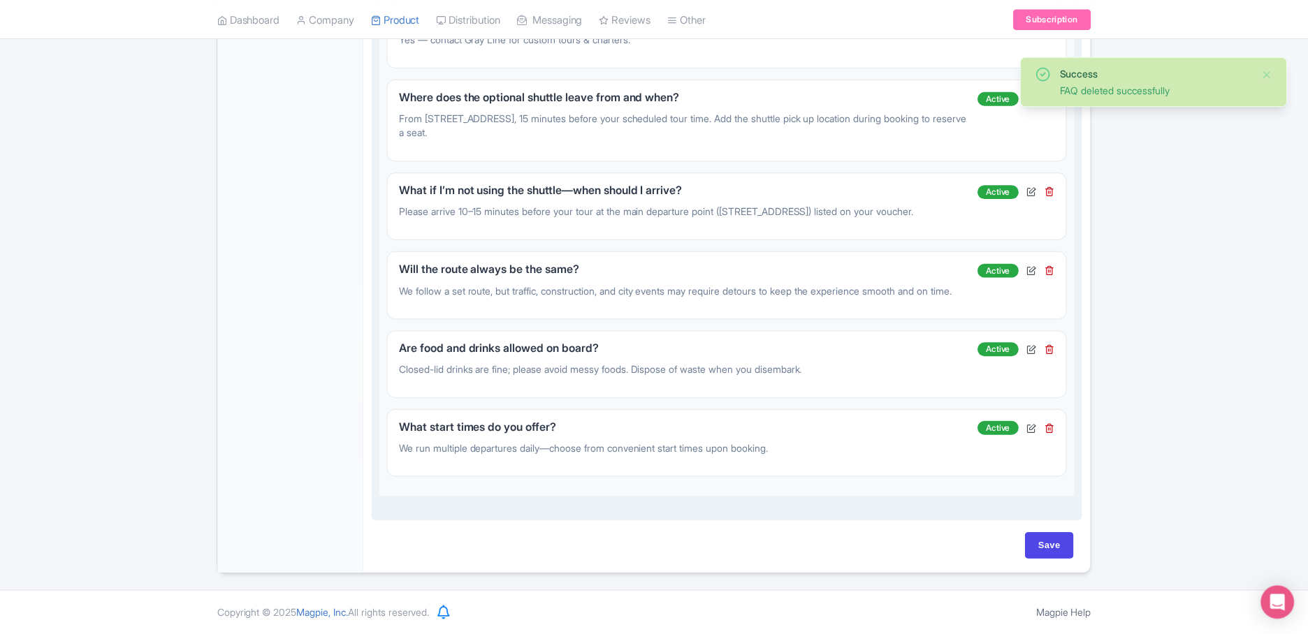
scroll to position [621, 0]
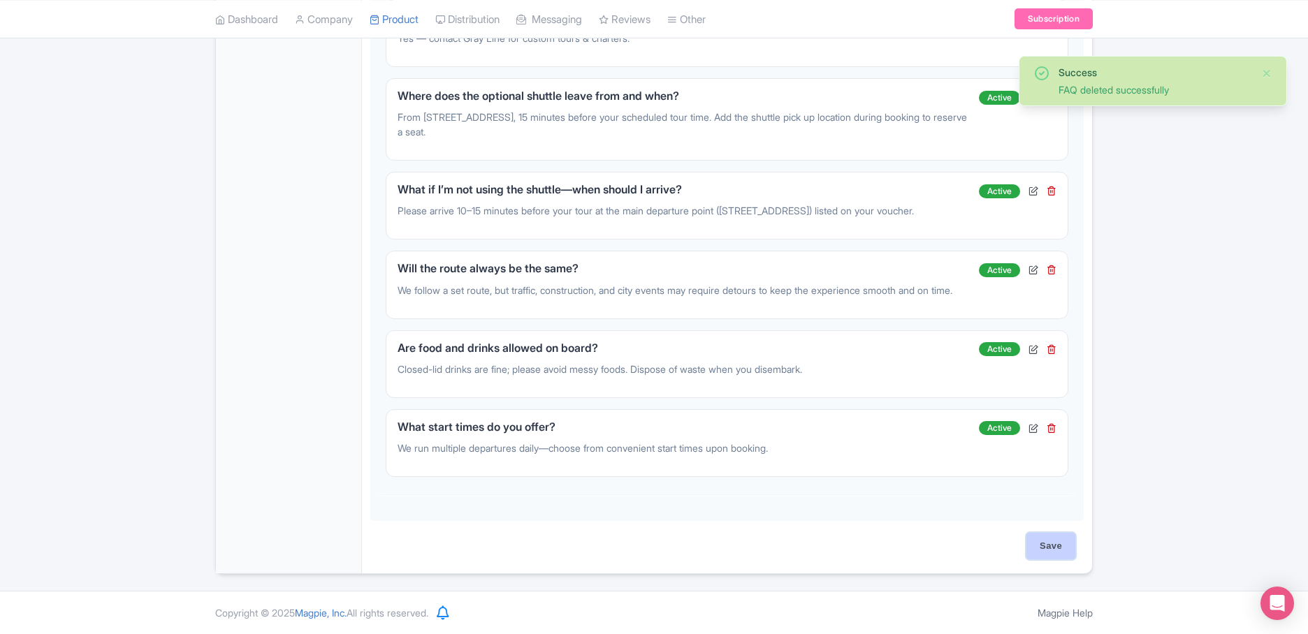
click at [1053, 548] on input "Save" at bounding box center [1050, 546] width 49 height 27
type input "Saving..."
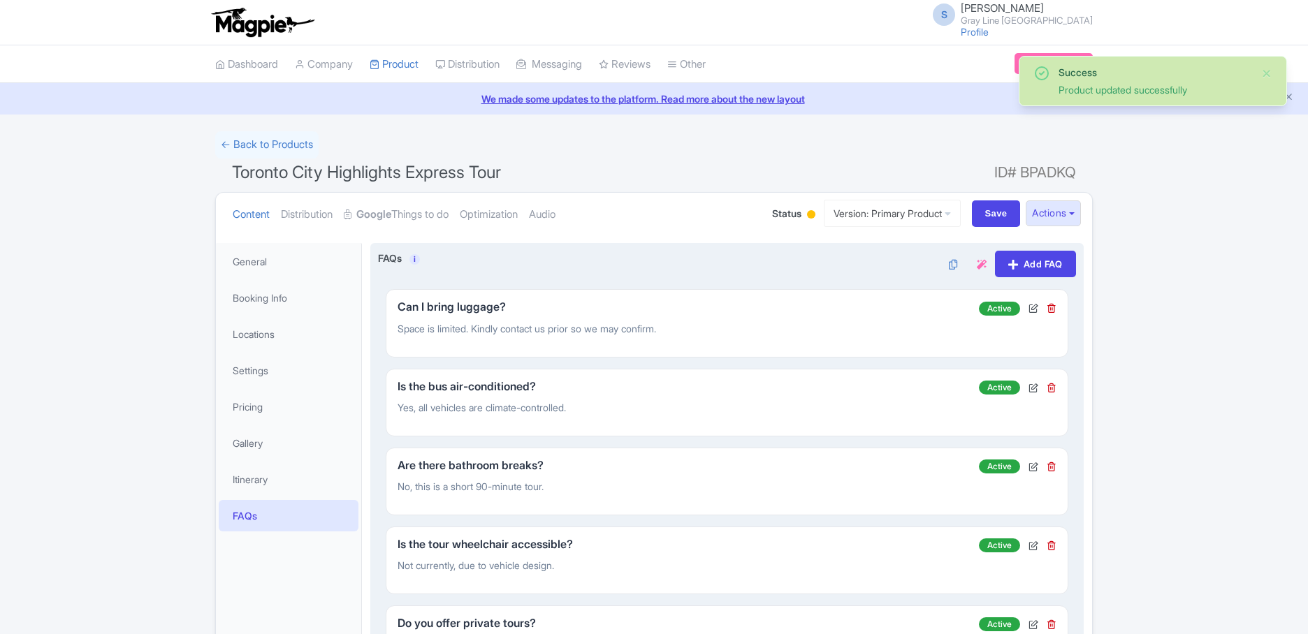
scroll to position [243, 0]
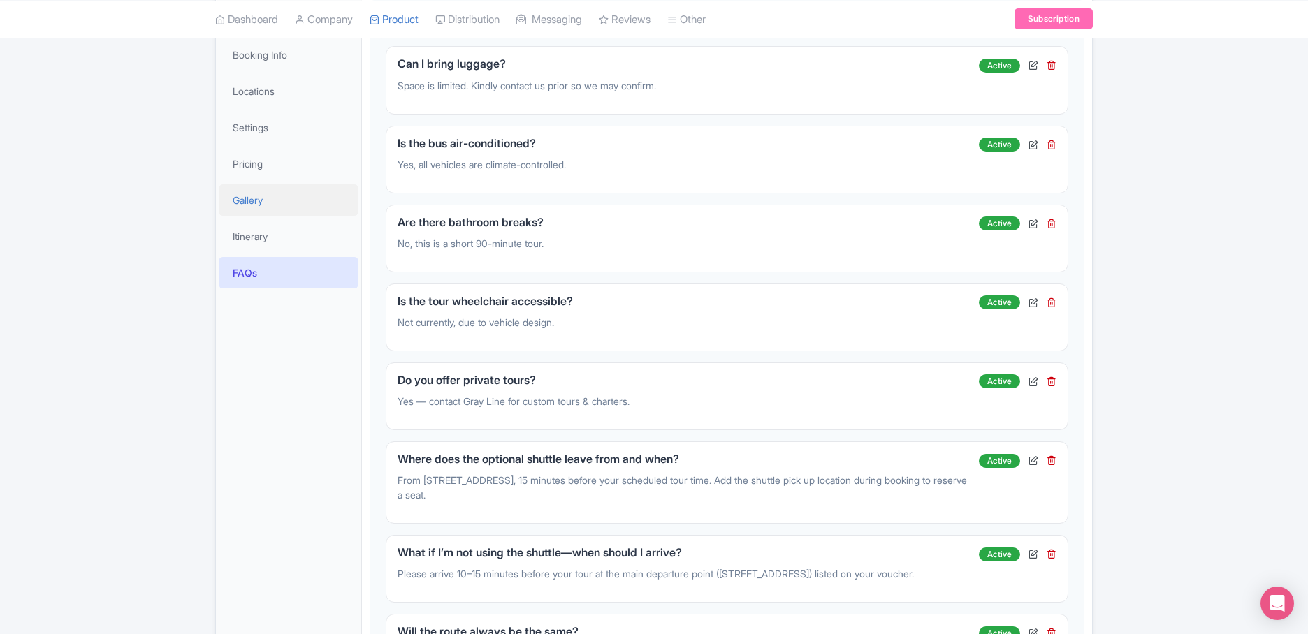
click at [256, 189] on link "Gallery" at bounding box center [289, 199] width 140 height 31
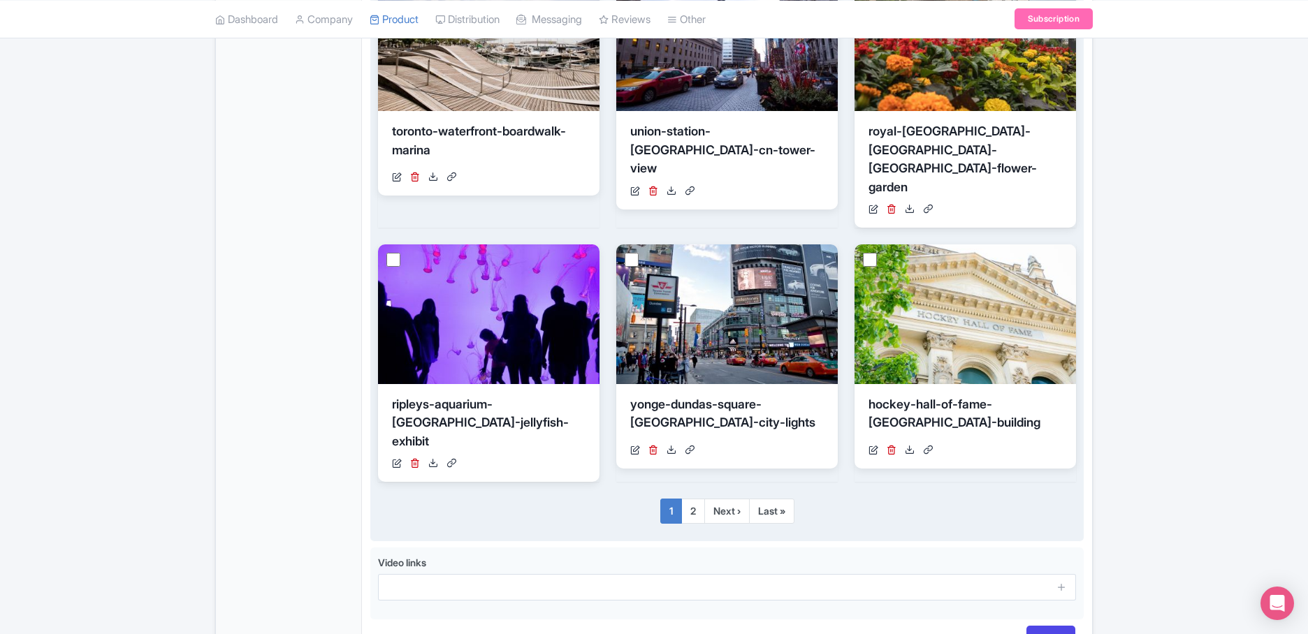
scroll to position [882, 0]
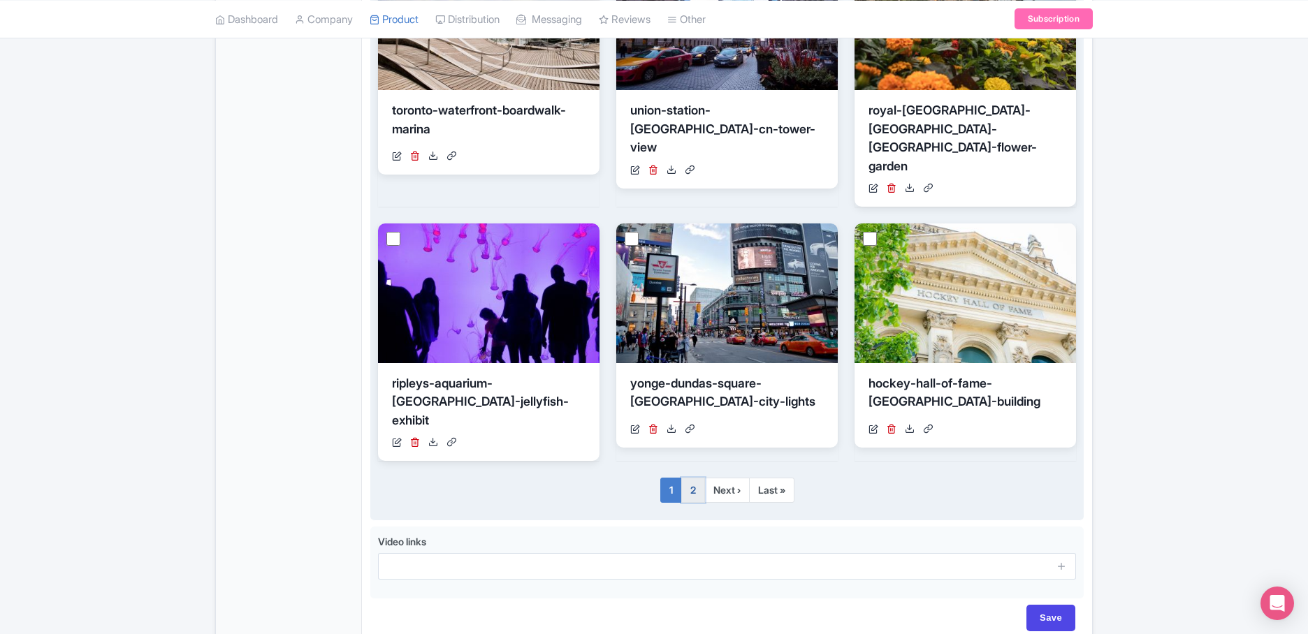
click at [692, 478] on link "2" at bounding box center [693, 490] width 24 height 25
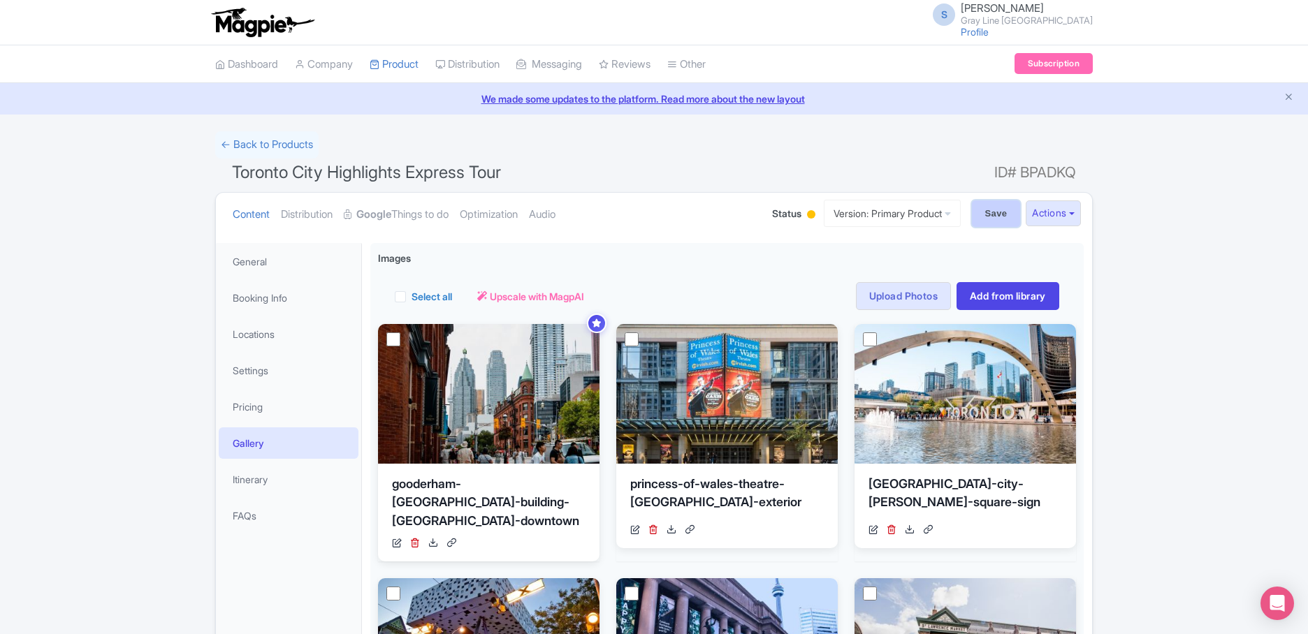
click at [1002, 221] on input "Save" at bounding box center [996, 213] width 49 height 27
type input "Saving..."
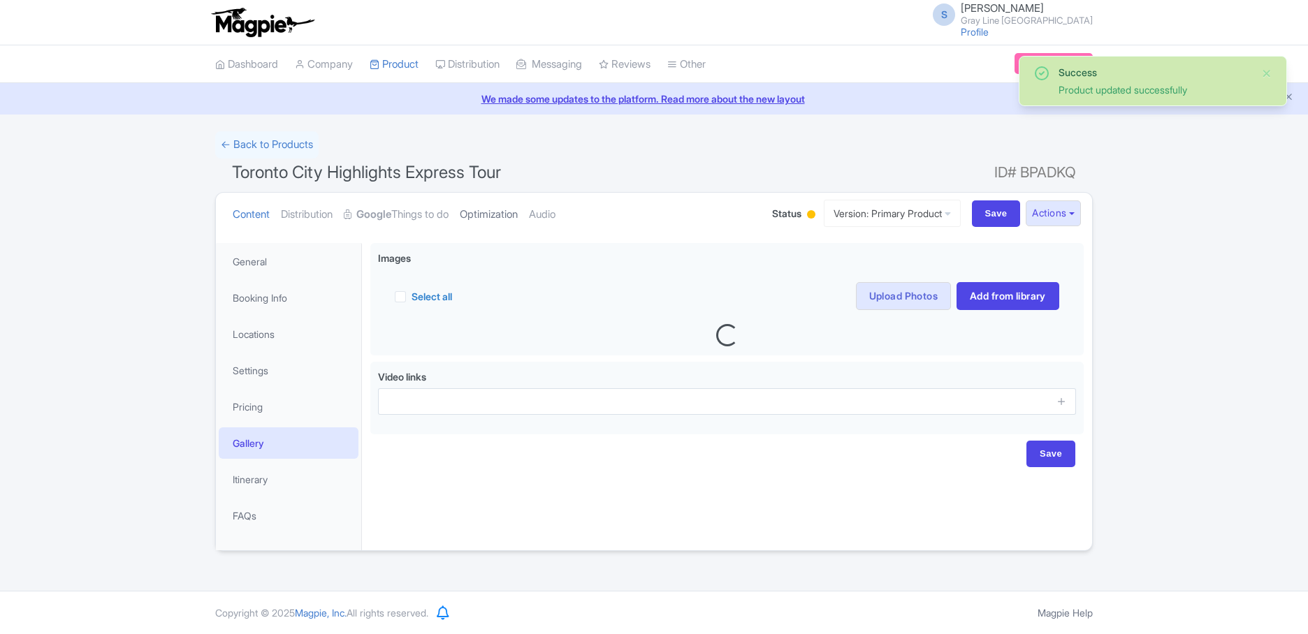
drag, startPoint x: 0, startPoint y: 0, endPoint x: 510, endPoint y: 210, distance: 551.5
click at [510, 210] on link "Optimization" at bounding box center [489, 215] width 58 height 44
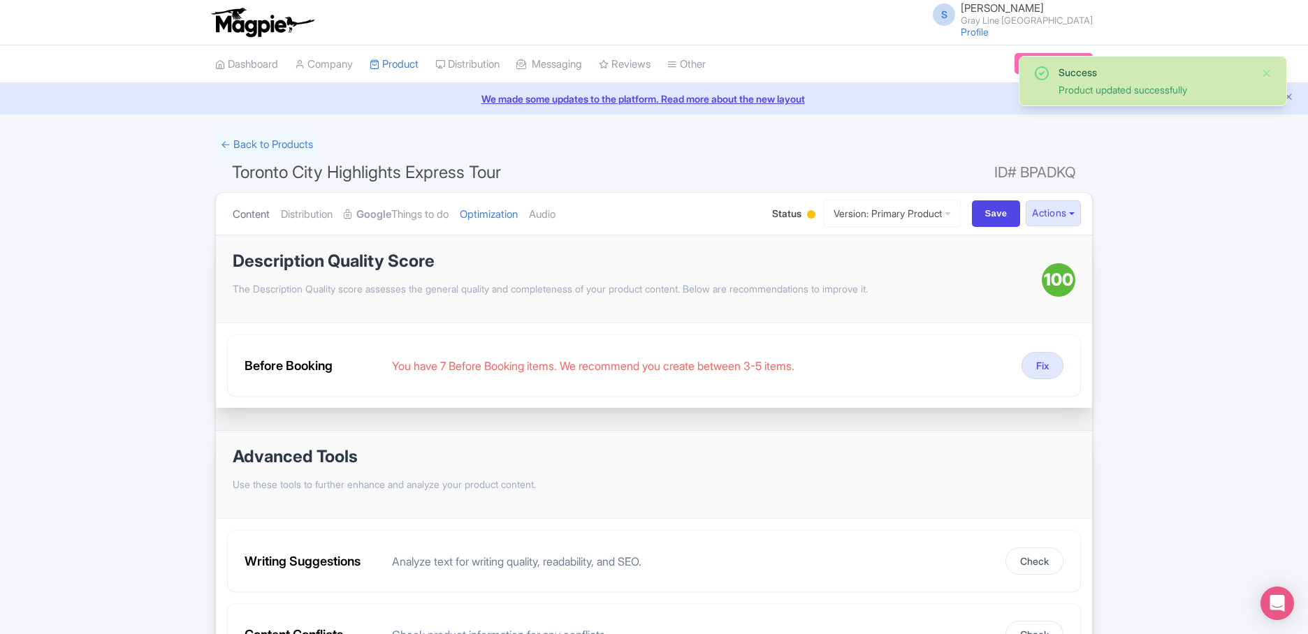
click at [257, 210] on link "Content" at bounding box center [251, 215] width 37 height 44
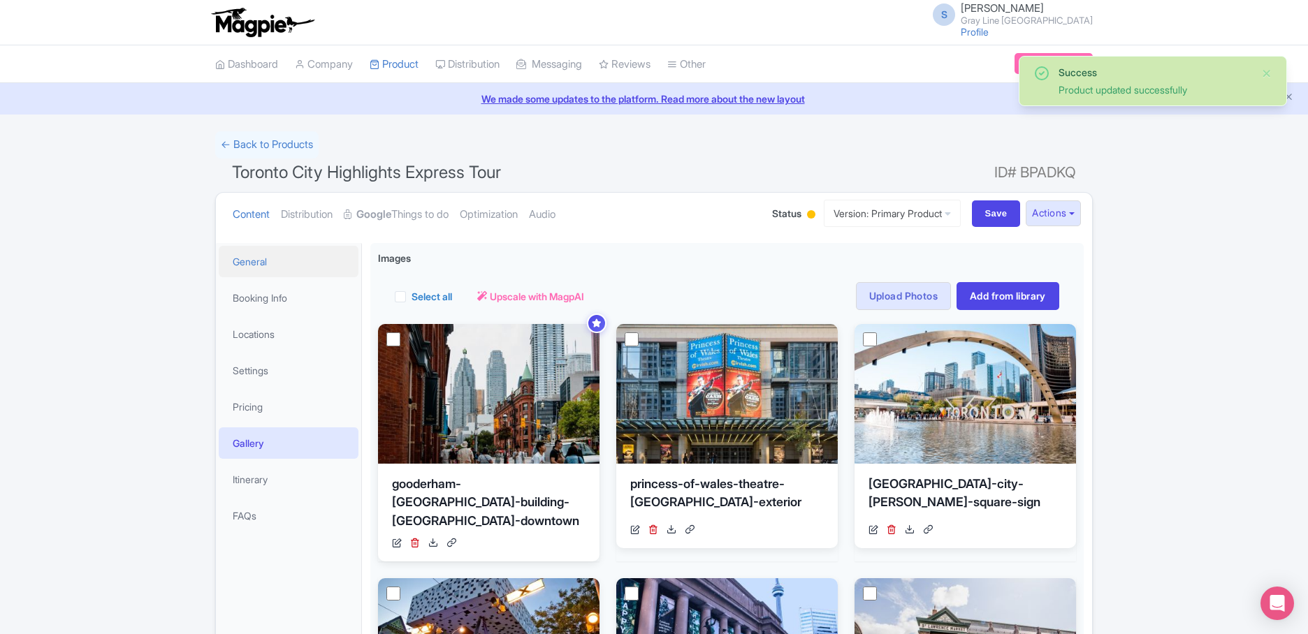
click at [262, 258] on link "General" at bounding box center [289, 261] width 140 height 31
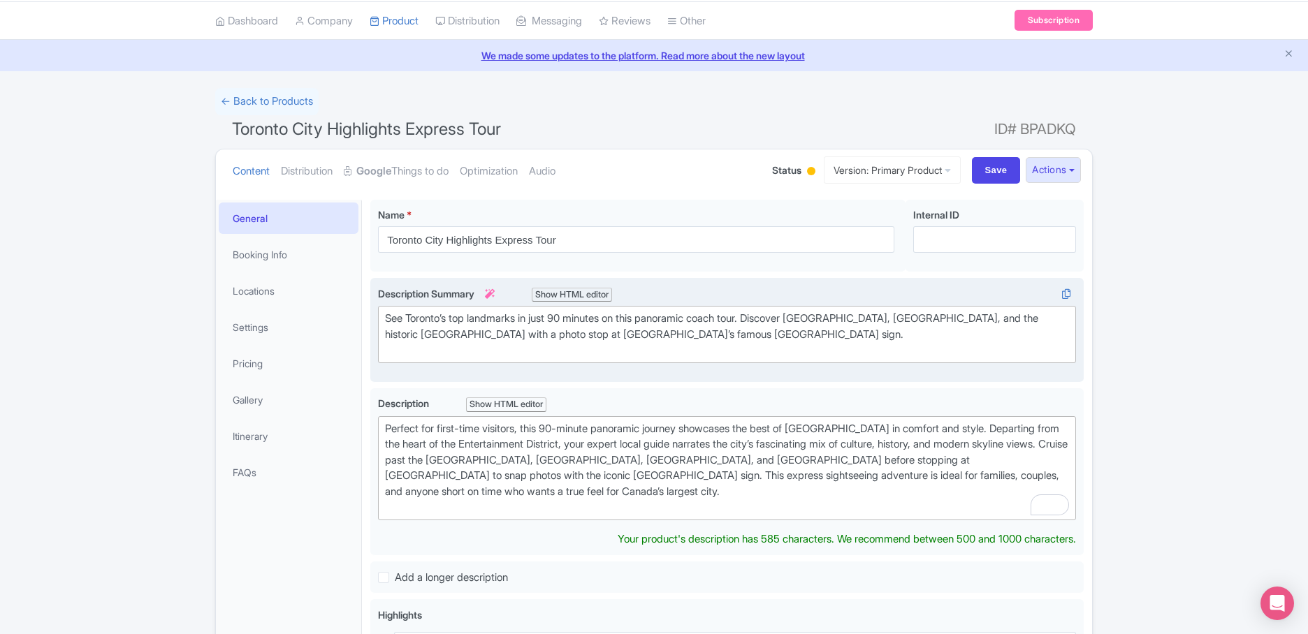
scroll to position [58, 0]
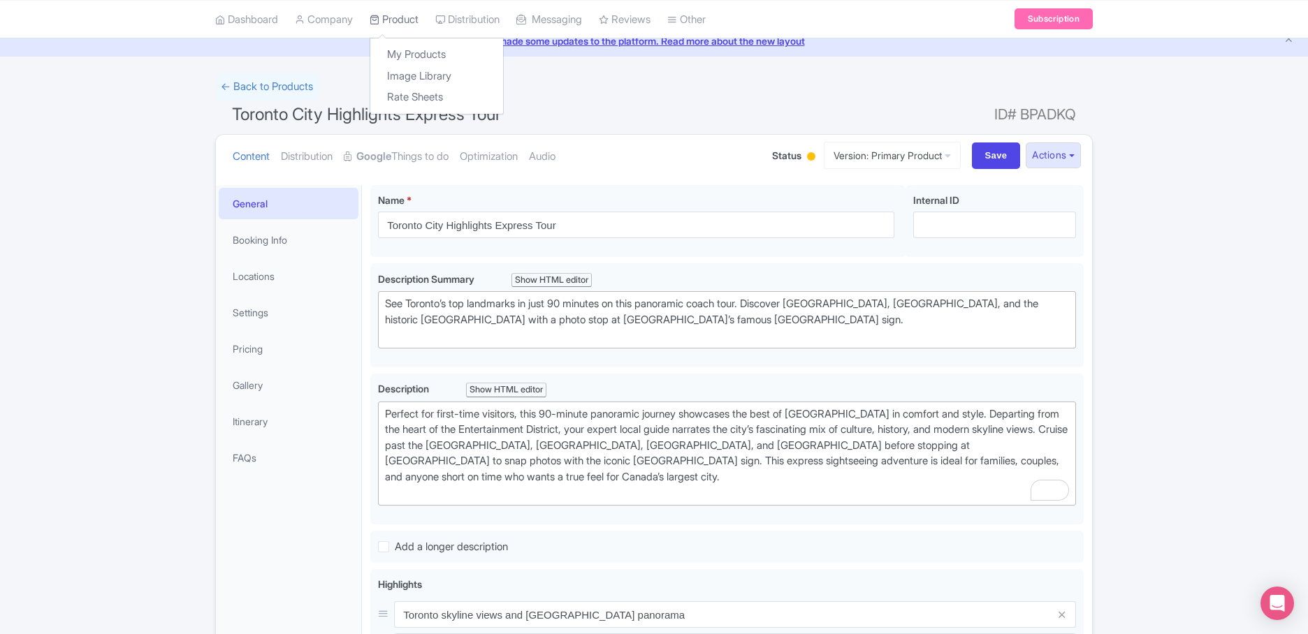
click at [409, 21] on link "Product" at bounding box center [394, 19] width 49 height 38
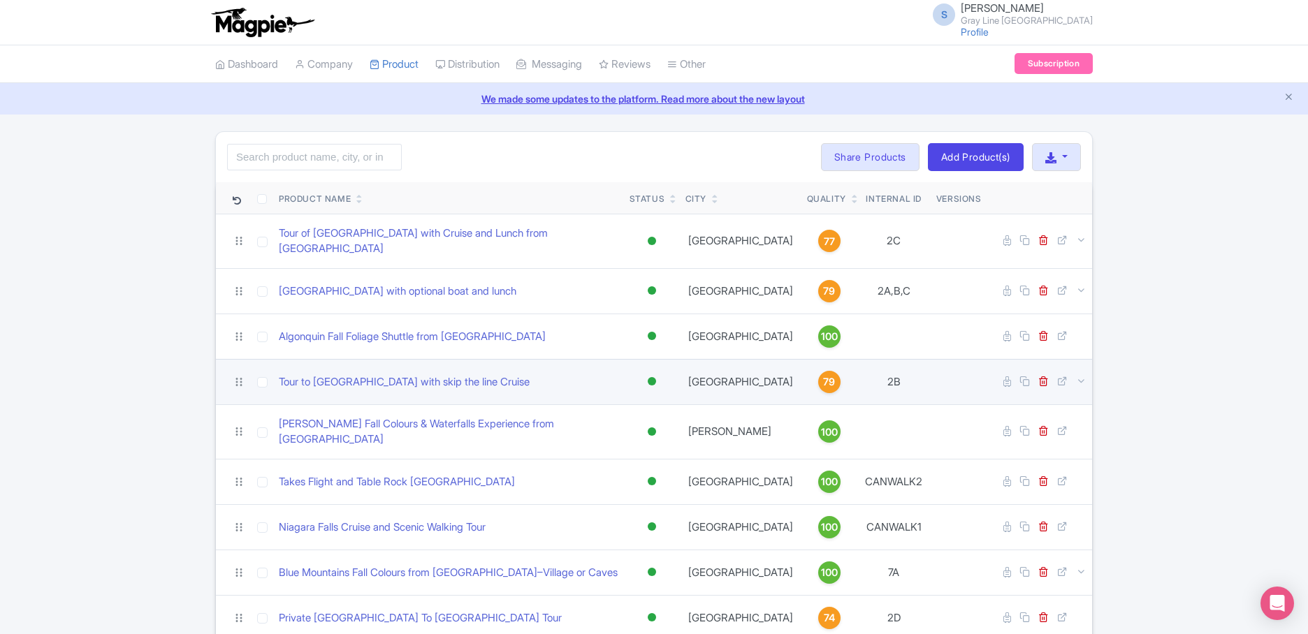
scroll to position [503, 0]
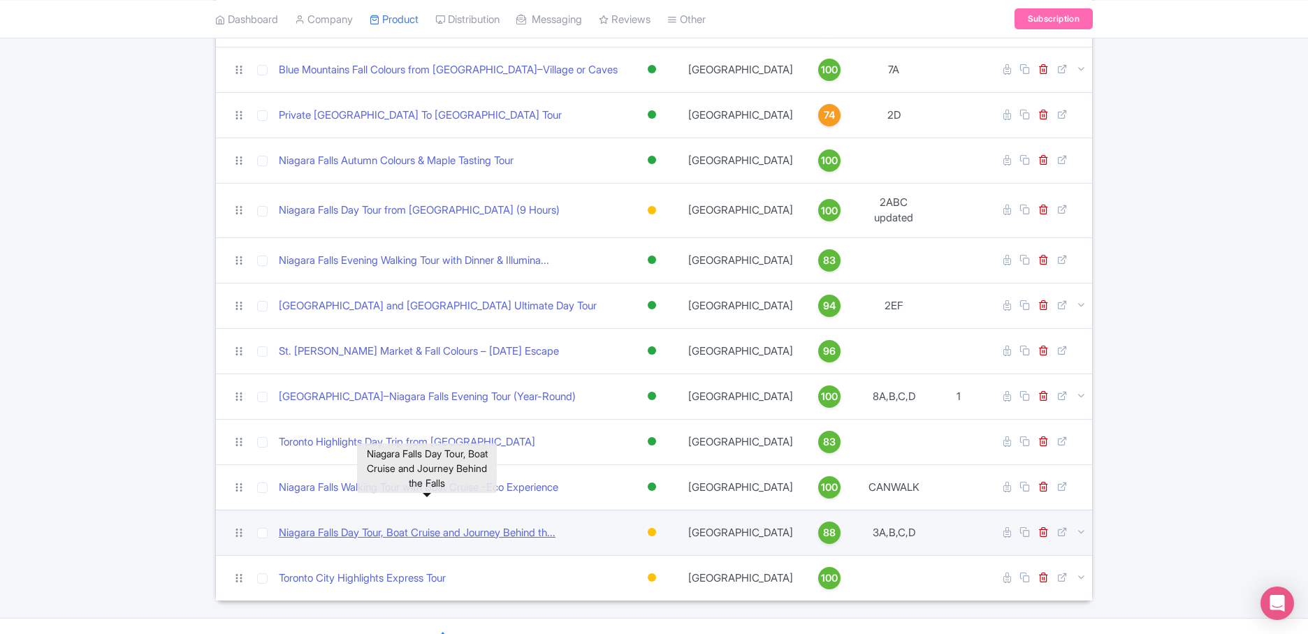
click at [383, 525] on link "Niagara Falls Day Tour, Boat Cruise and Journey Behind th..." at bounding box center [417, 533] width 277 height 16
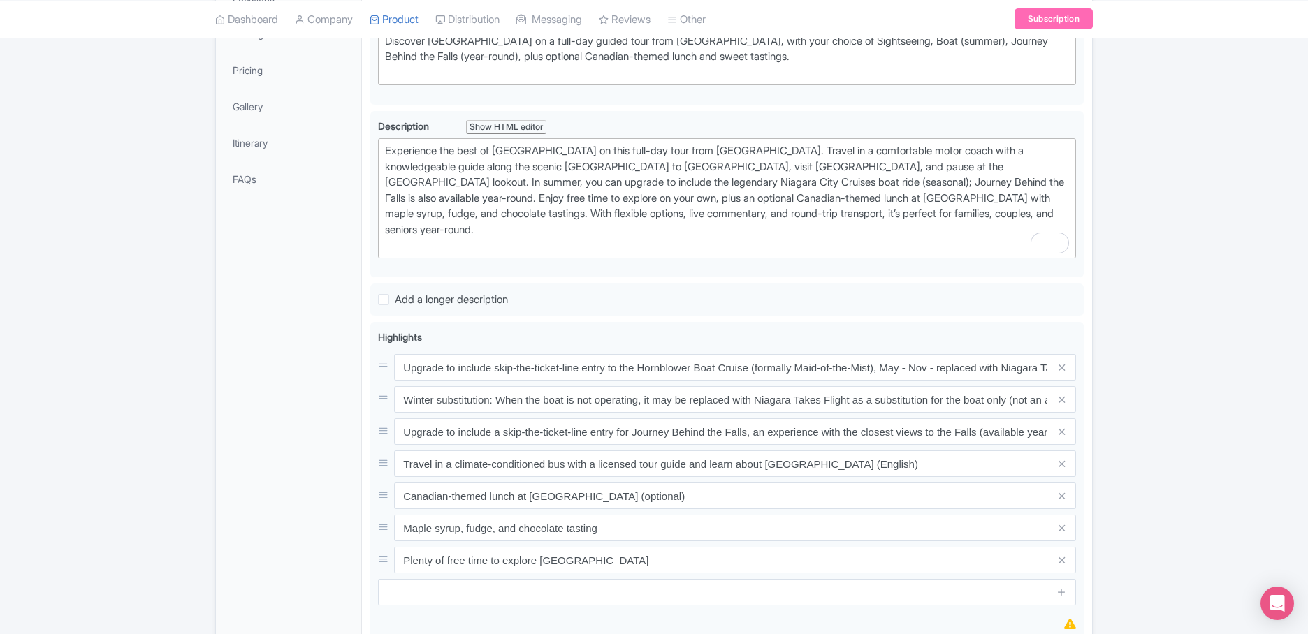
scroll to position [186, 0]
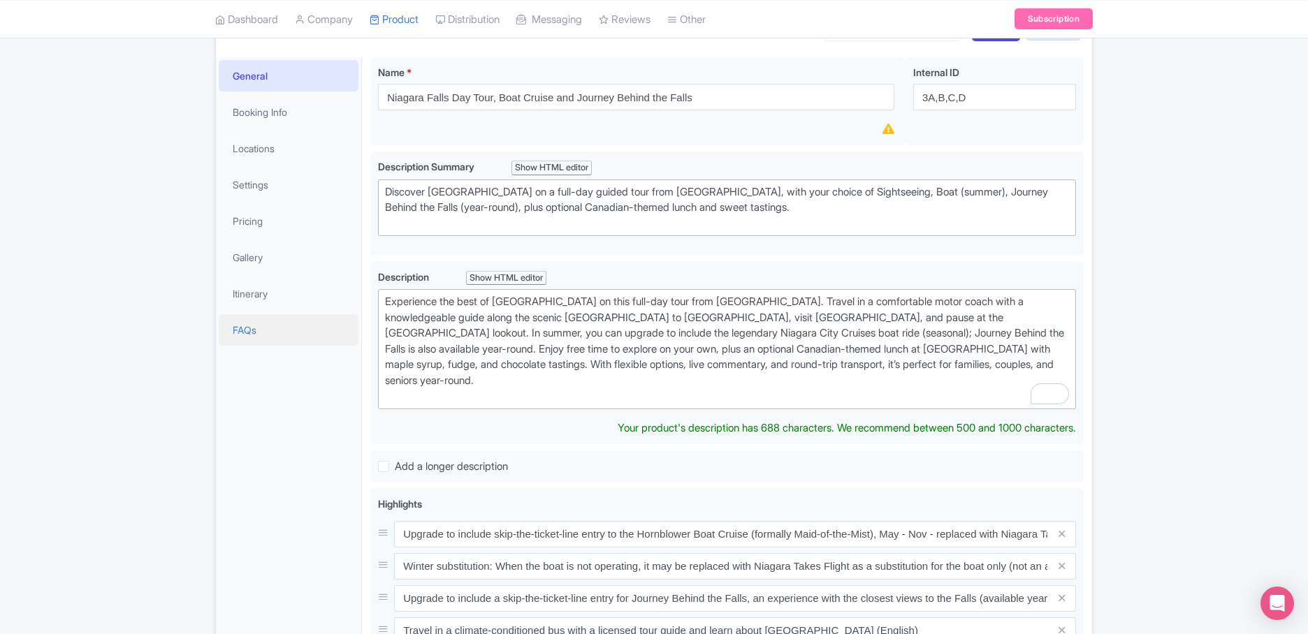
click at [242, 329] on link "FAQs" at bounding box center [289, 329] width 140 height 31
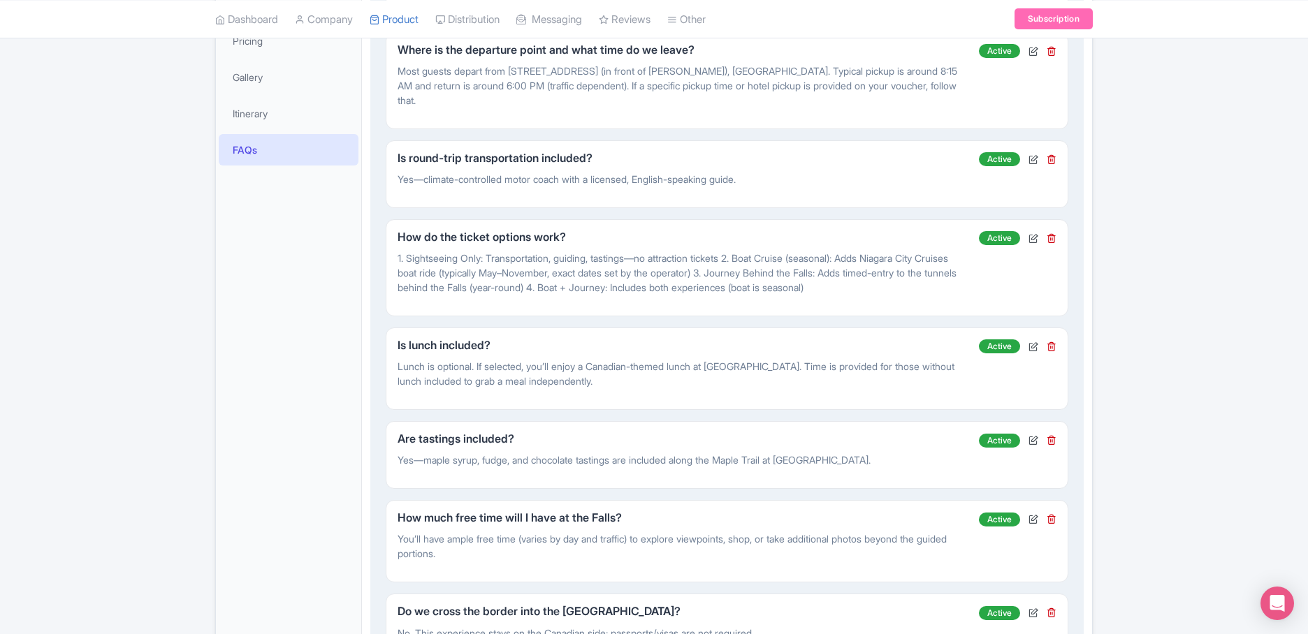
scroll to position [367, 0]
click at [1030, 434] on icon at bounding box center [1033, 439] width 10 height 10
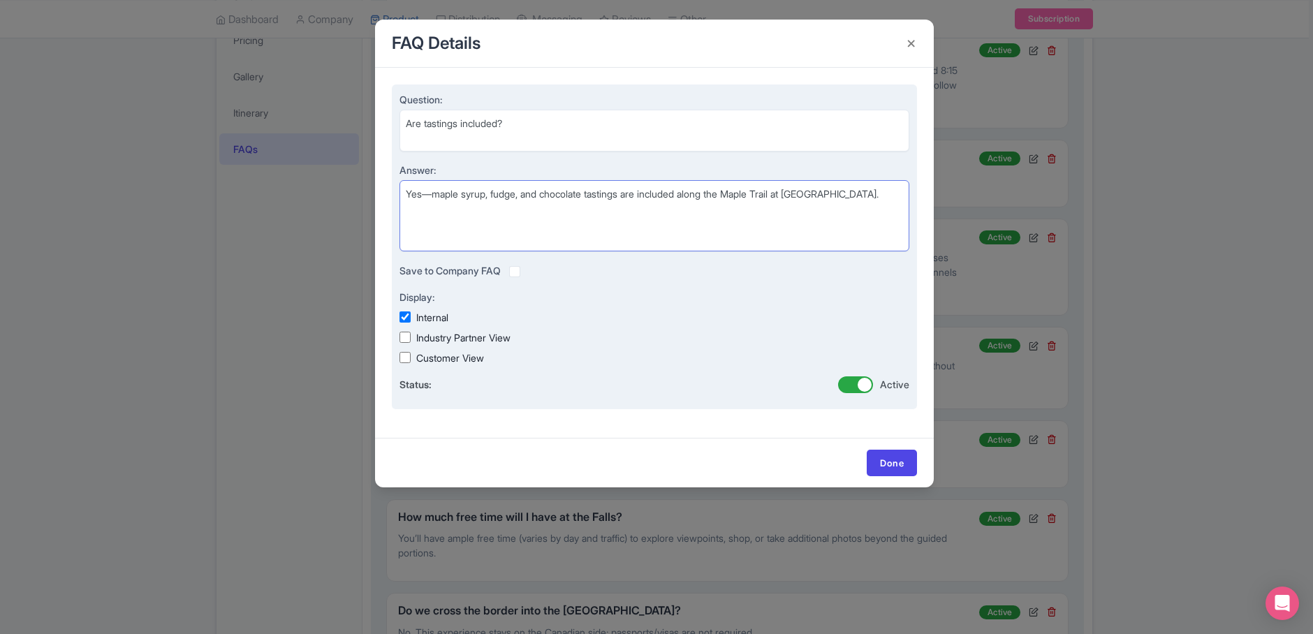
click at [773, 197] on textarea "Yes—maple syrup, fudge, and chocolate tastings are included along the Maple Tra…" at bounding box center [655, 215] width 510 height 71
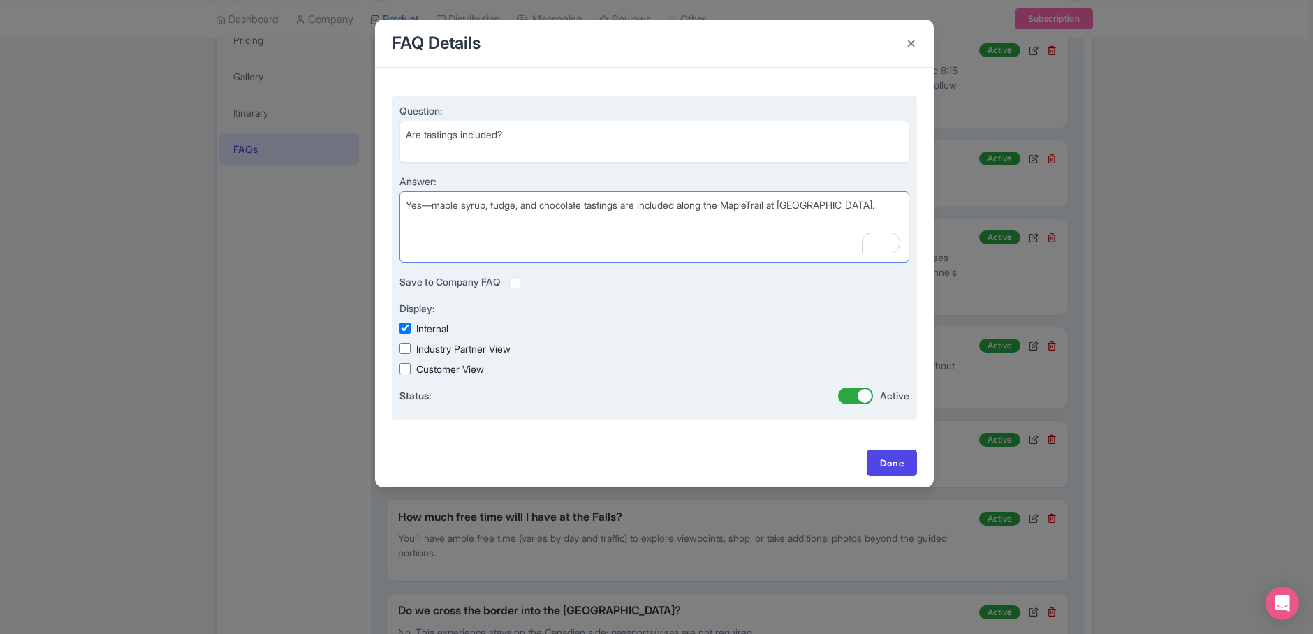
type textarea "Yes—maple syrup, fudge, and chocolate tastings are included along the Maple Tra…"
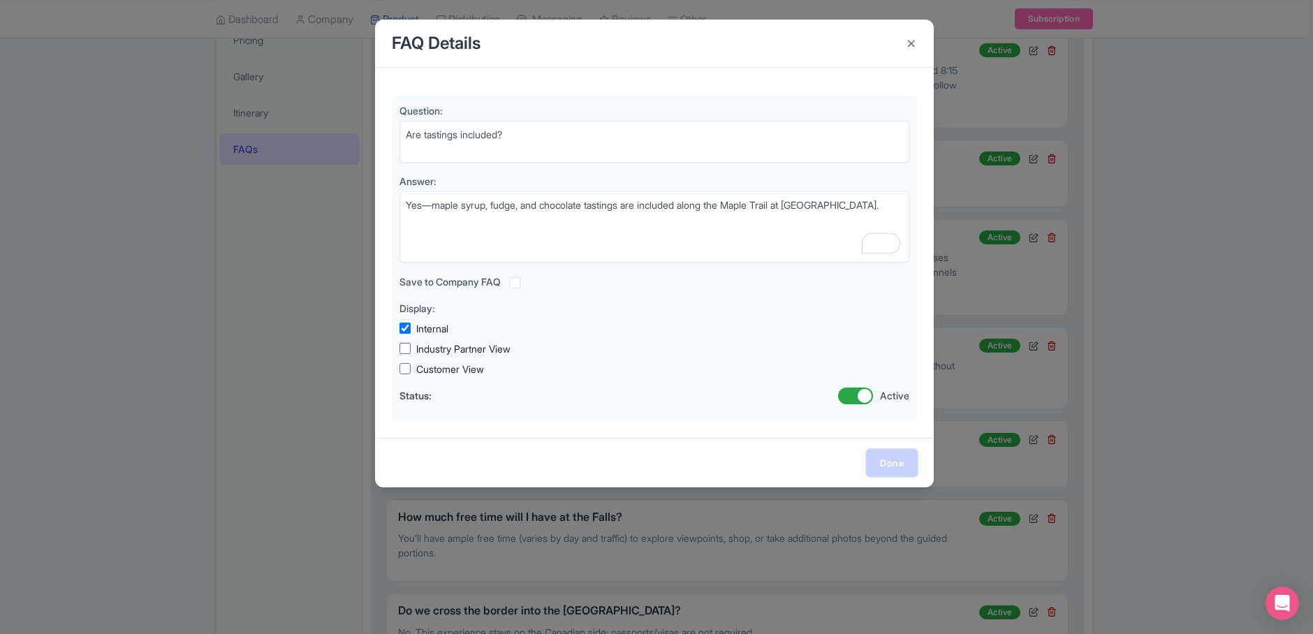
click at [895, 474] on link "Done" at bounding box center [892, 463] width 50 height 27
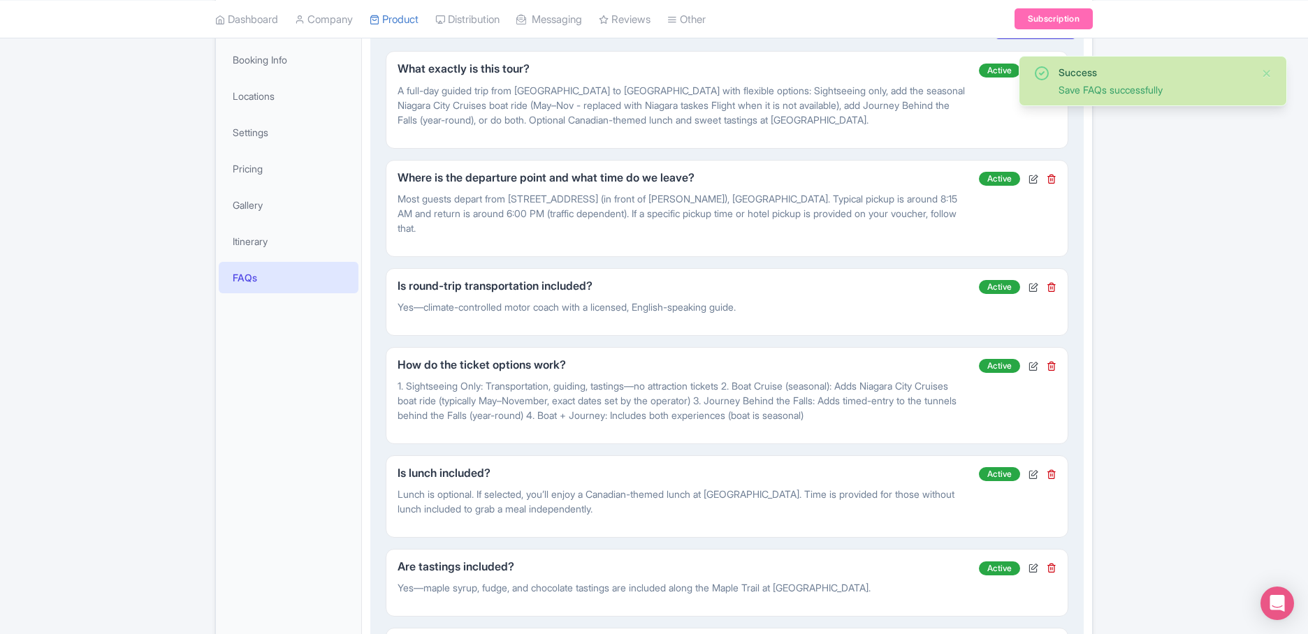
scroll to position [0, 0]
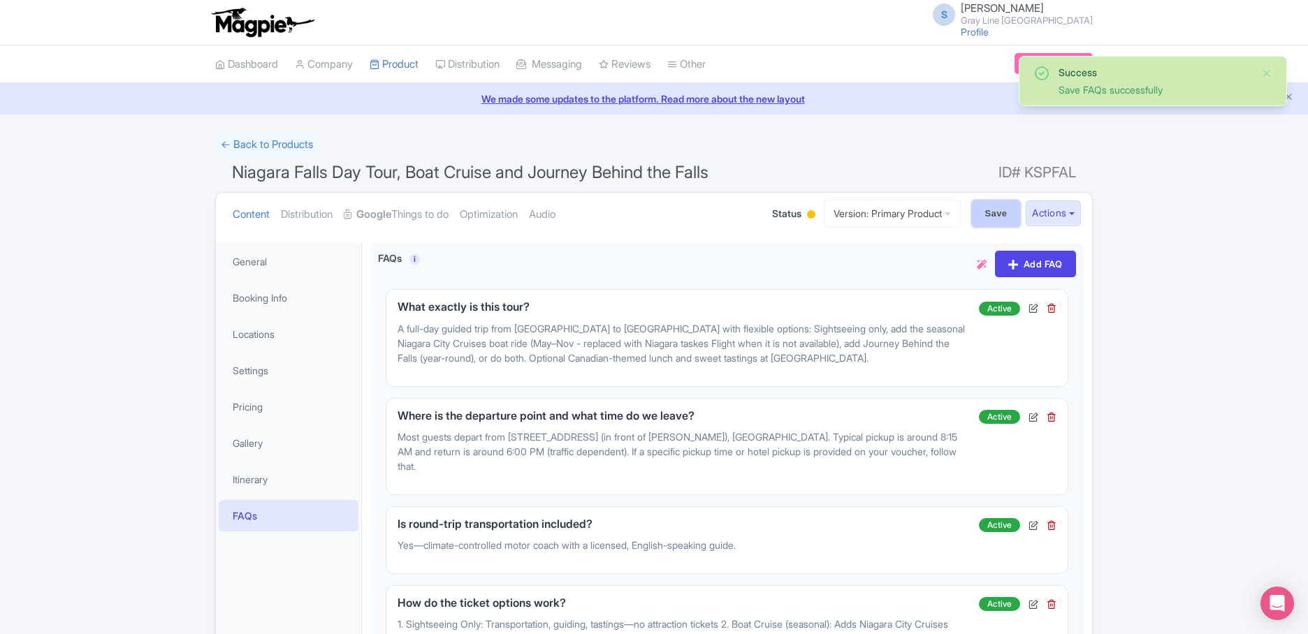
click at [998, 212] on input "Save" at bounding box center [996, 213] width 49 height 27
type input "Saving..."
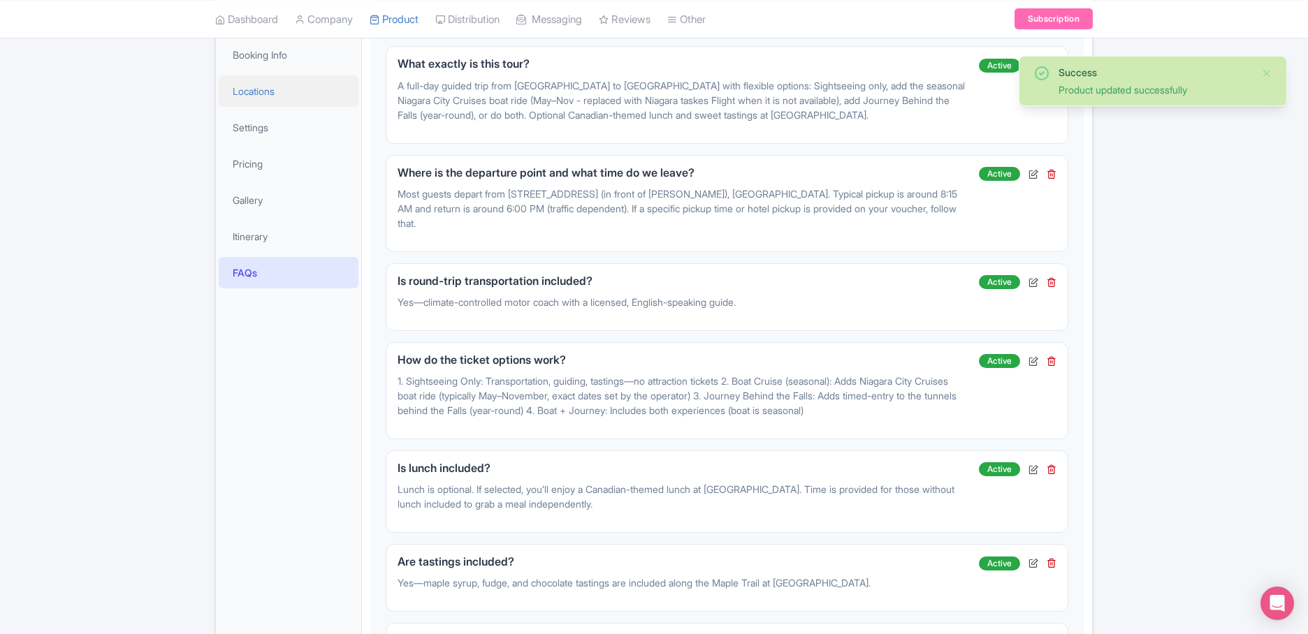
click at [263, 83] on link "Locations" at bounding box center [289, 90] width 140 height 31
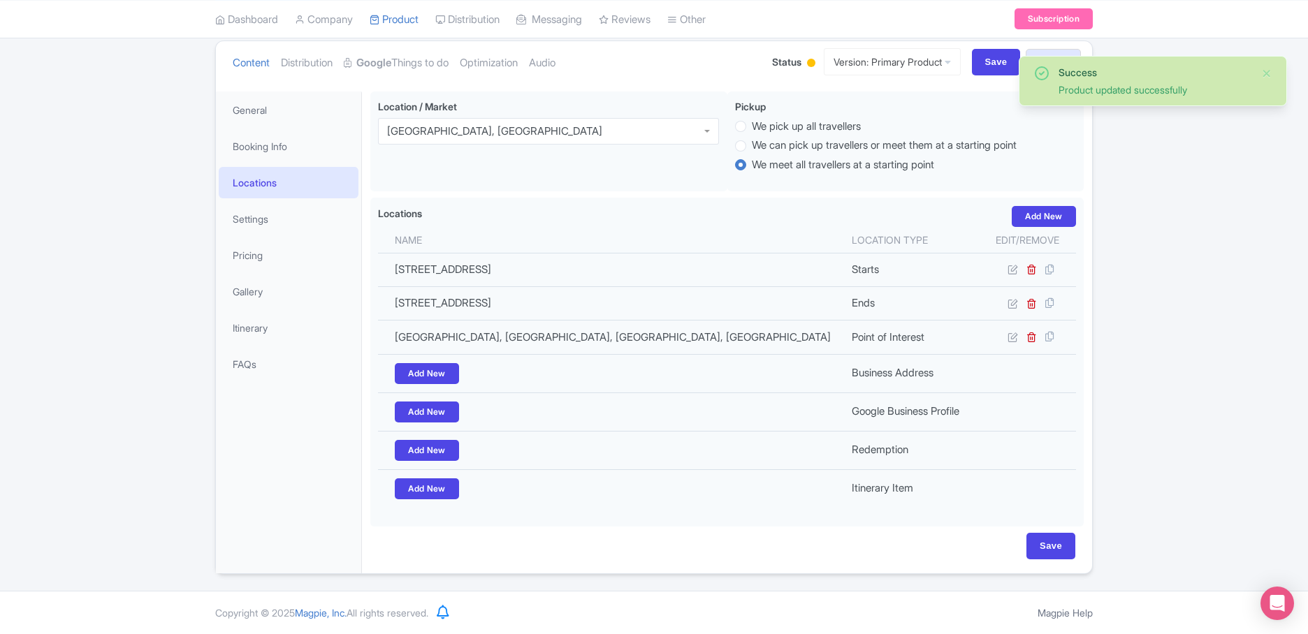
scroll to position [151, 0]
click at [268, 124] on link "General" at bounding box center [289, 110] width 140 height 31
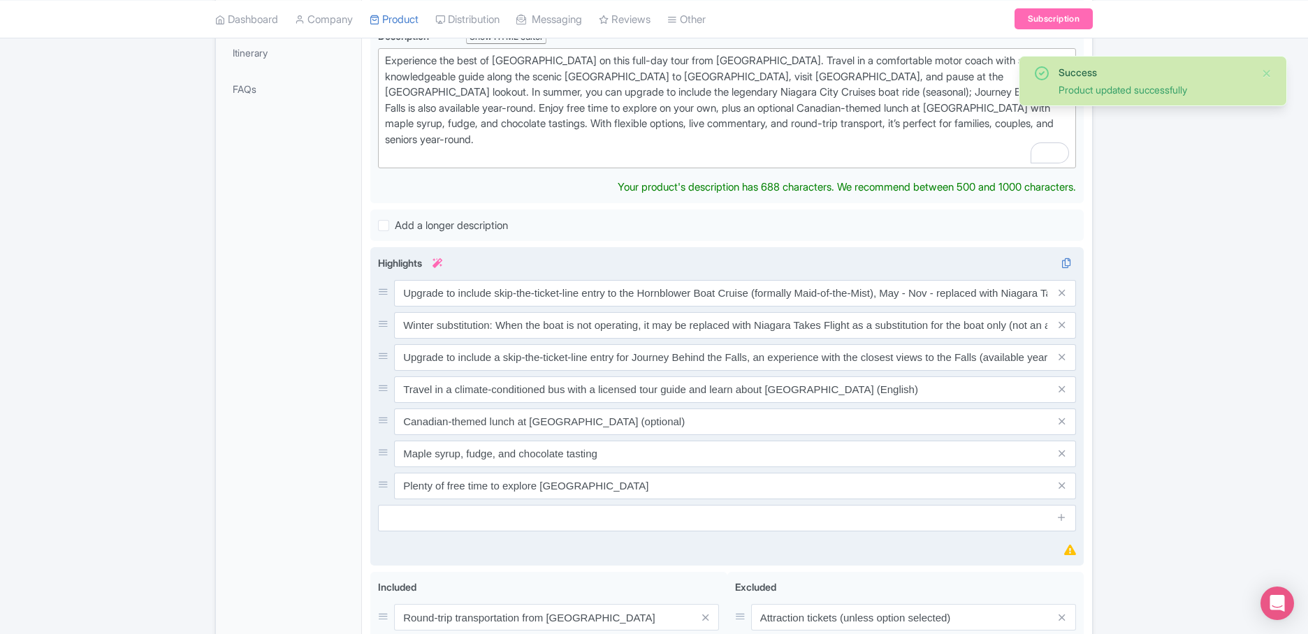
scroll to position [430, 0]
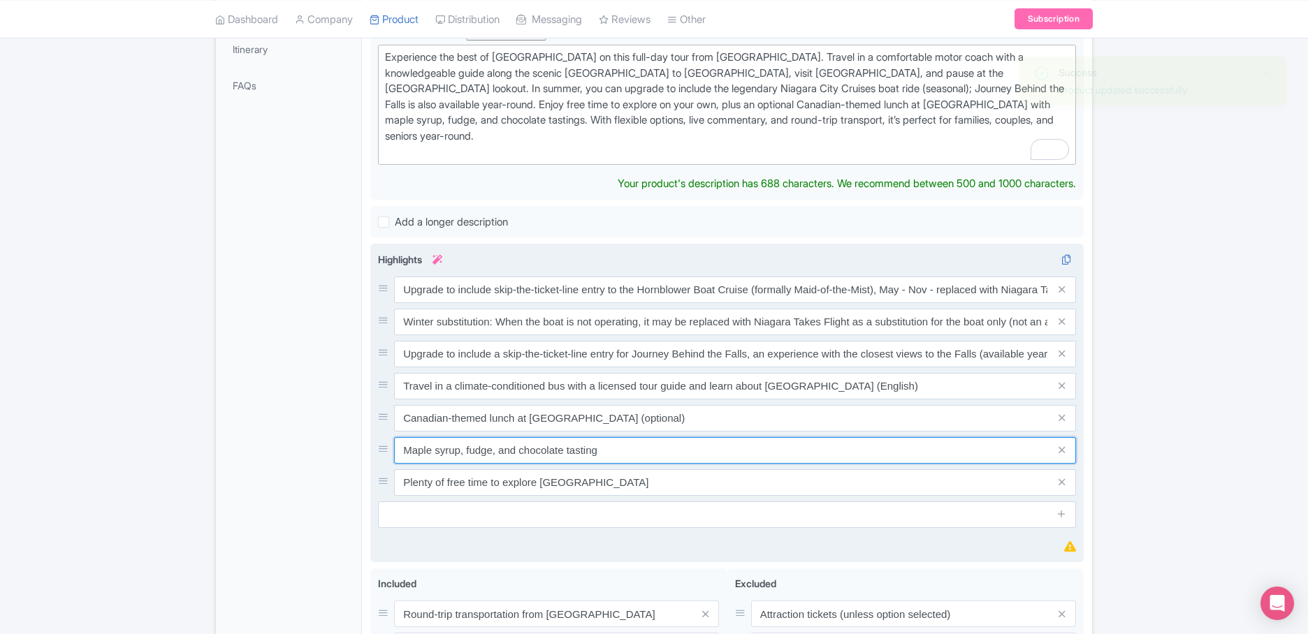
click at [647, 452] on div "Upgrade to include skip-the-ticket-line entry to the Hornblower Boat Cruise (fo…" at bounding box center [727, 386] width 698 height 219
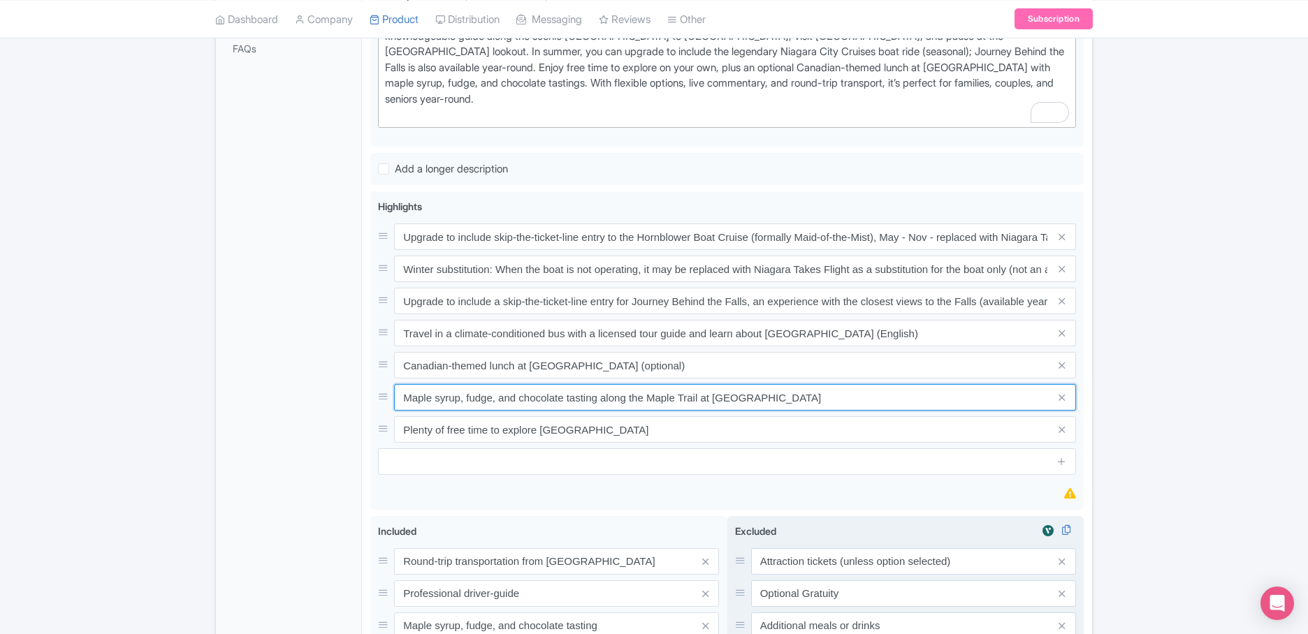
scroll to position [695, 0]
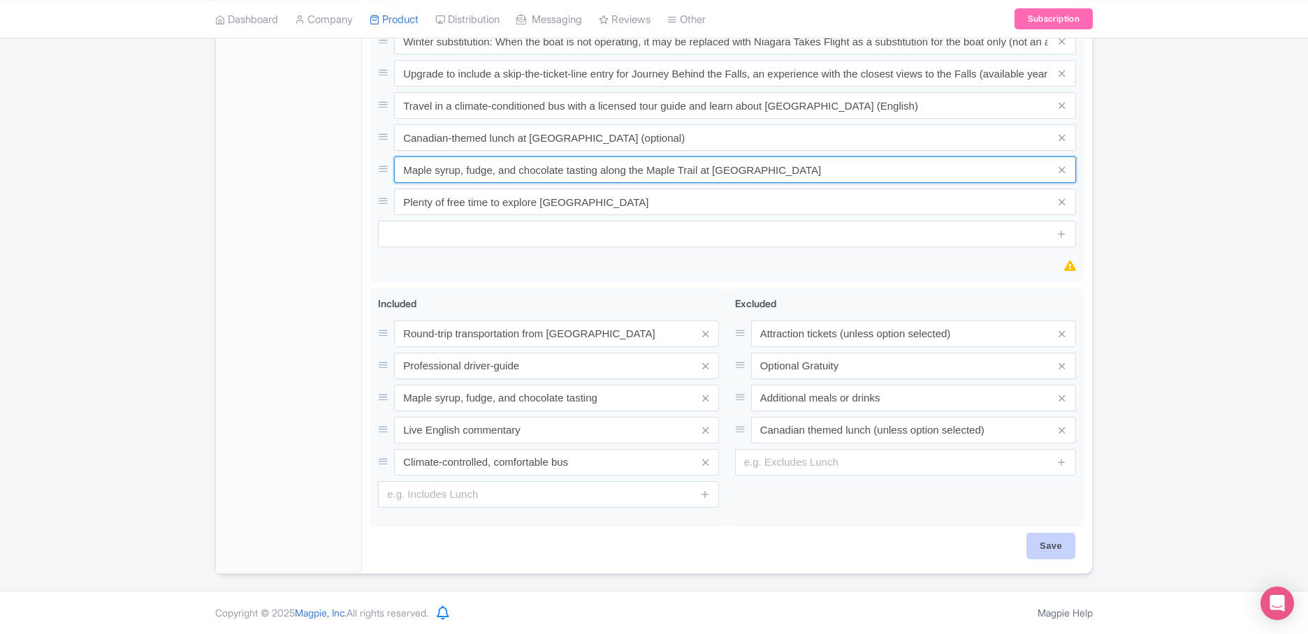
type input "Maple syrup, fudge, and chocolate tasting along the Maple Trail at [GEOGRAPHIC_…"
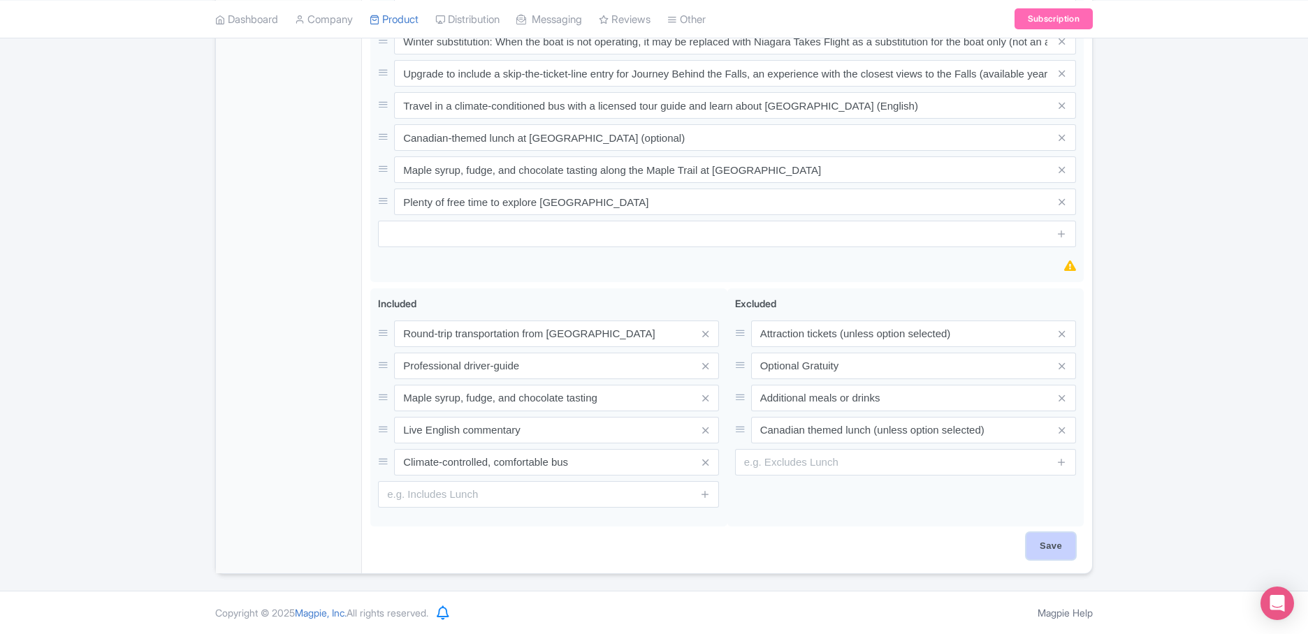
click at [1071, 550] on input "Save" at bounding box center [1050, 546] width 49 height 27
type input "Saving..."
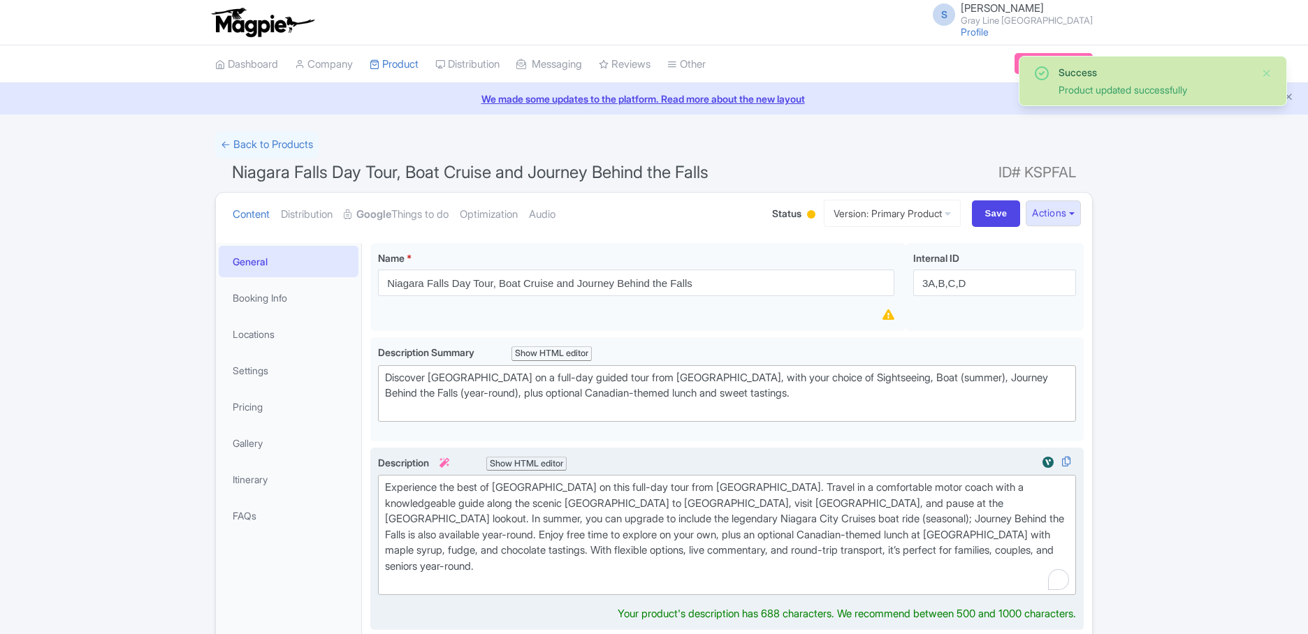
scroll to position [243, 0]
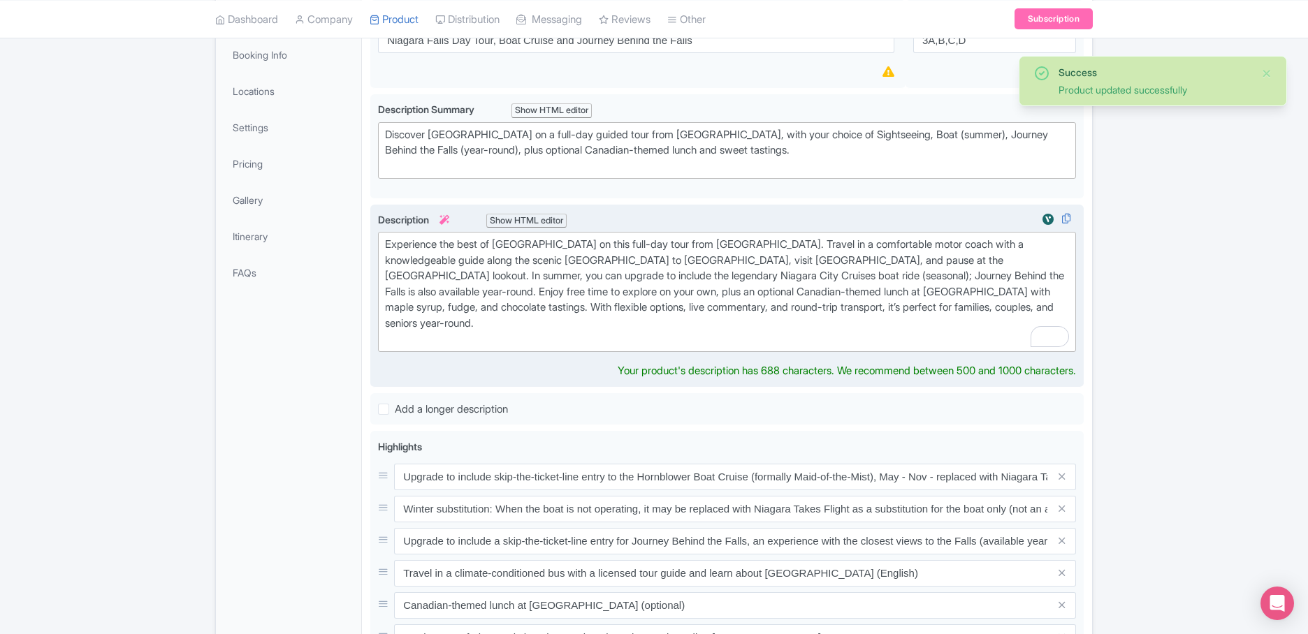
click at [495, 305] on div "Experience the best of Niagara Falls on this full-day tour from Toronto. Travel…" at bounding box center [727, 292] width 684 height 110
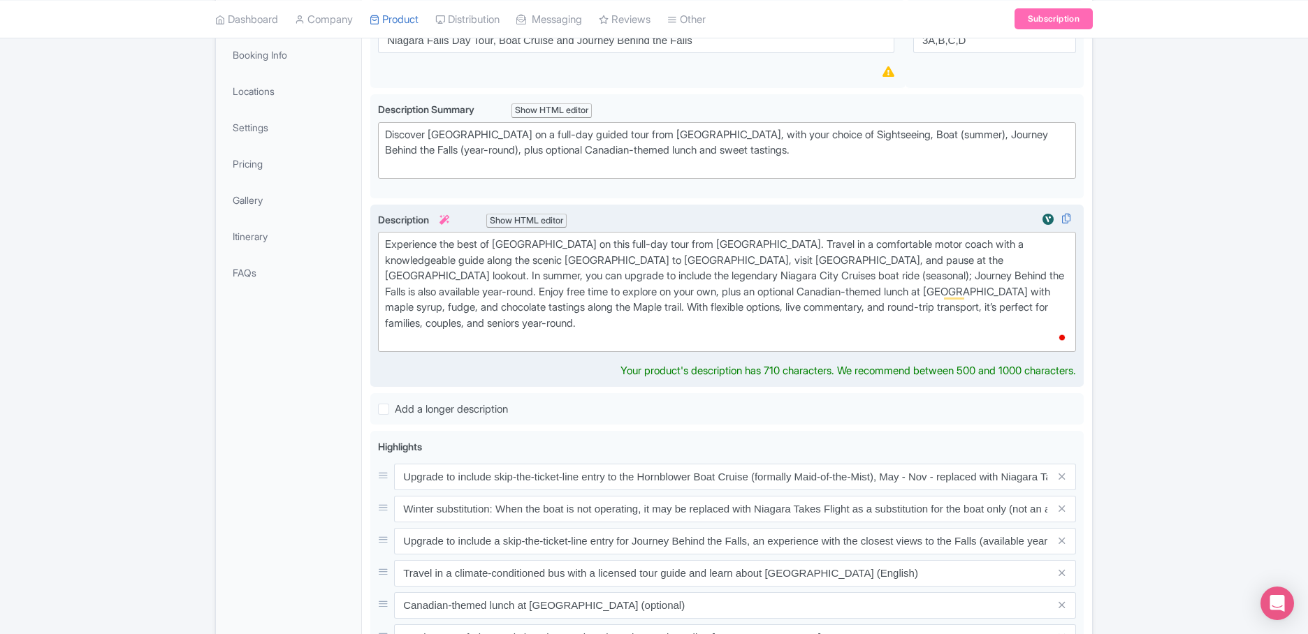
type trix-editor "<div>Experience the best of Niagara Falls on this full-day tour from Toronto. T…"
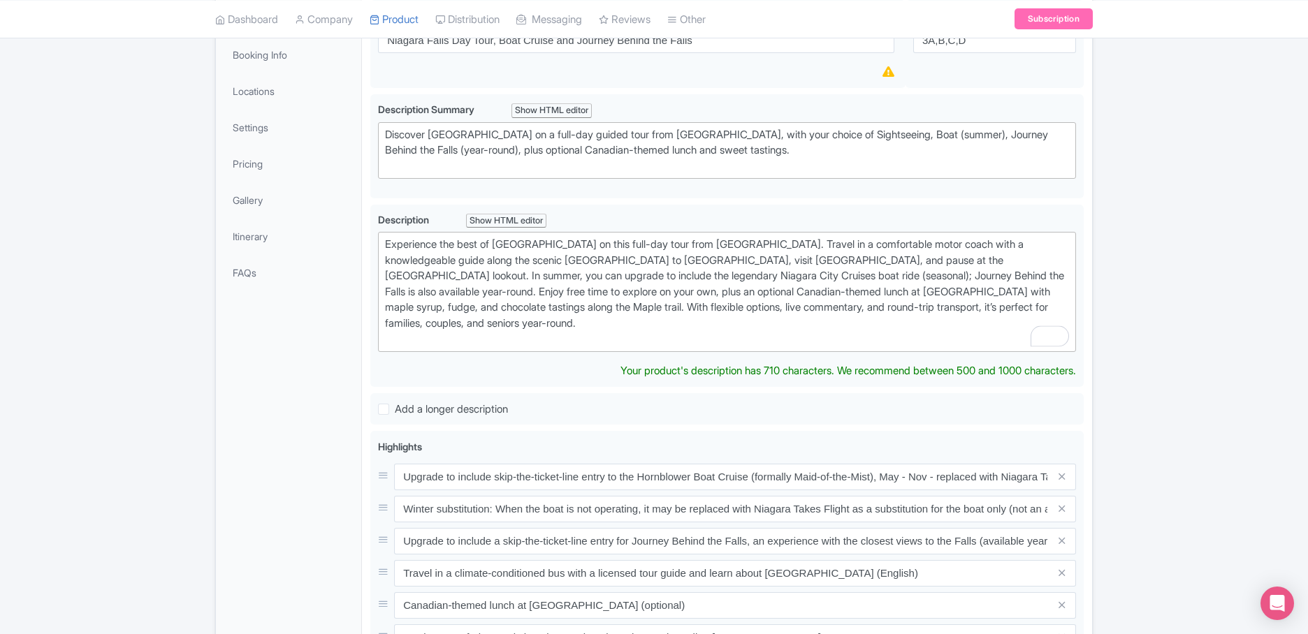
scroll to position [0, 0]
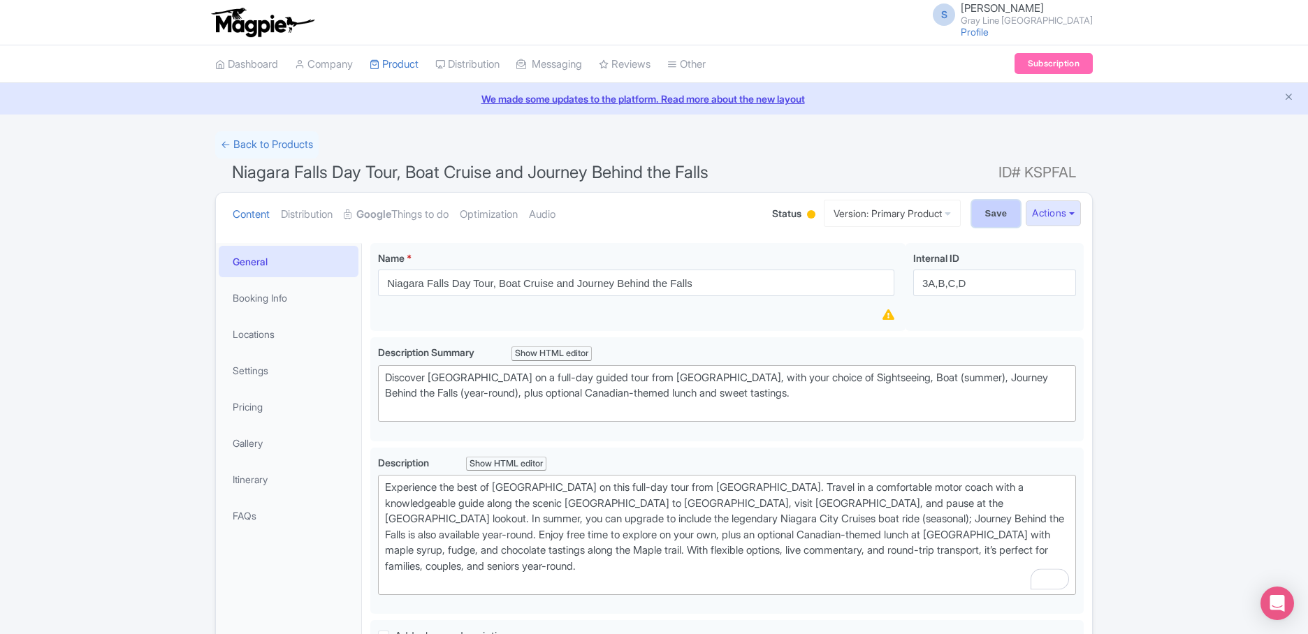
click at [995, 218] on input "Save" at bounding box center [996, 213] width 49 height 27
type input "Saving..."
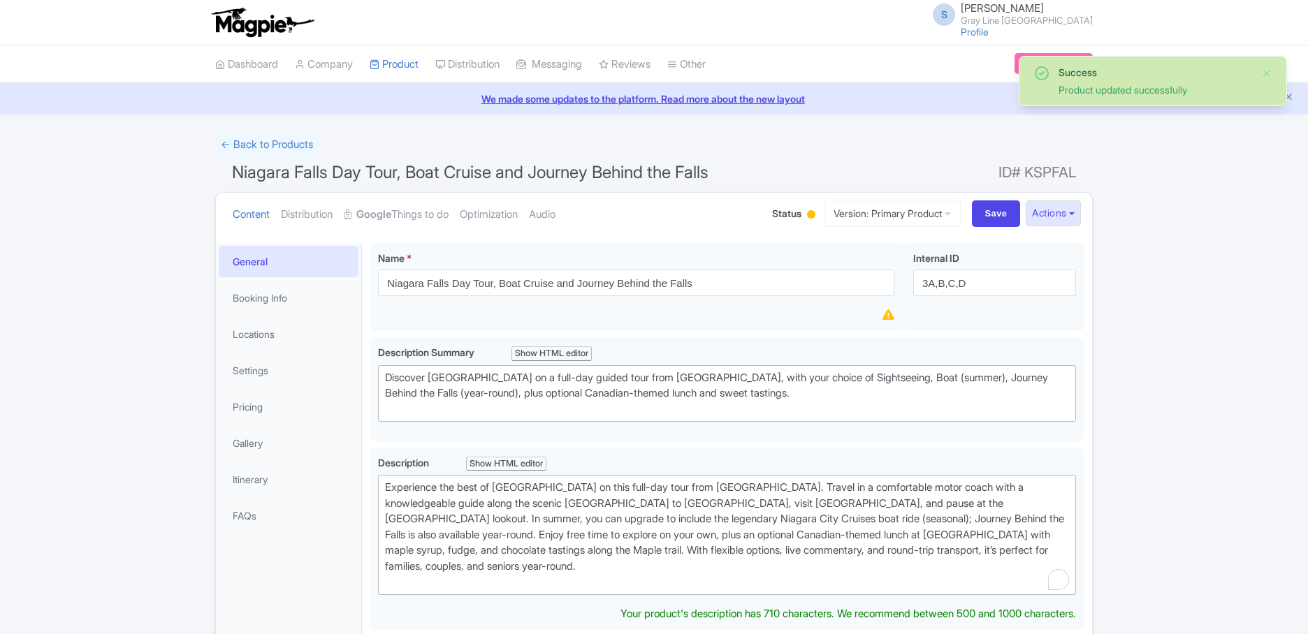
scroll to position [243, 0]
